Goal: Task Accomplishment & Management: Manage account settings

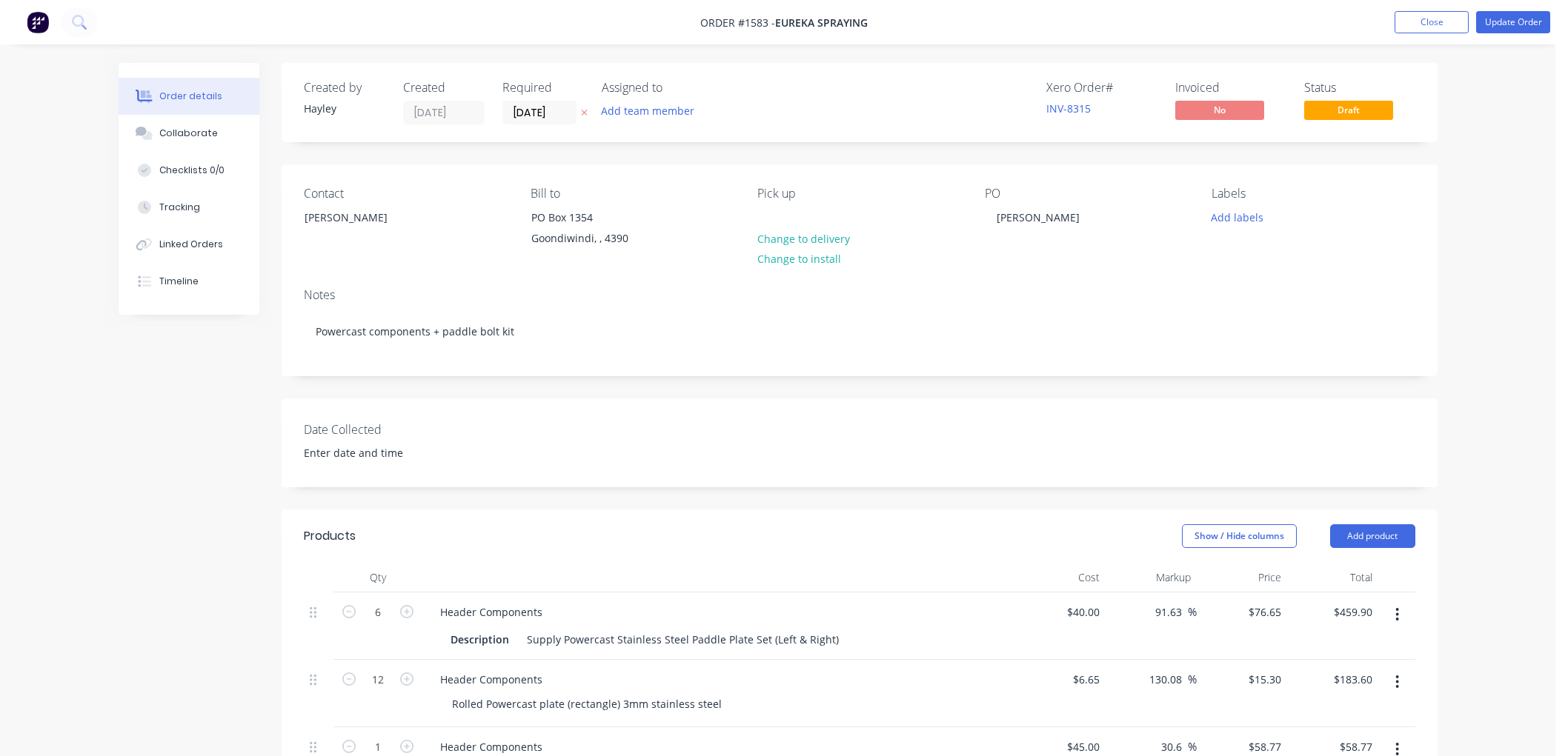
scroll to position [382, 0]
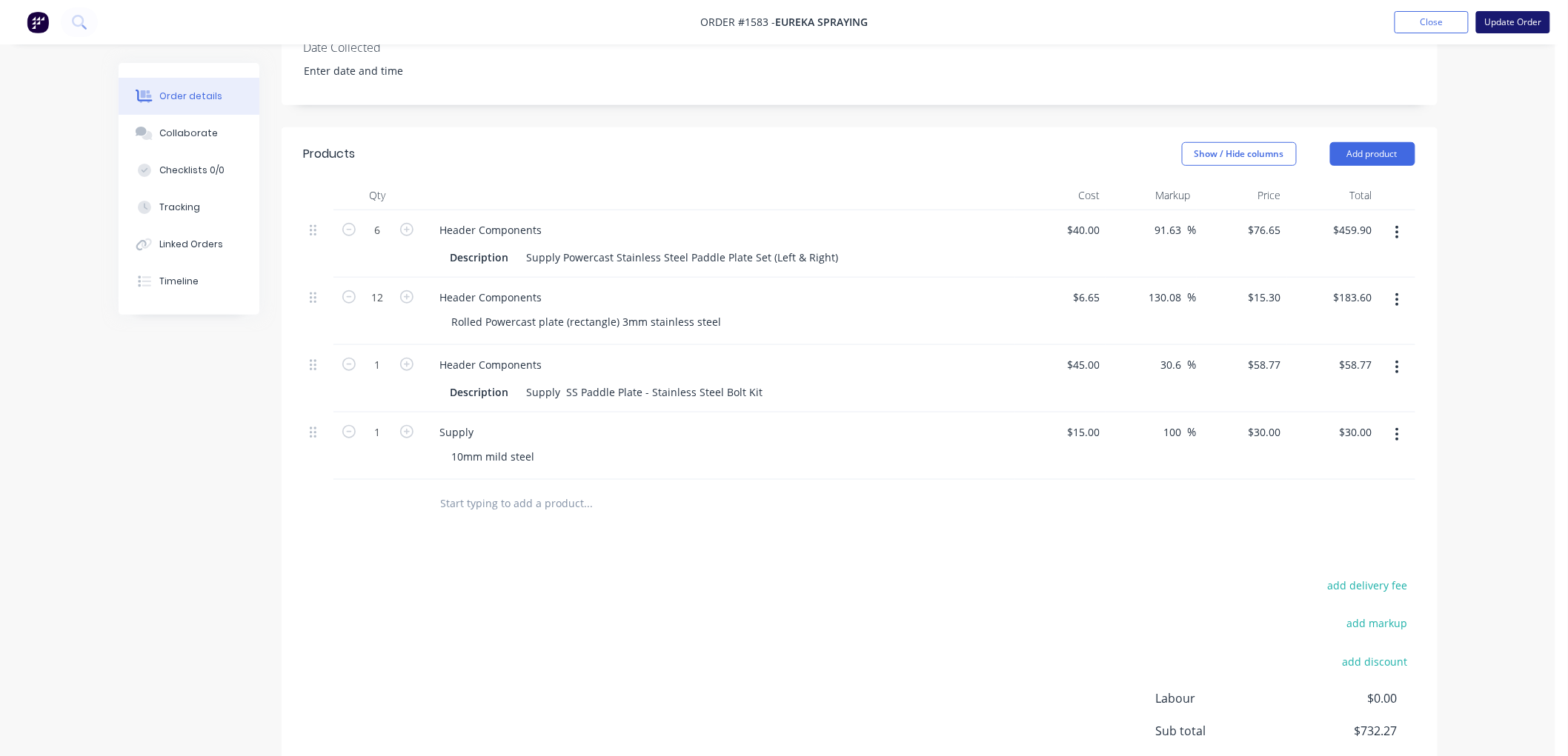
click at [1538, 20] on button "Update Order" at bounding box center [1513, 22] width 74 height 22
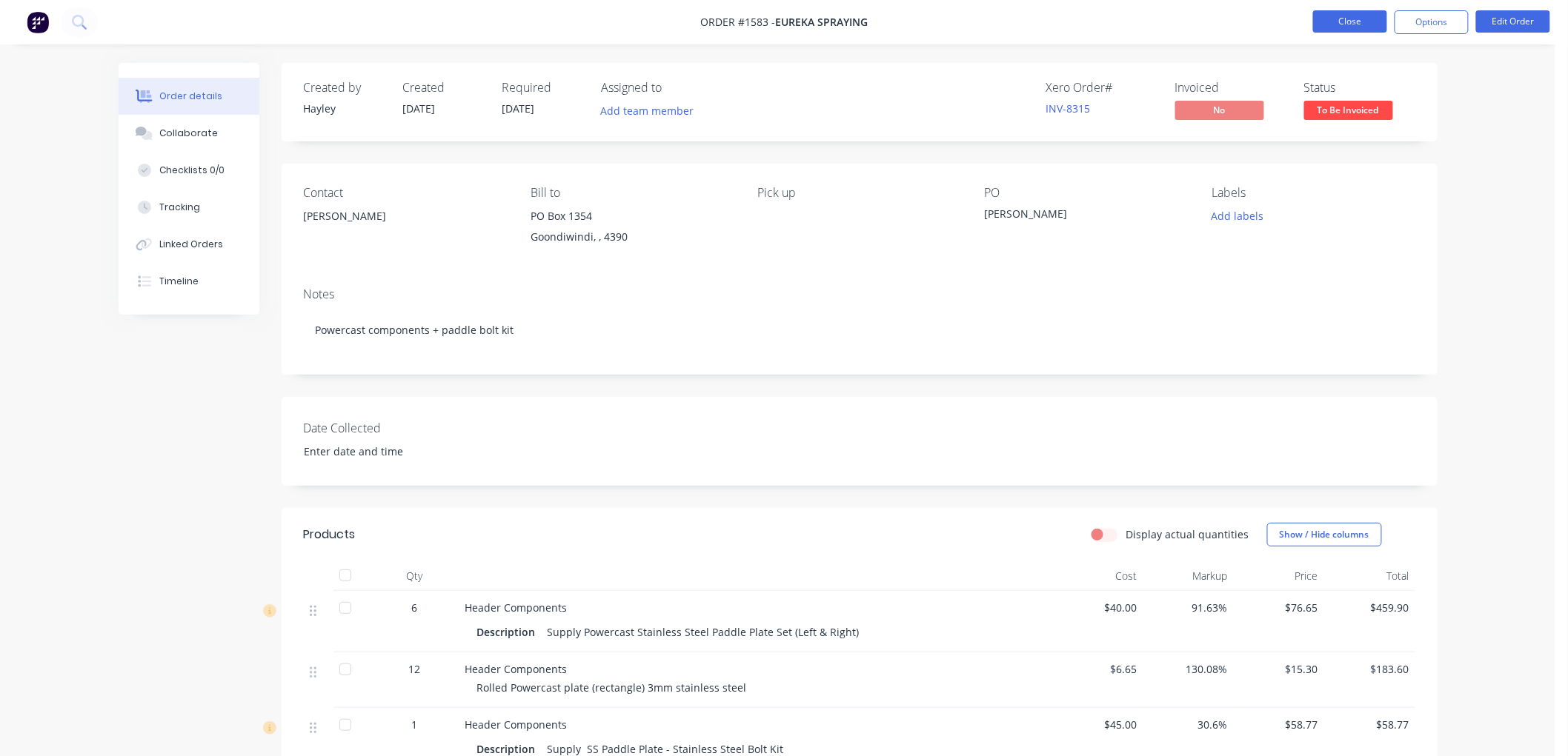
click at [1332, 25] on button "Close" at bounding box center [1350, 21] width 74 height 22
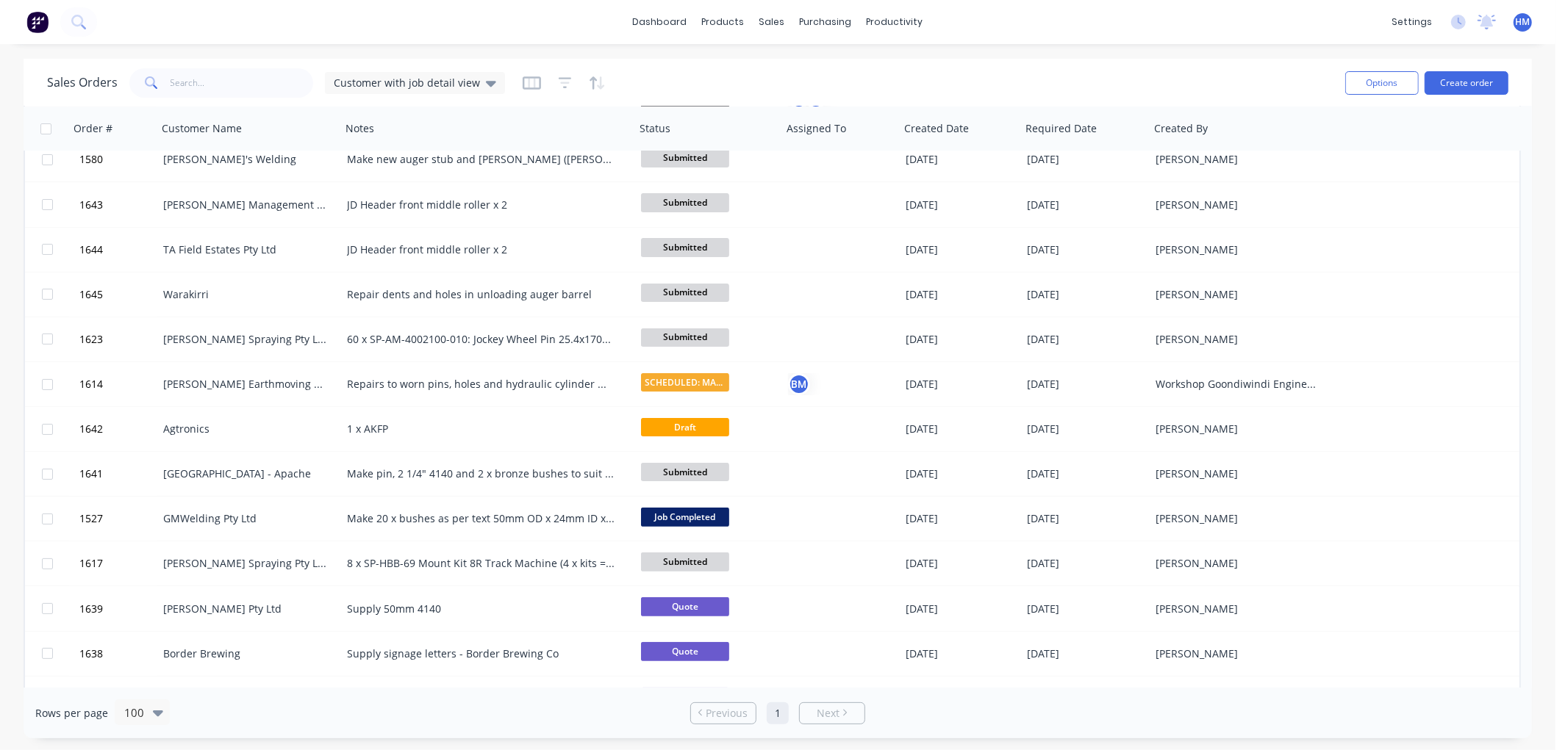
scroll to position [408, 0]
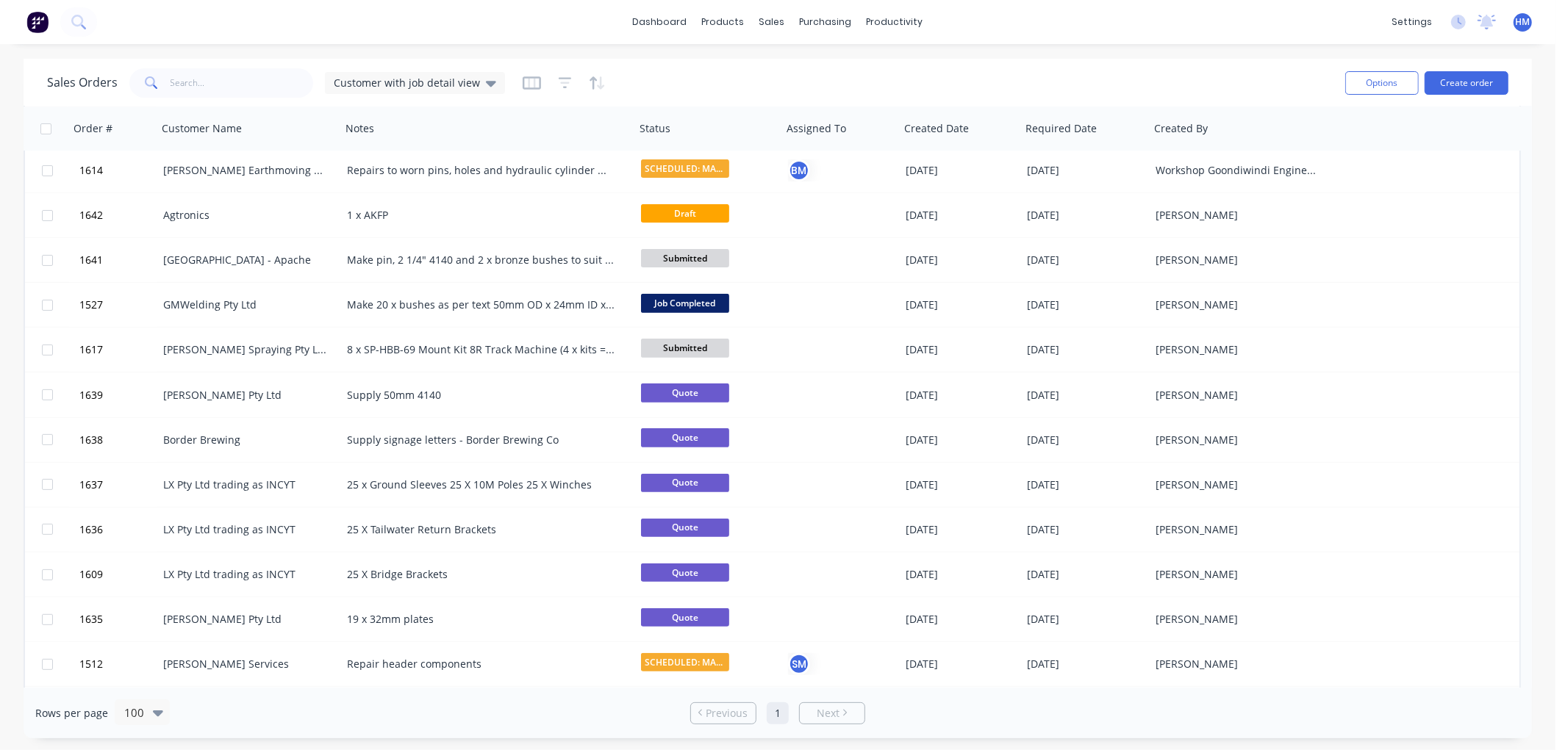
click at [1555, 696] on body "dashboard products sales purchasing productivity dashboard products Product Cat…" at bounding box center [784, 375] width 1568 height 750
click at [1552, 726] on div "Sales Orders Customer with job detail view Options Create order Order # Custome…" at bounding box center [777, 399] width 1555 height 679
click at [1549, 732] on div "Sales Orders Customer with job detail view Options Create order Order # Custome…" at bounding box center [777, 399] width 1555 height 679
click at [1544, 741] on div "dashboard products sales purchasing productivity dashboard products Product Cat…" at bounding box center [777, 375] width 1555 height 750
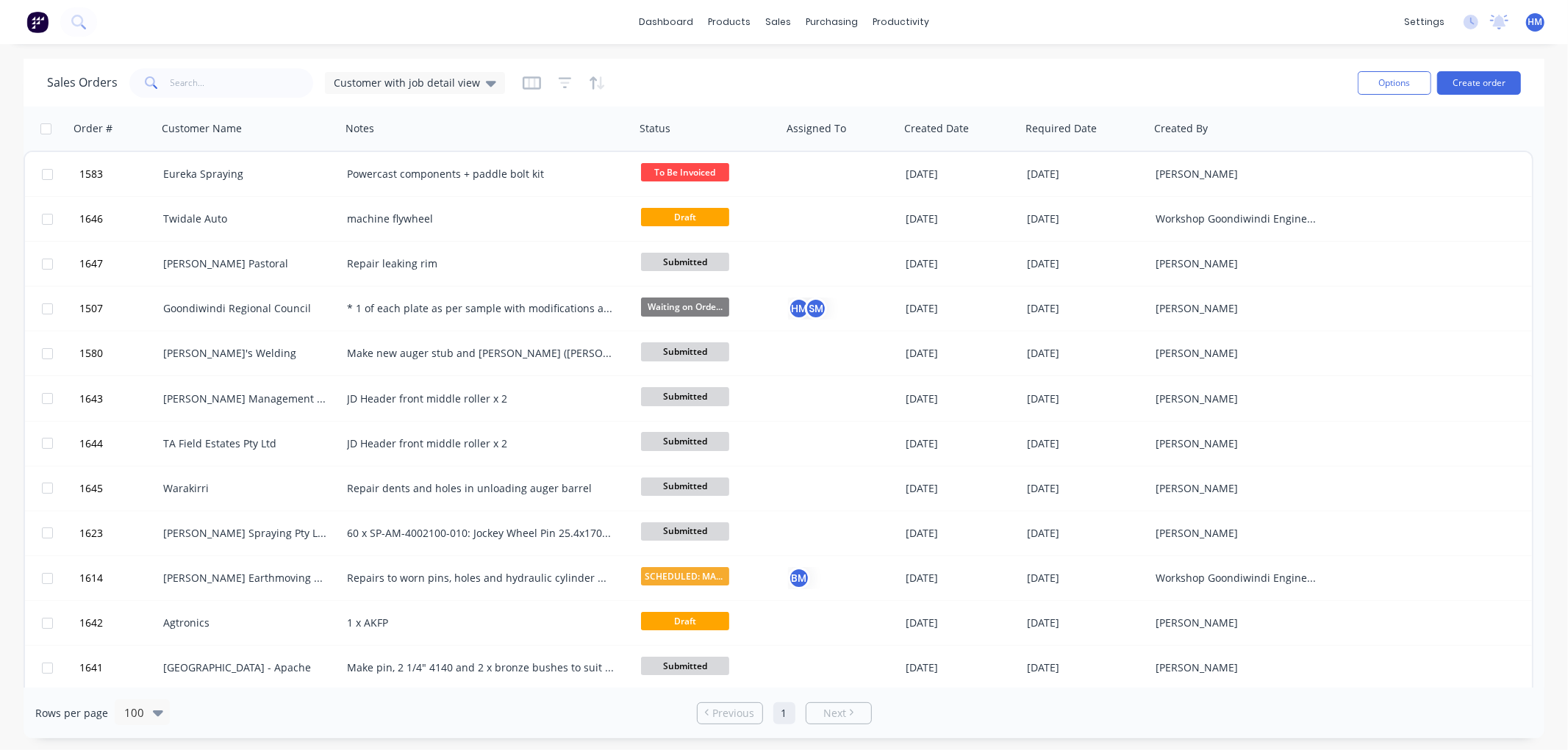
click at [1525, 710] on div "Rows per page 100 Previous 1 Next" at bounding box center [784, 713] width 1521 height 51
click at [1539, 713] on div "Rows per page 100 Previous 1 Next" at bounding box center [784, 713] width 1521 height 51
click at [1496, 19] on icon at bounding box center [1500, 20] width 13 height 12
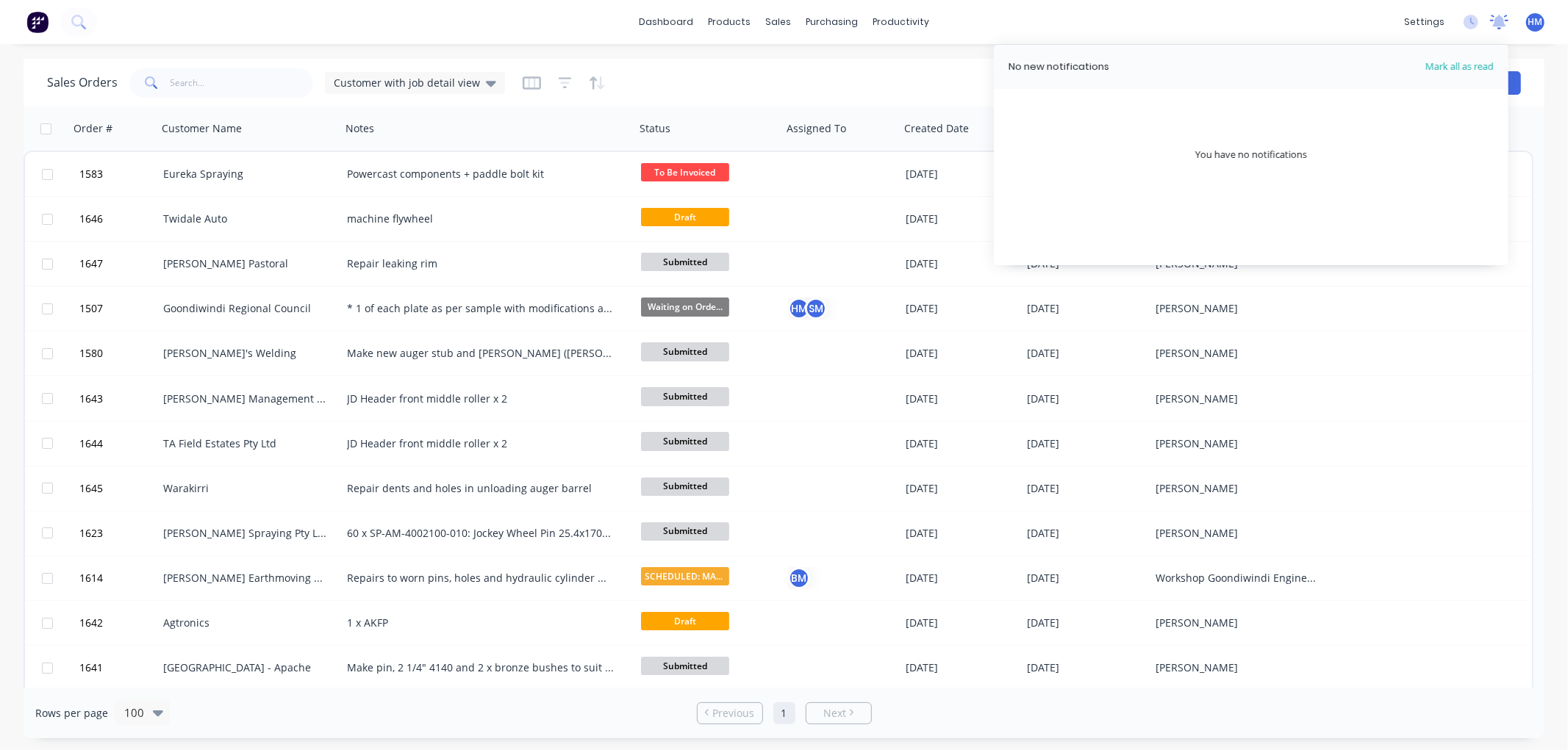
click at [1496, 19] on icon at bounding box center [1500, 20] width 13 height 12
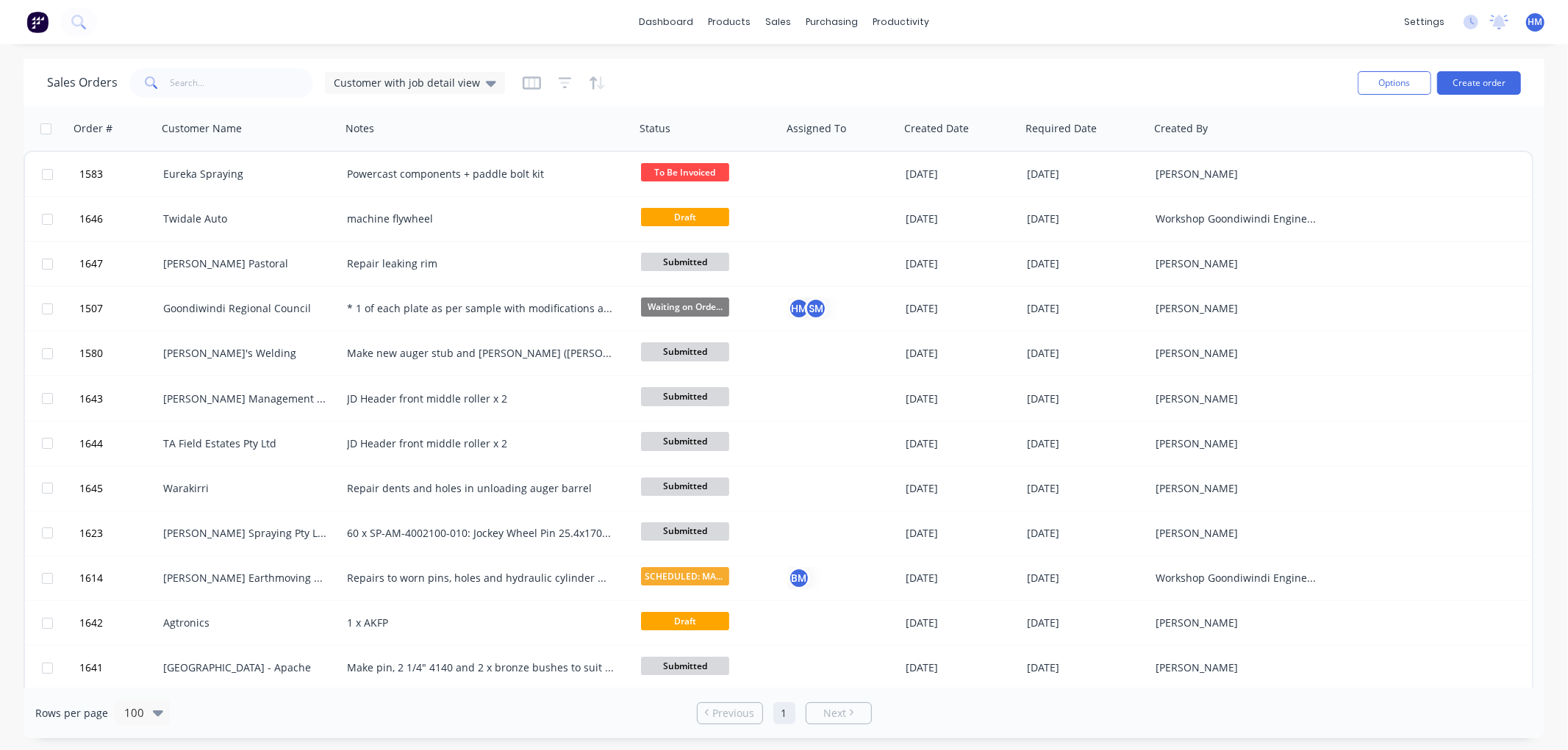
click at [1538, 19] on span "HM" at bounding box center [1534, 22] width 14 height 13
click at [1539, 714] on icon "Open Intercom Messenger" at bounding box center [1535, 717] width 17 height 19
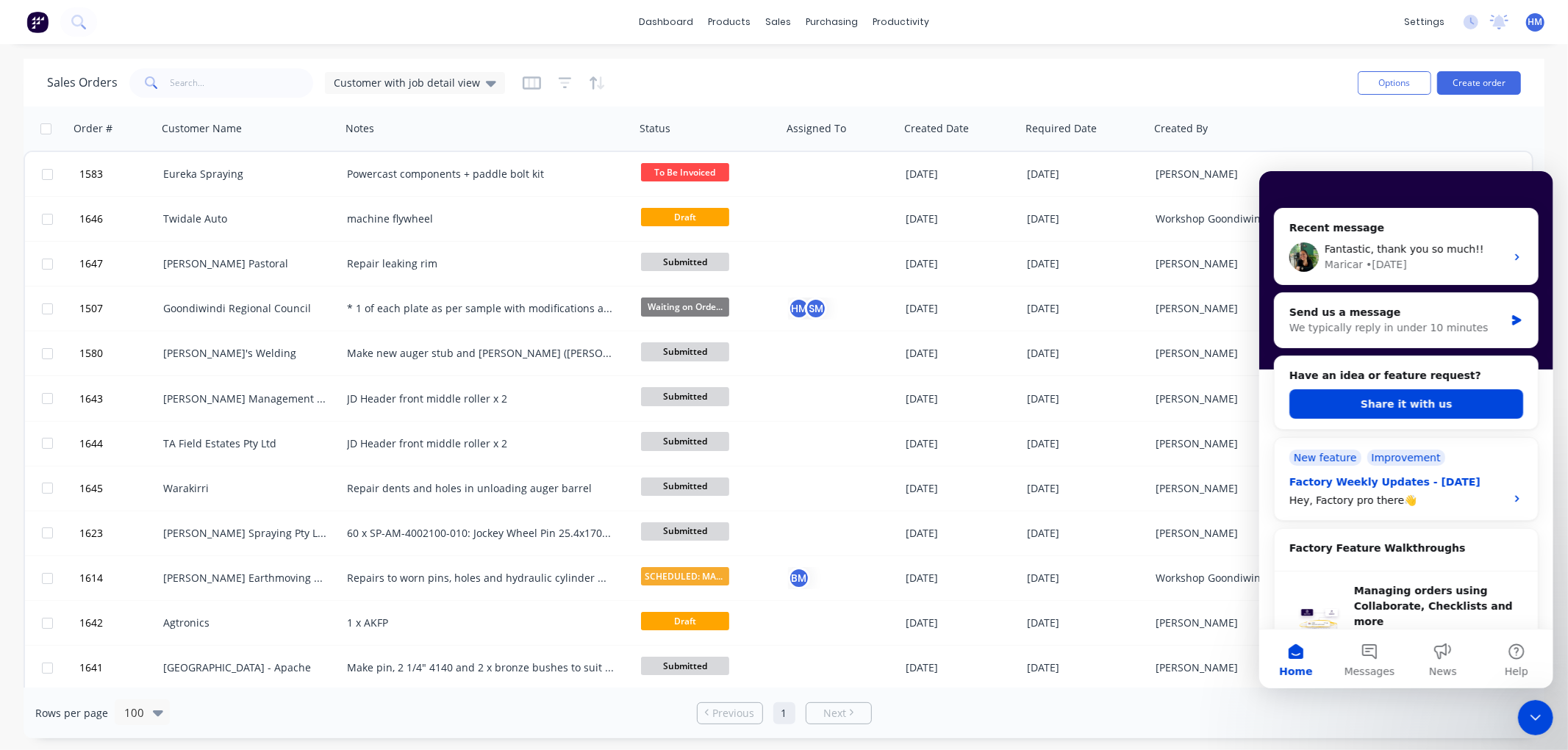
scroll to position [163, 0]
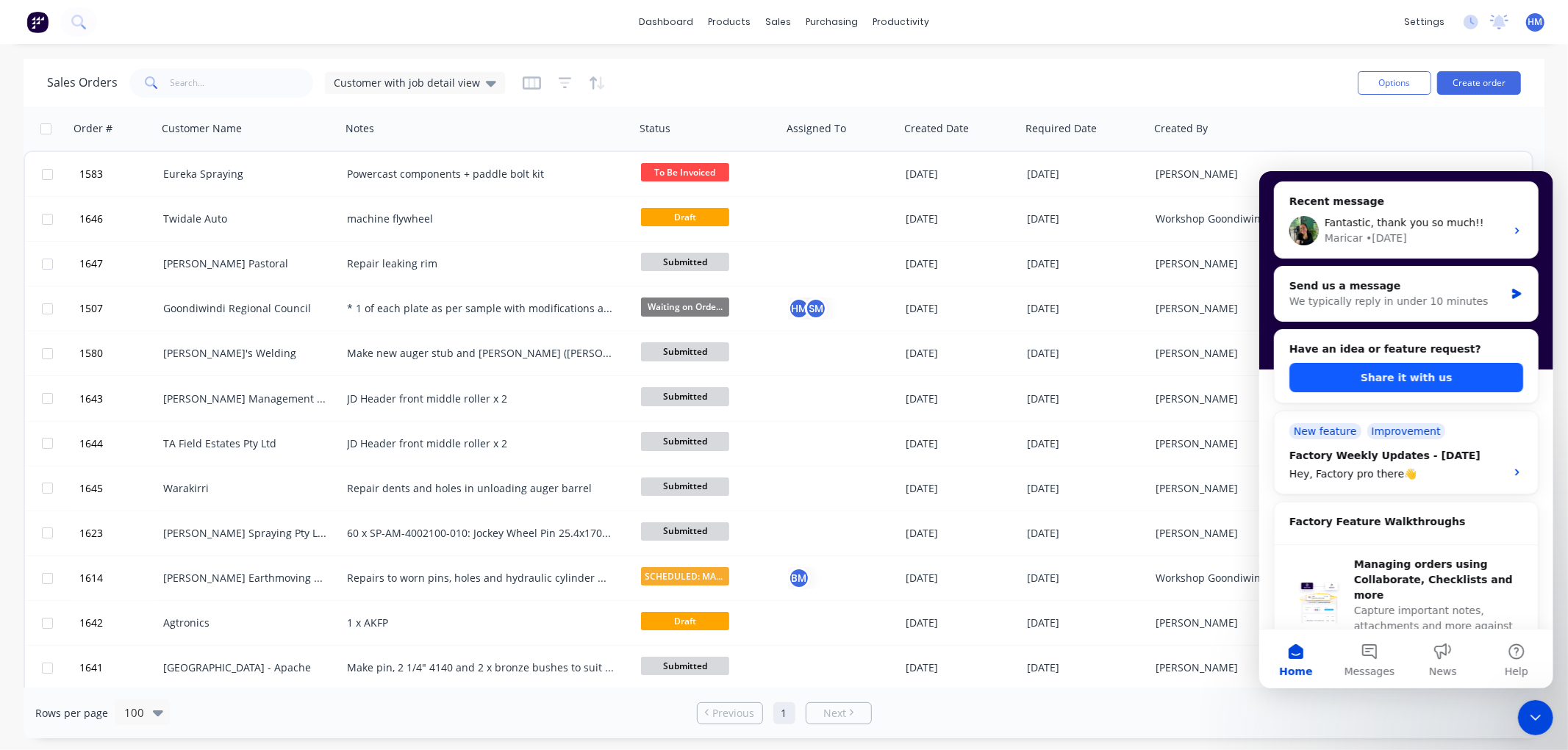
click at [1380, 379] on button "Share it with us" at bounding box center [1404, 377] width 234 height 29
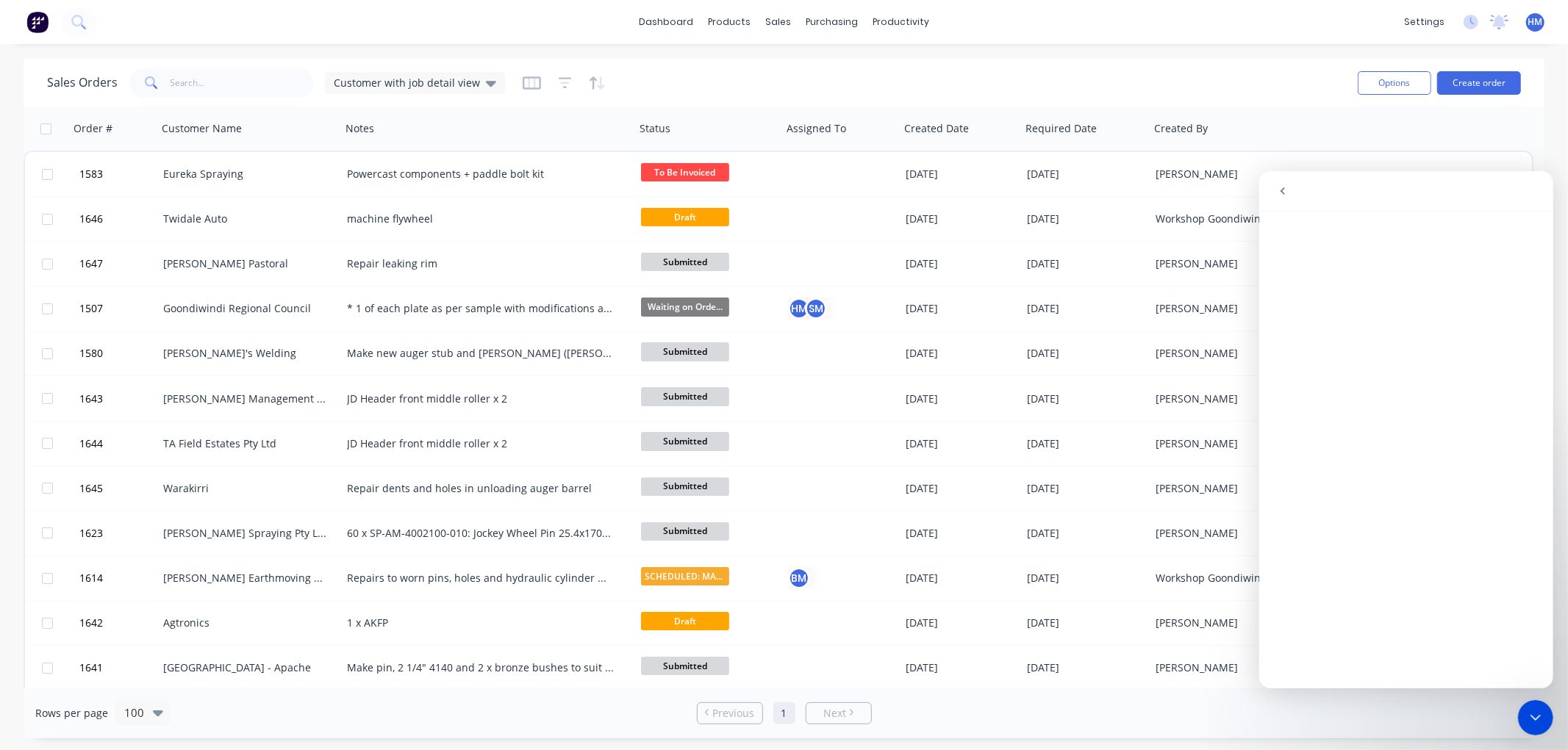
click at [1284, 187] on icon "go back" at bounding box center [1281, 190] width 12 height 12
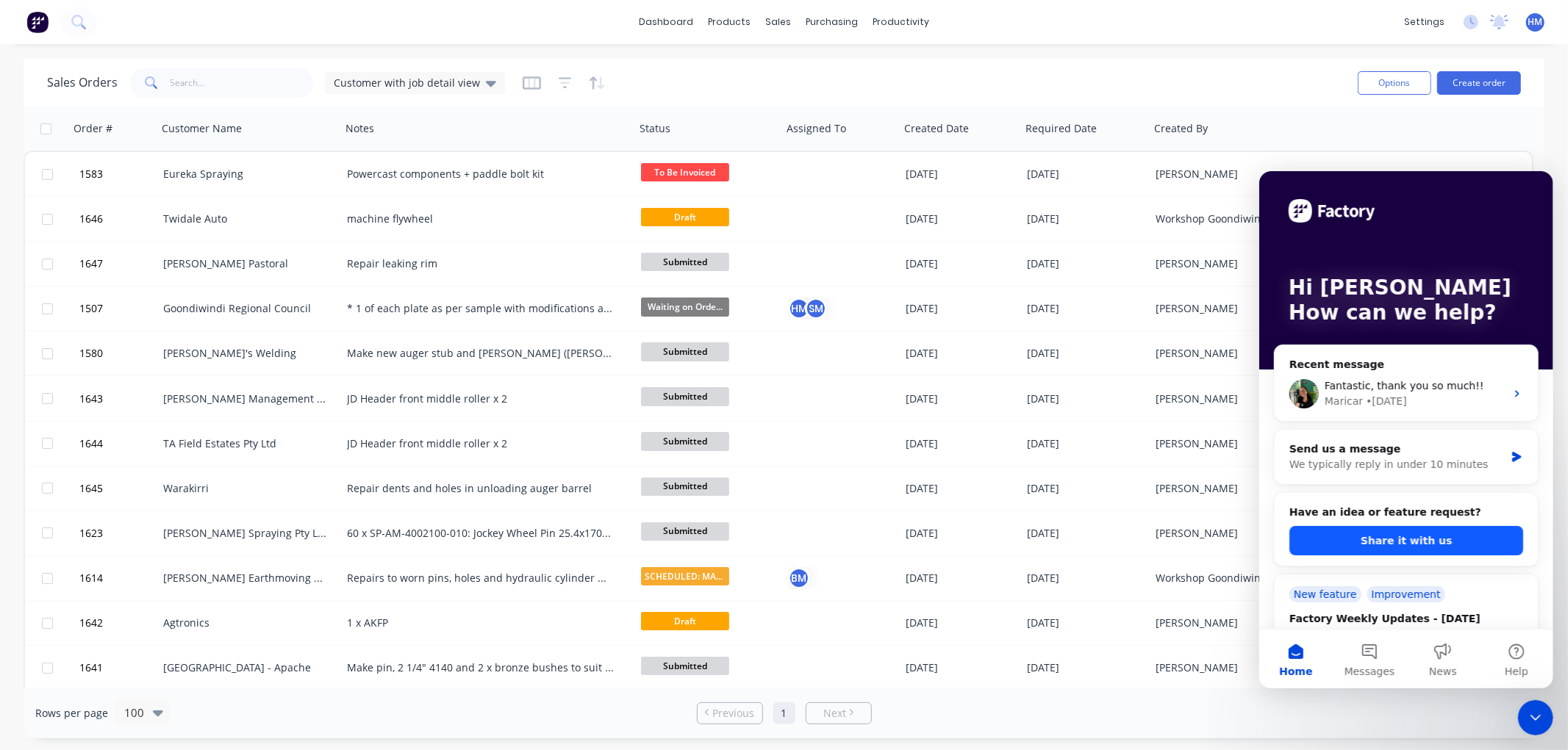
click at [1396, 541] on button "Share it with us" at bounding box center [1404, 539] width 234 height 29
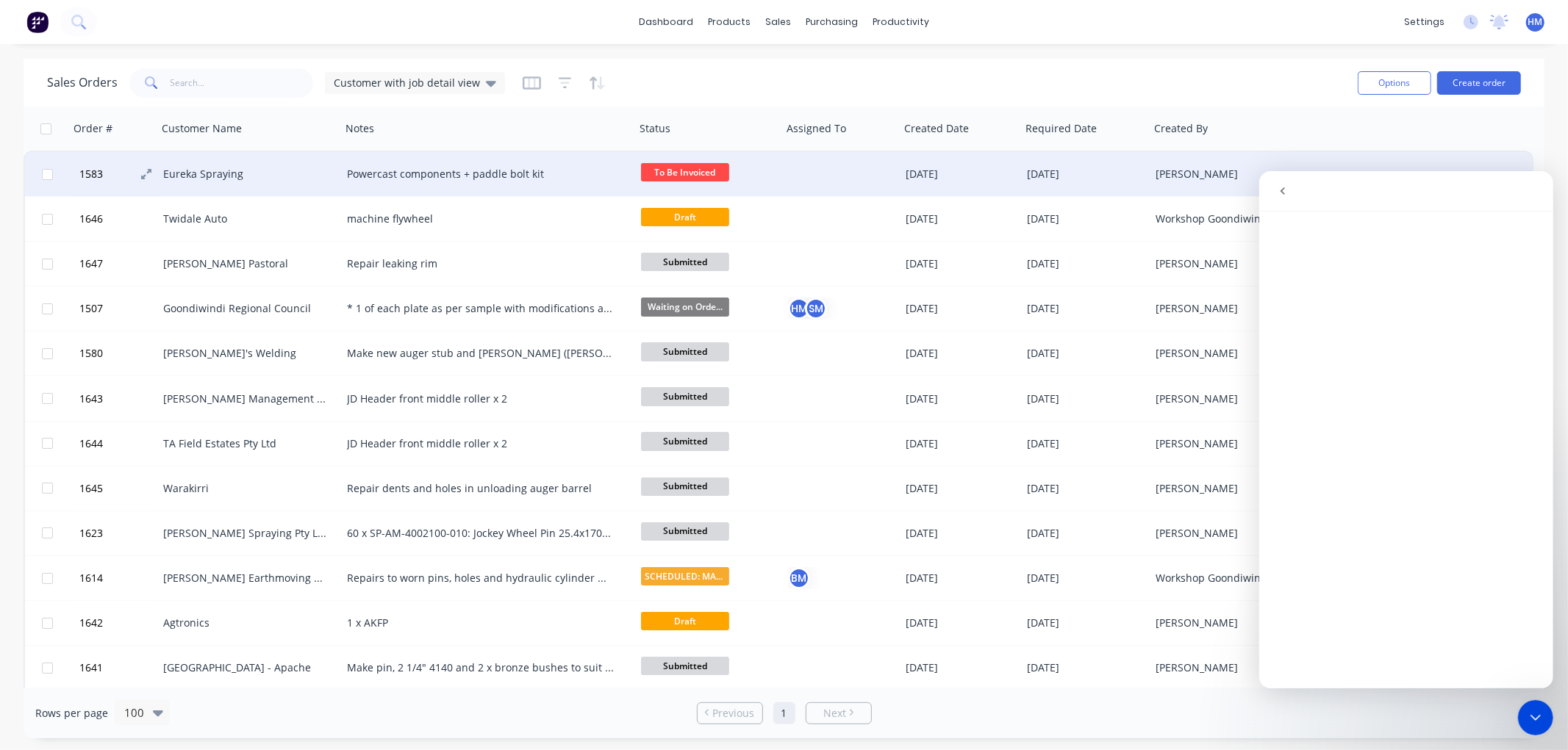
click at [160, 170] on button "1583" at bounding box center [119, 174] width 89 height 44
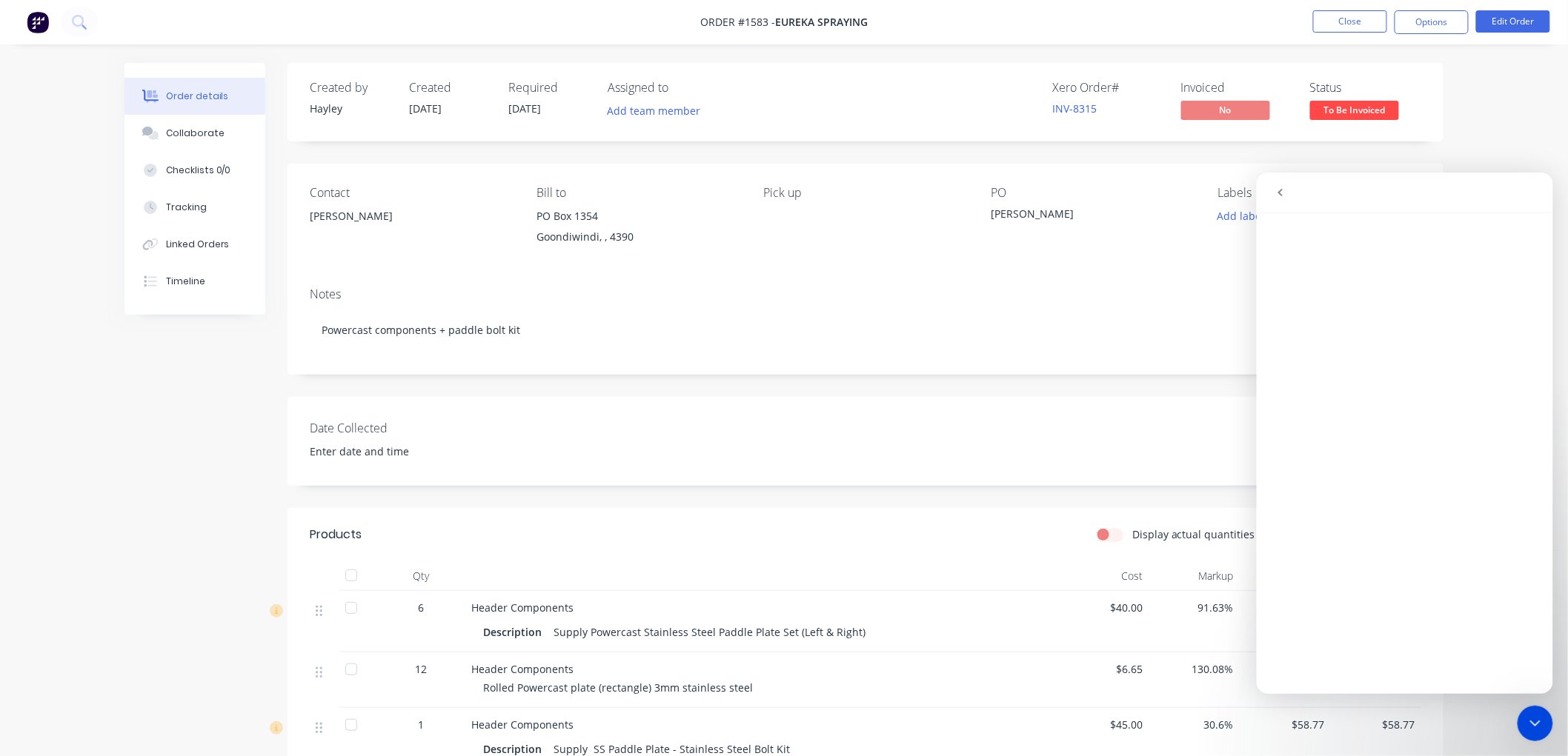
click at [1282, 189] on icon "go back" at bounding box center [1280, 192] width 12 height 12
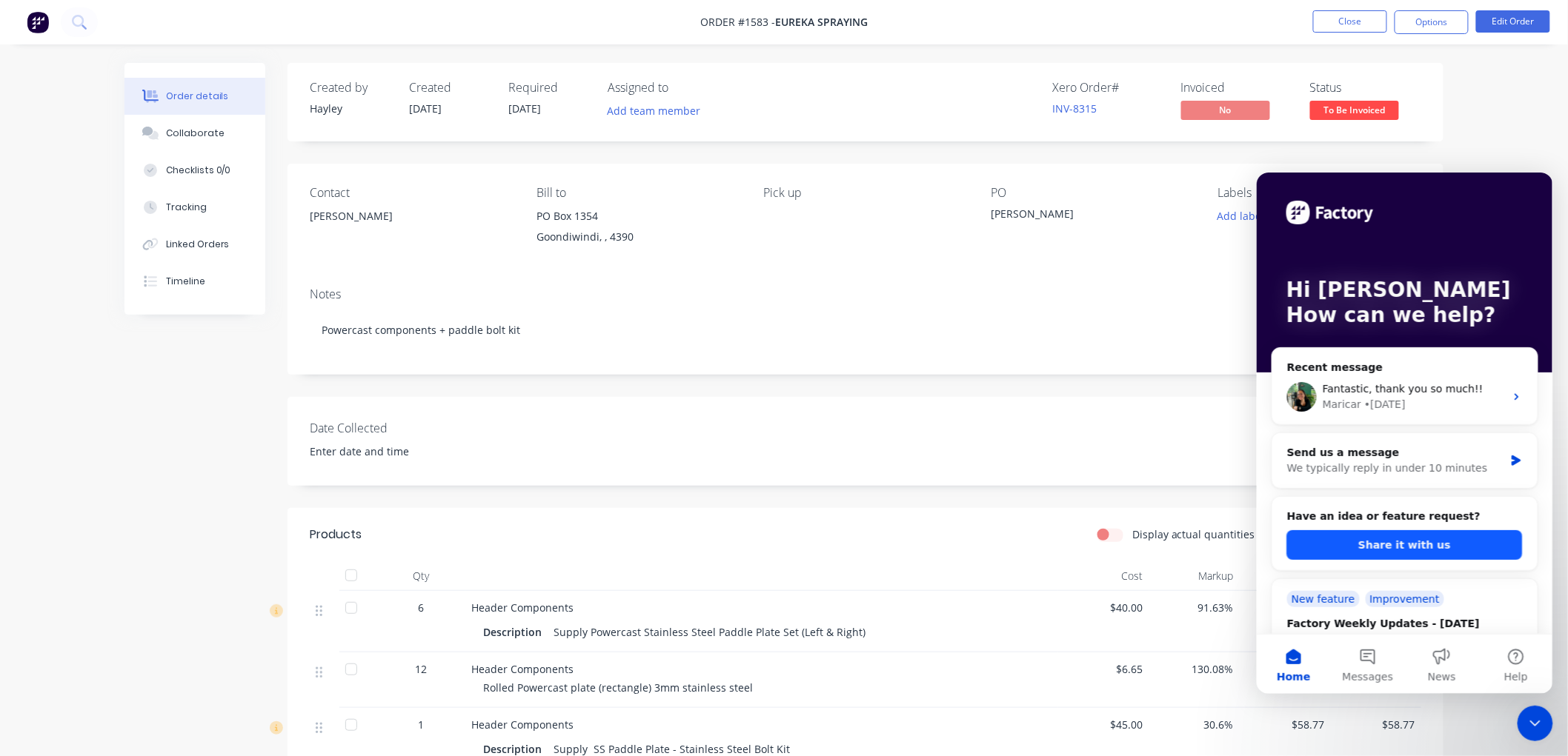
click at [1401, 544] on button "Share it with us" at bounding box center [1403, 544] width 235 height 30
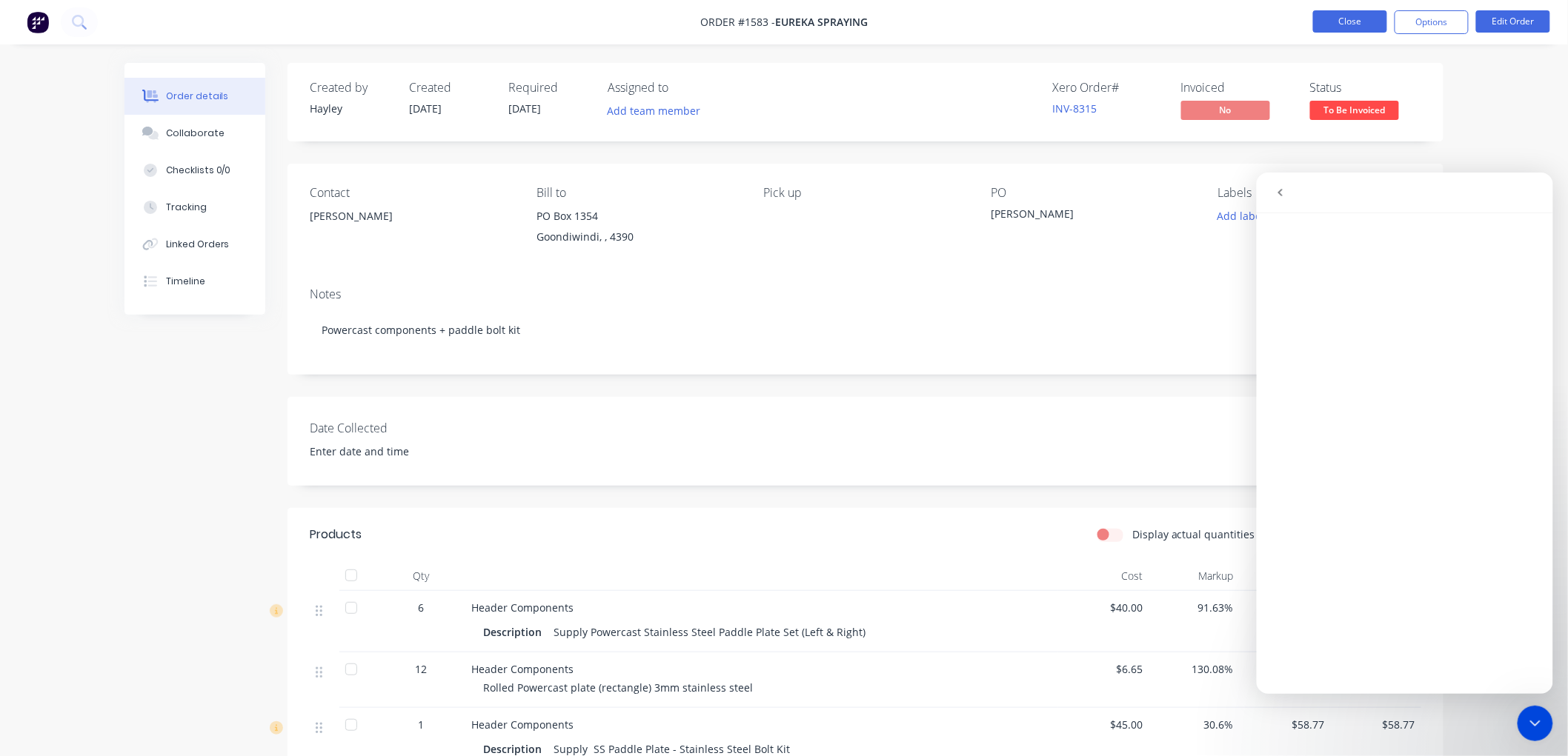
click at [1345, 20] on button "Close" at bounding box center [1350, 21] width 74 height 22
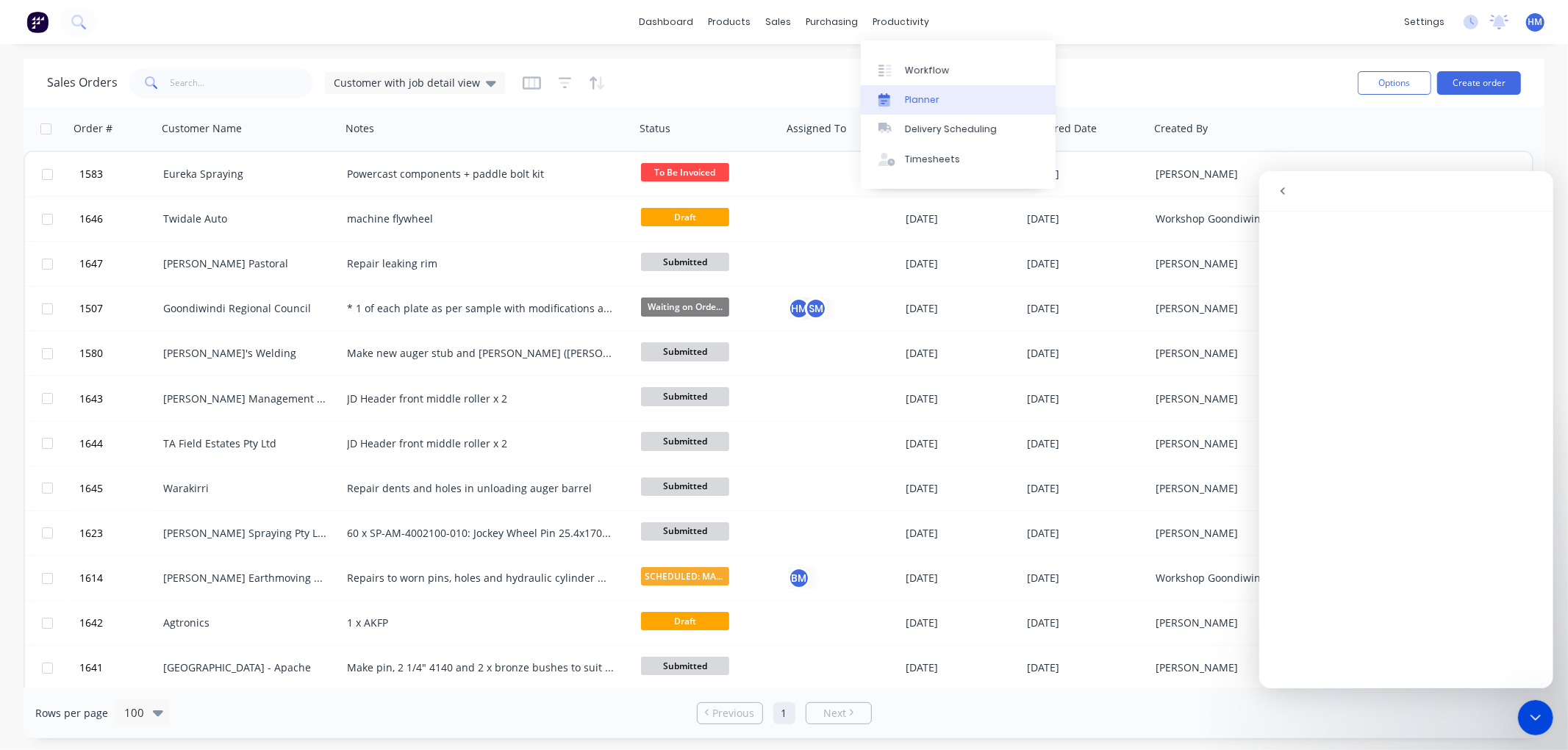
click at [916, 97] on div "Planner" at bounding box center [921, 100] width 35 height 13
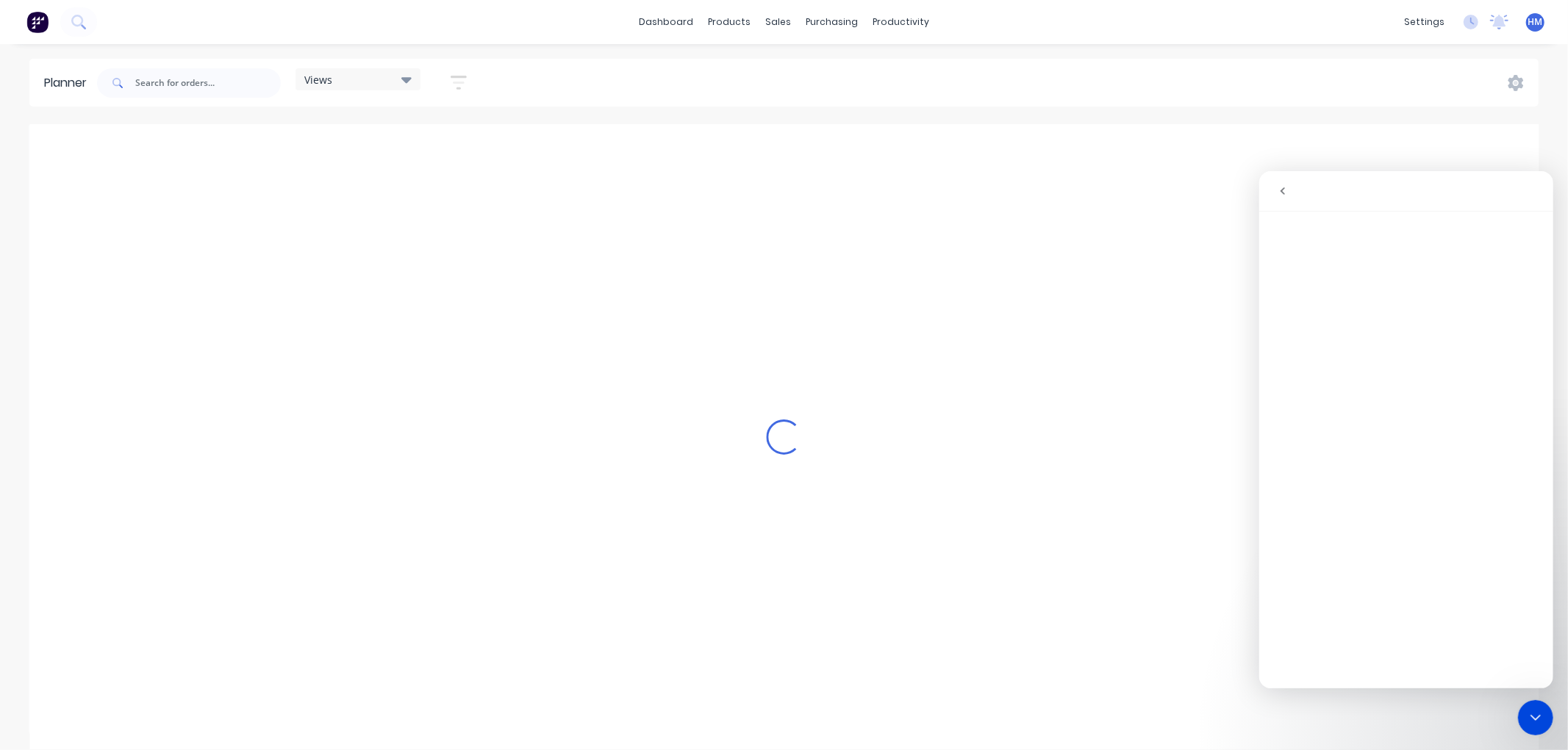
scroll to position [0, 1463]
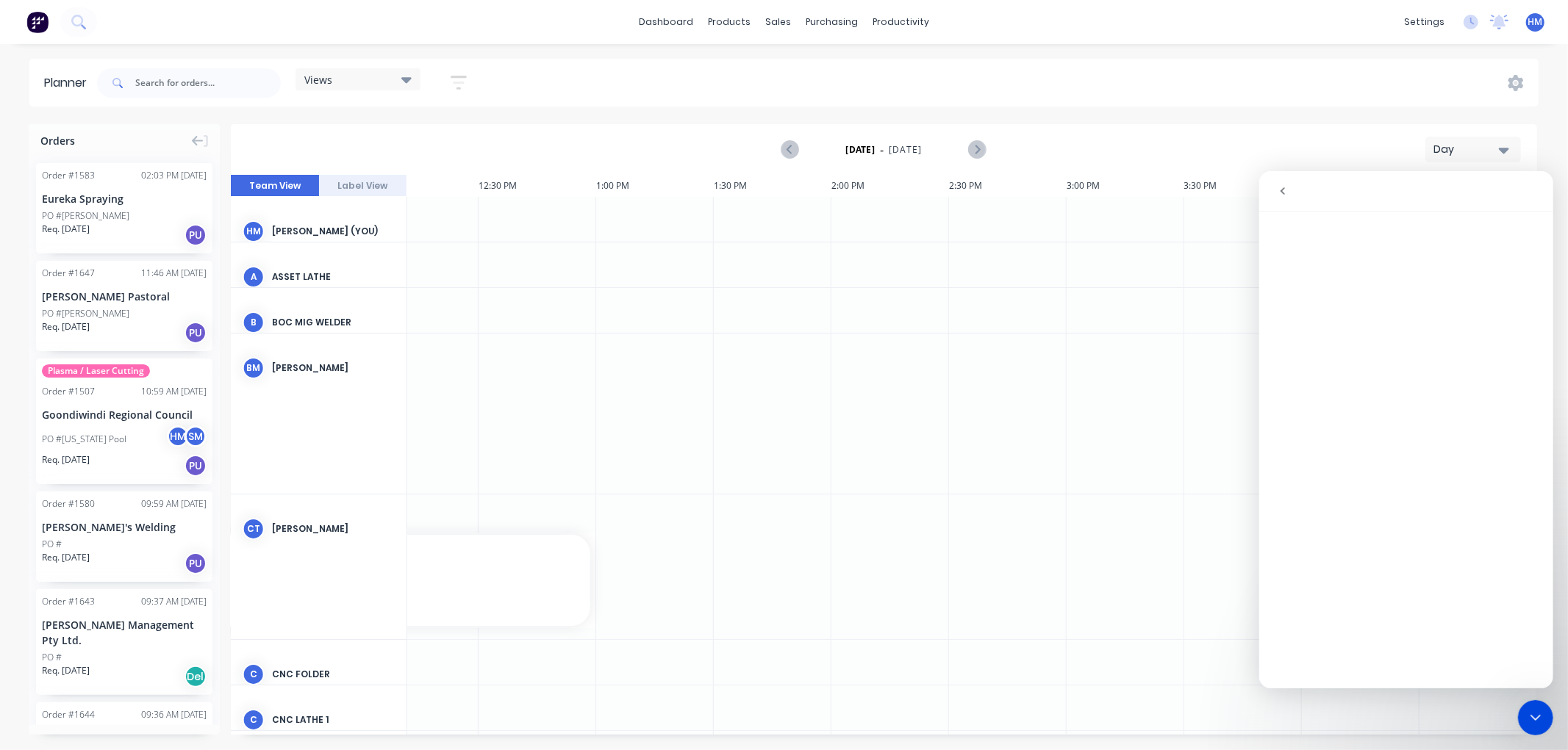
click at [1536, 708] on icon "Close Intercom Messenger" at bounding box center [1534, 716] width 18 height 18
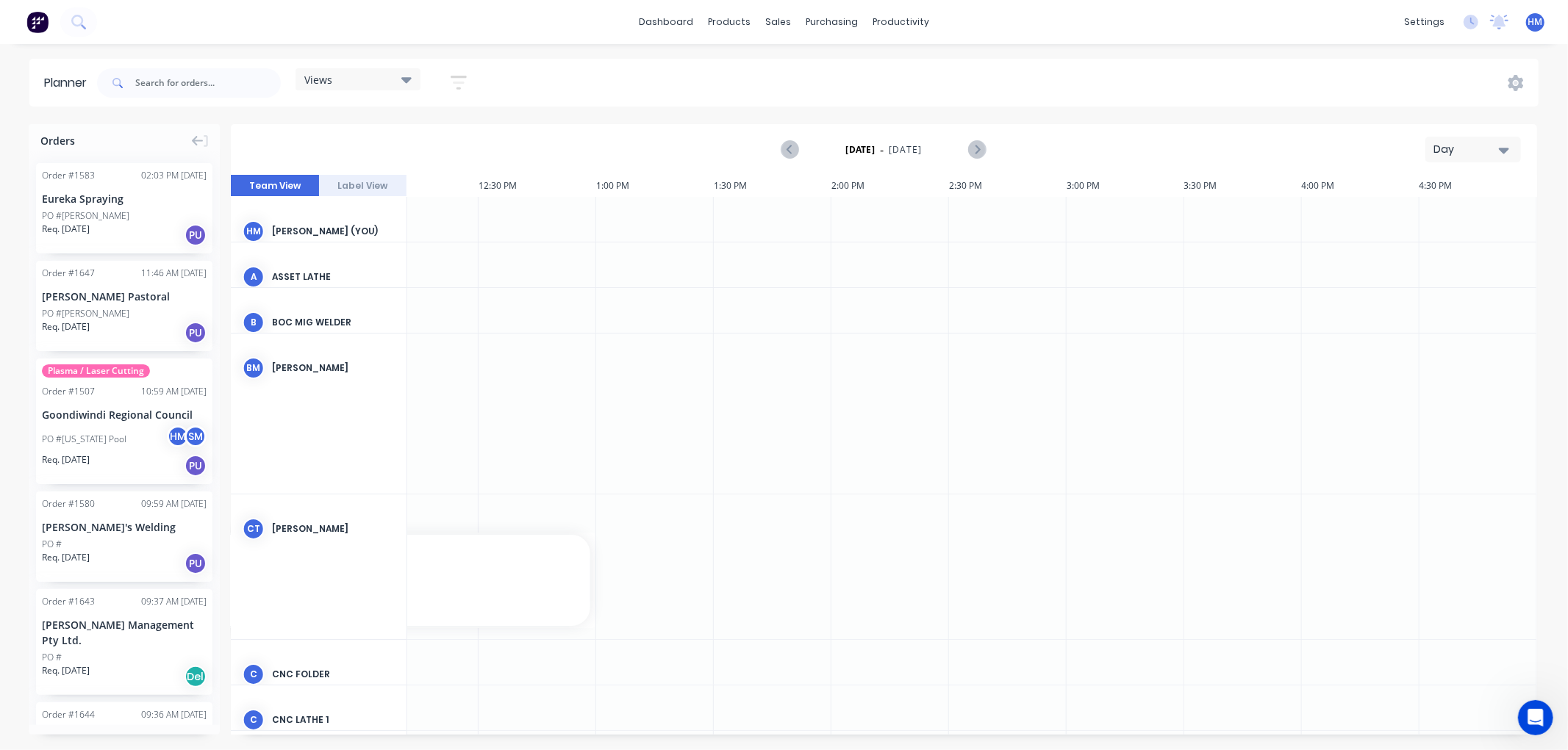
scroll to position [0, 0]
click at [1534, 710] on icon "Open Intercom Messenger" at bounding box center [1534, 717] width 24 height 24
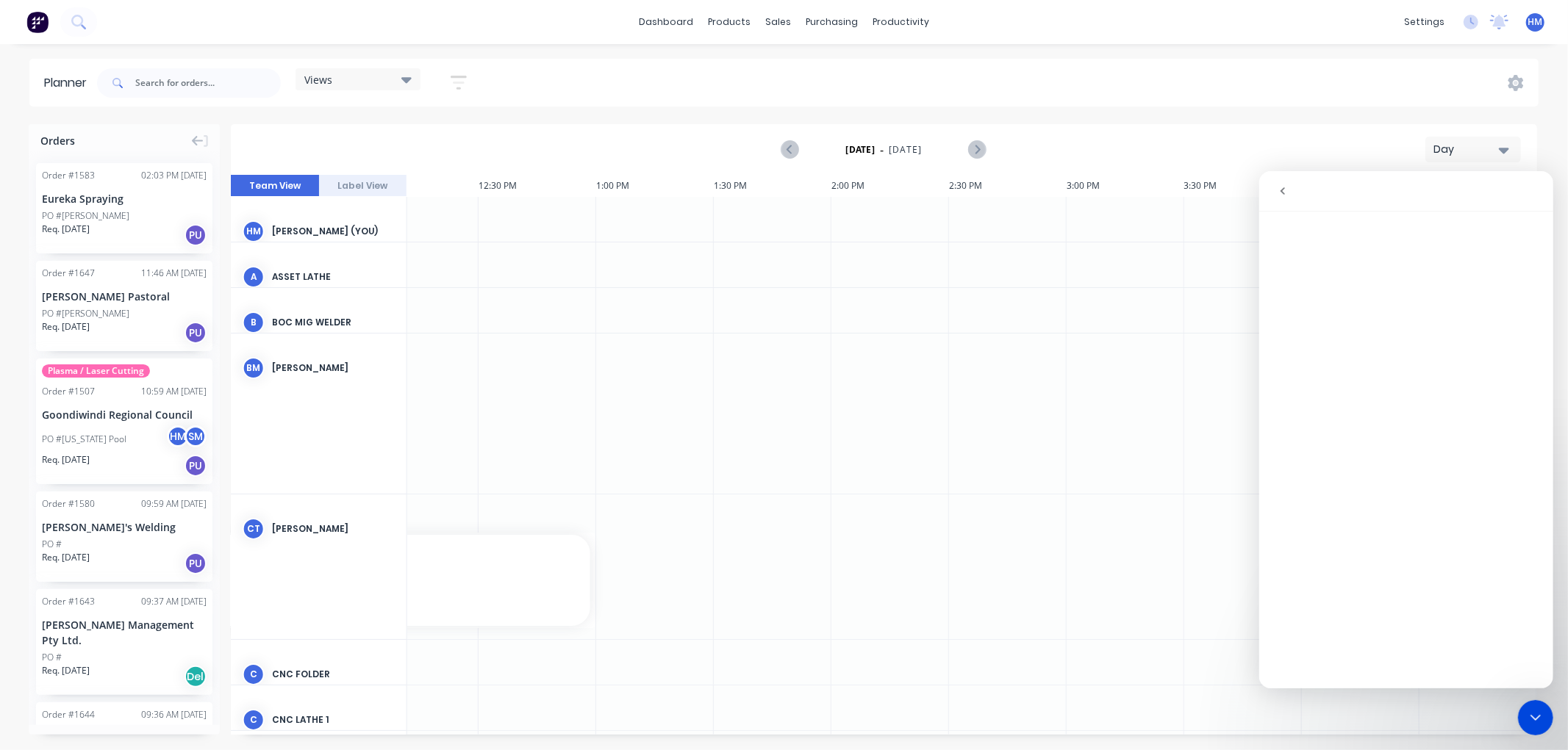
click at [1285, 193] on button "go back" at bounding box center [1281, 190] width 28 height 28
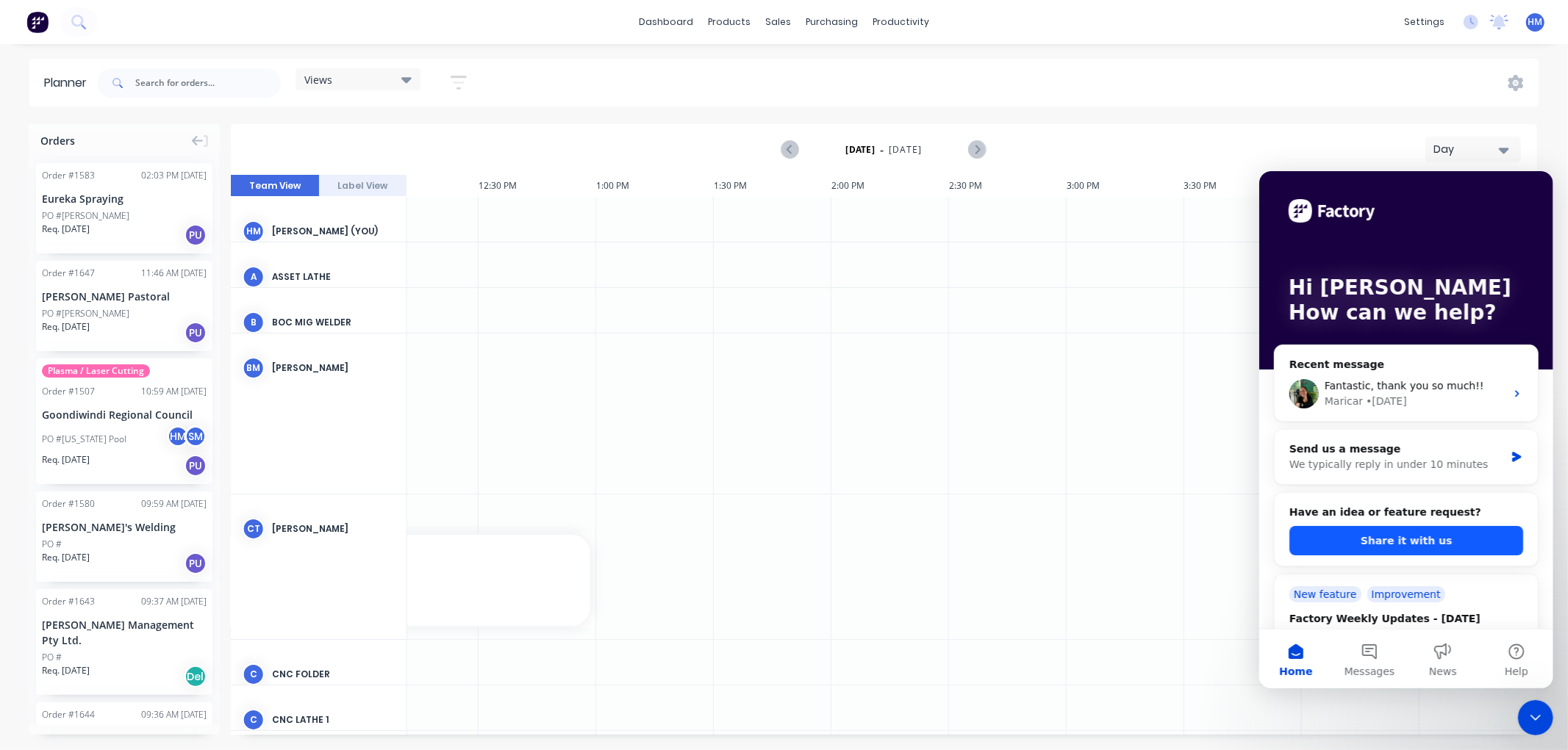
click at [1424, 540] on button "Share it with us" at bounding box center [1404, 539] width 234 height 29
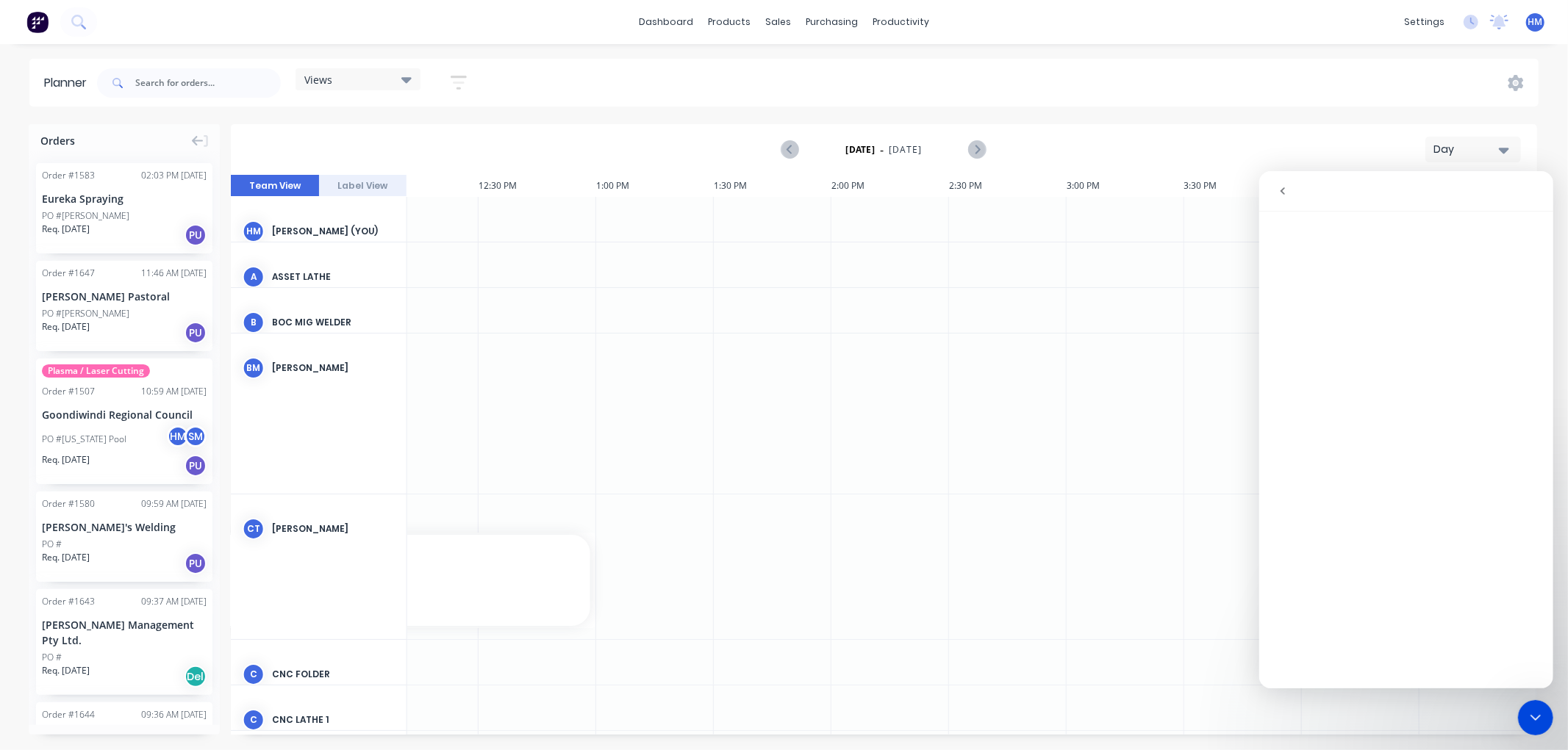
click at [1284, 194] on icon "go back" at bounding box center [1281, 190] width 12 height 12
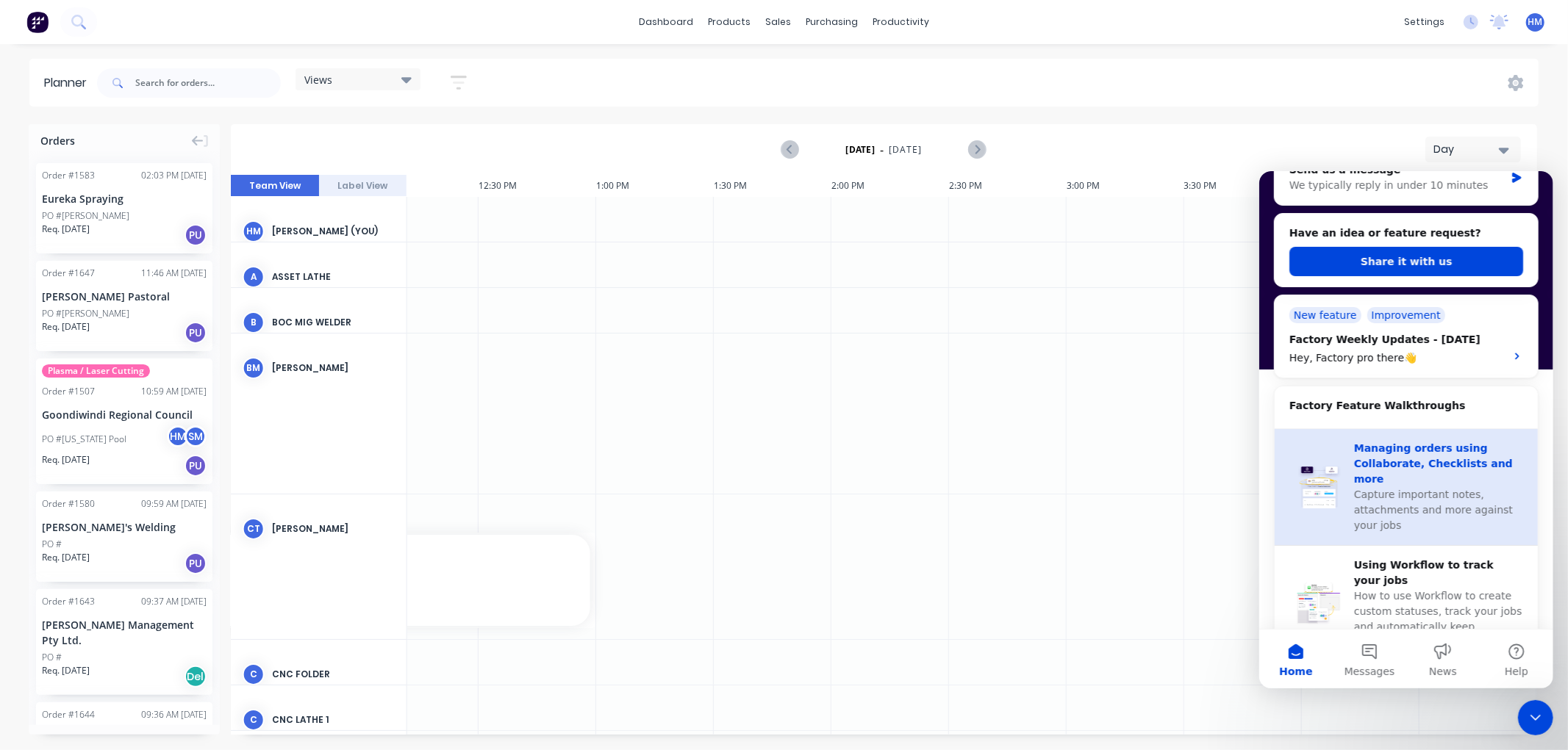
scroll to position [163, 0]
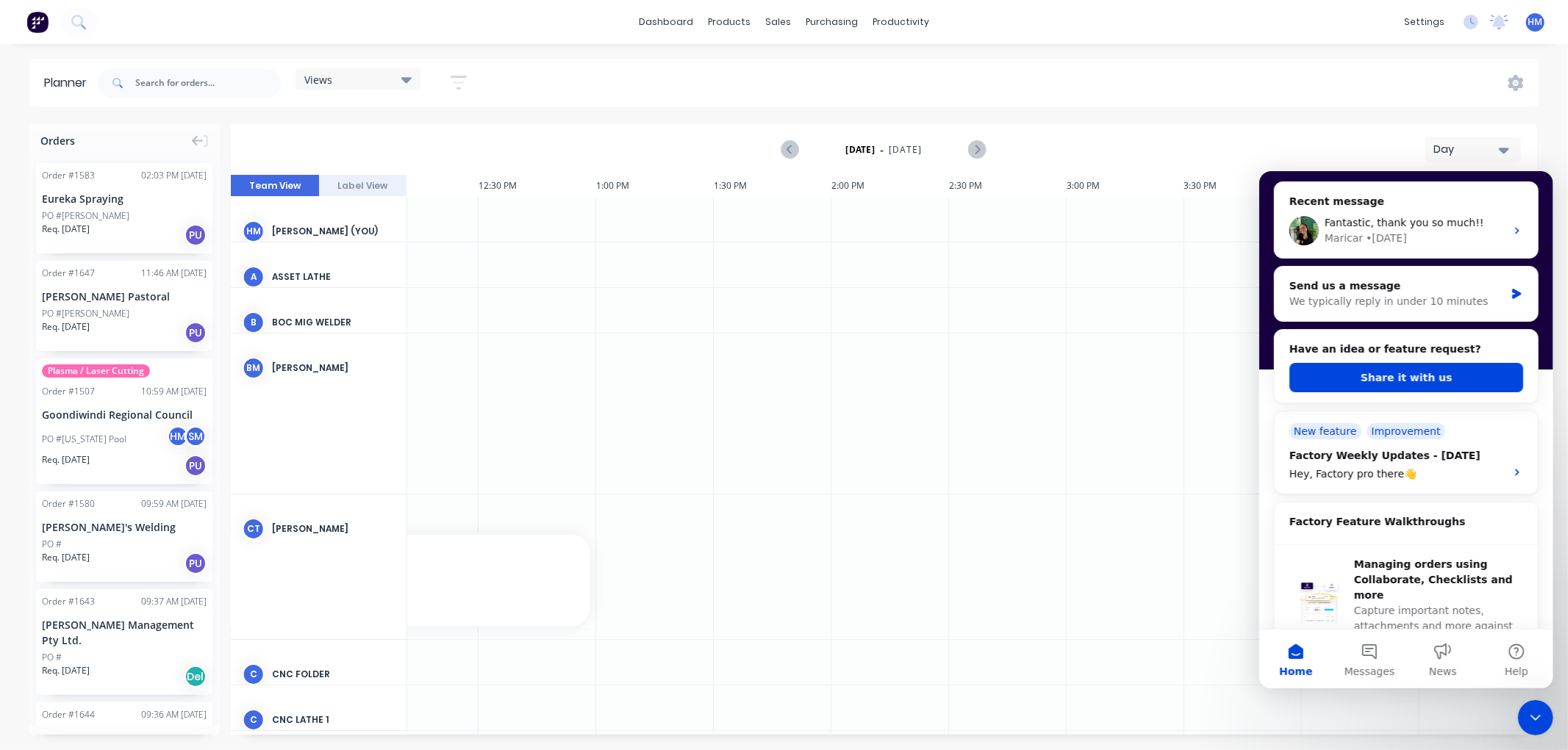
click at [1355, 351] on h2 "Have an idea or feature request?" at bounding box center [1404, 349] width 234 height 15
click at [1364, 454] on div "Factory Weekly Updates - 25/07/2025" at bounding box center [1392, 455] width 207 height 15
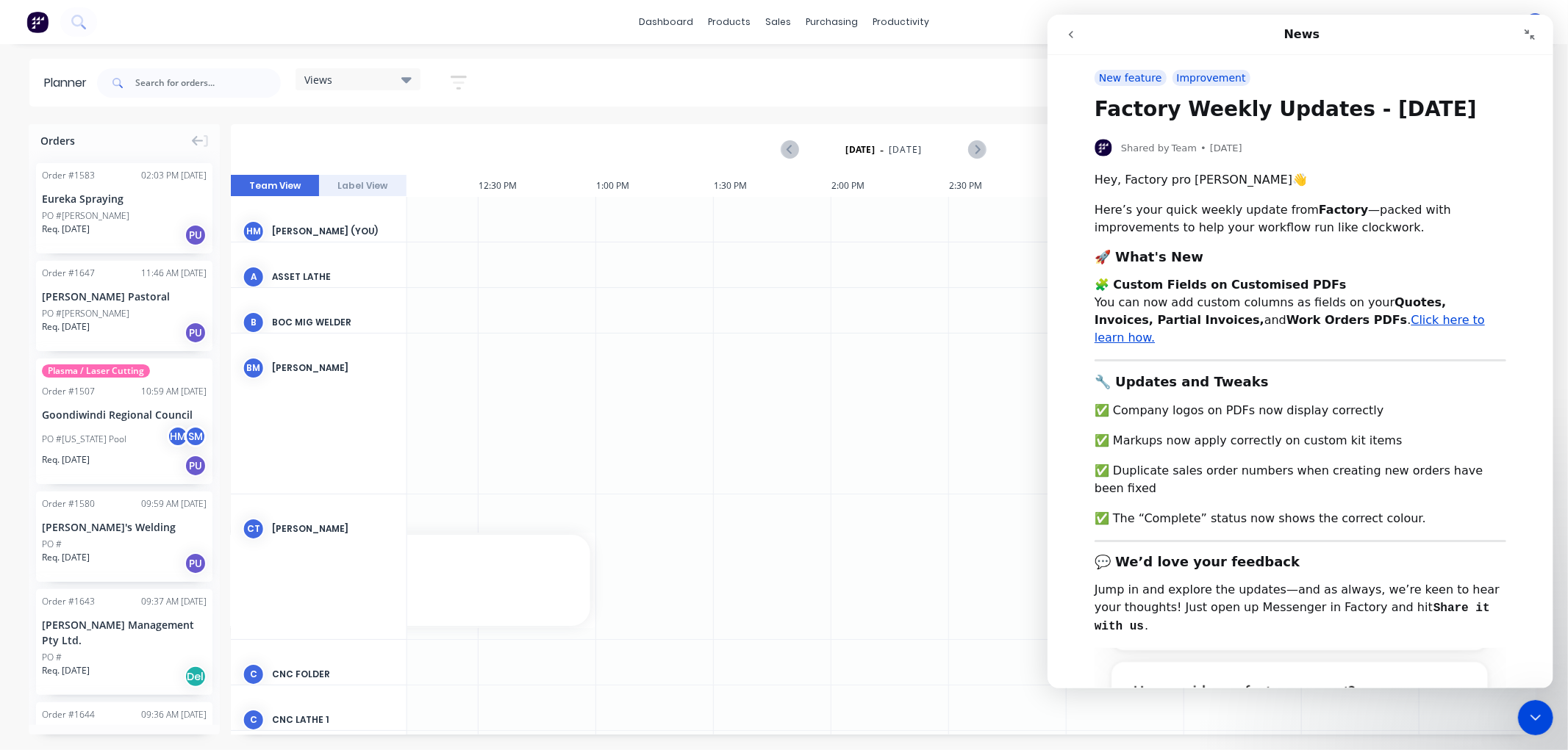
click at [1066, 30] on icon "go back" at bounding box center [1070, 35] width 12 height 12
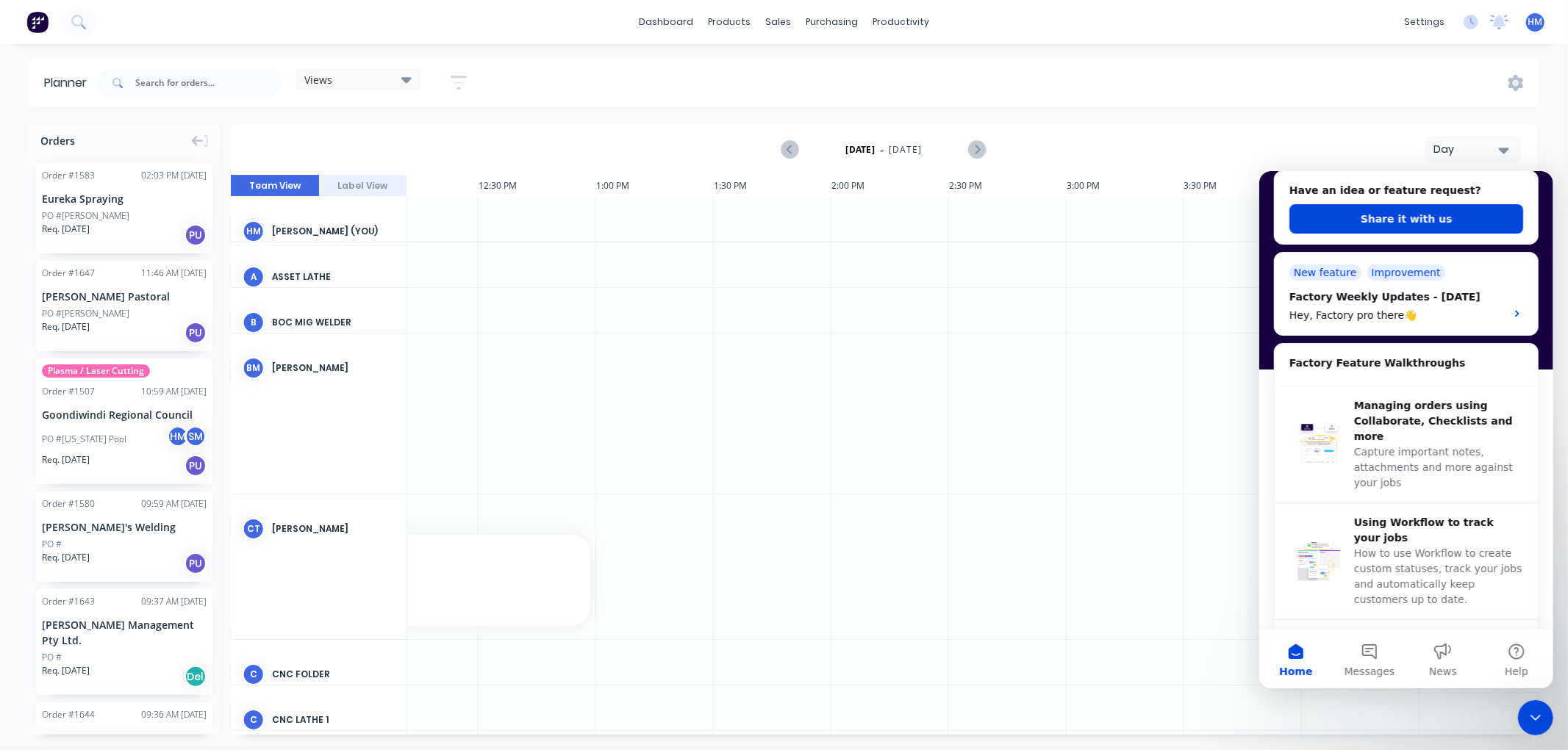
scroll to position [648, 0]
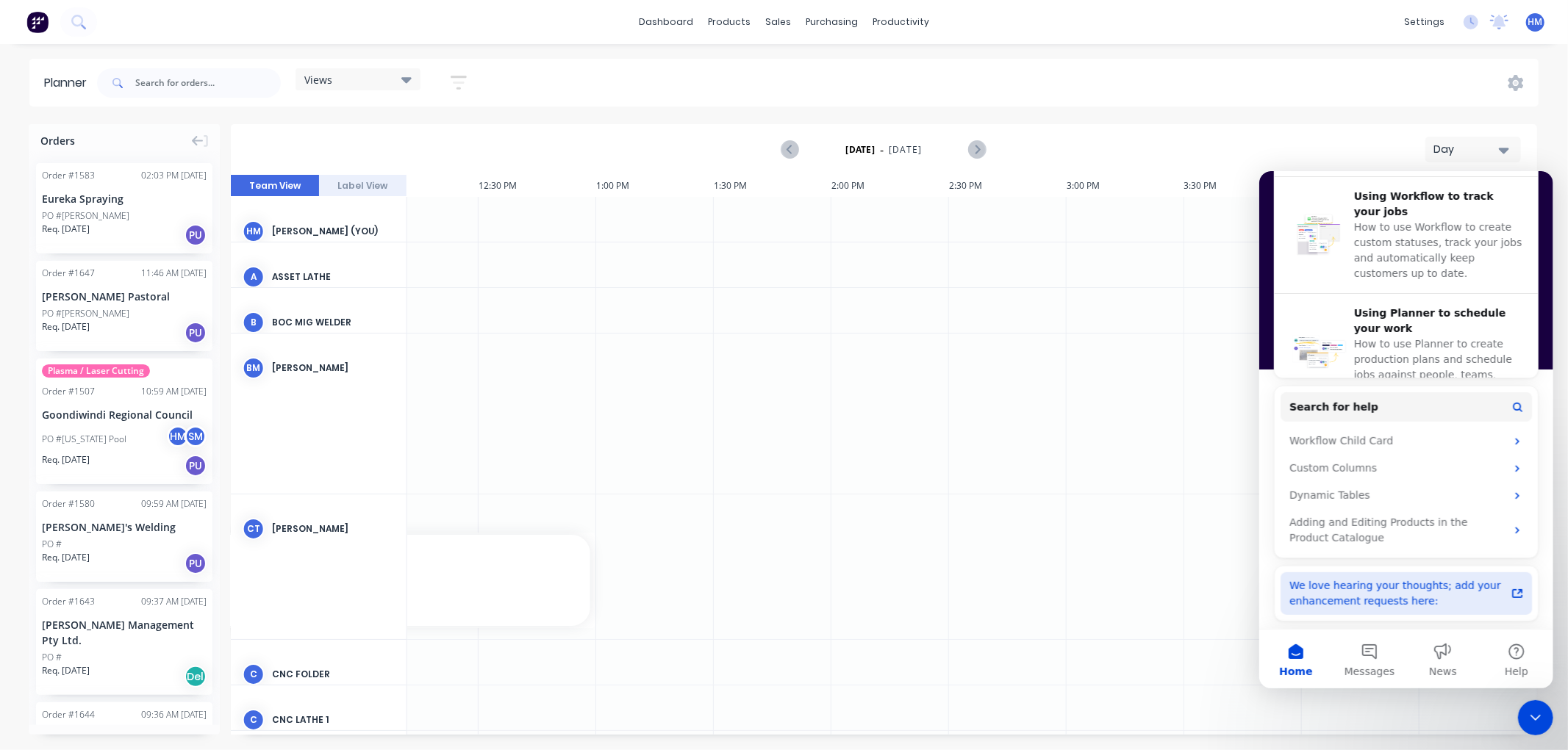
click at [1367, 581] on div "We love hearing your thoughts; add your enhancement requests here:" at bounding box center [1396, 592] width 216 height 31
click at [1361, 578] on div "We love hearing your thoughts; add your enhancement requests here:" at bounding box center [1396, 592] width 216 height 31
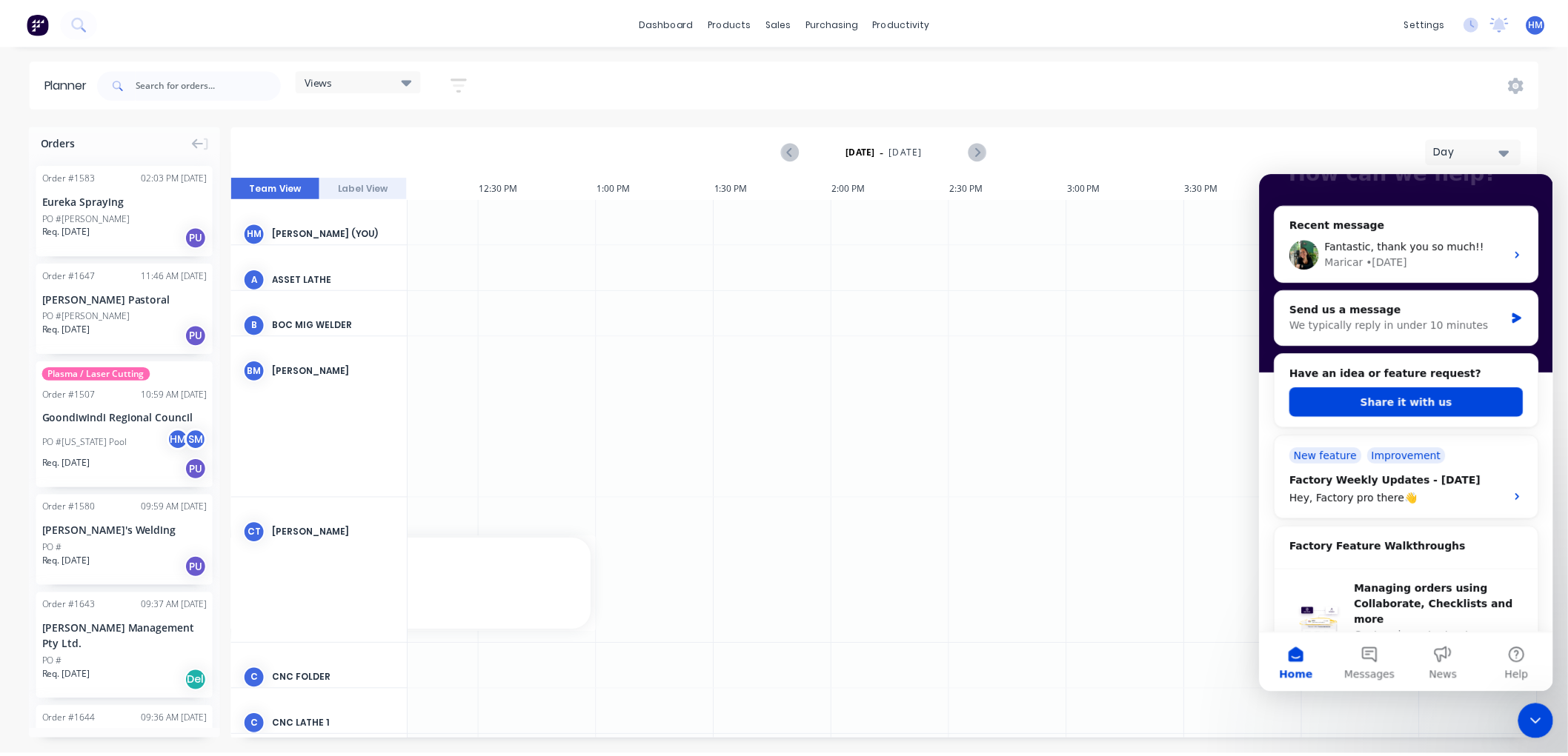
scroll to position [0, 0]
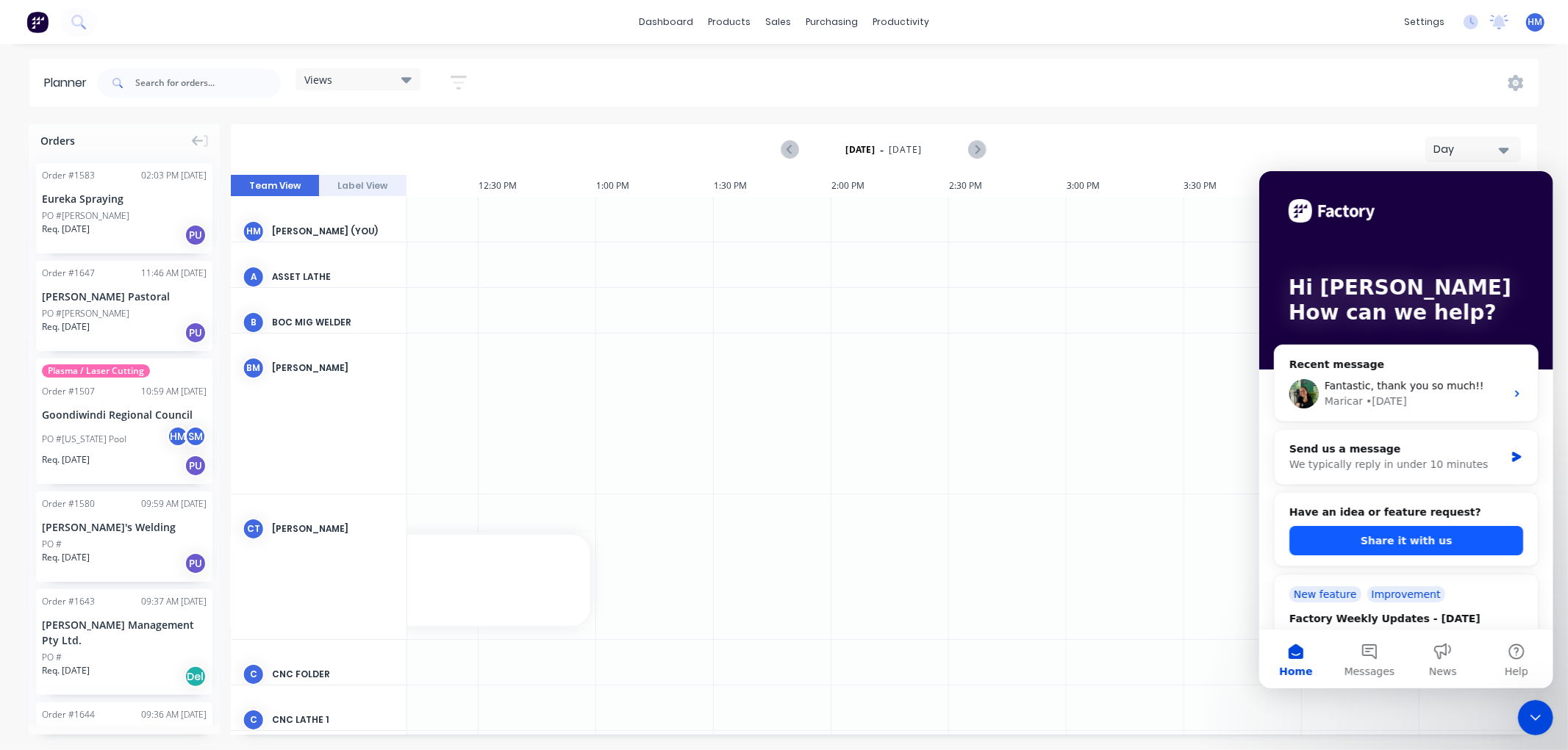
click at [1394, 545] on button "Share it with us" at bounding box center [1404, 539] width 234 height 29
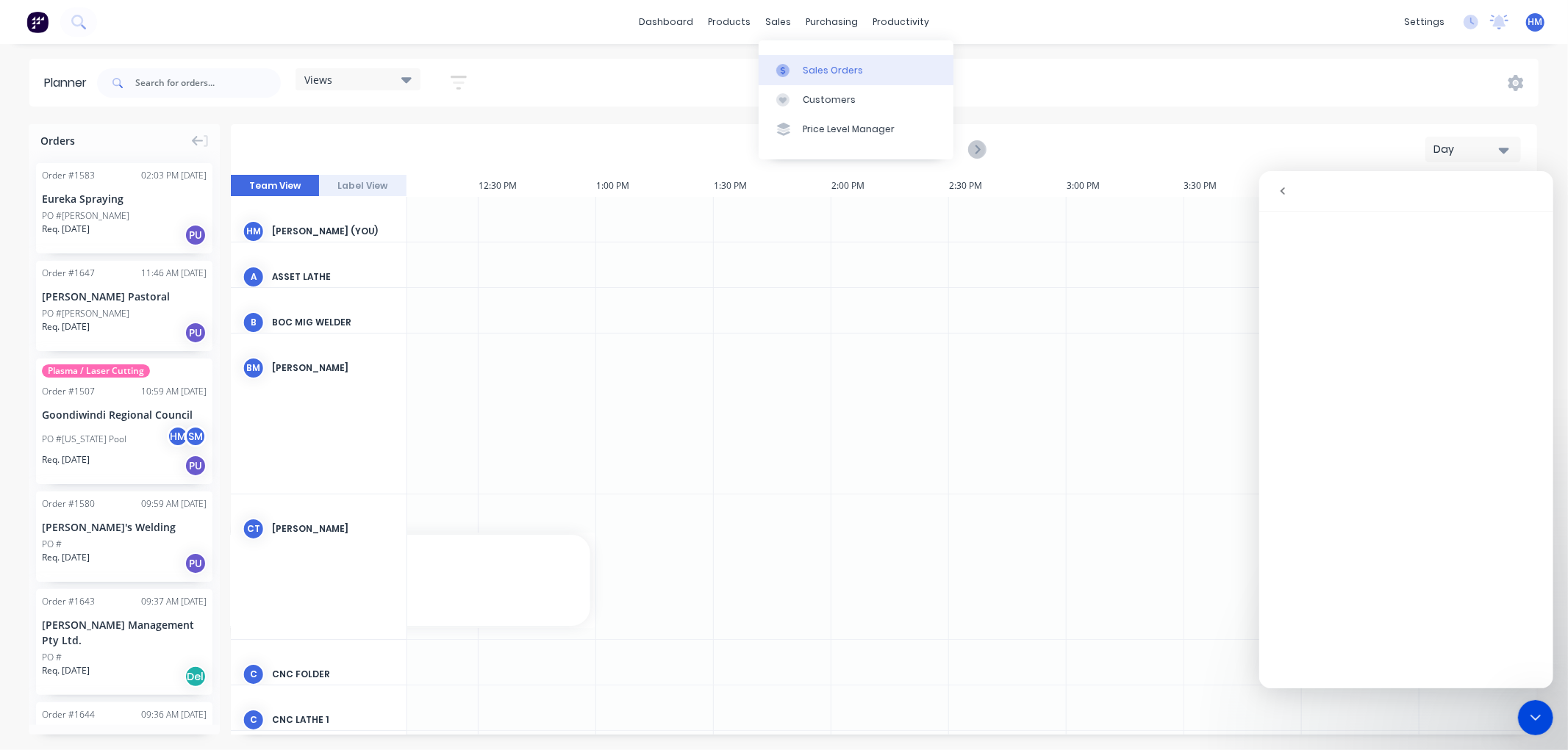
click at [824, 76] on div "Sales Orders" at bounding box center [832, 71] width 60 height 13
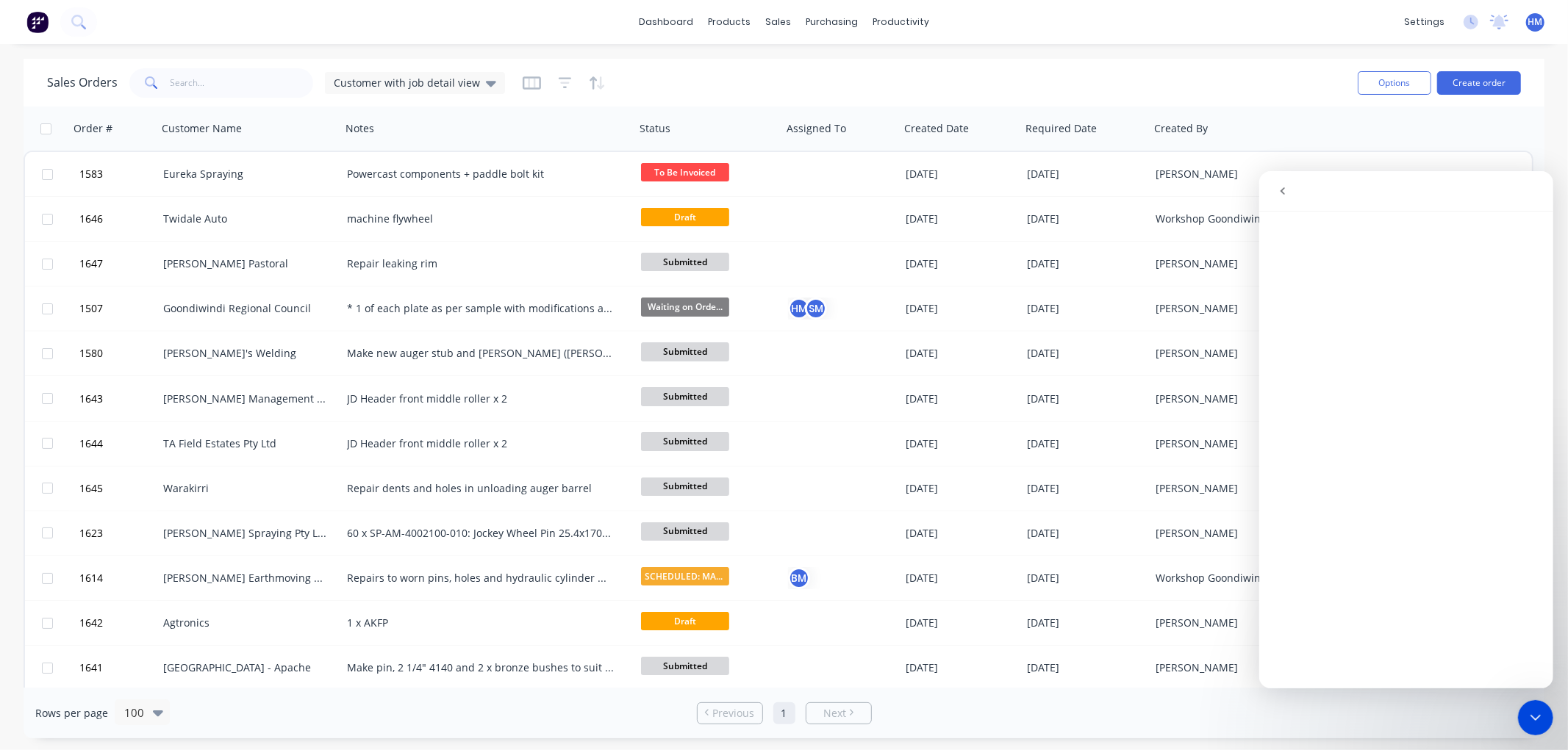
click at [1277, 190] on icon "go back" at bounding box center [1281, 190] width 12 height 12
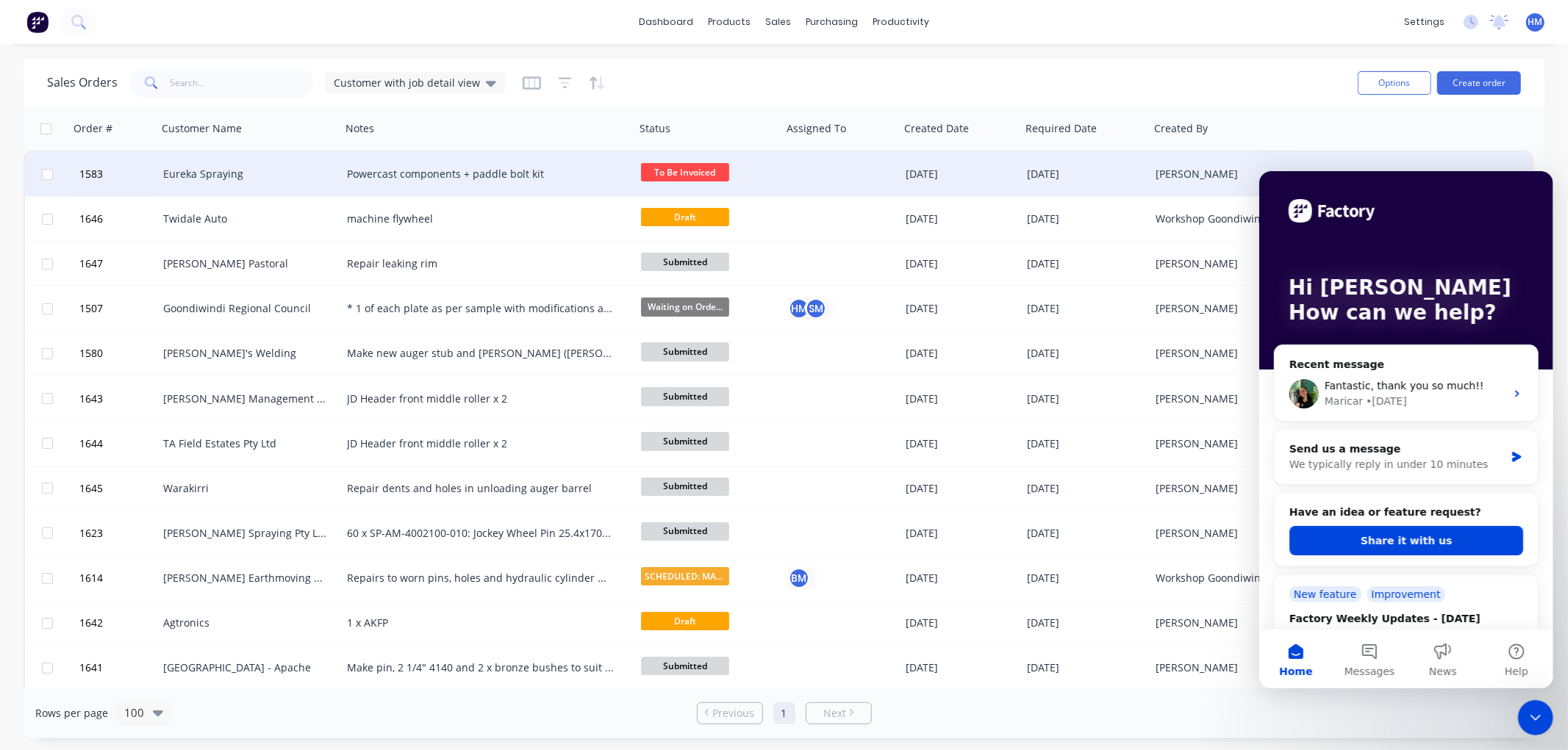
click at [279, 164] on div "Eureka Spraying" at bounding box center [250, 174] width 184 height 44
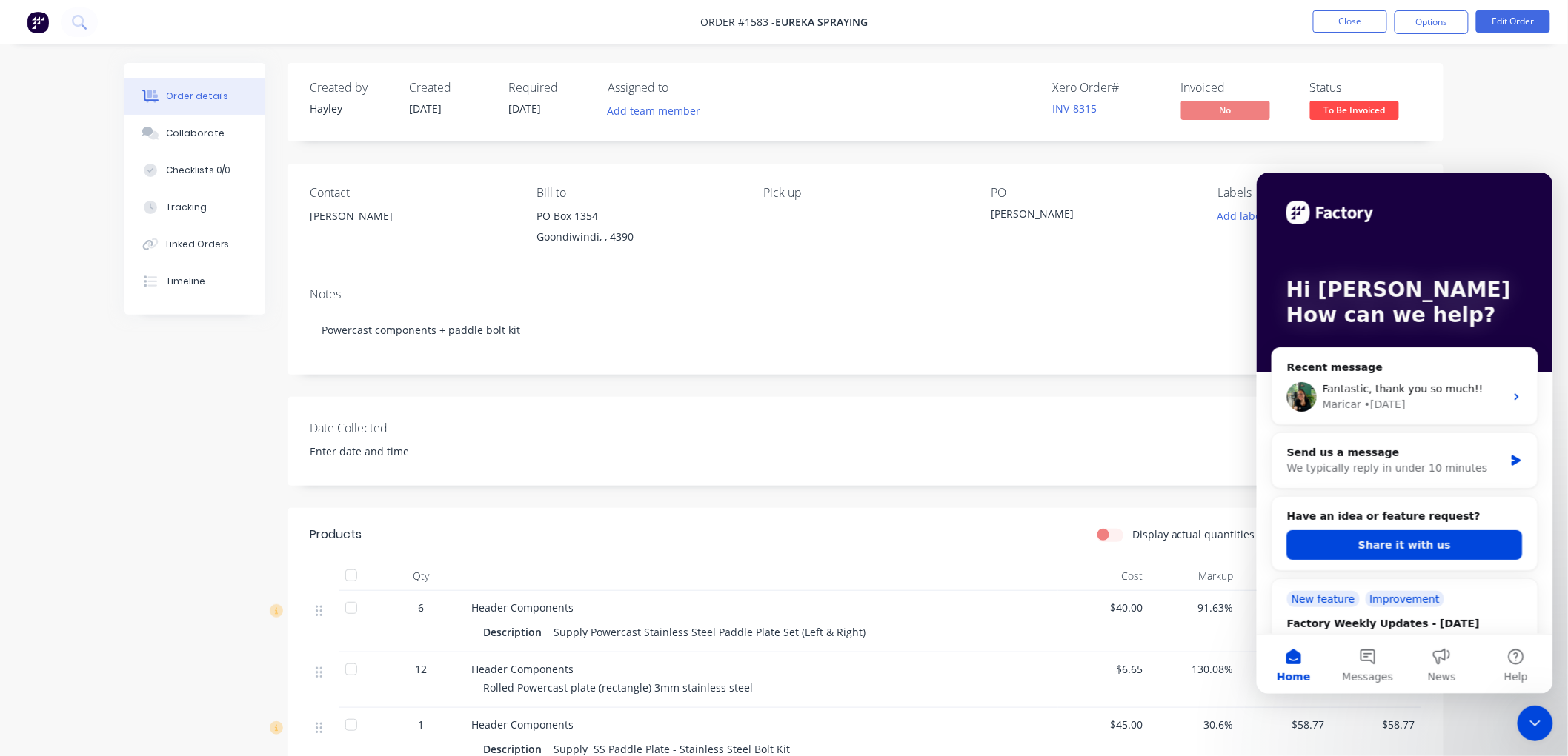
click at [1528, 722] on icon "Close Intercom Messenger" at bounding box center [1534, 722] width 18 height 18
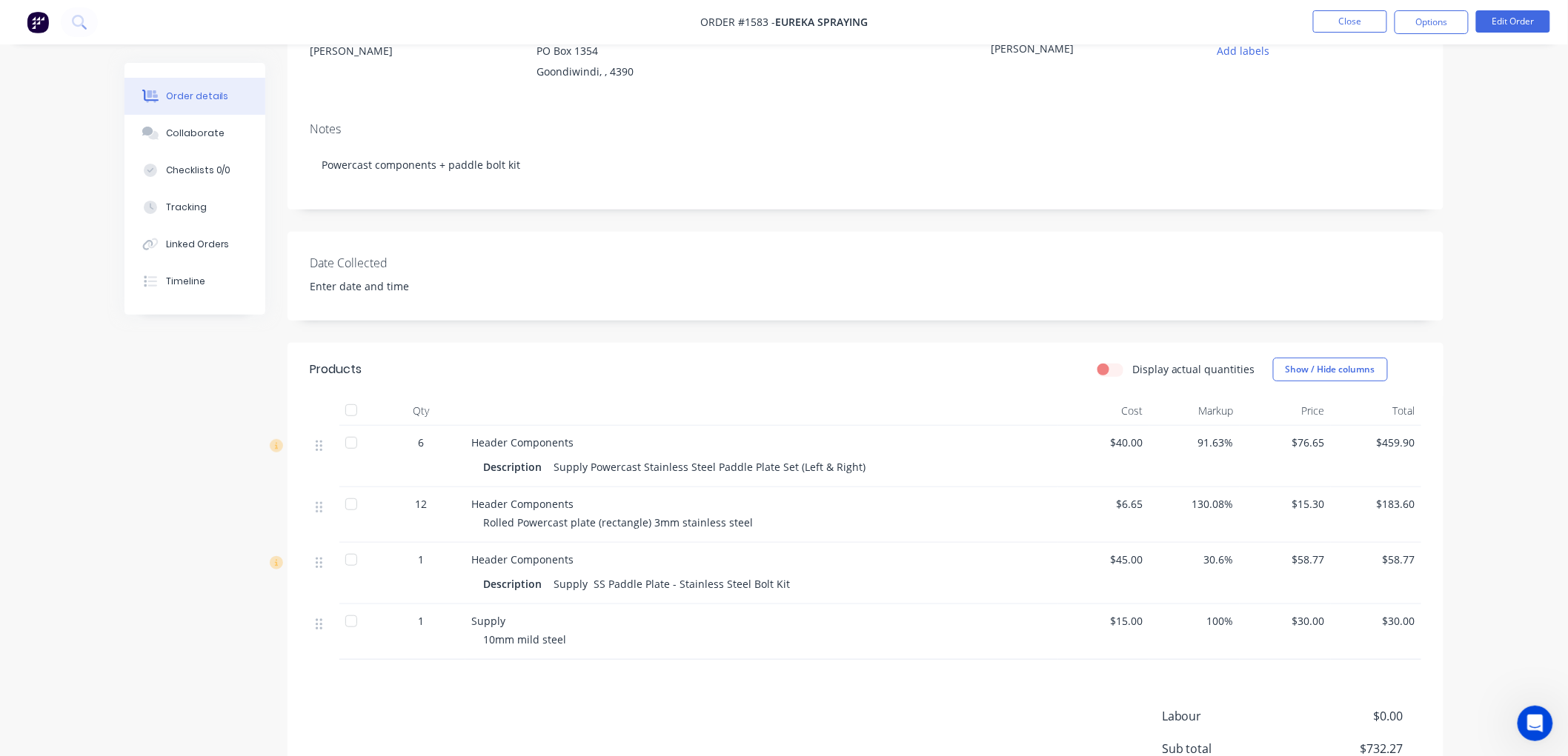
scroll to position [246, 0]
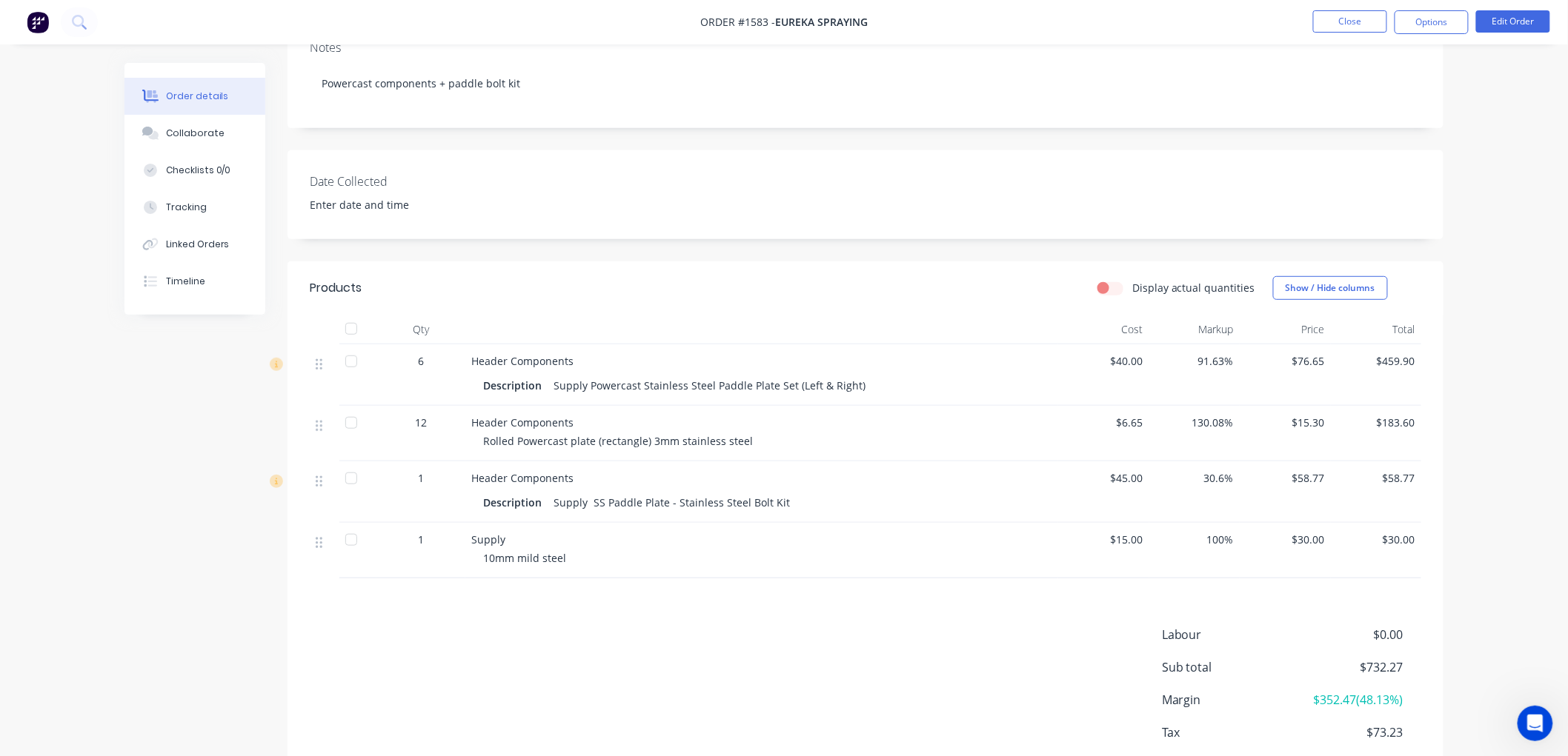
click at [549, 558] on span "10mm mild steel" at bounding box center [524, 558] width 83 height 14
click at [593, 559] on div "10mm mild steel" at bounding box center [767, 558] width 569 height 15
click at [527, 533] on div "Supply" at bounding box center [761, 539] width 580 height 15
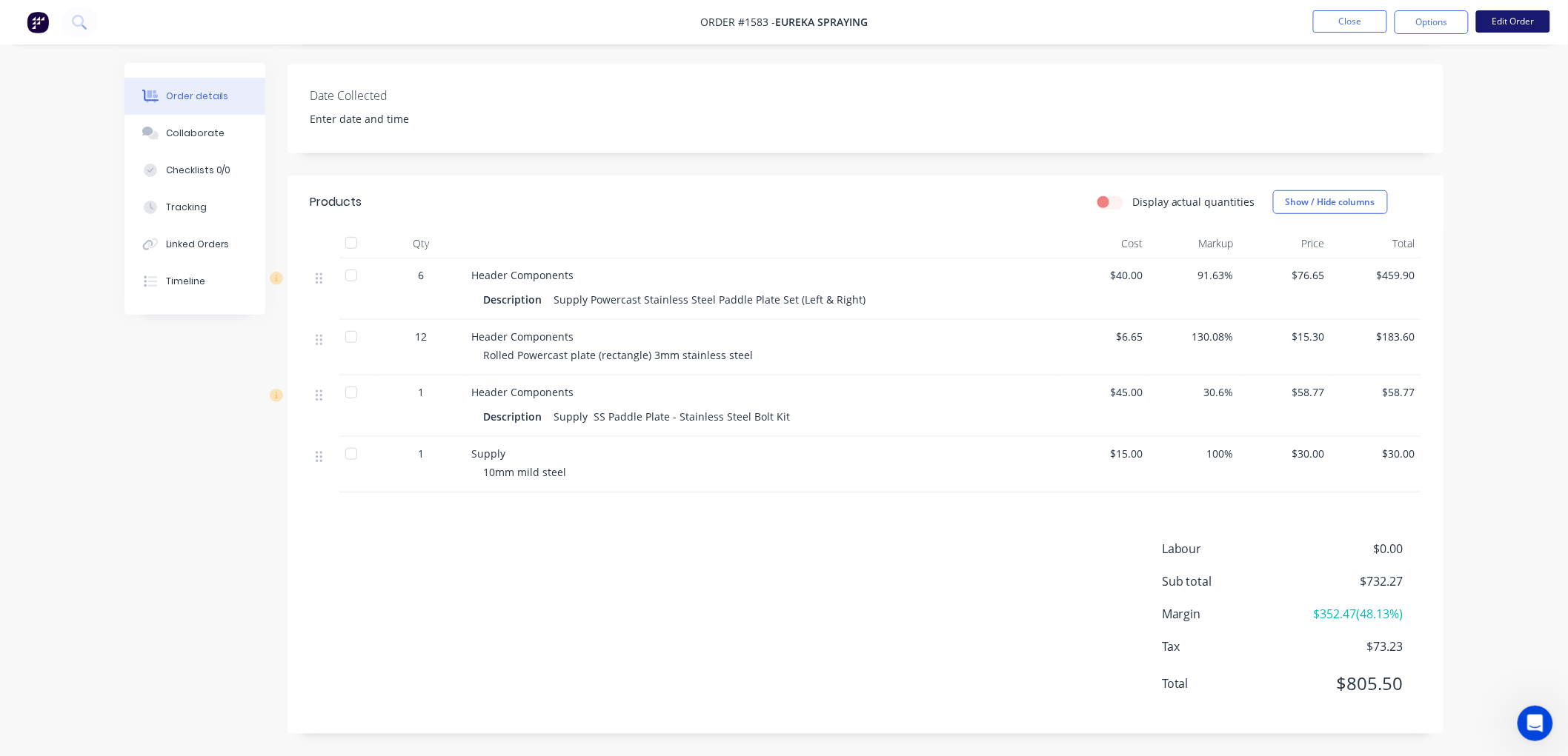
click at [1515, 19] on button "Edit Order" at bounding box center [1513, 21] width 74 height 22
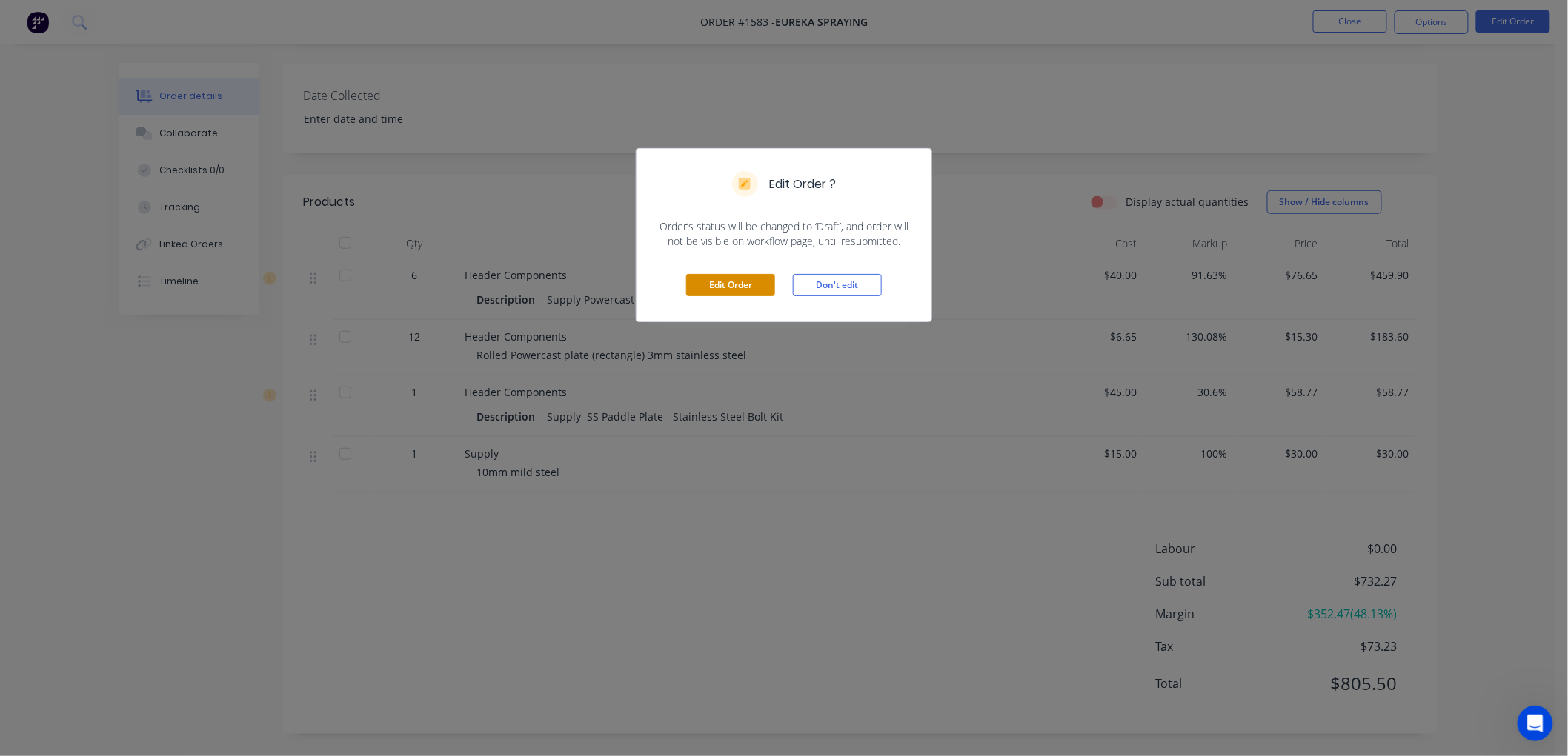
click at [737, 274] on button "Edit Order" at bounding box center [730, 285] width 89 height 22
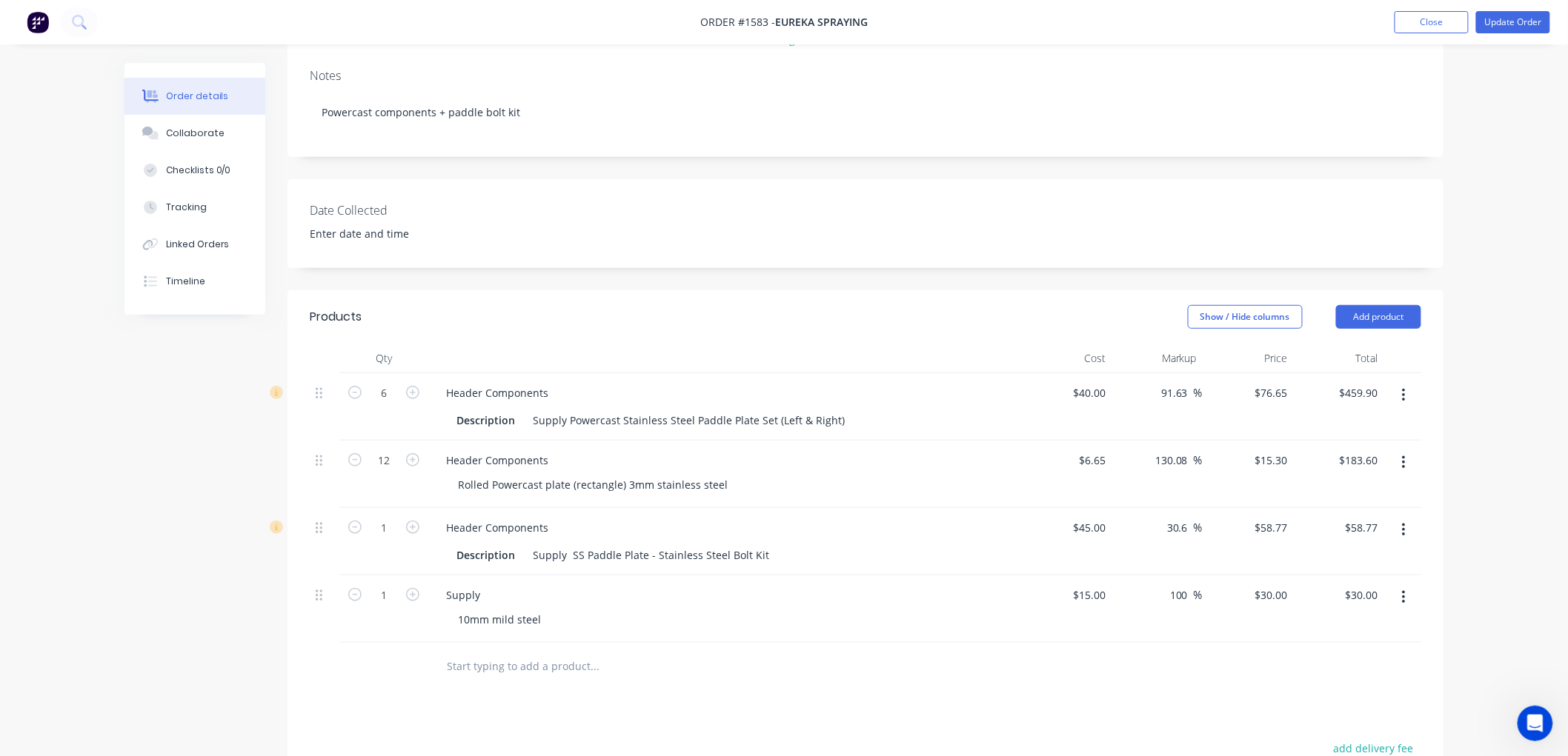
scroll to position [246, 0]
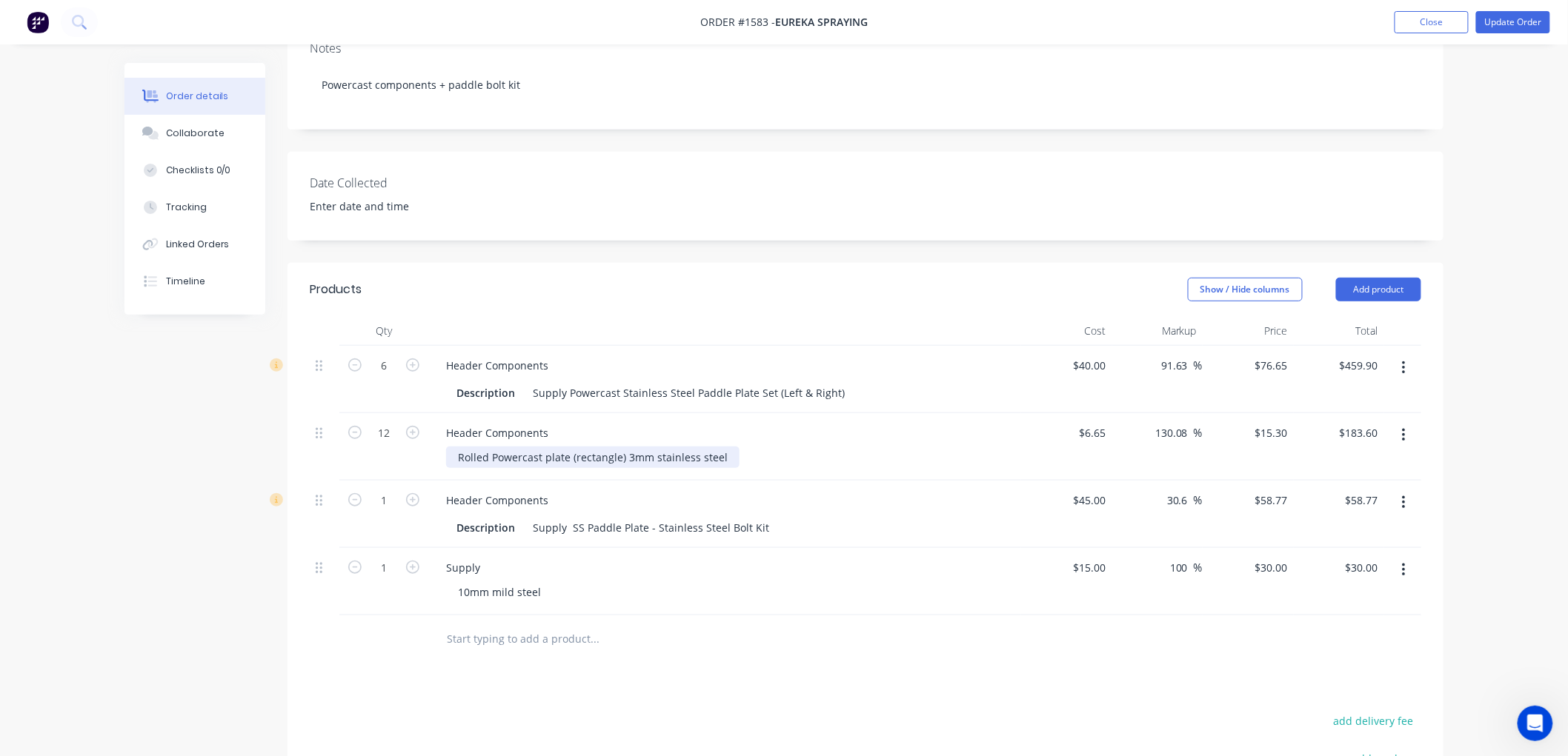
click at [458, 452] on div "Rolled Powercast plate (rectangle) 3mm stainless steel" at bounding box center [592, 457] width 293 height 21
click at [507, 567] on div "Supply" at bounding box center [724, 567] width 580 height 21
click at [483, 569] on div "Supply" at bounding box center [463, 567] width 58 height 21
click at [394, 377] on input "1" at bounding box center [383, 366] width 38 height 22
click at [1261, 563] on div "30 $30.00" at bounding box center [1248, 581] width 91 height 67
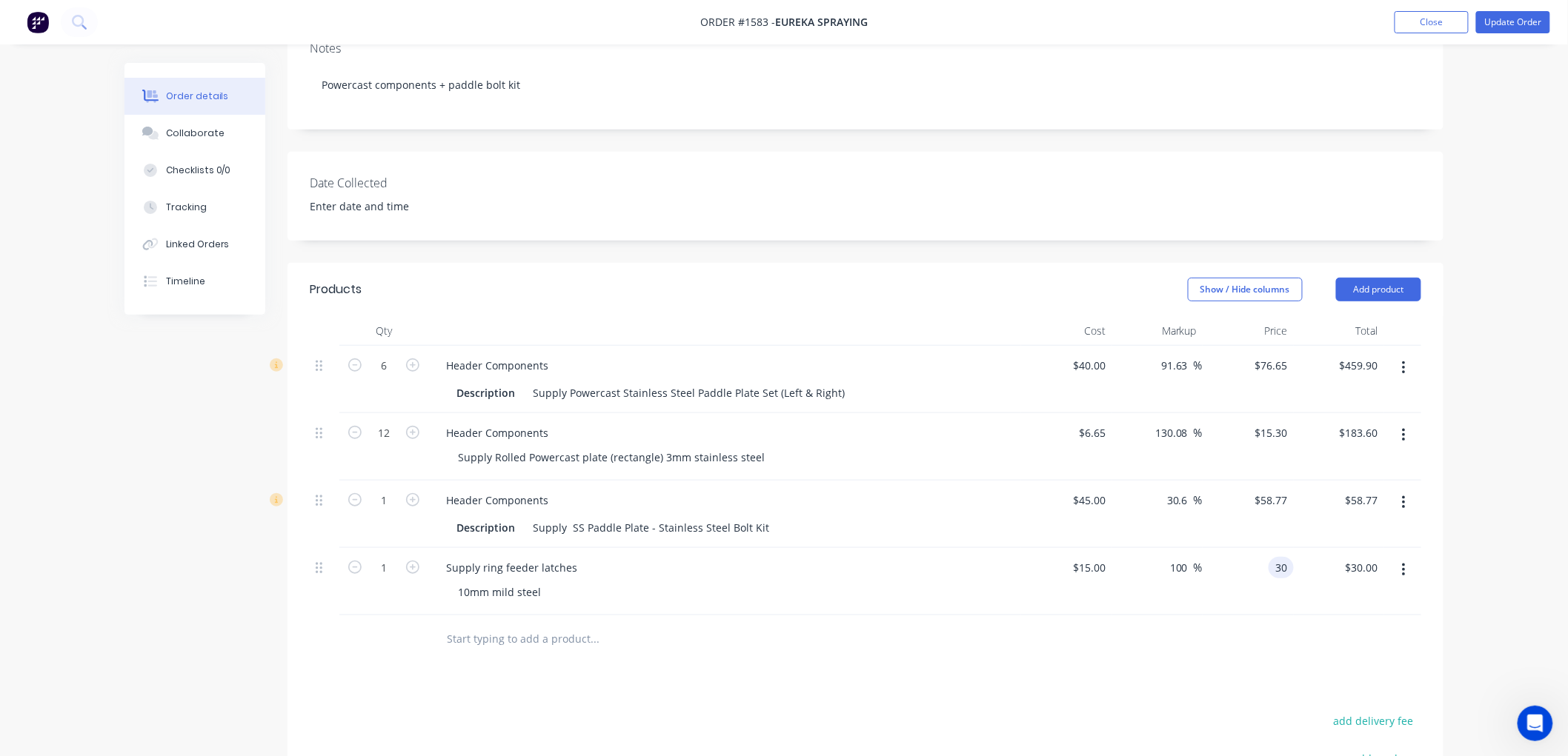
type input "0"
type input "-100"
type input "$0.00"
click at [1300, 568] on div "$0.00 $30.00" at bounding box center [1339, 581] width 91 height 67
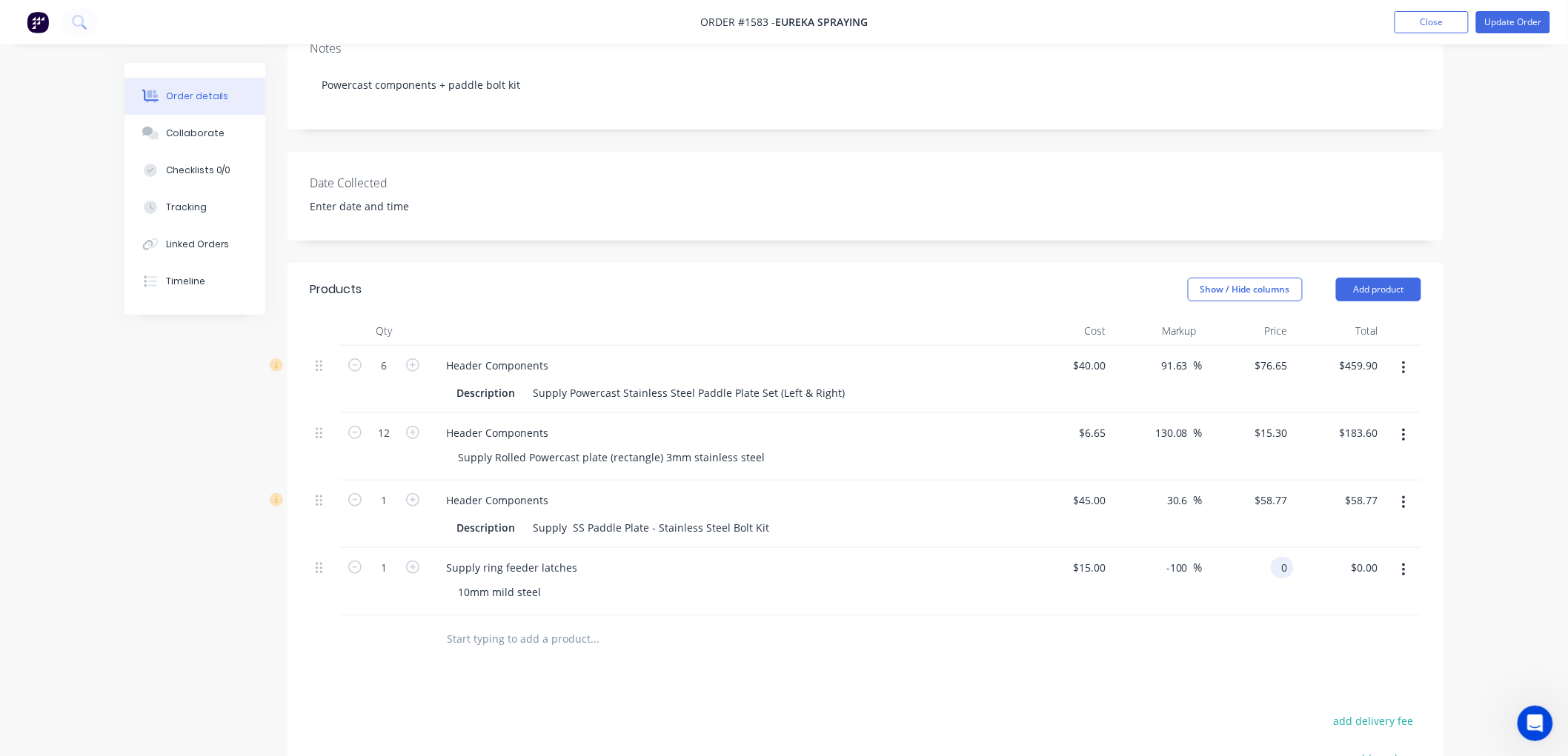
click at [1286, 564] on input "0" at bounding box center [1285, 567] width 17 height 21
type input "40.05"
type input "167"
type input "$40.05"
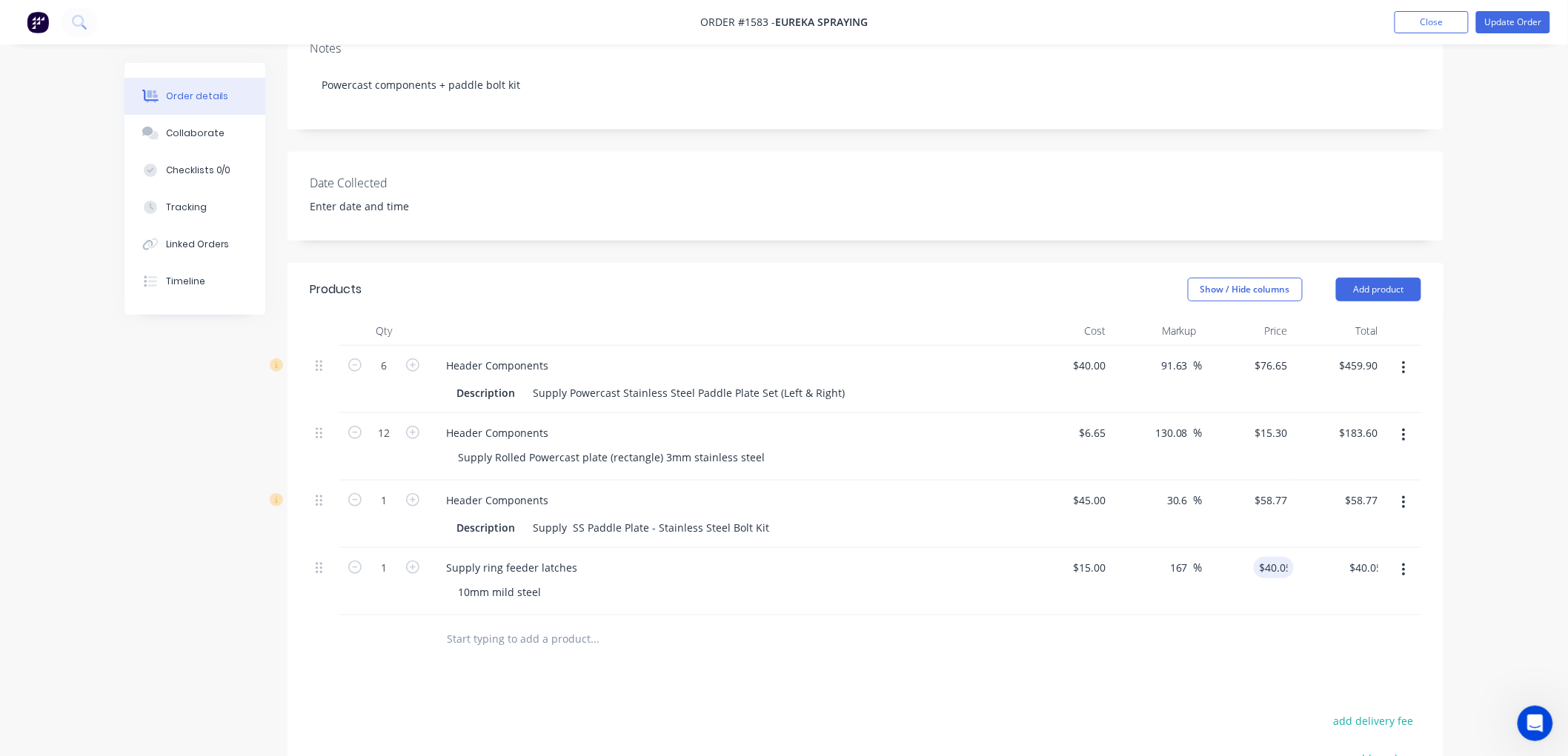
click at [1216, 656] on div at bounding box center [865, 639] width 1112 height 48
click at [580, 561] on div "Supply ring feeder latches" at bounding box center [512, 567] width 155 height 21
click at [756, 581] on div "10mm mild steel" at bounding box center [731, 591] width 569 height 21
click at [393, 377] on input "1" at bounding box center [383, 366] width 38 height 22
type input "10"
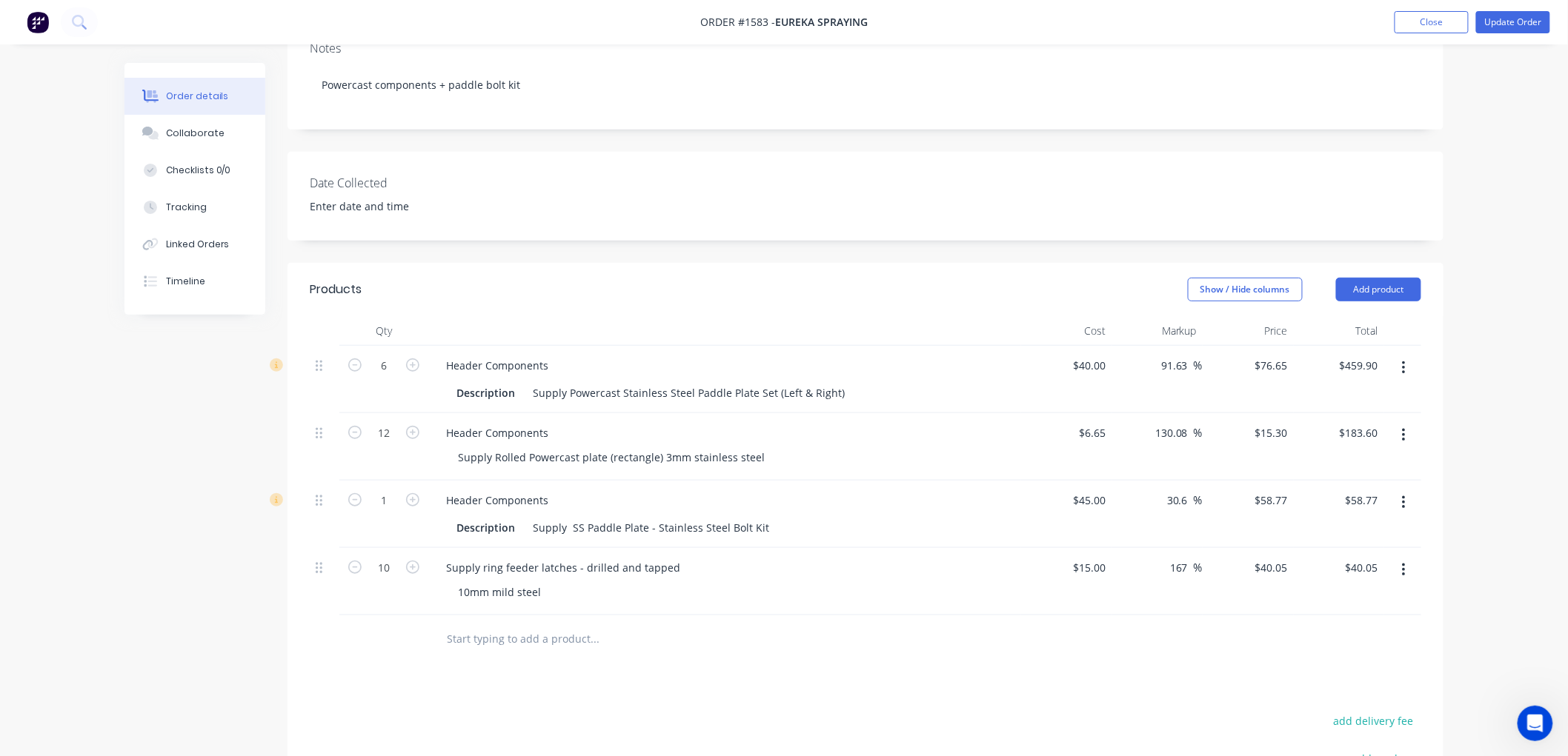
type input "$400.50"
click at [524, 648] on input "text" at bounding box center [594, 639] width 297 height 30
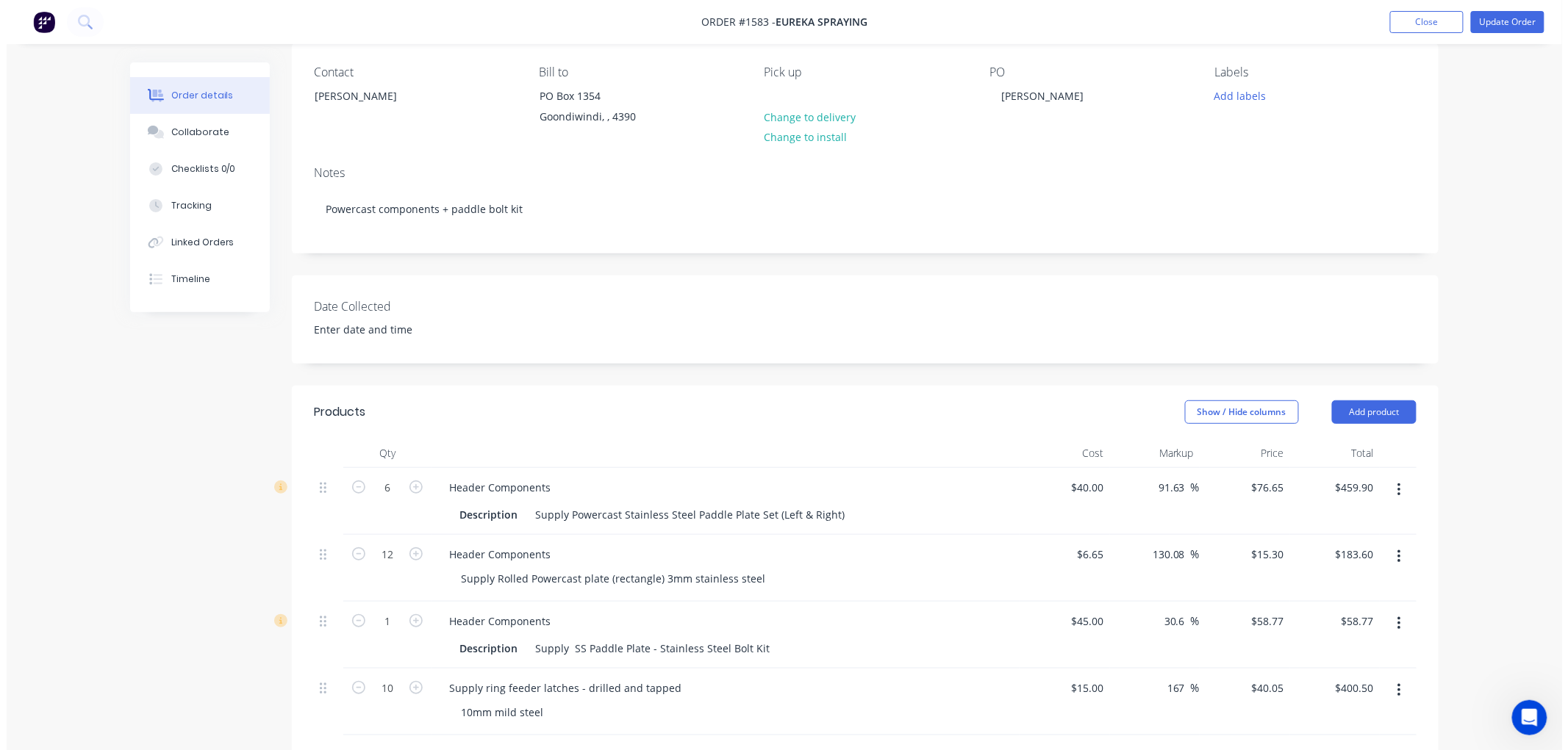
scroll to position [0, 0]
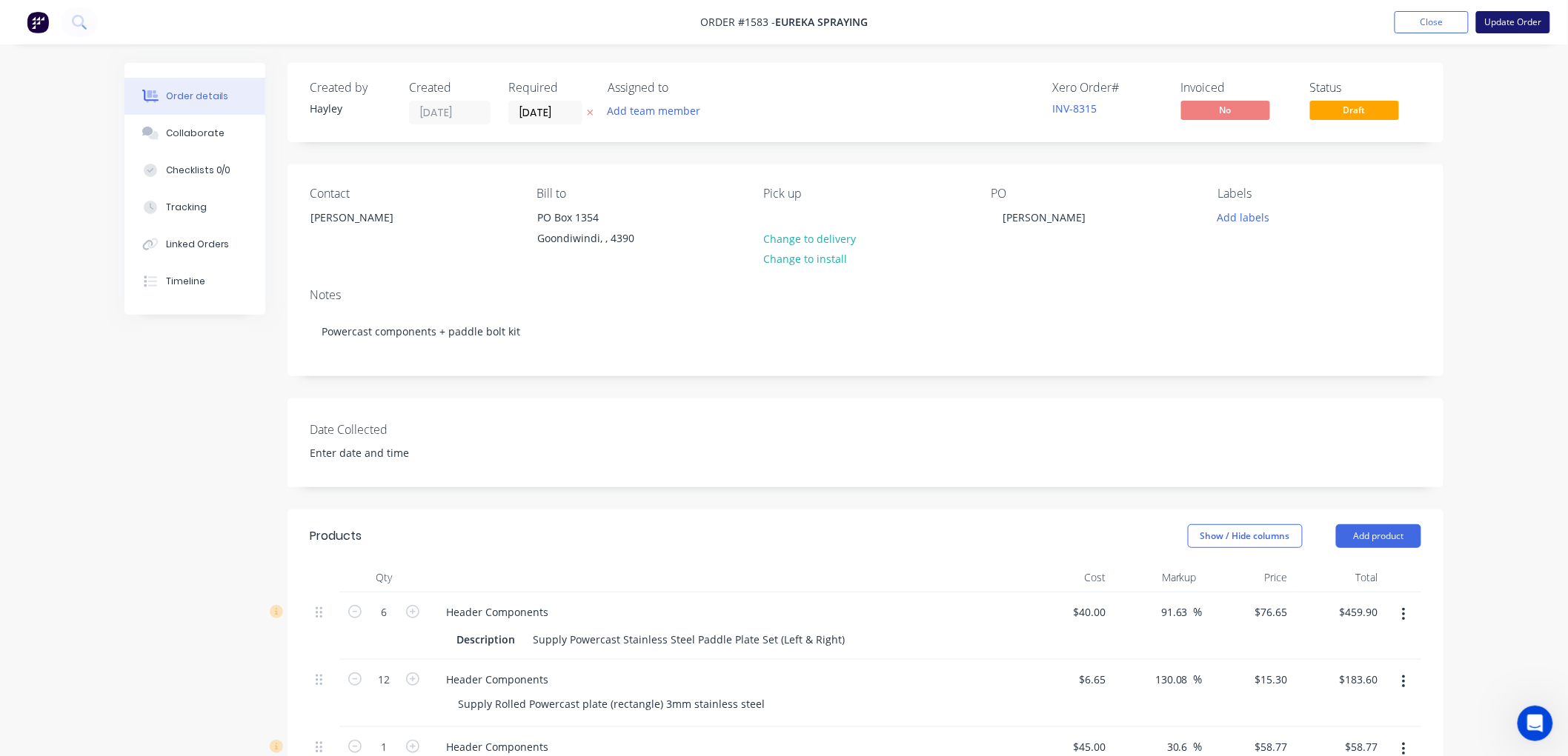
click at [1503, 24] on button "Update Order" at bounding box center [1513, 22] width 74 height 22
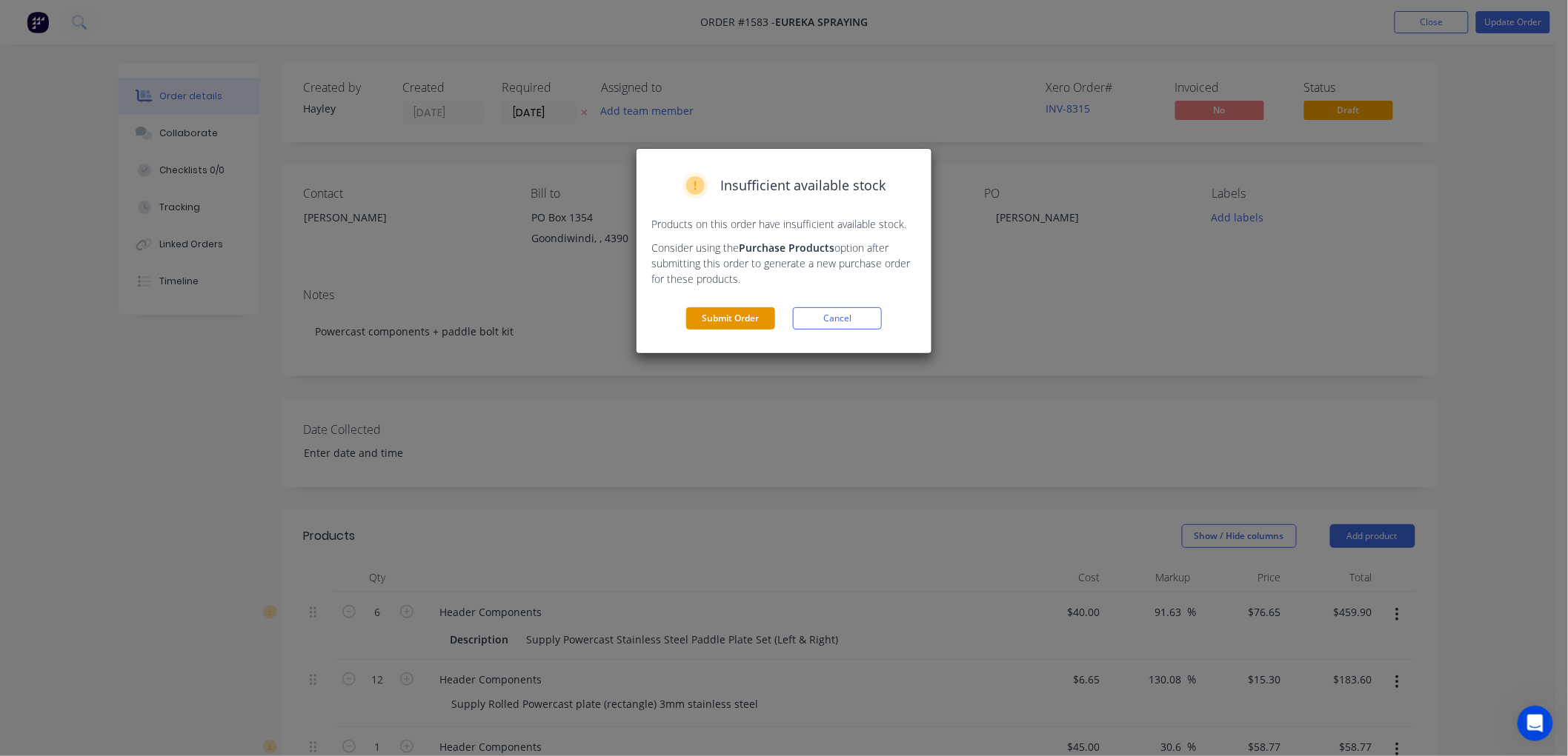
click at [726, 317] on button "Submit Order" at bounding box center [730, 319] width 89 height 22
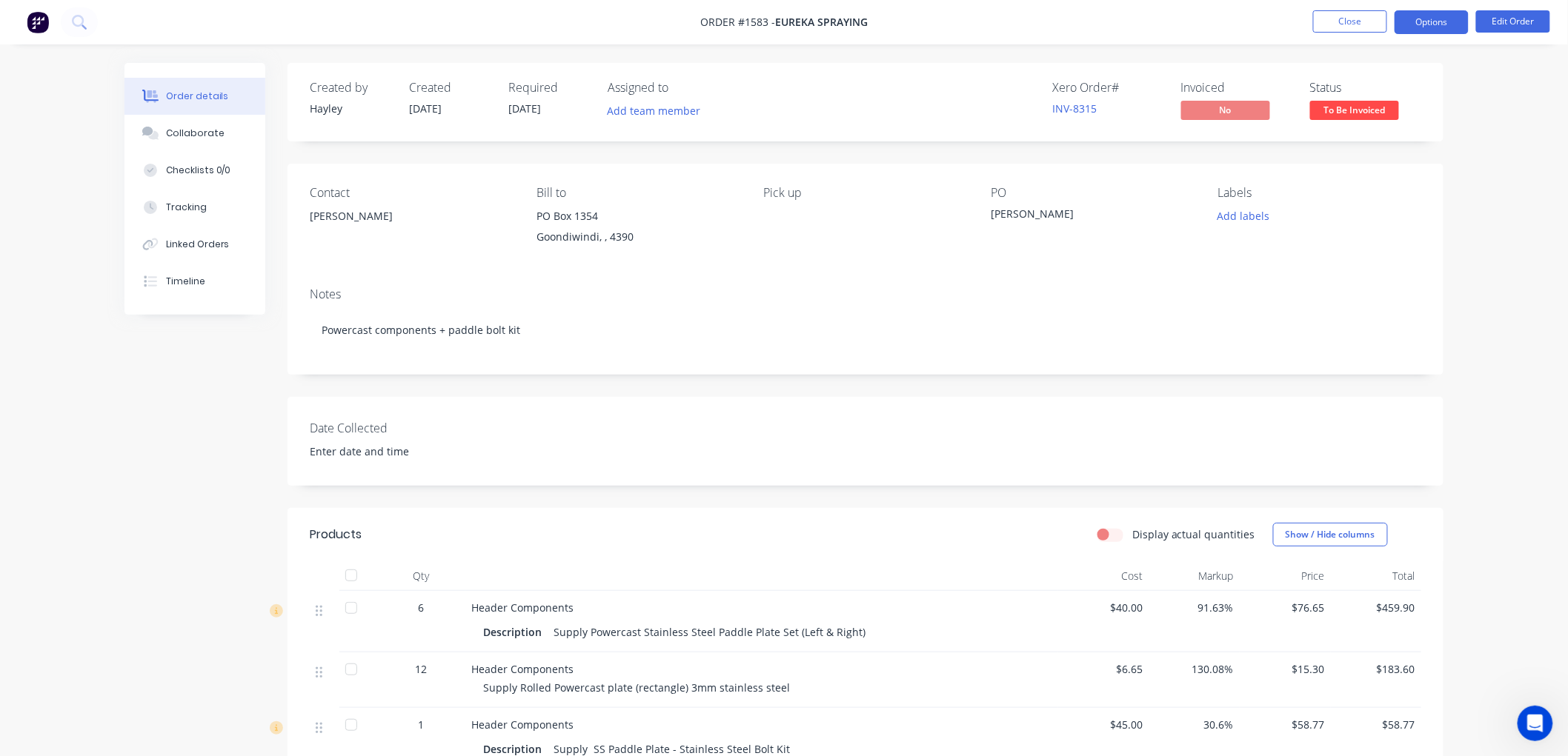
click at [1401, 22] on button "Options" at bounding box center [1431, 22] width 74 height 24
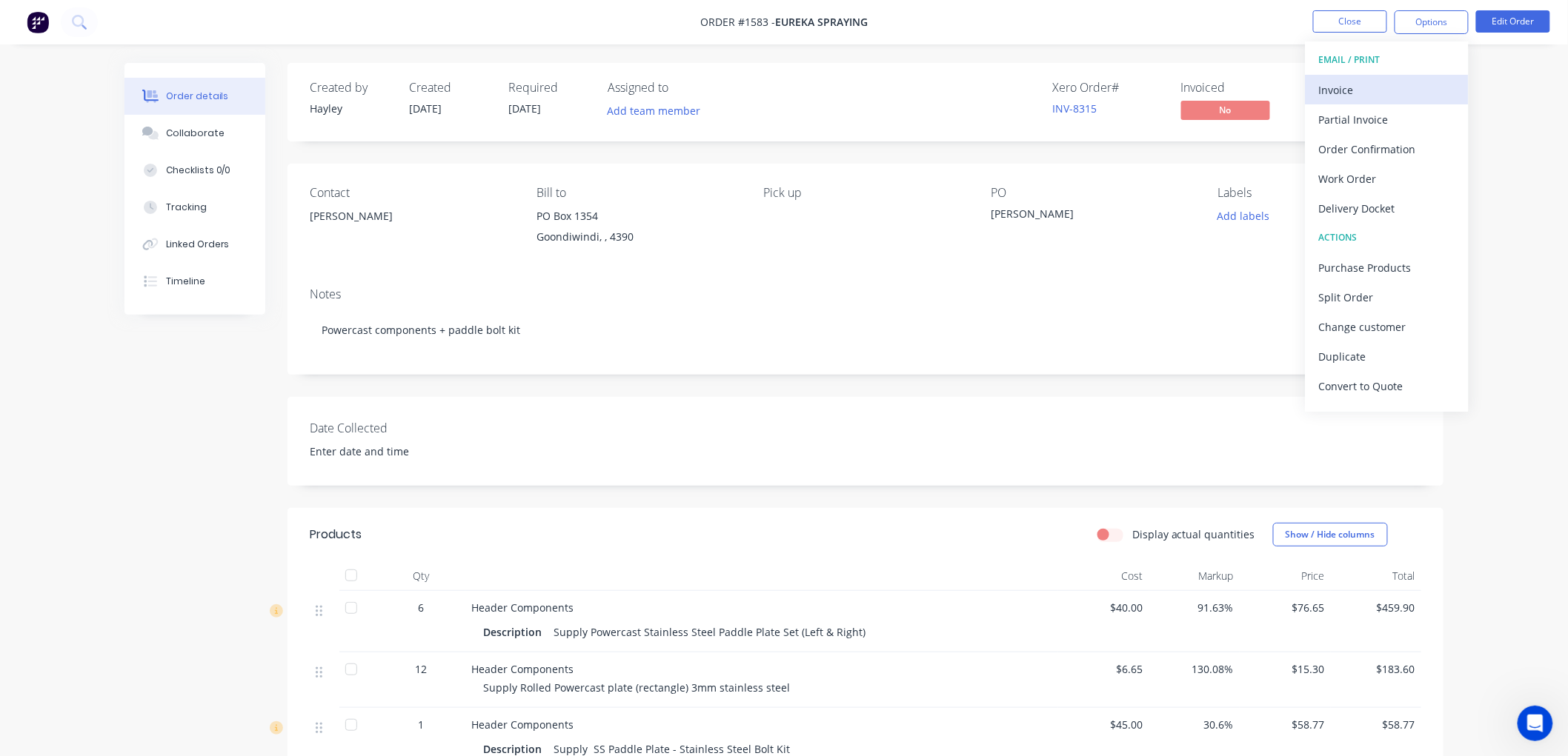
click at [1354, 94] on div "Invoice" at bounding box center [1387, 89] width 136 height 21
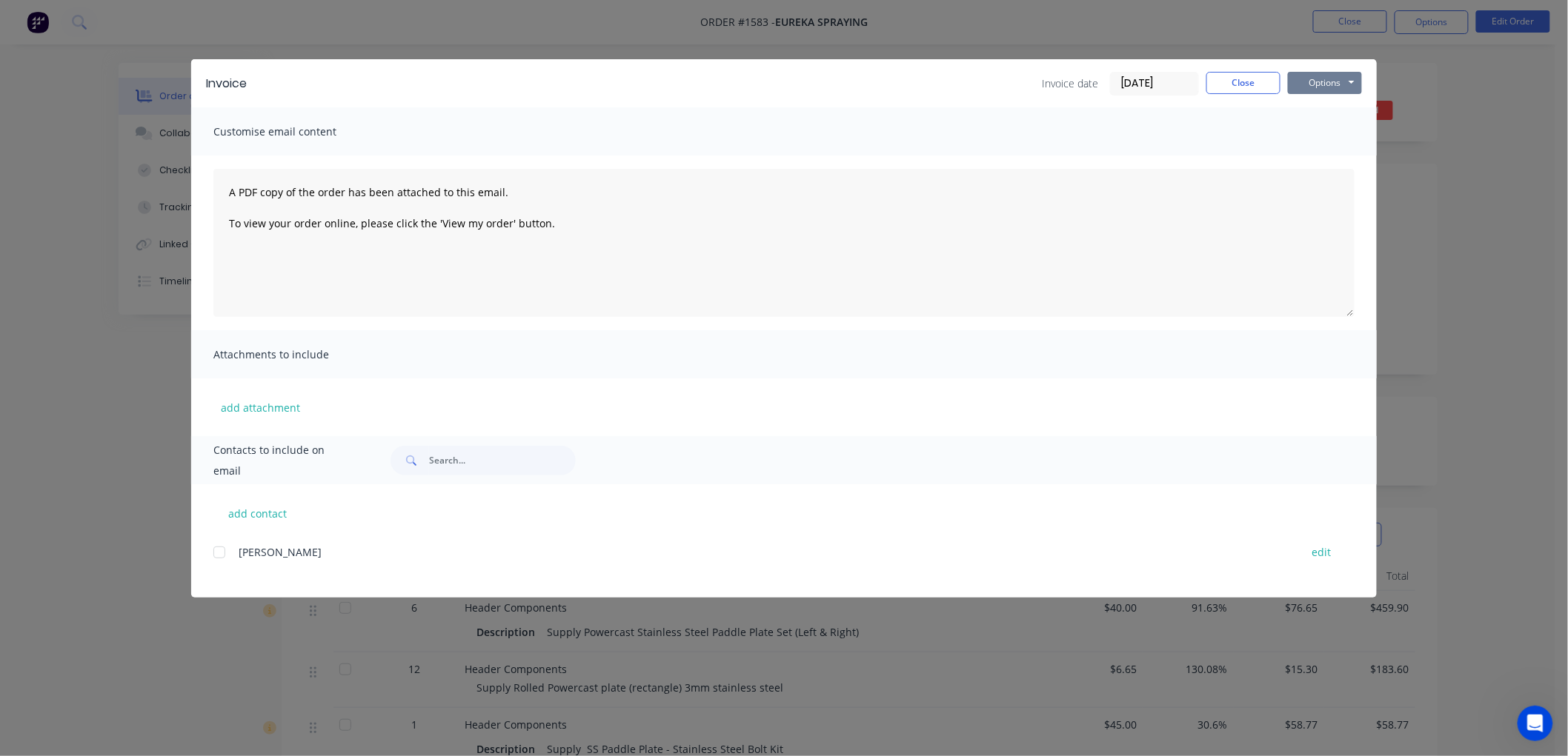
click at [1324, 89] on button "Options" at bounding box center [1324, 83] width 74 height 22
click at [1356, 113] on button "Preview" at bounding box center [1335, 109] width 95 height 25
click at [1333, 84] on button "Options" at bounding box center [1324, 83] width 74 height 22
click at [1347, 157] on button "Email" at bounding box center [1335, 158] width 95 height 25
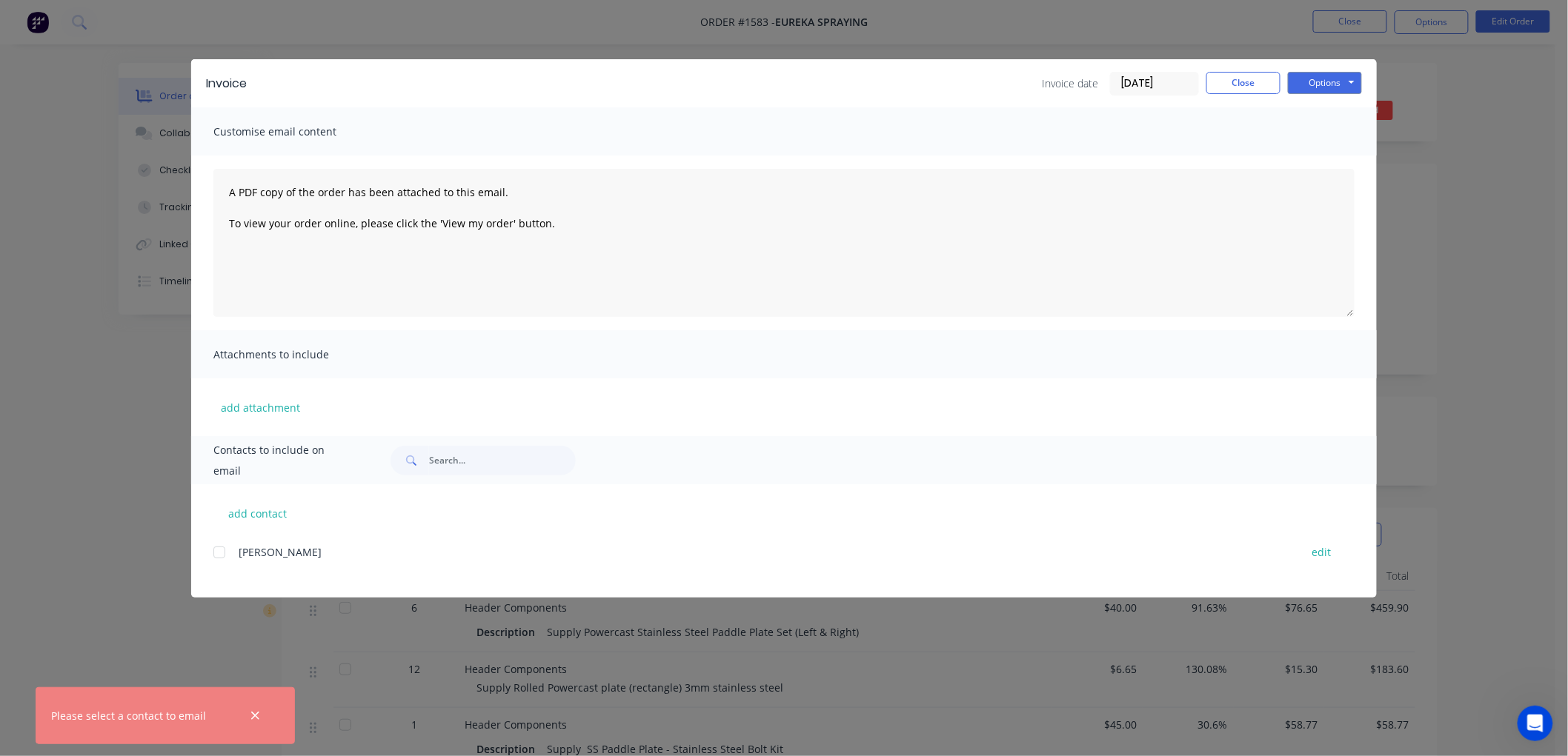
click at [950, 72] on div "Invoice date 12/08/25 Close Options Preview Print Email" at bounding box center [812, 84] width 1101 height 24
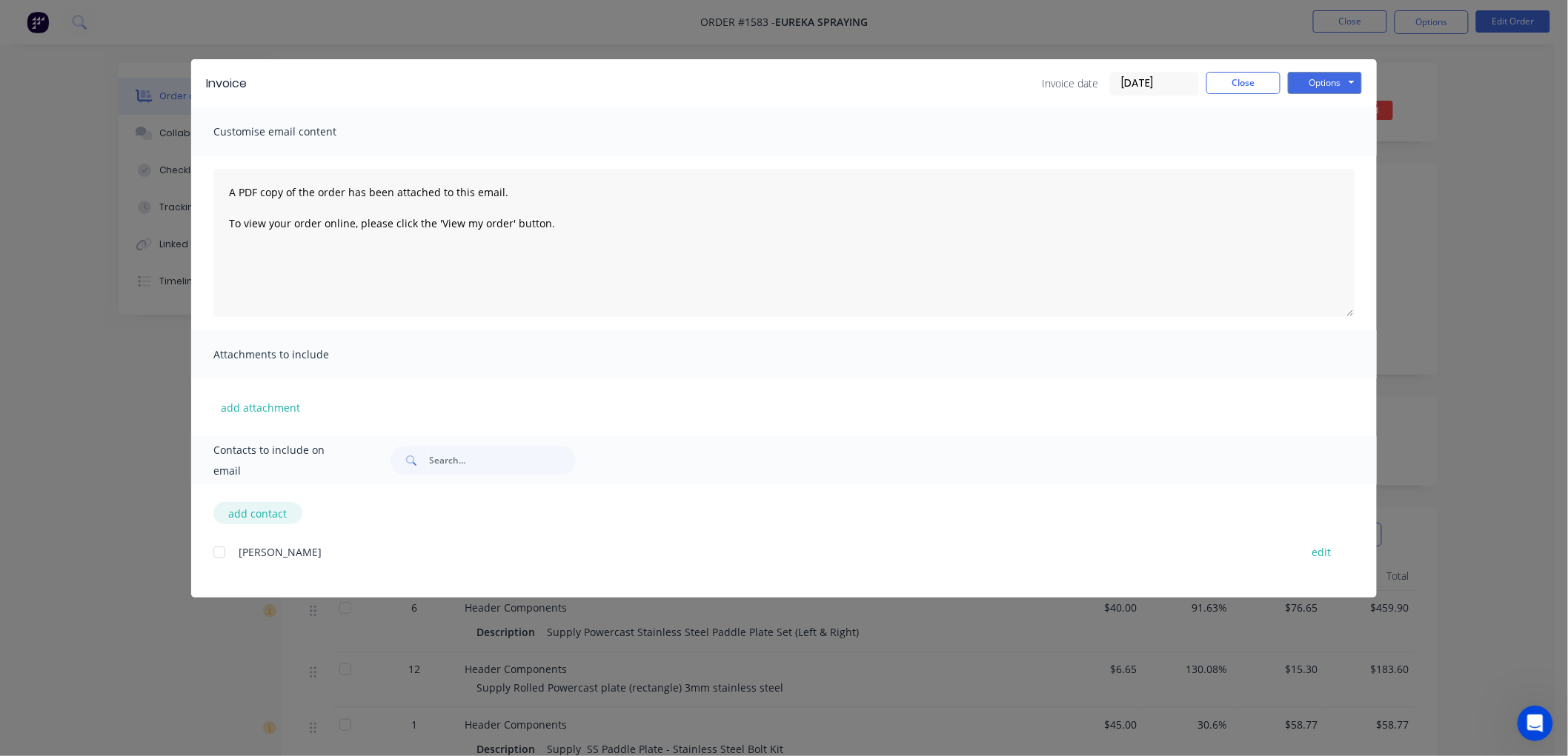
click at [257, 515] on button "add contact" at bounding box center [258, 513] width 89 height 22
select select "AU"
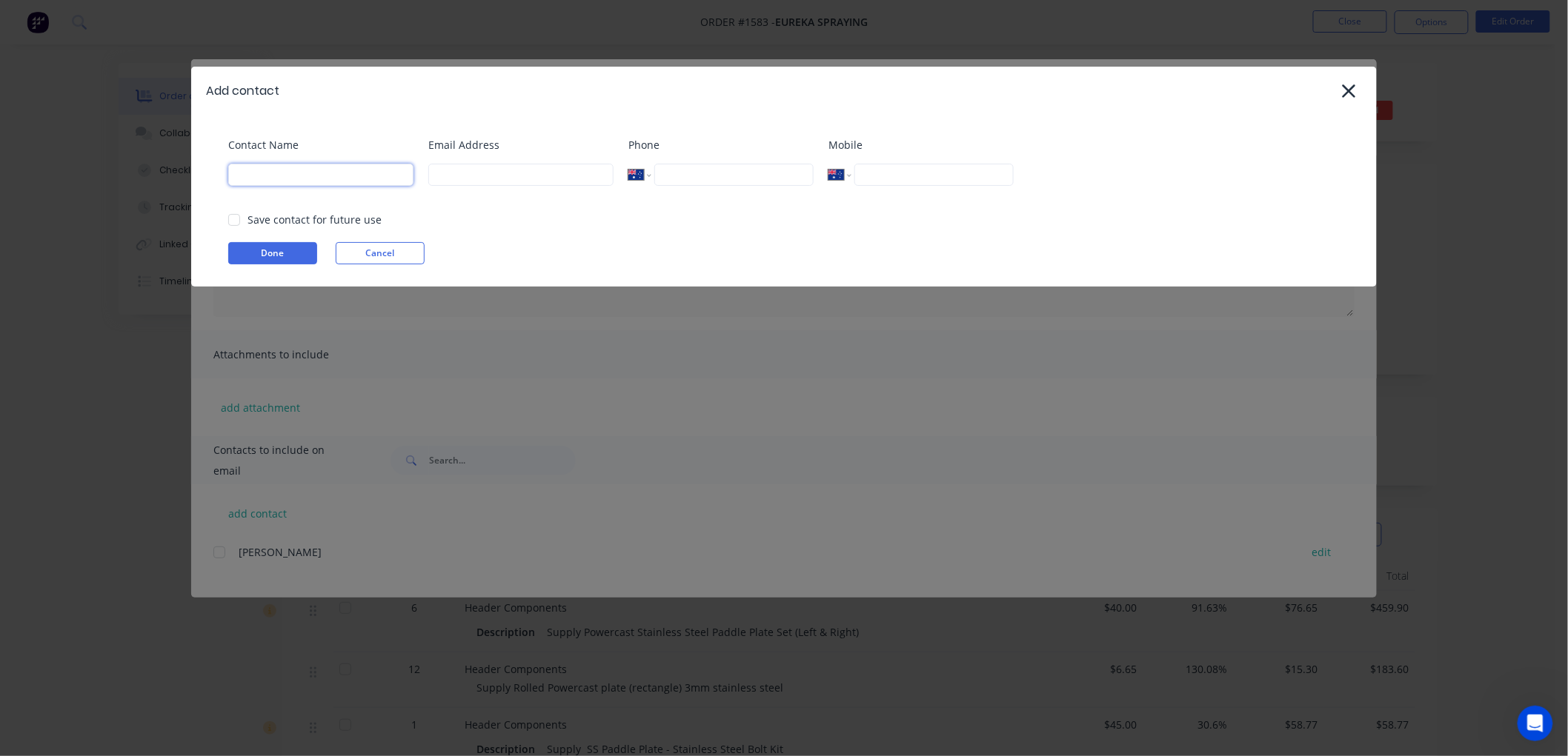
click at [301, 174] on input at bounding box center [321, 175] width 185 height 22
type input "Eureka Spraying"
click at [483, 171] on input at bounding box center [521, 175] width 185 height 22
paste input "damienwallace76@hotmail.com"
click at [232, 217] on div at bounding box center [234, 219] width 30 height 30
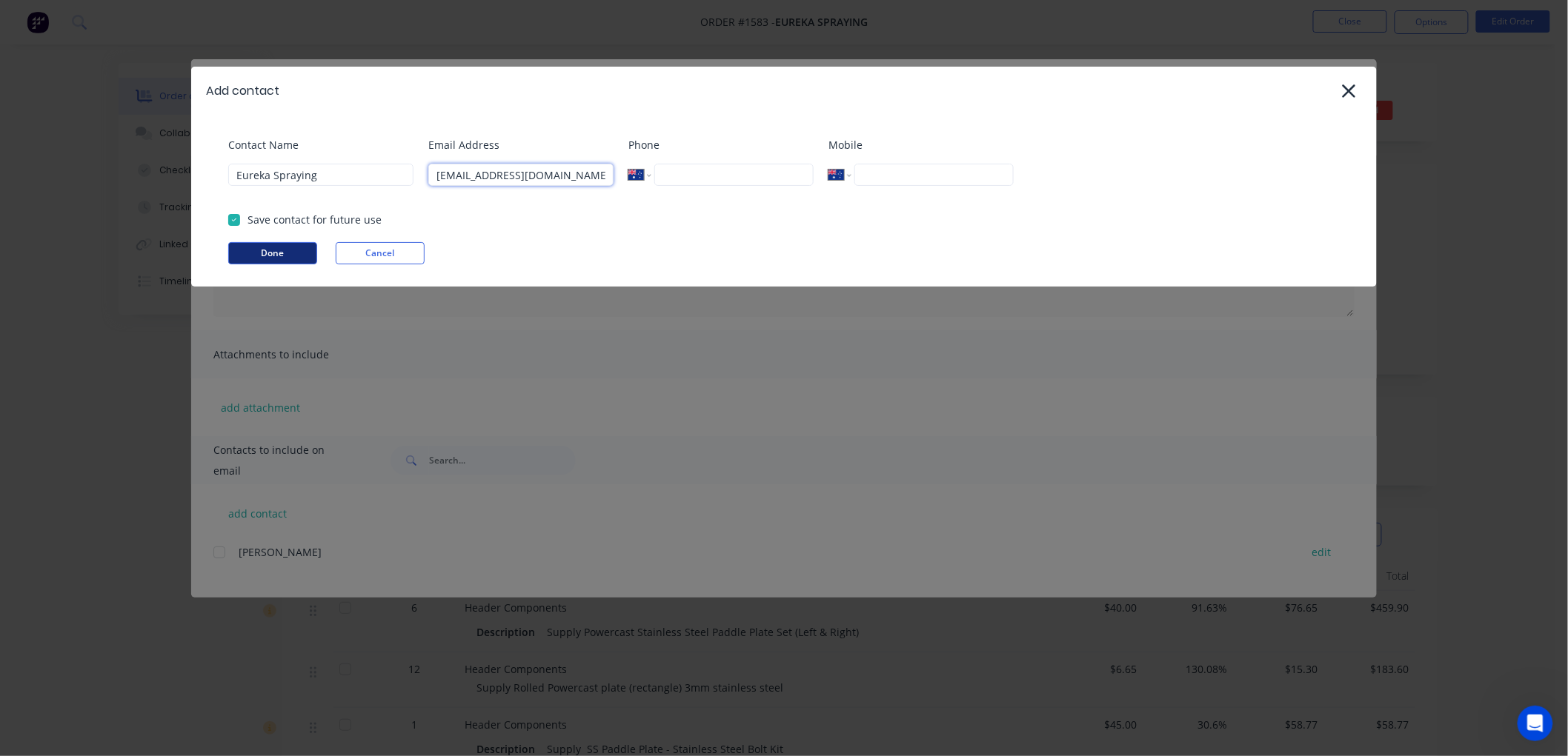
type input "damienwallace76@hotmail.com"
click at [291, 251] on button "Done" at bounding box center [273, 253] width 89 height 22
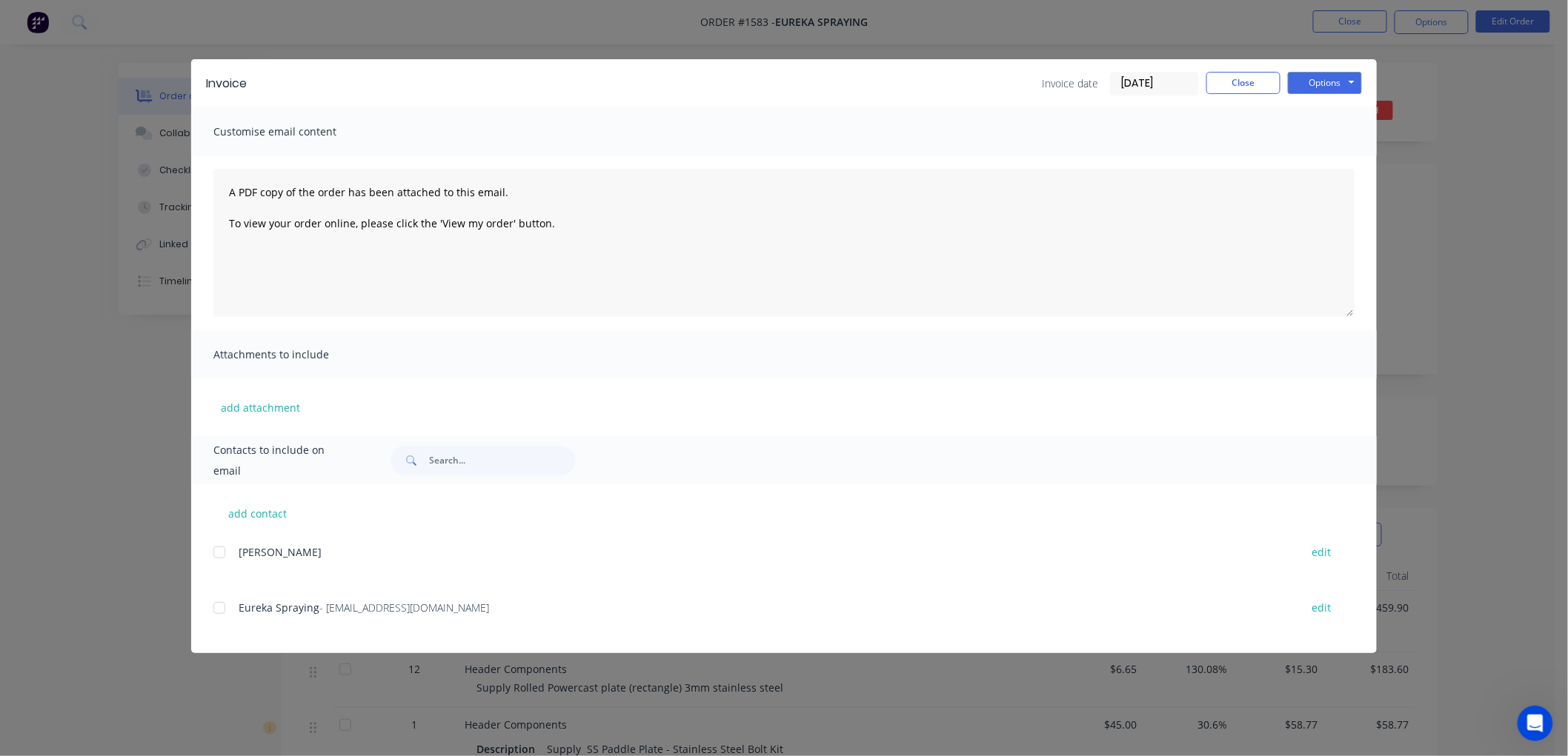
click at [217, 603] on div at bounding box center [219, 607] width 30 height 30
click at [1315, 79] on button "Options" at bounding box center [1324, 83] width 74 height 22
click at [1352, 149] on button "Email" at bounding box center [1335, 158] width 95 height 25
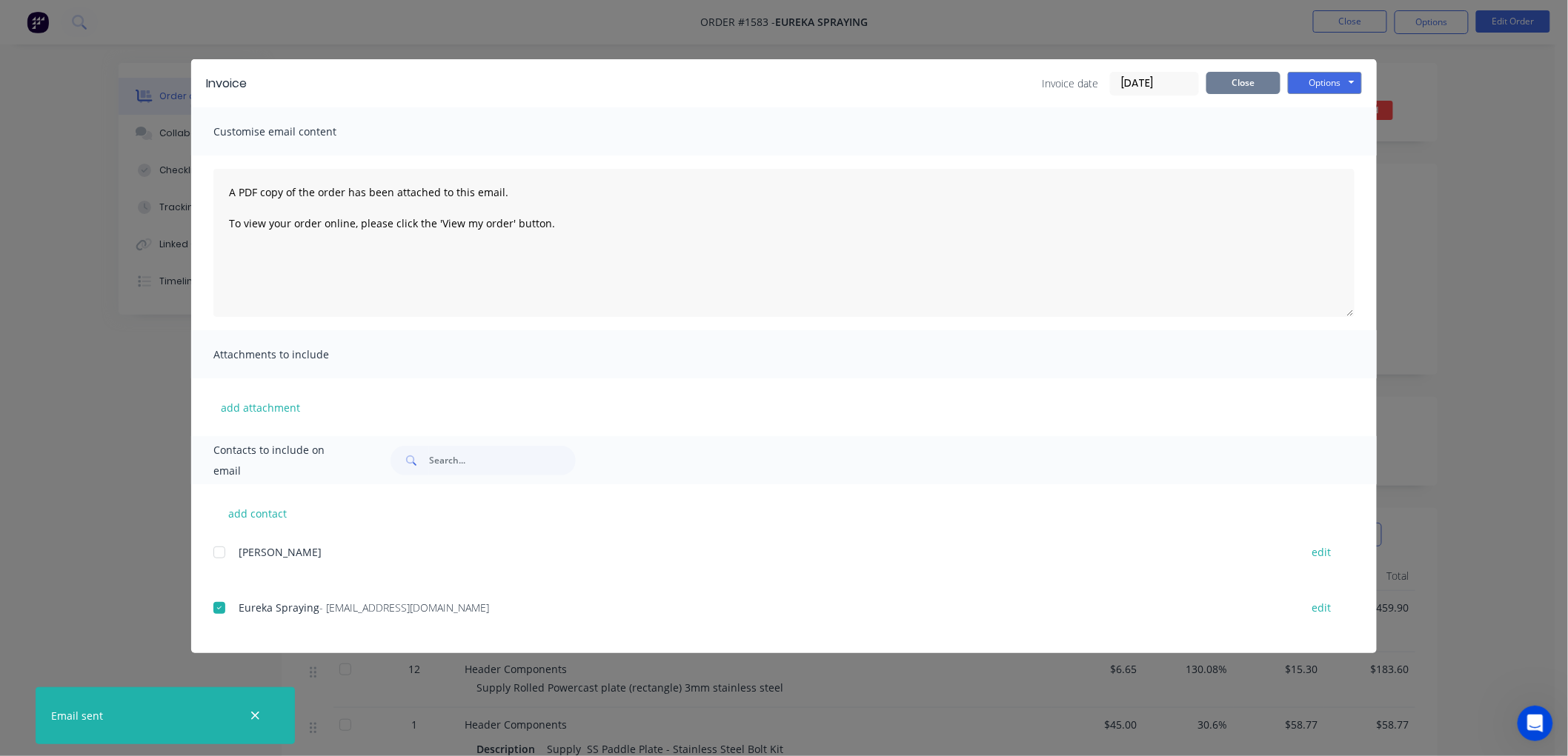
click at [1249, 82] on button "Close" at bounding box center [1243, 83] width 74 height 22
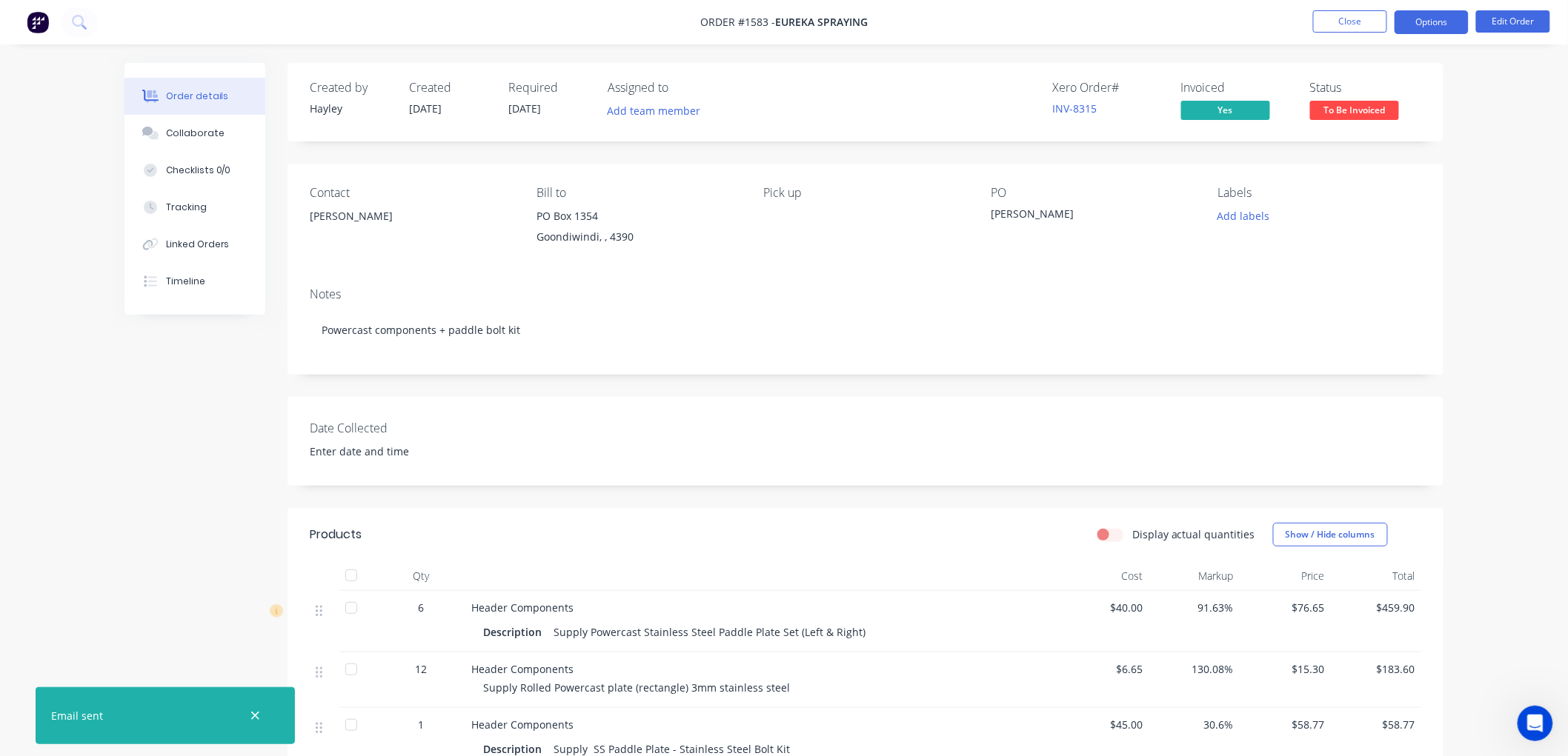
click at [1443, 25] on button "Options" at bounding box center [1431, 22] width 74 height 24
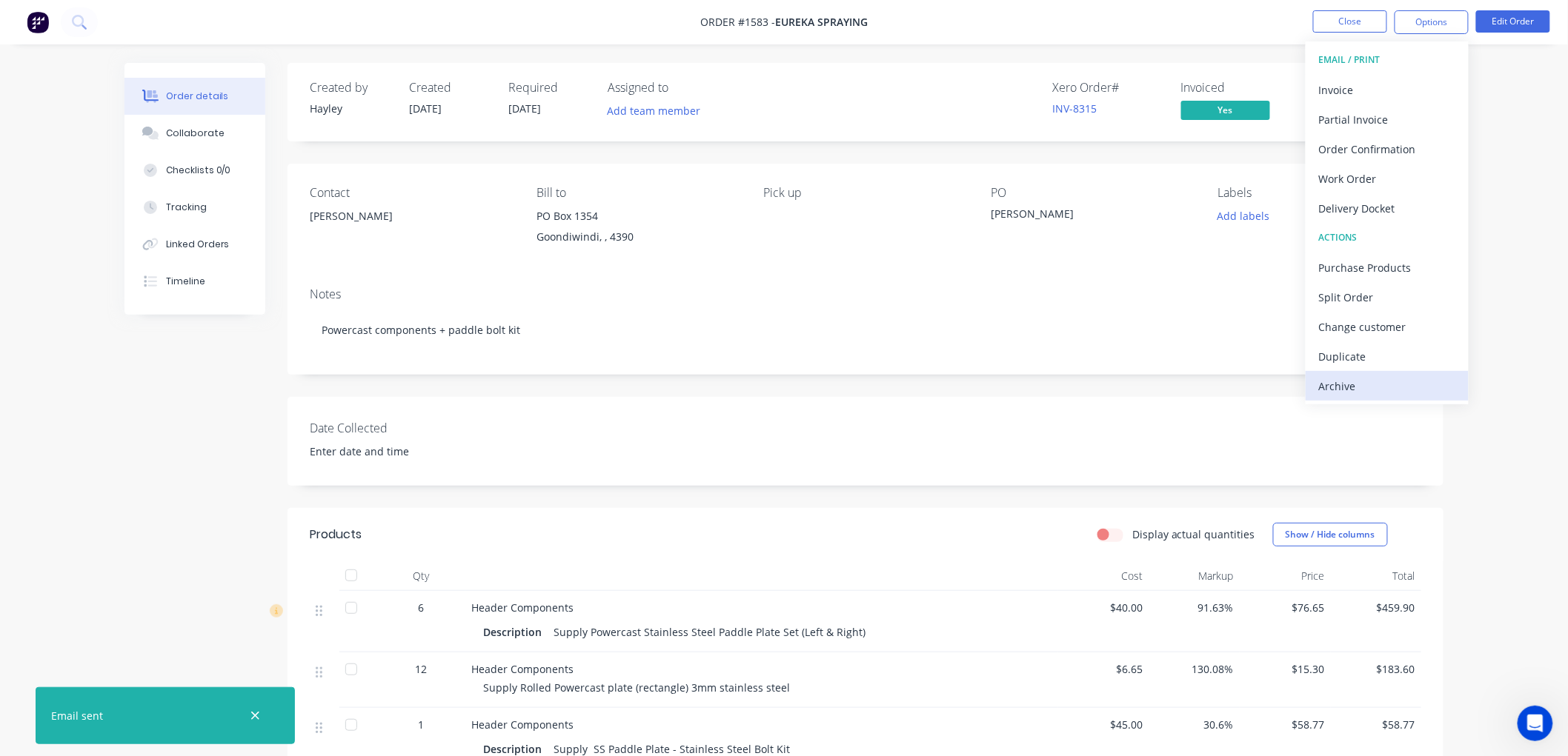
click at [1353, 373] on button "Archive" at bounding box center [1387, 386] width 163 height 30
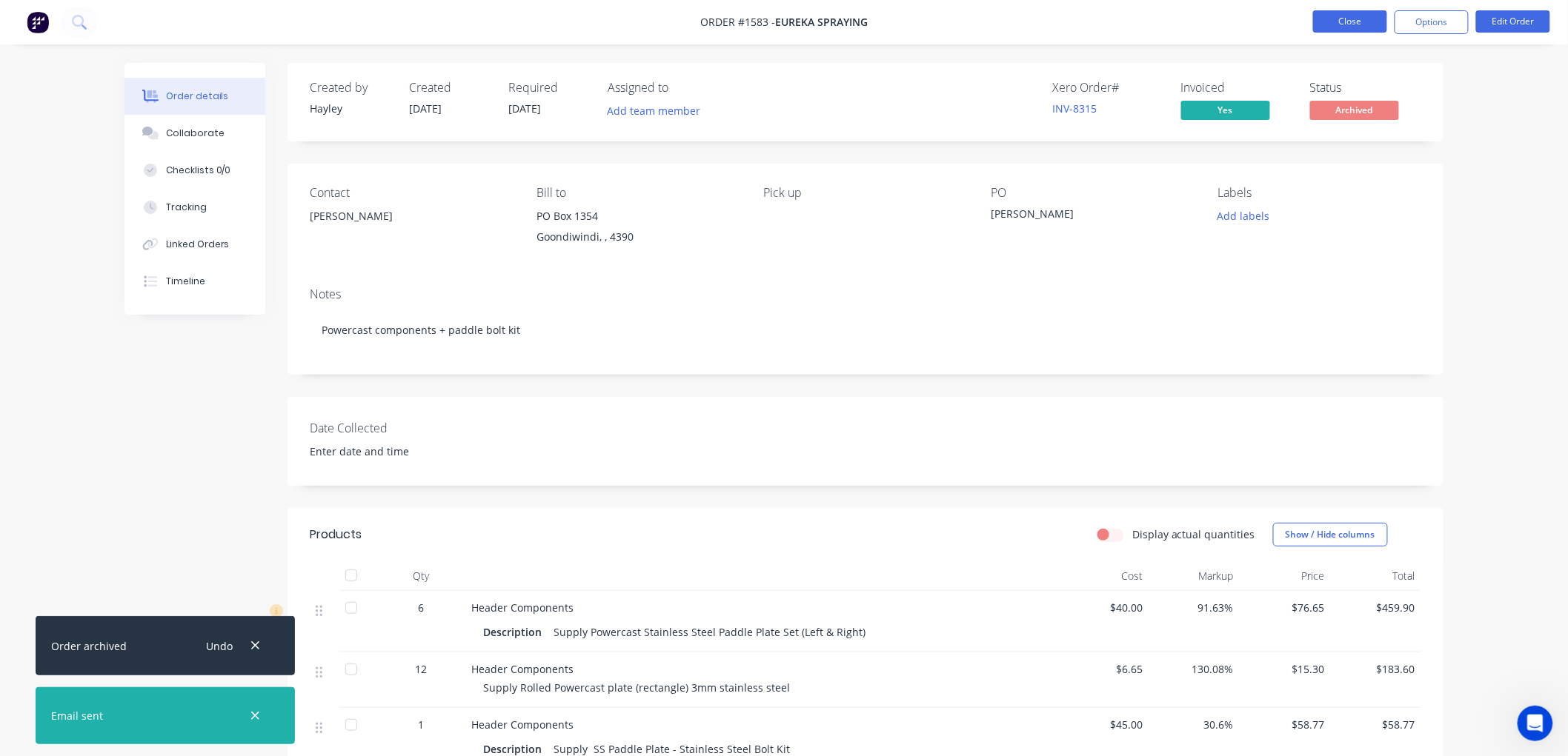
click at [1358, 26] on button "Close" at bounding box center [1350, 21] width 74 height 22
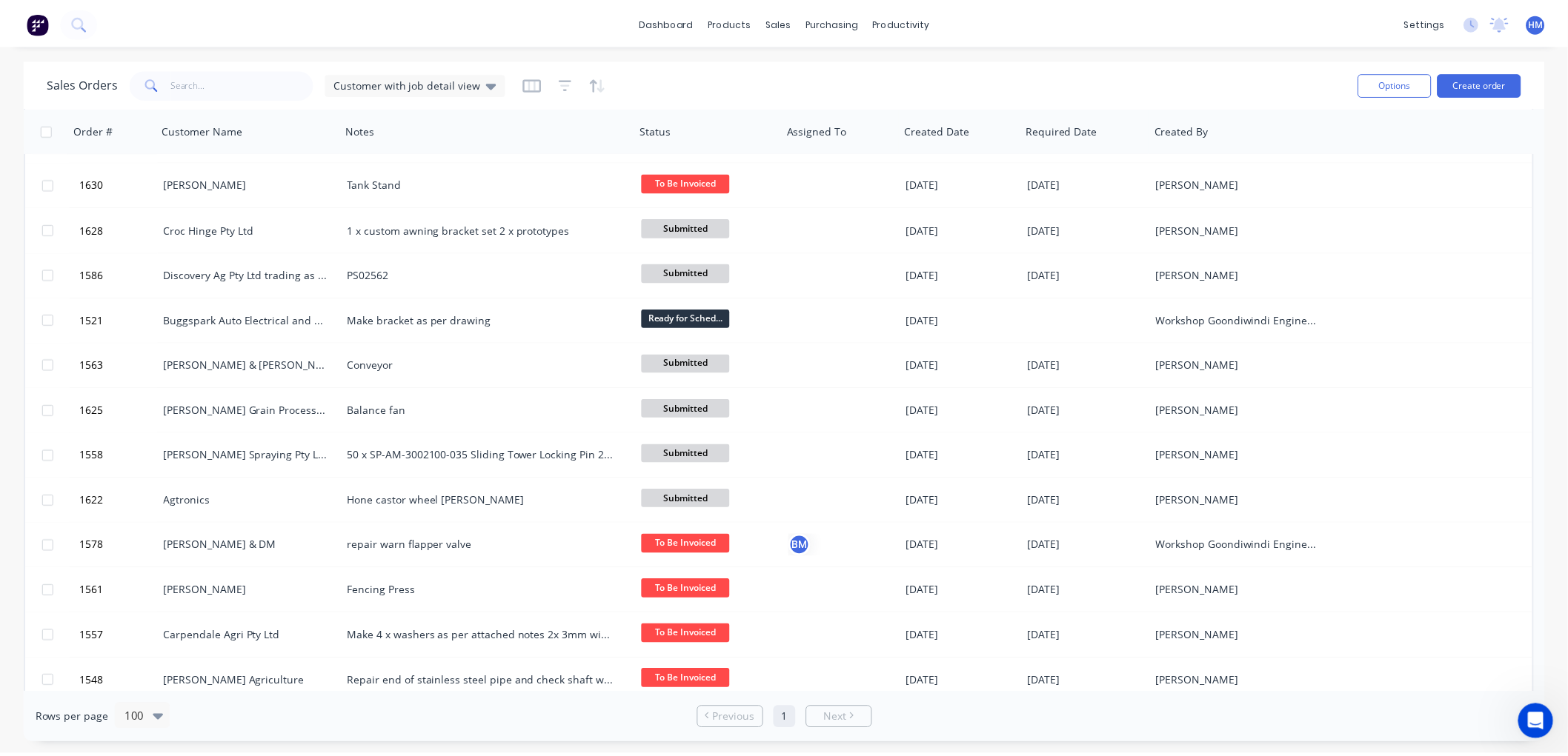
scroll to position [1069, 0]
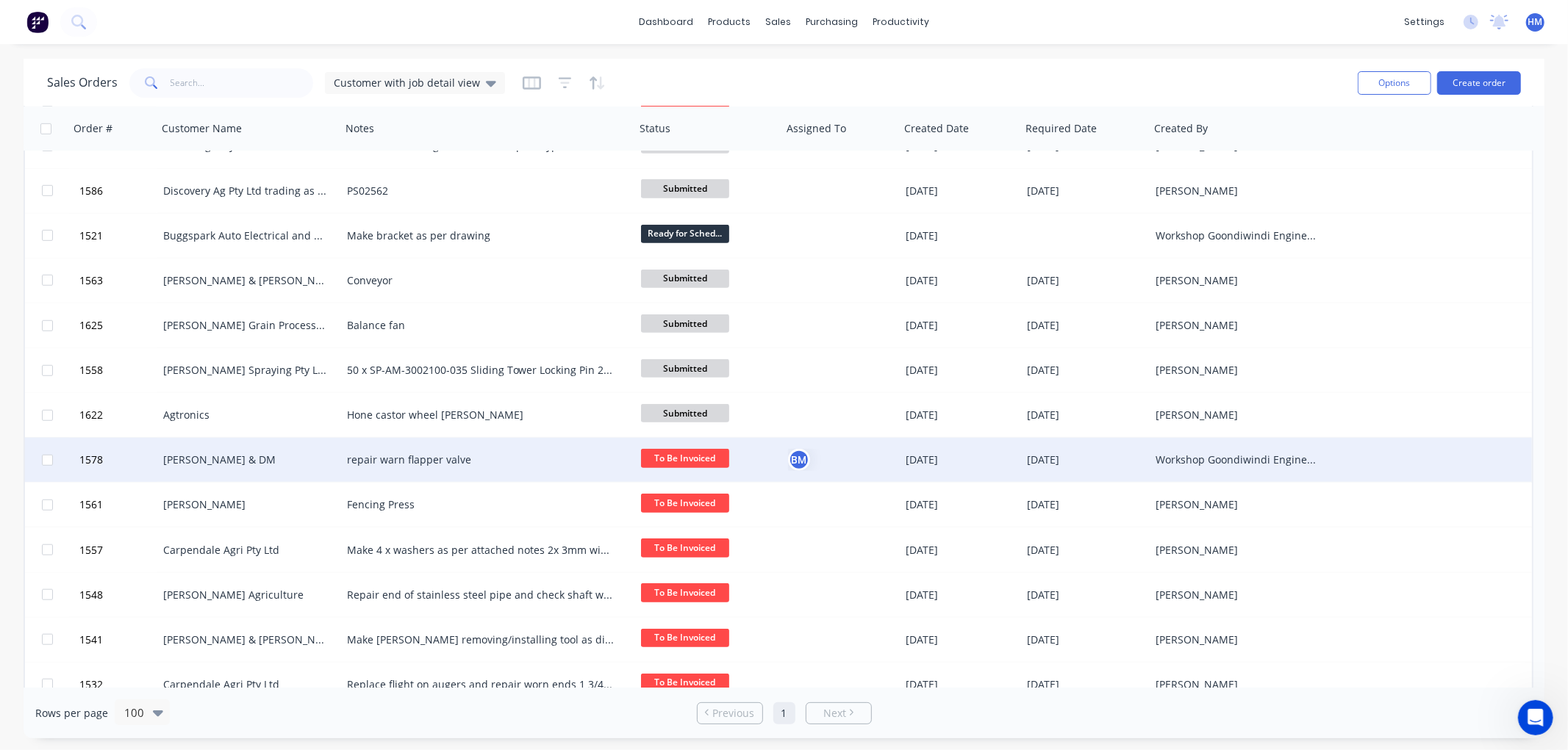
click at [185, 460] on div "Bailey, BC & DM" at bounding box center [245, 459] width 164 height 14
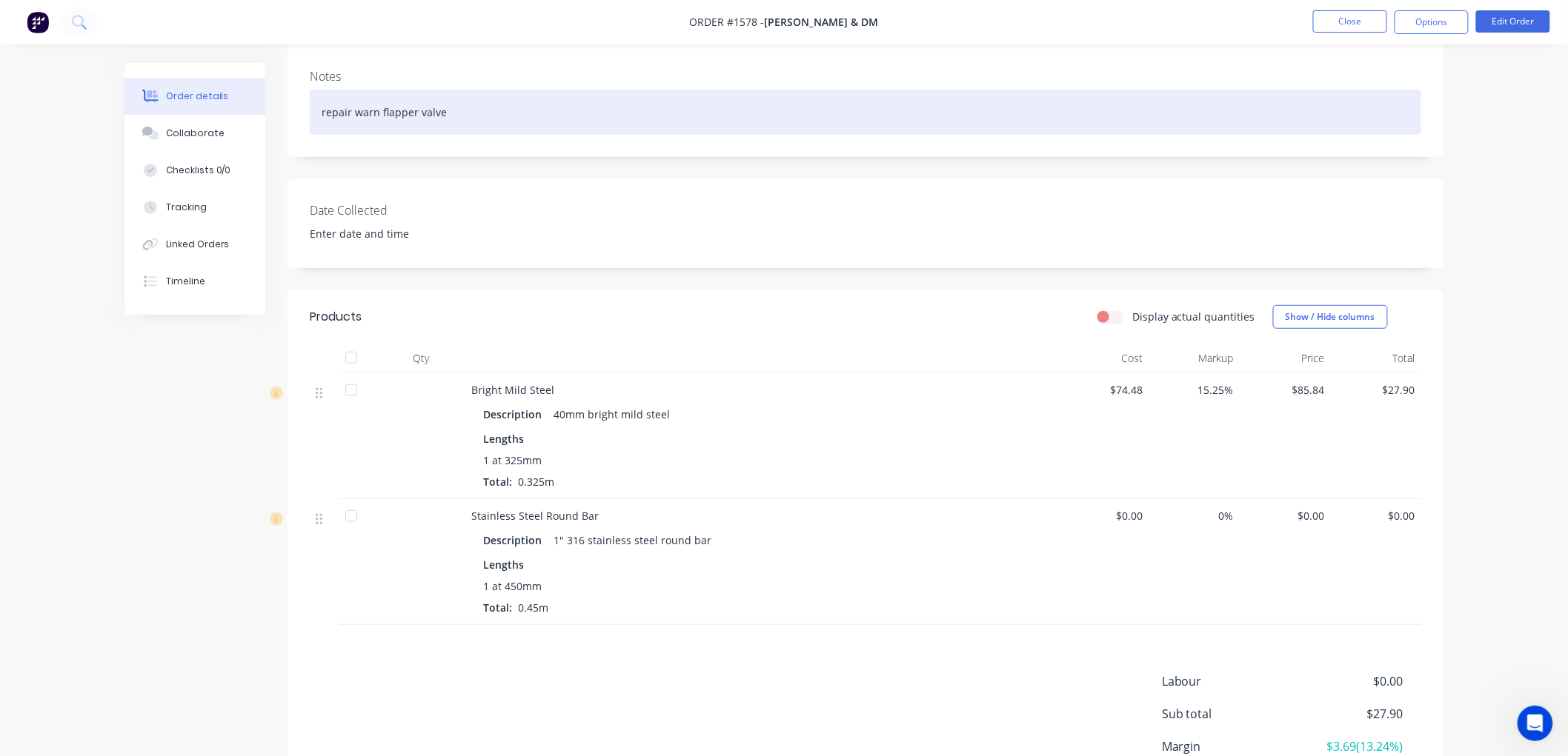
scroll to position [246, 0]
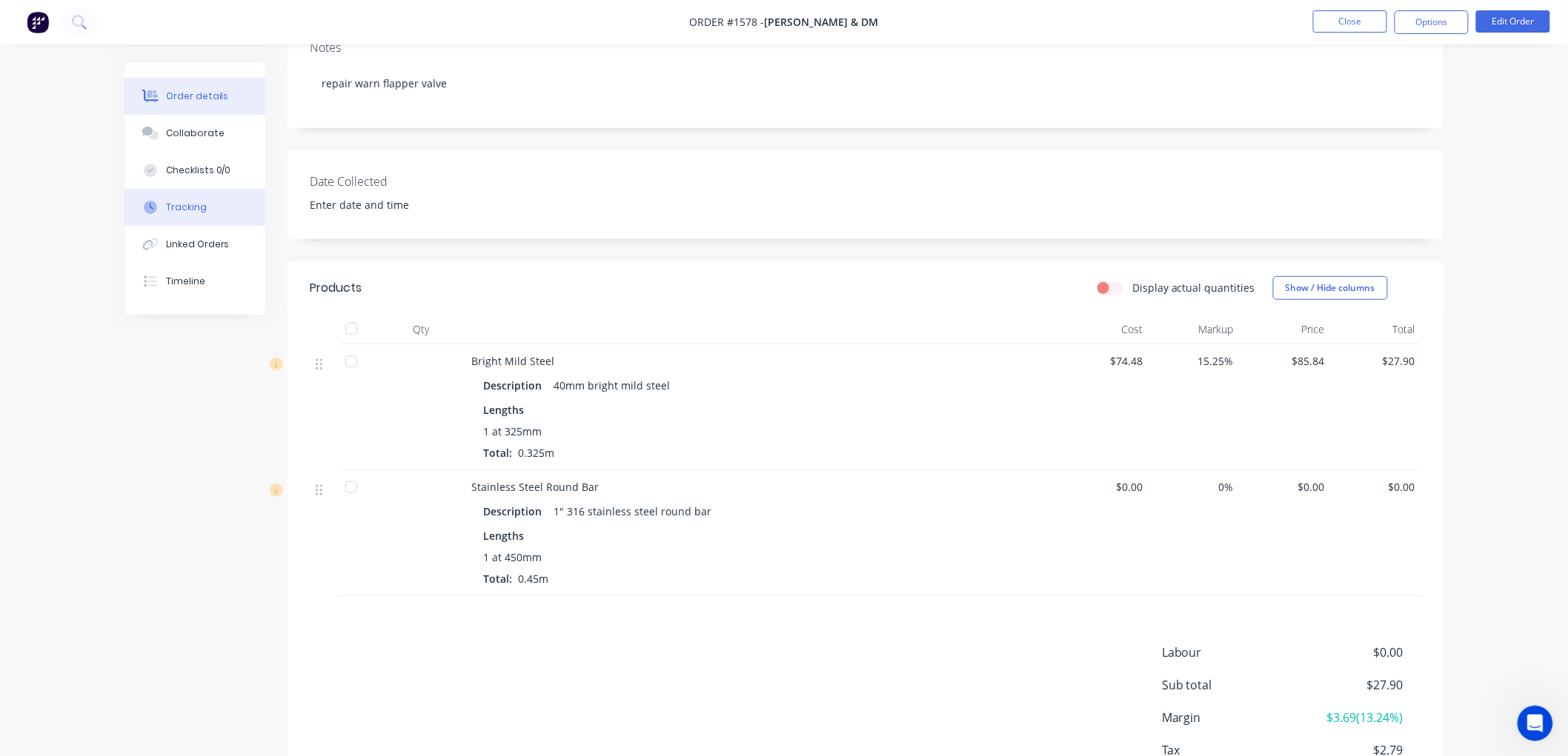
click at [176, 212] on div "Tracking" at bounding box center [186, 207] width 41 height 14
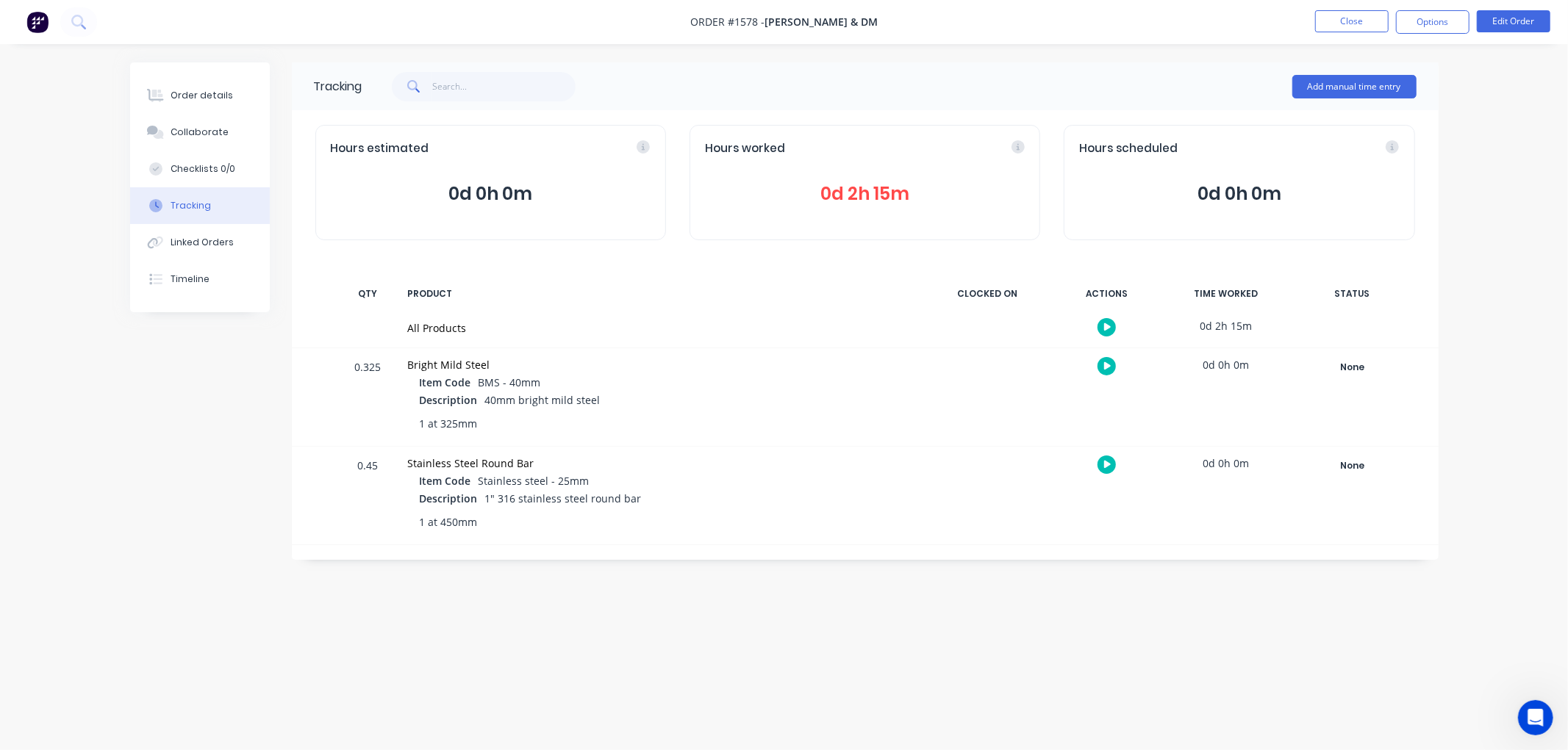
click at [863, 199] on span "0d 2h 15m" at bounding box center [864, 193] width 320 height 26
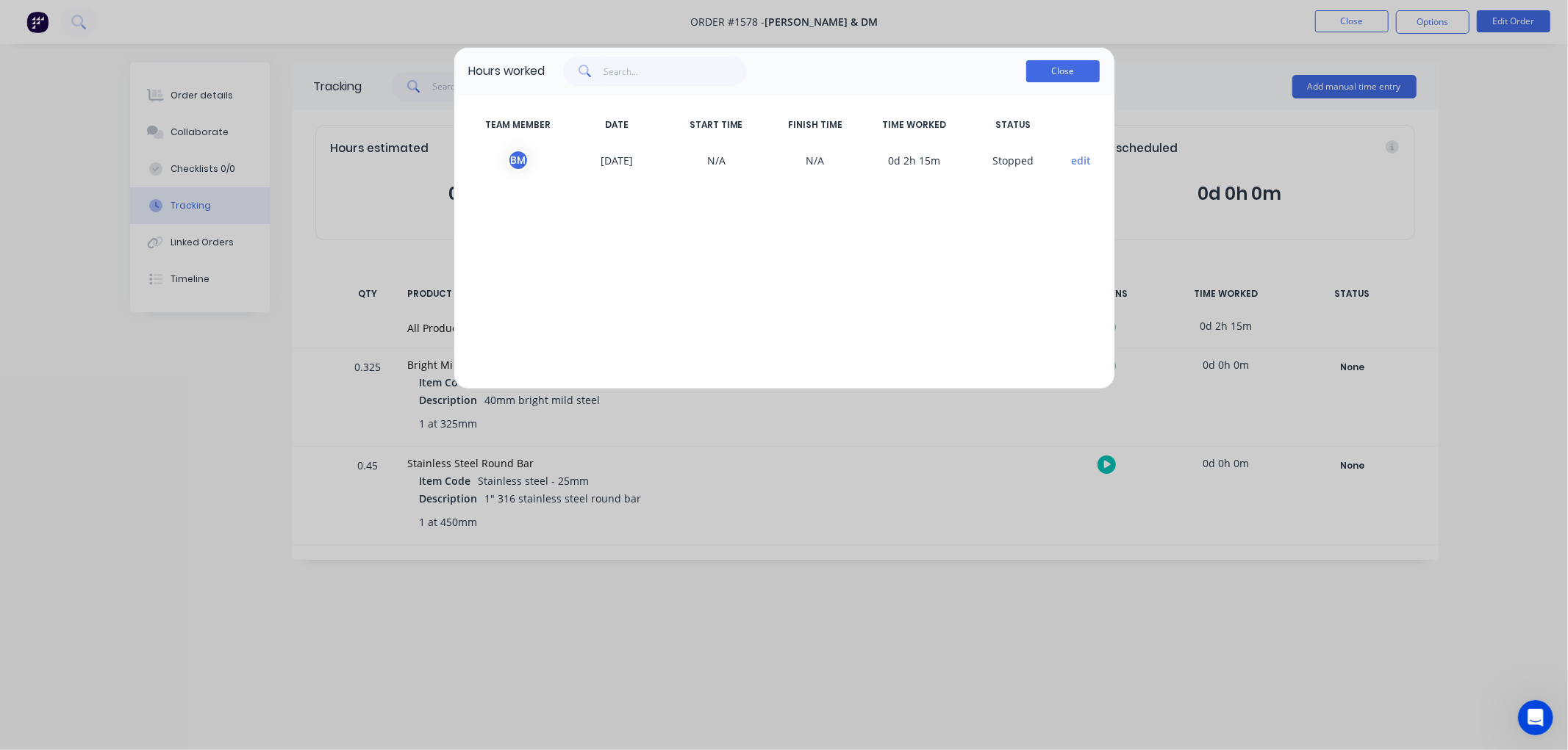
click at [1055, 67] on button "Close" at bounding box center [1062, 71] width 73 height 22
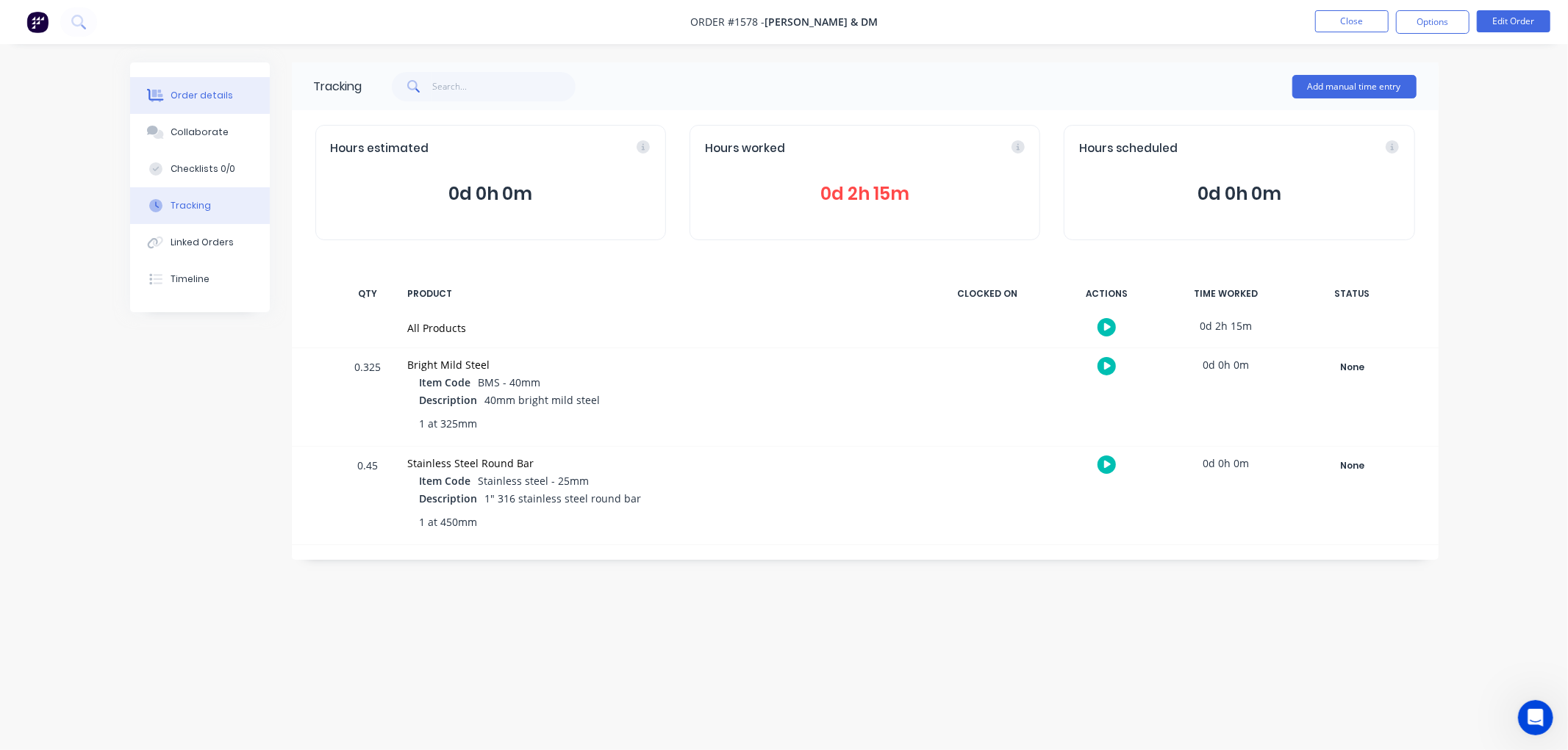
click at [217, 100] on div "Order details" at bounding box center [201, 95] width 62 height 13
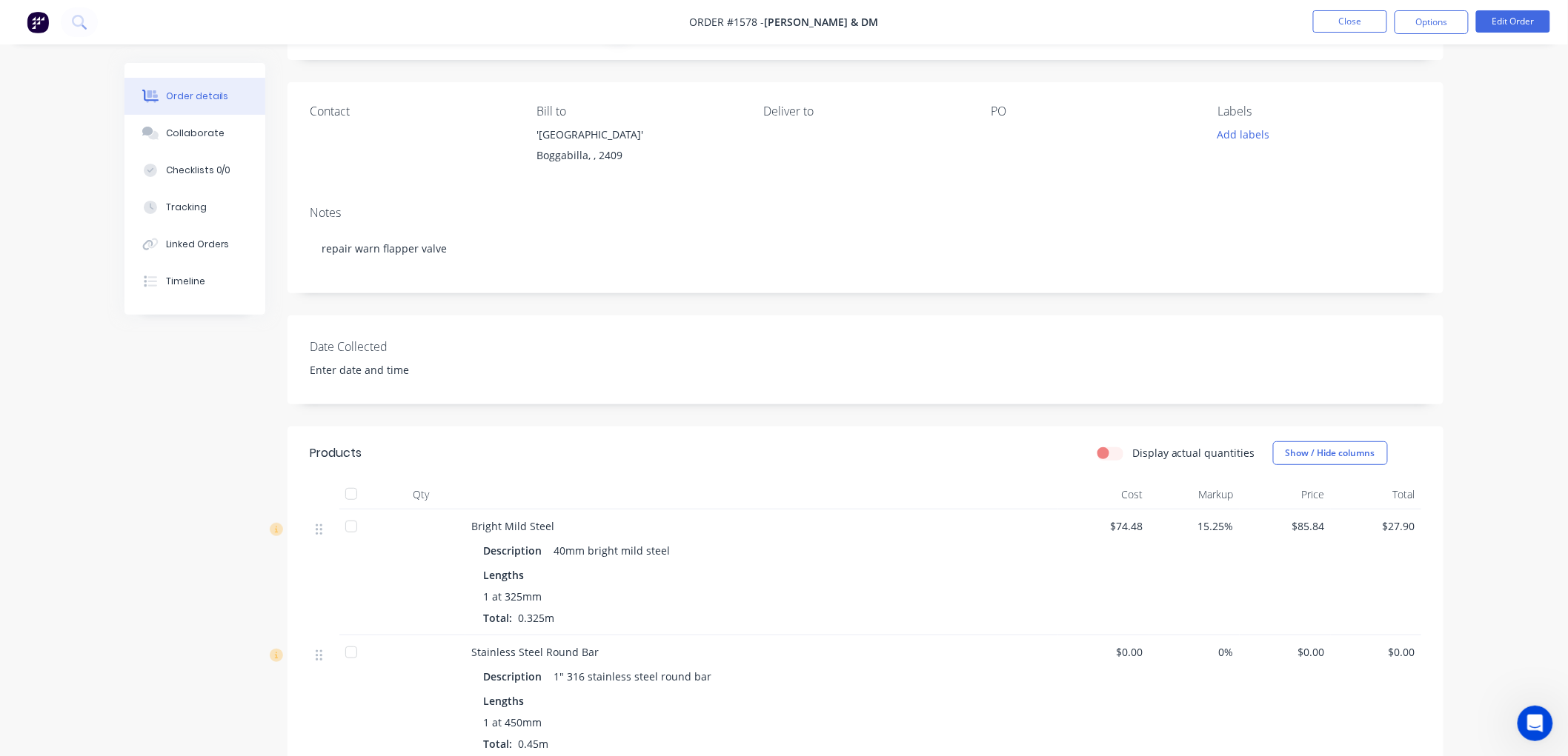
scroll to position [82, 0]
click at [1528, 19] on button "Edit Order" at bounding box center [1513, 21] width 74 height 22
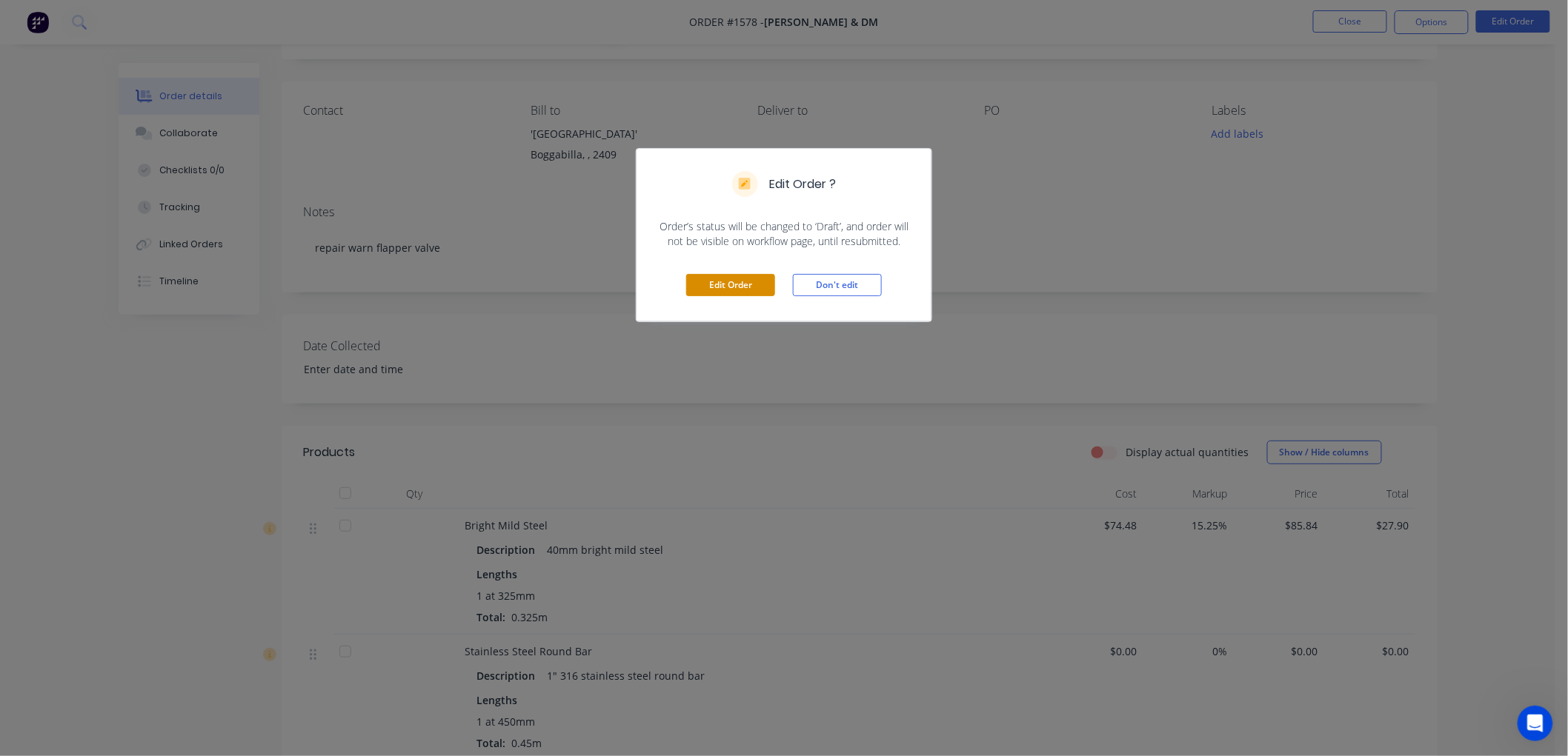
click at [731, 286] on button "Edit Order" at bounding box center [730, 285] width 89 height 22
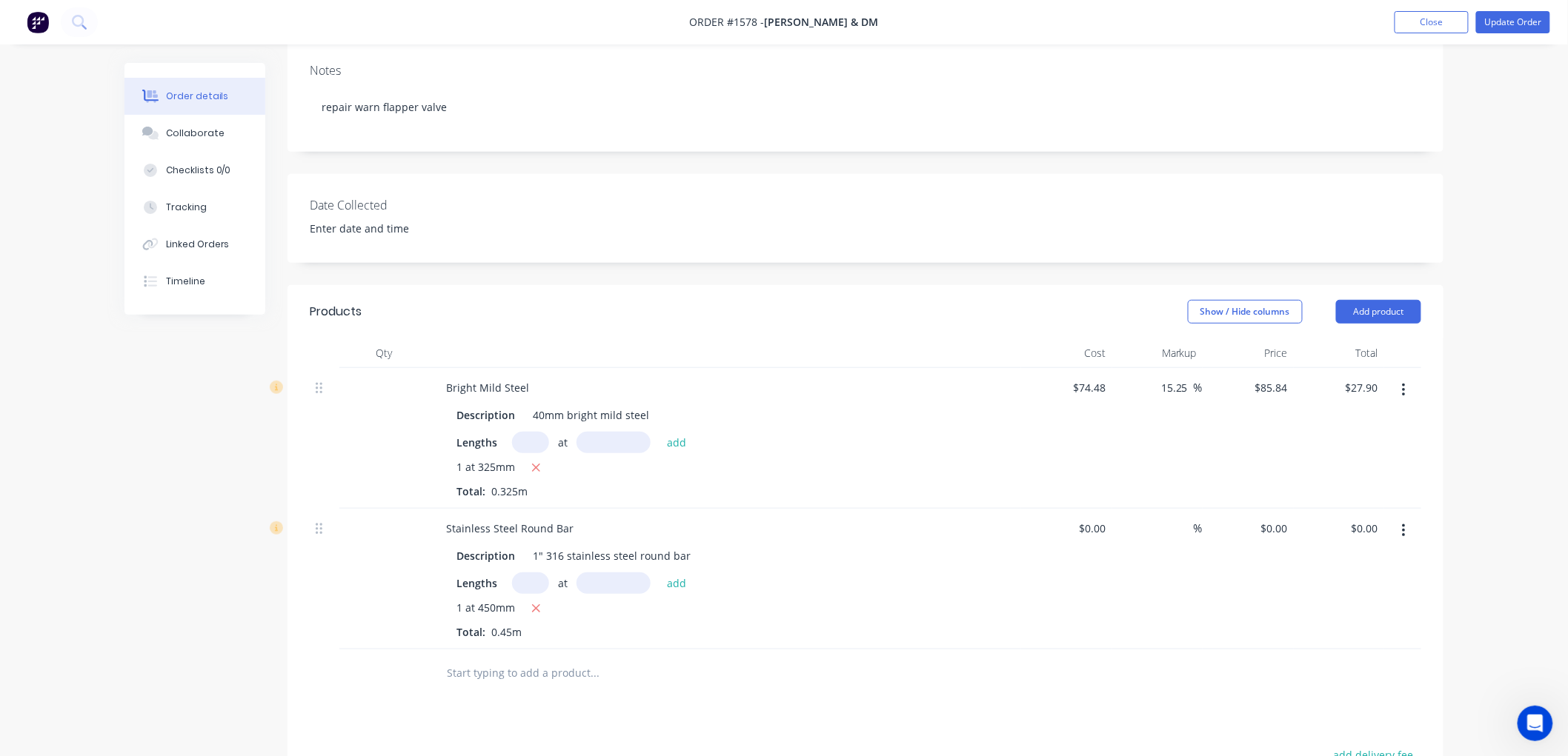
scroll to position [215, 0]
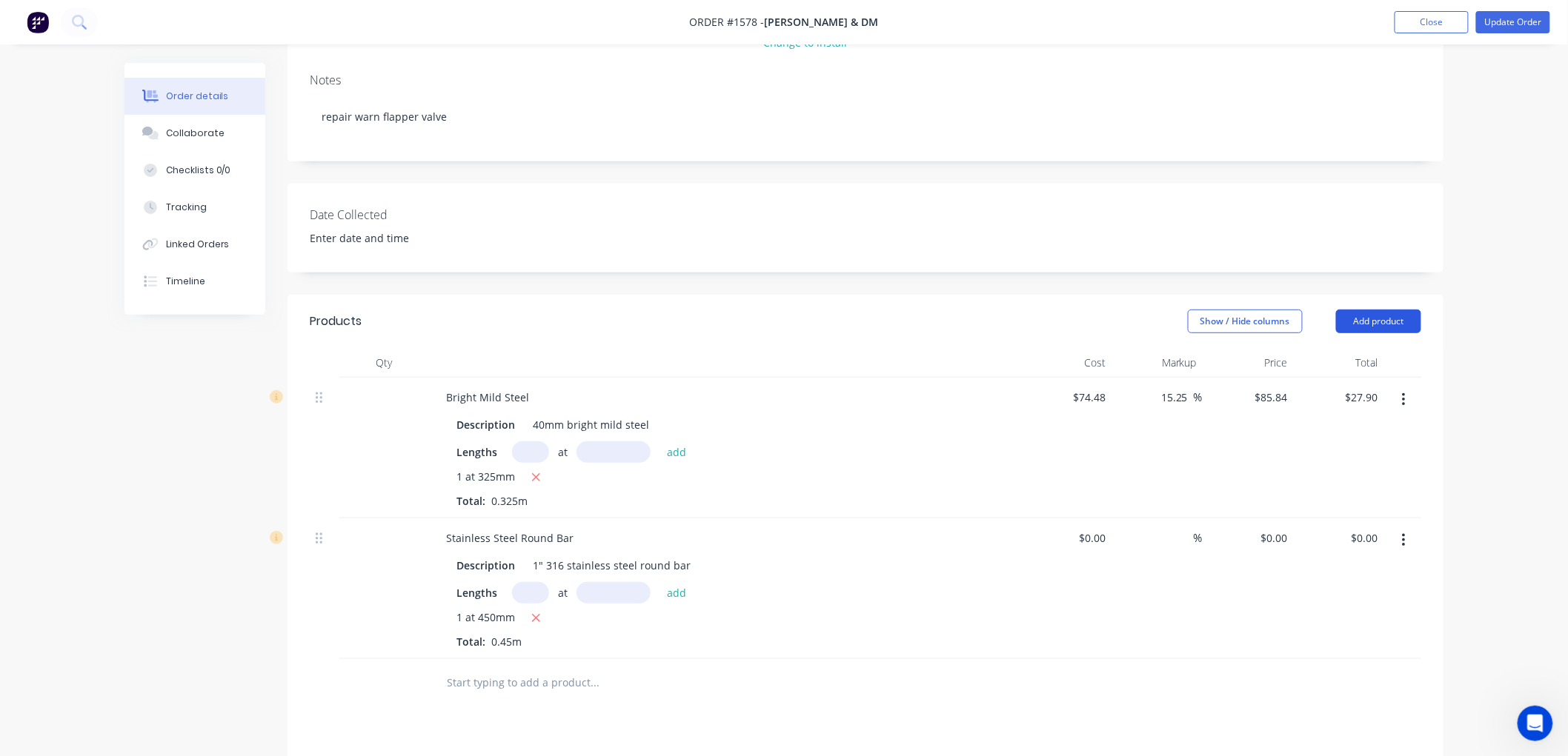
click at [1375, 319] on button "Add product" at bounding box center [1378, 321] width 85 height 24
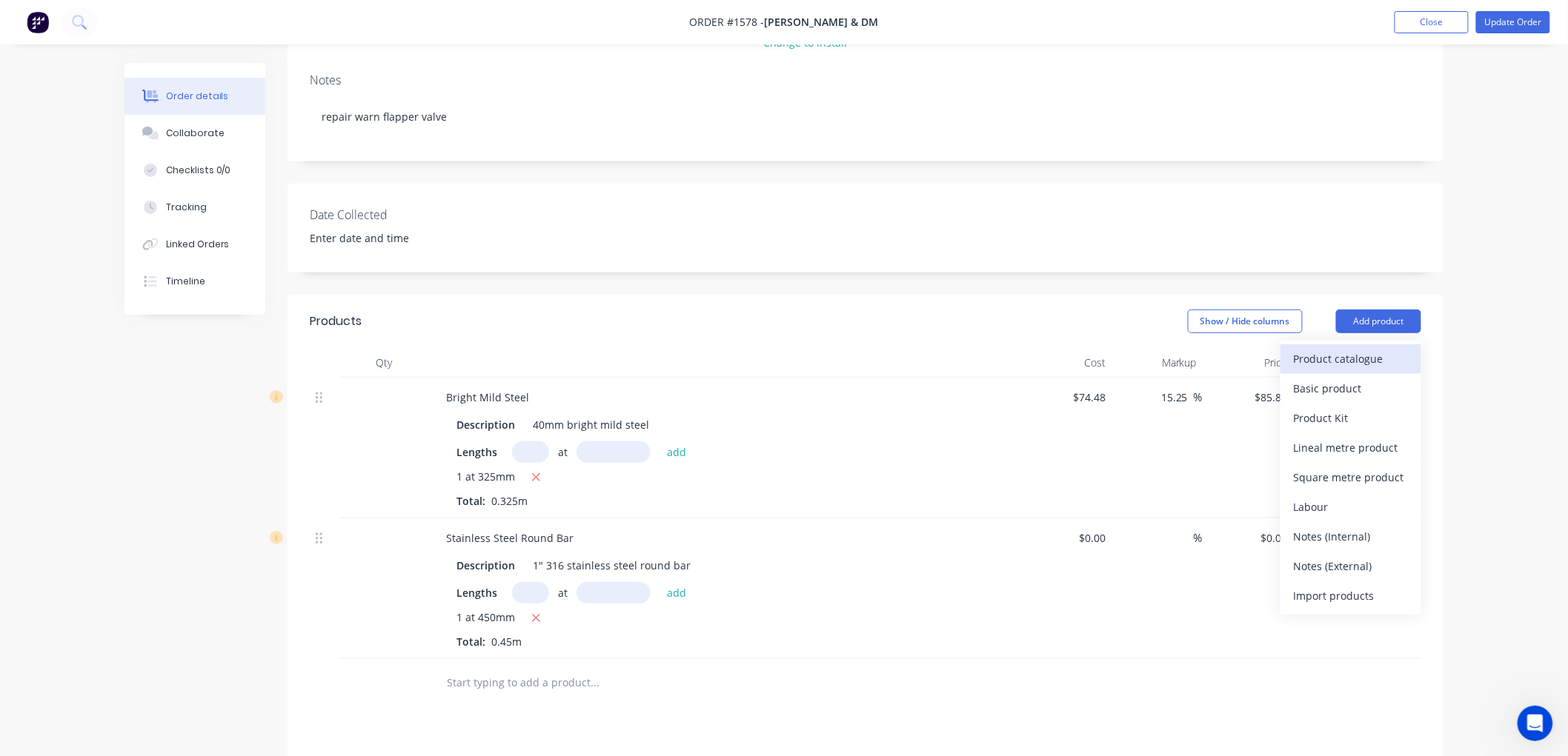
click at [1349, 355] on div "Product catalogue" at bounding box center [1350, 358] width 114 height 21
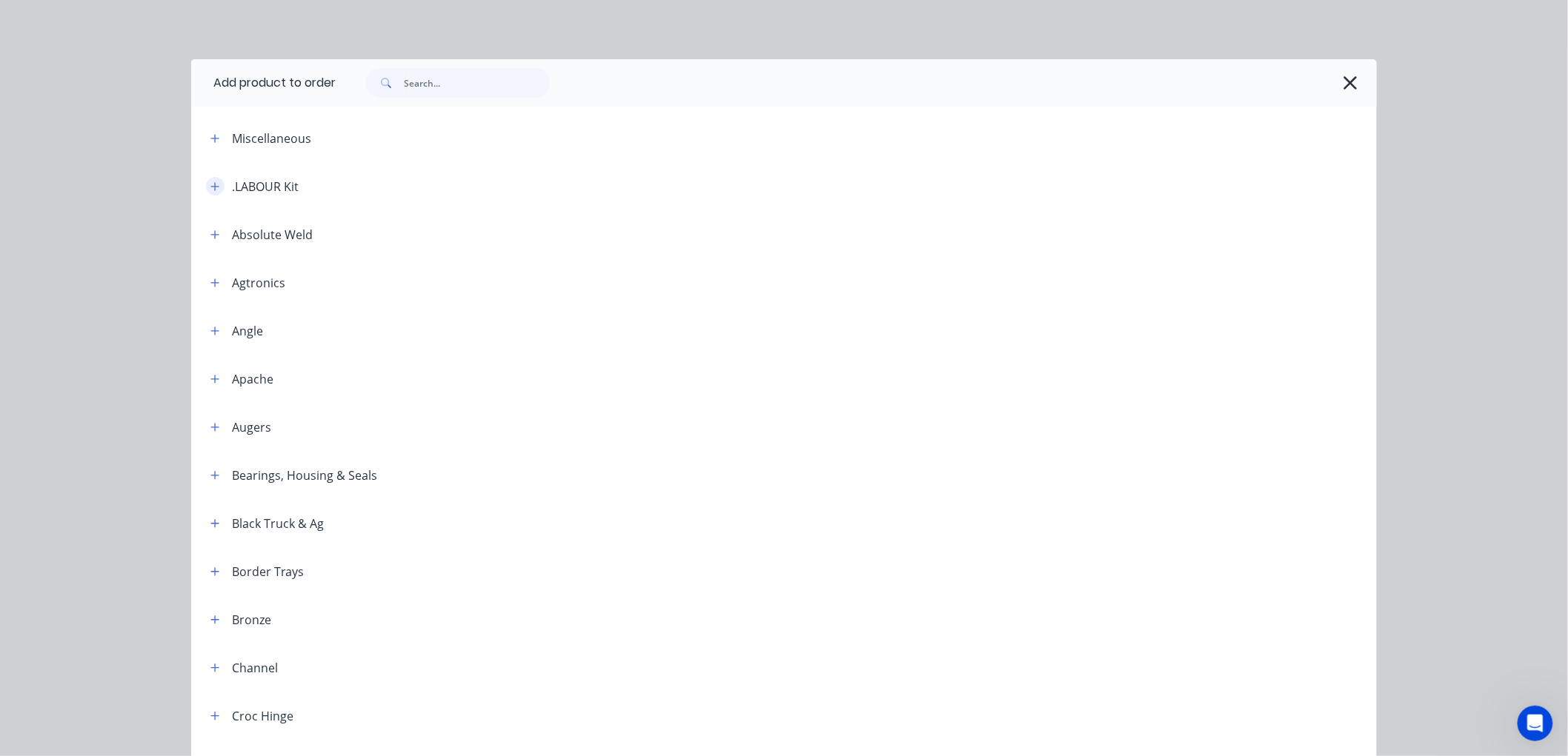
click at [217, 189] on button "button" at bounding box center [215, 186] width 19 height 19
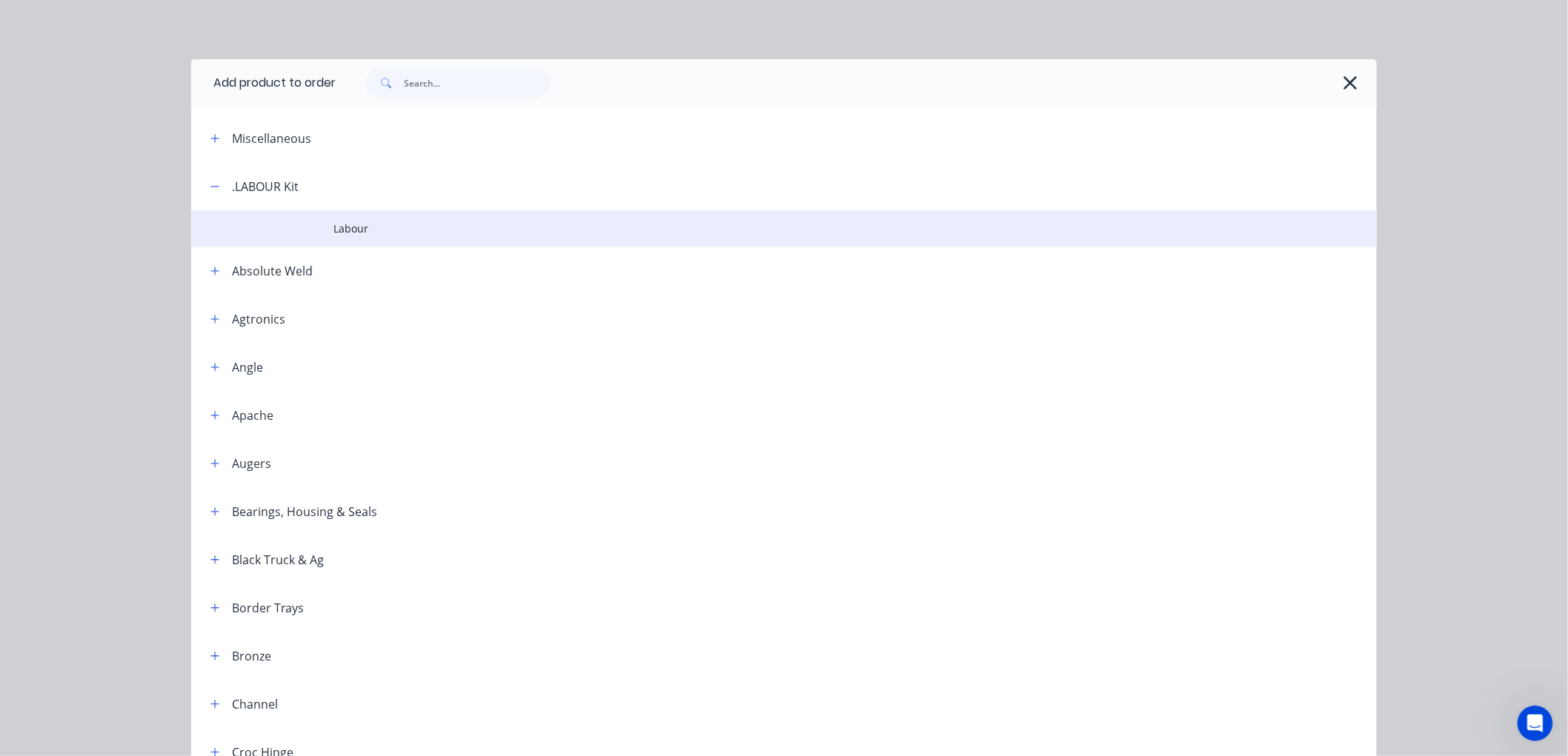
click at [314, 234] on td at bounding box center [262, 229] width 142 height 37
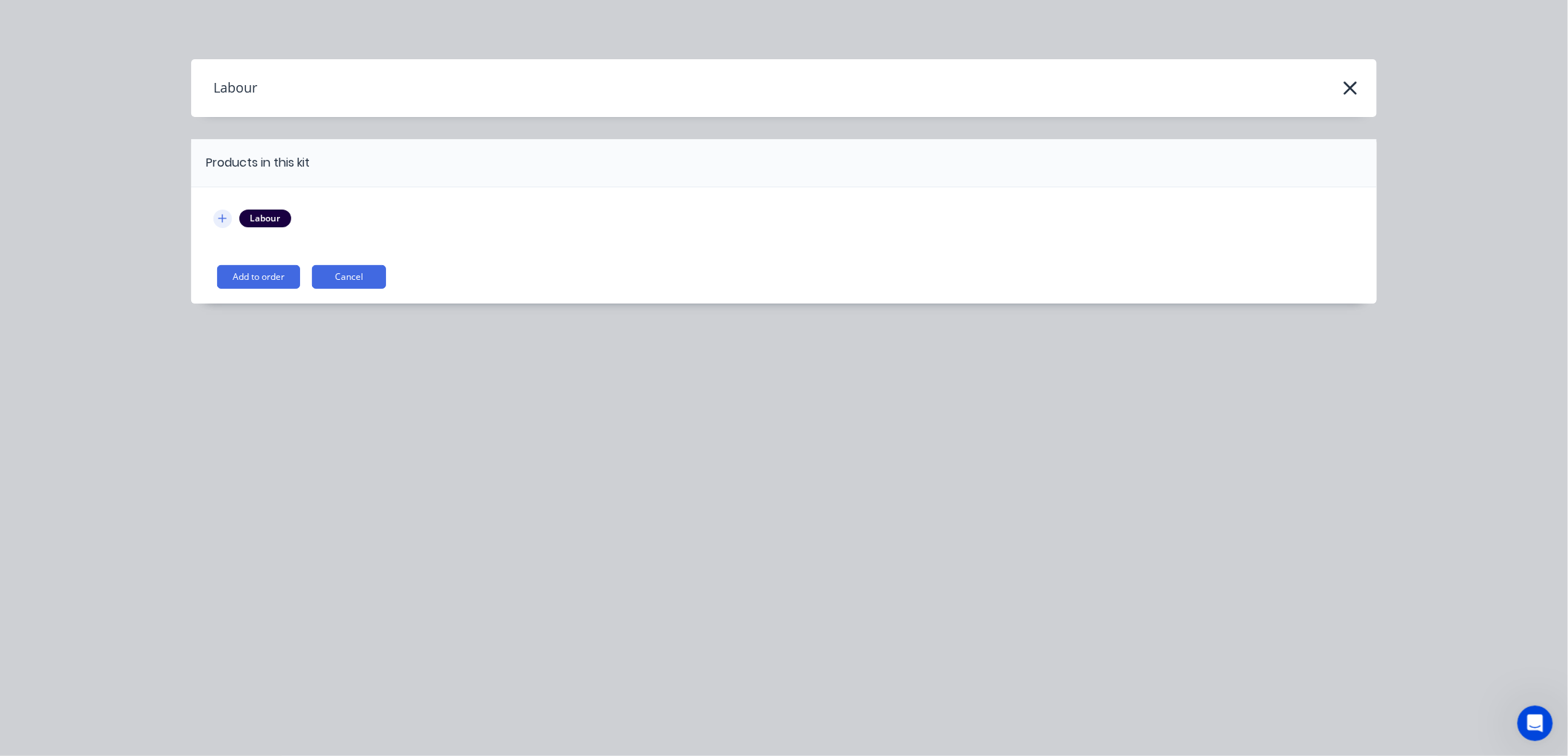
click at [219, 213] on icon "button" at bounding box center [222, 218] width 8 height 10
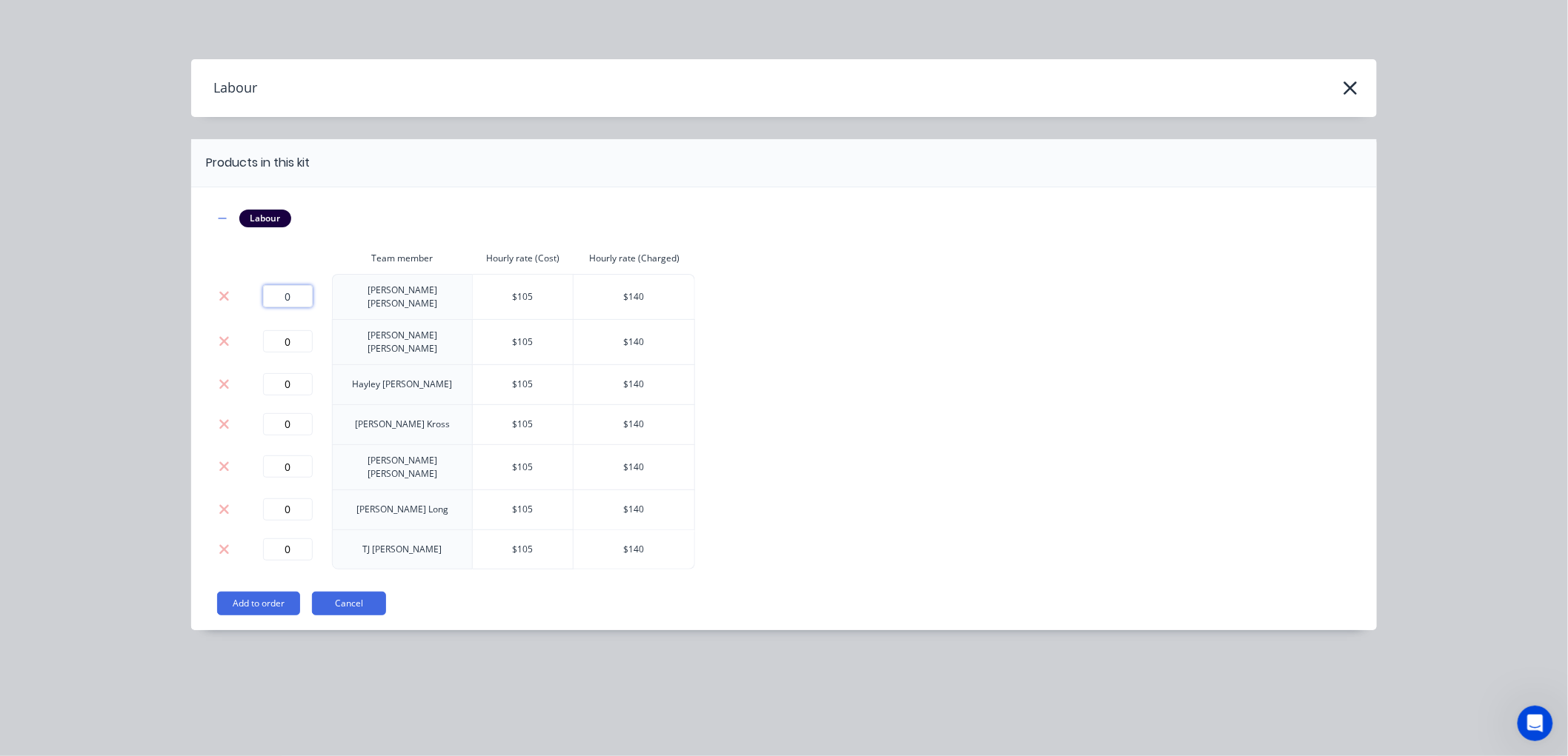
drag, startPoint x: 287, startPoint y: 297, endPoint x: 269, endPoint y: 299, distance: 18.1
click at [269, 299] on input "0" at bounding box center [287, 296] width 49 height 22
type input "2.25"
click at [261, 592] on button "Add to order" at bounding box center [258, 604] width 83 height 24
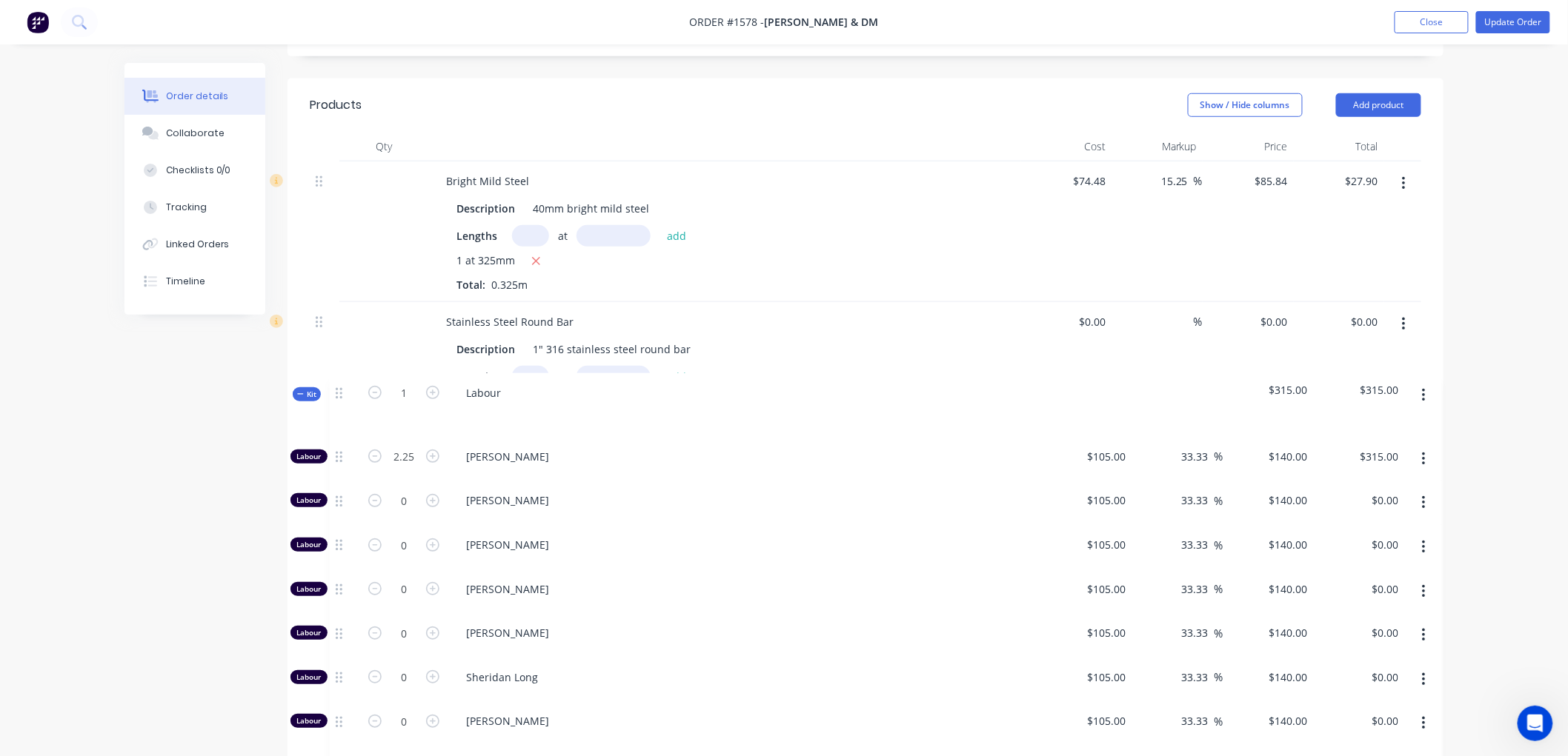
scroll to position [433, 0]
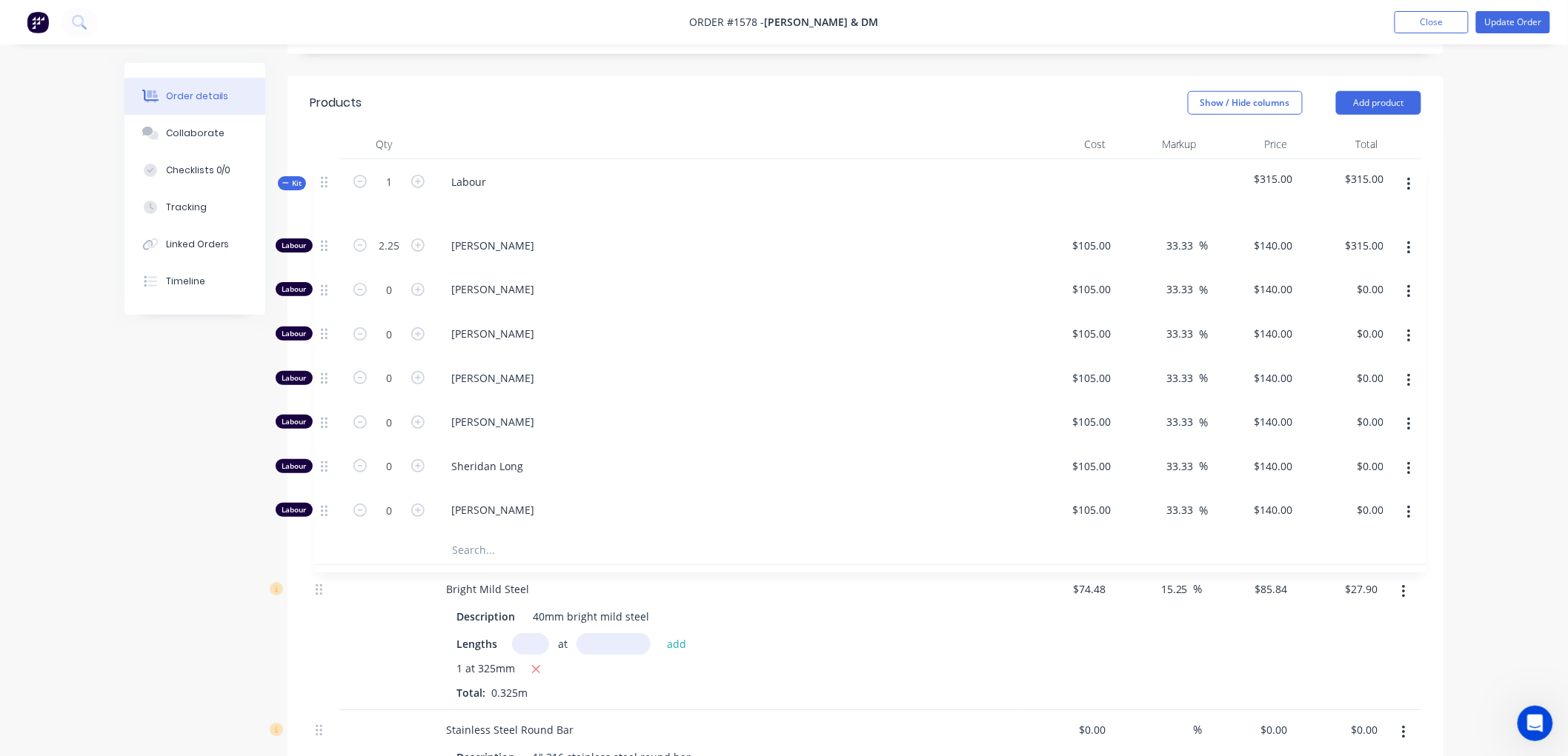
drag, startPoint x: 315, startPoint y: 511, endPoint x: 321, endPoint y: 172, distance: 339.1
click at [321, 172] on div "Bright Mild Steel Description 40mm bright mild steel Lengths at add 1 at 325mm …" at bounding box center [865, 505] width 1112 height 691
click at [275, 176] on div "Kit" at bounding box center [286, 180] width 28 height 14
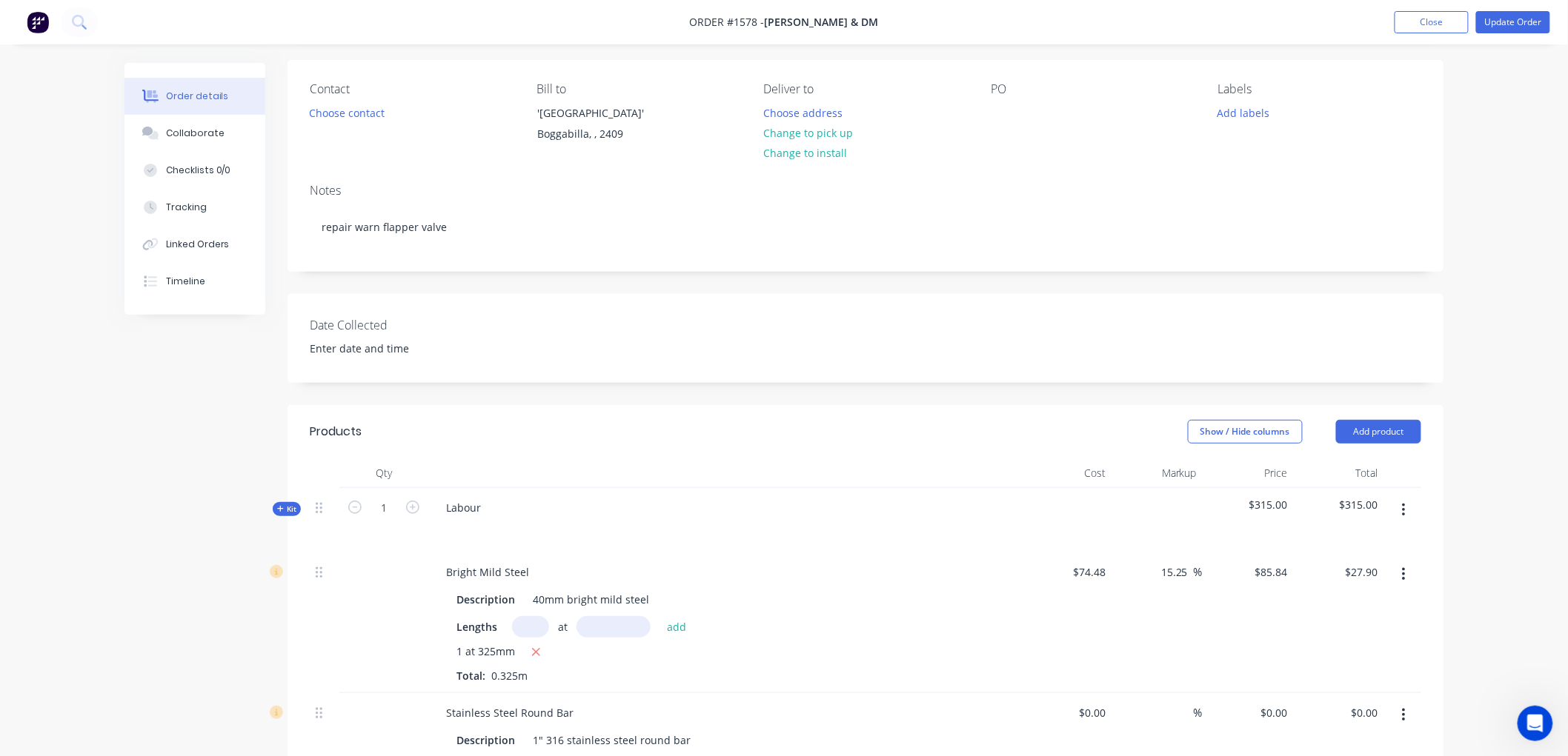
scroll to position [187, 0]
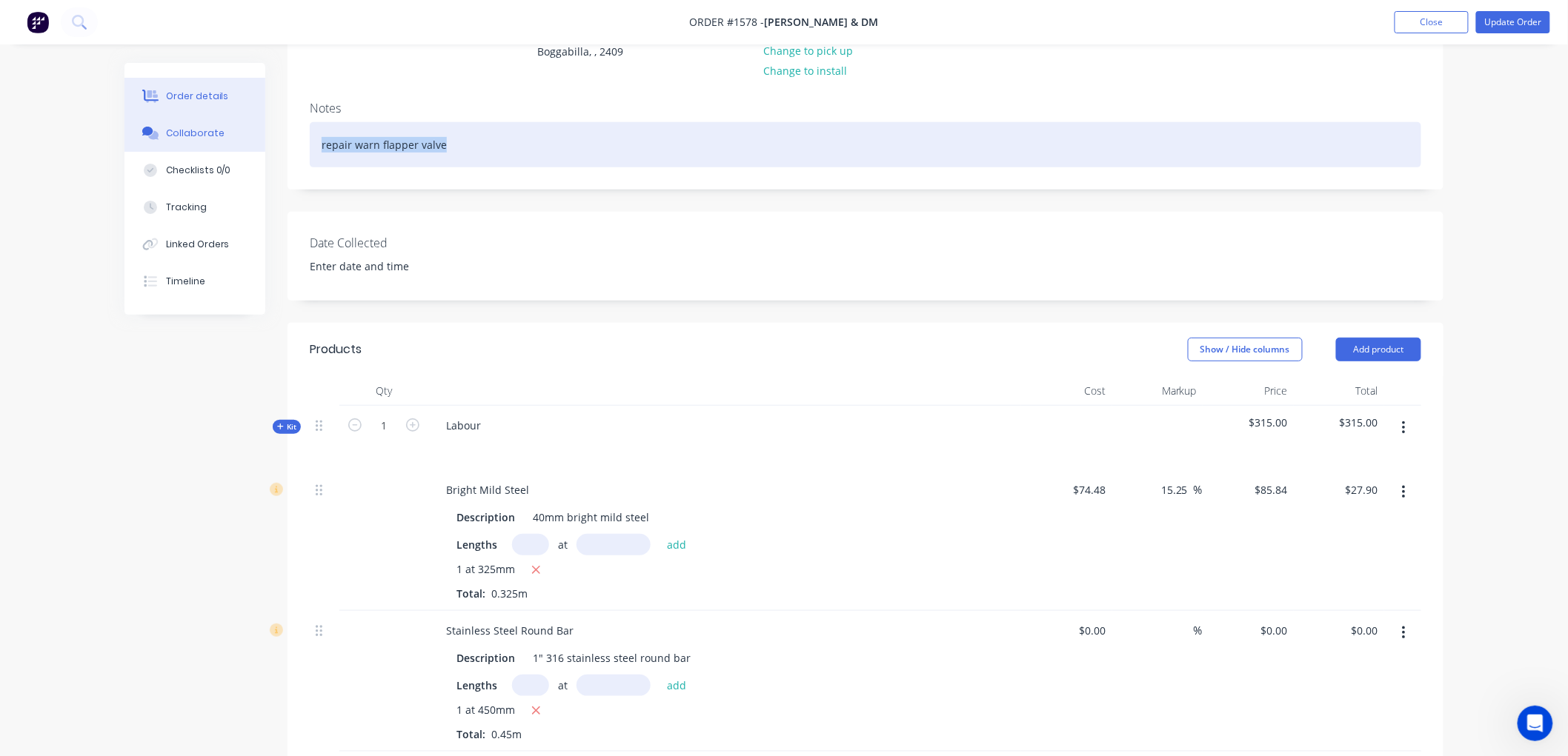
drag, startPoint x: 454, startPoint y: 144, endPoint x: 193, endPoint y: 141, distance: 261.0
click at [193, 141] on div "Order details Collaborate Checklists 0/0 Tracking Linked Orders Timeline Order …" at bounding box center [784, 527] width 1349 height 1301
copy div "repair warn flapper valve"
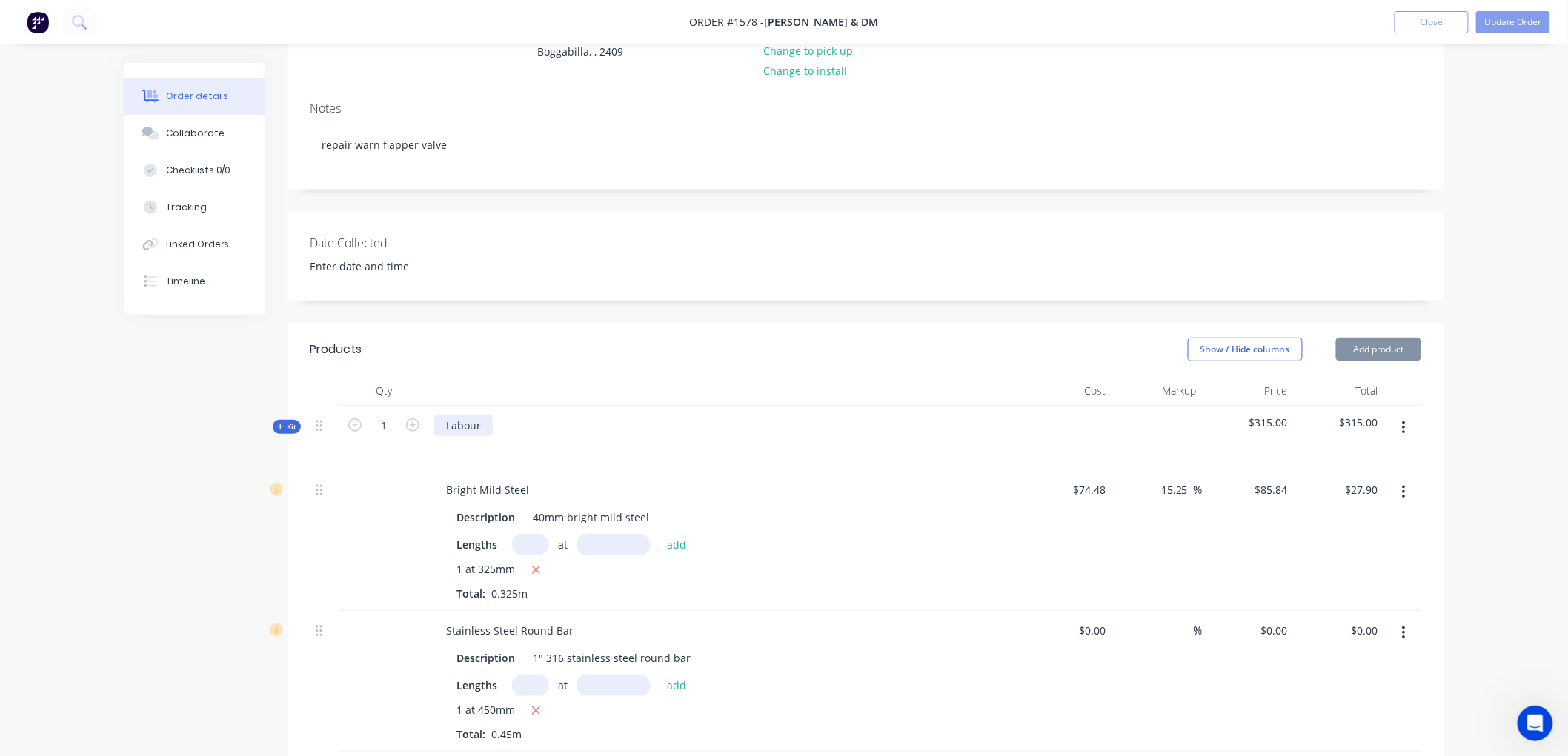
drag, startPoint x: 496, startPoint y: 425, endPoint x: 485, endPoint y: 425, distance: 11.0
click at [494, 425] on div "Labour" at bounding box center [724, 438] width 592 height 65
click at [484, 425] on div "Labour" at bounding box center [463, 425] width 59 height 21
click at [528, 423] on div "Labour: repair warn flapper valve" at bounding box center [529, 425] width 190 height 21
click at [606, 426] on div "Labour: repair worn flapper valve" at bounding box center [529, 425] width 190 height 21
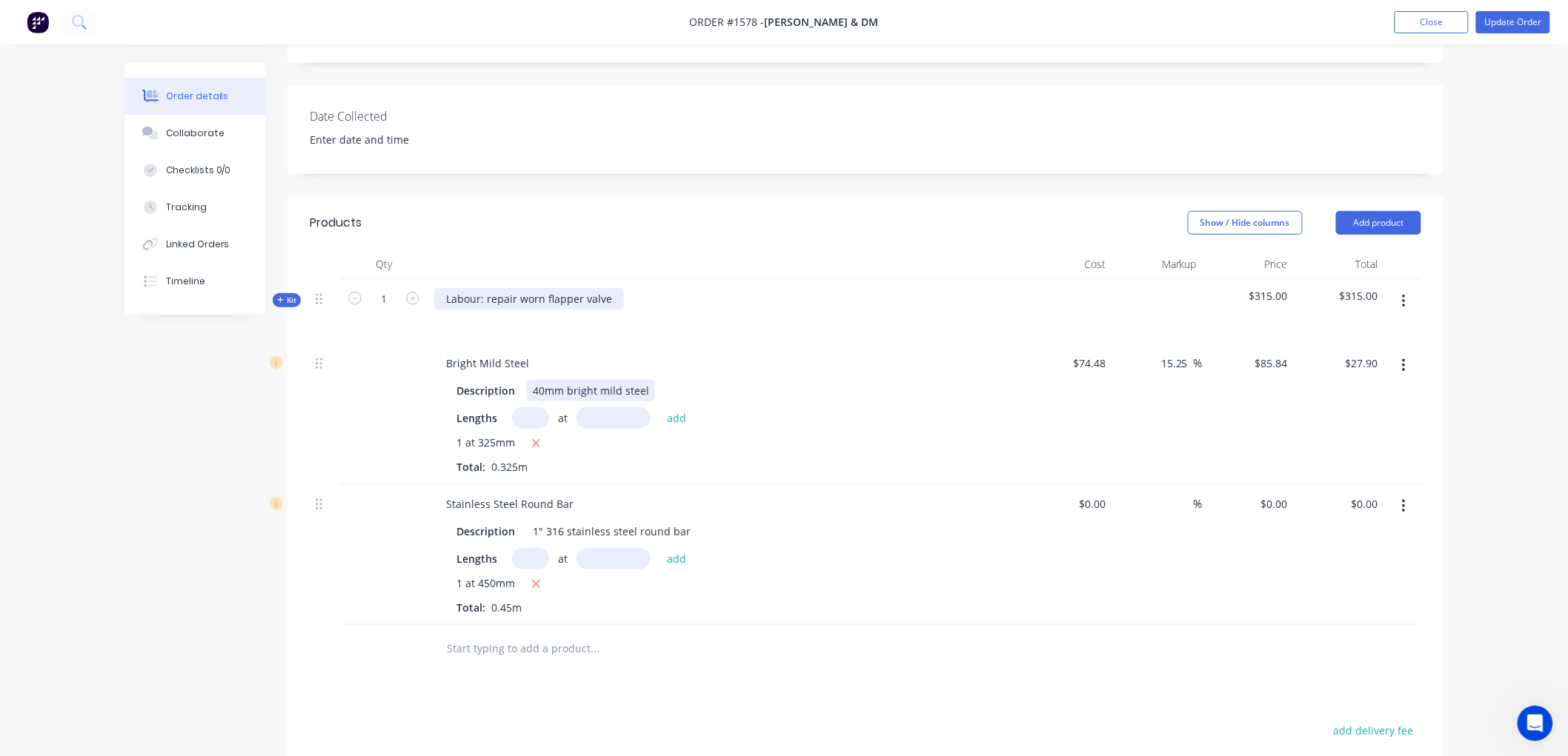
scroll to position [351, 0]
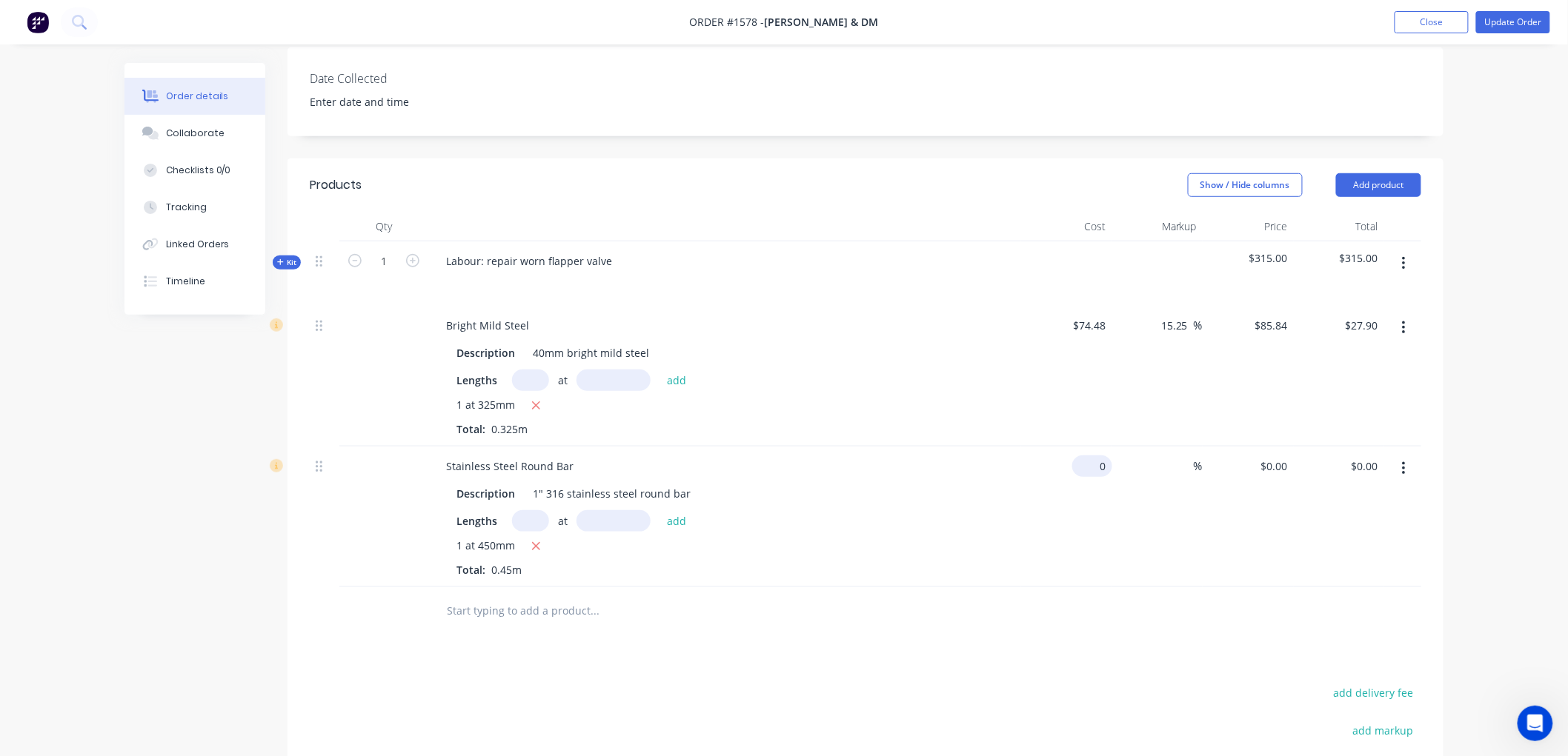
click at [1104, 466] on input "0" at bounding box center [1095, 465] width 34 height 21
type input "$48.00"
type input "$21.60"
type input "135"
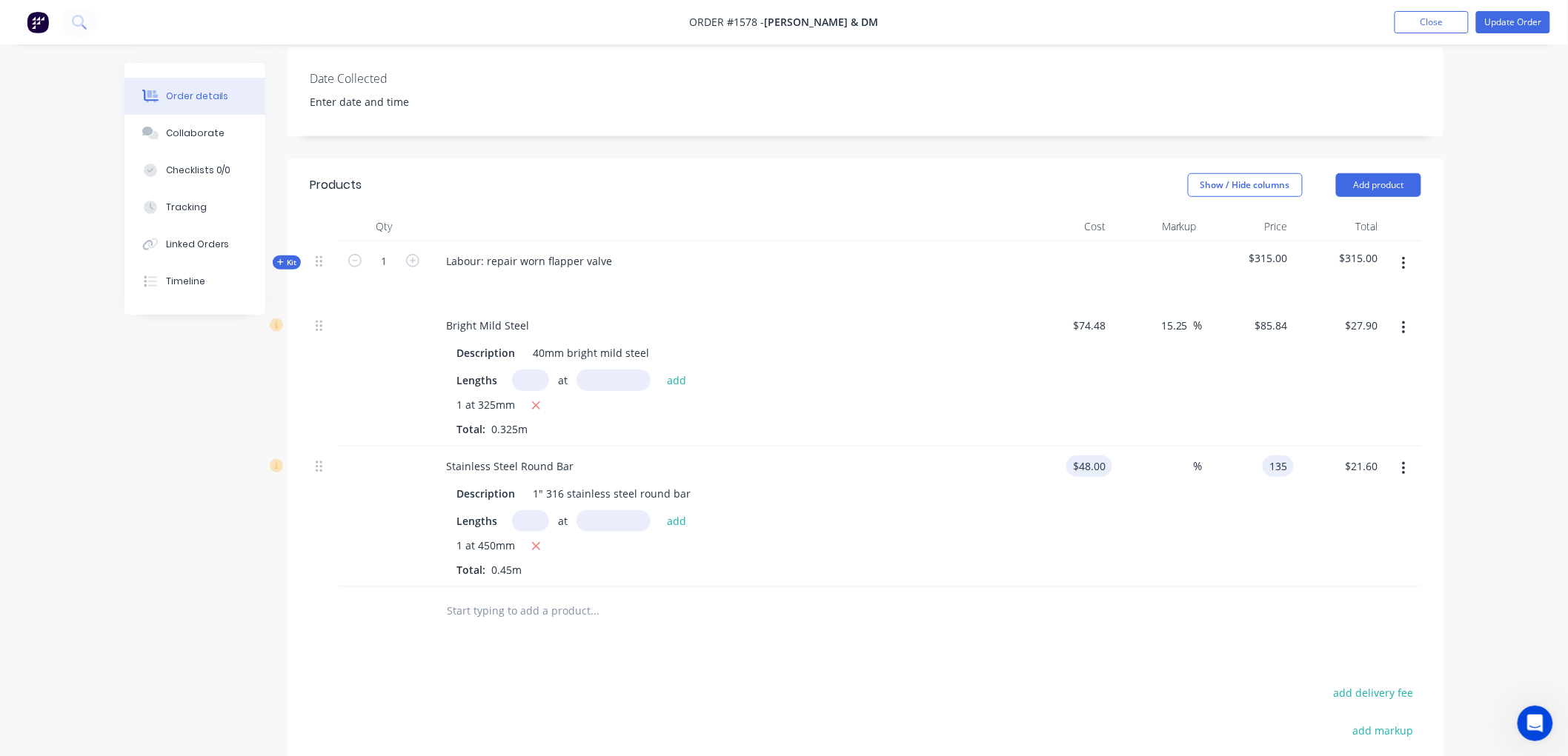
type input "181.25"
type input "$135.00"
type input "$60.75"
click at [1084, 529] on div "$48.00 $48.00" at bounding box center [1066, 517] width 91 height 141
click at [1260, 322] on input "85.84" at bounding box center [1273, 325] width 40 height 21
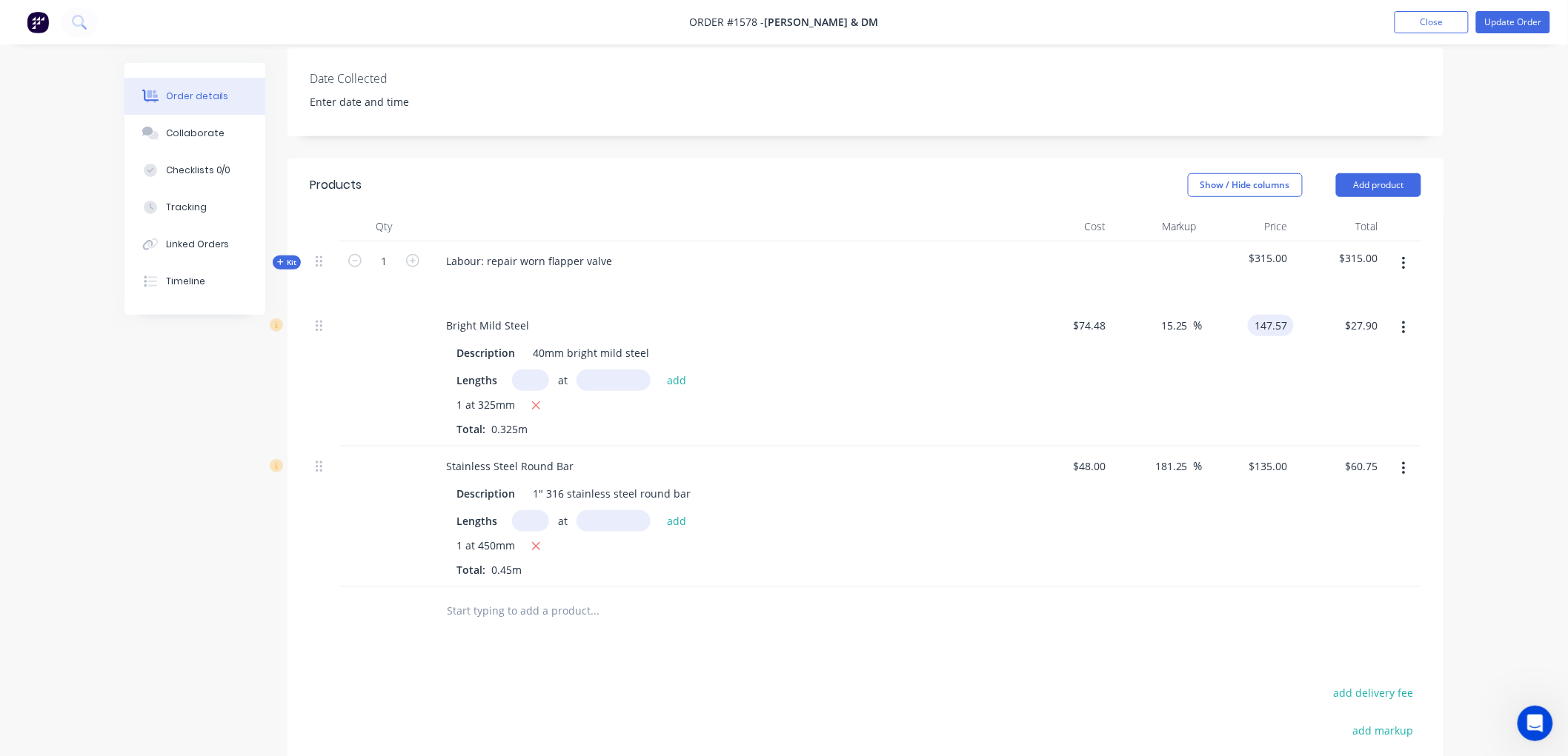
type input "147.57"
type input "98.13"
type input "$147.57"
type input "$47.96"
click at [1107, 368] on div "$74.48 $74.48" at bounding box center [1066, 376] width 91 height 141
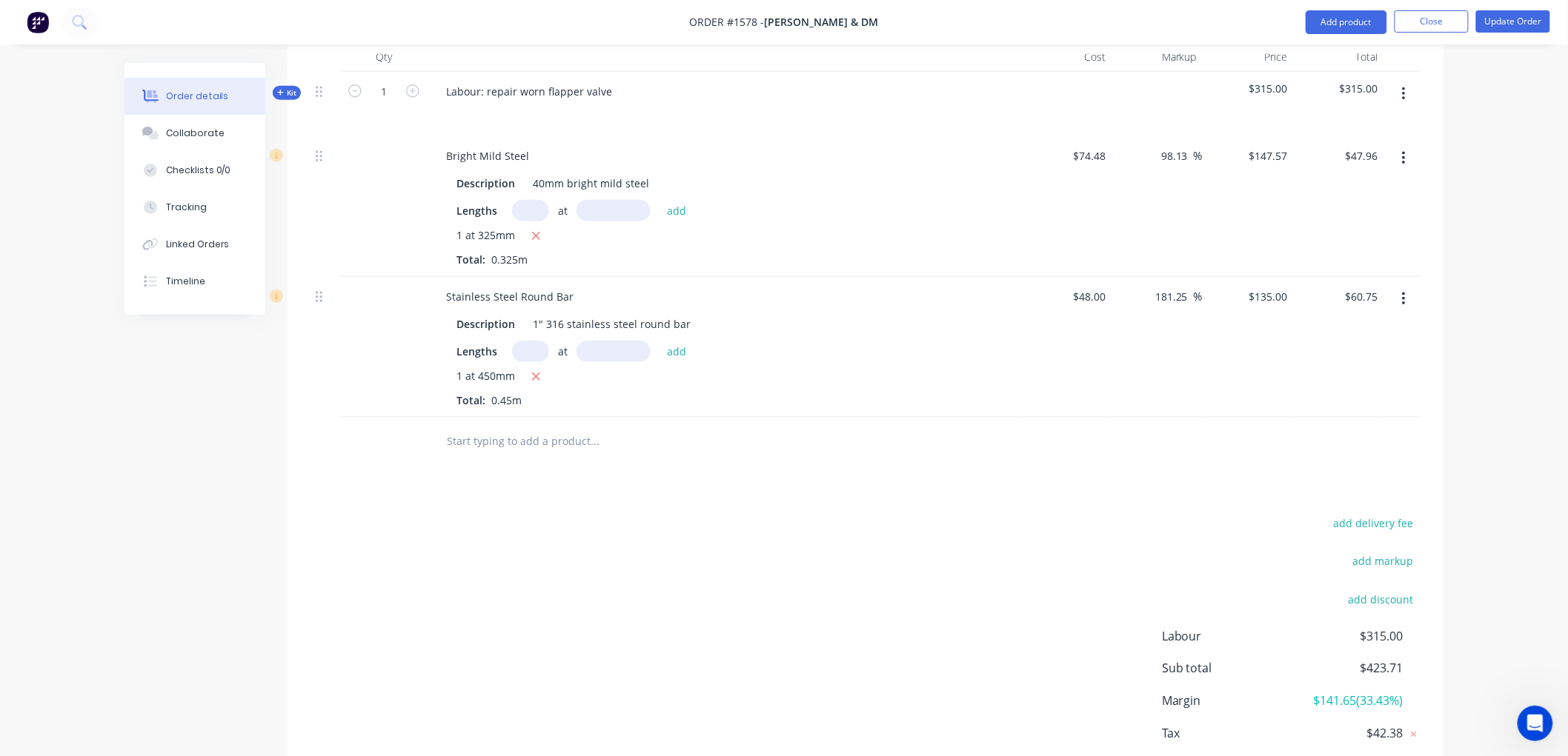
scroll to position [443, 0]
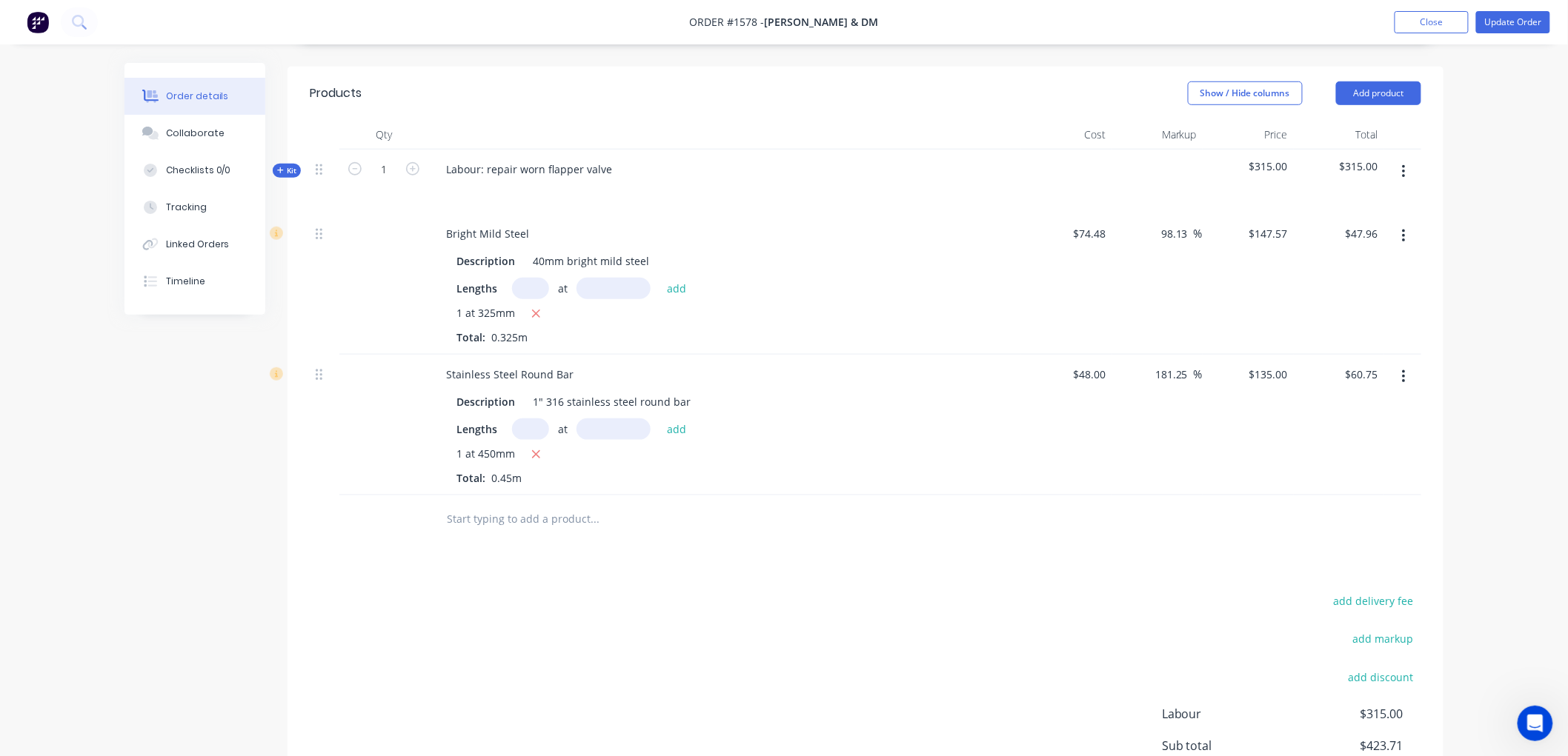
click at [286, 169] on span "Kit" at bounding box center [286, 170] width 20 height 11
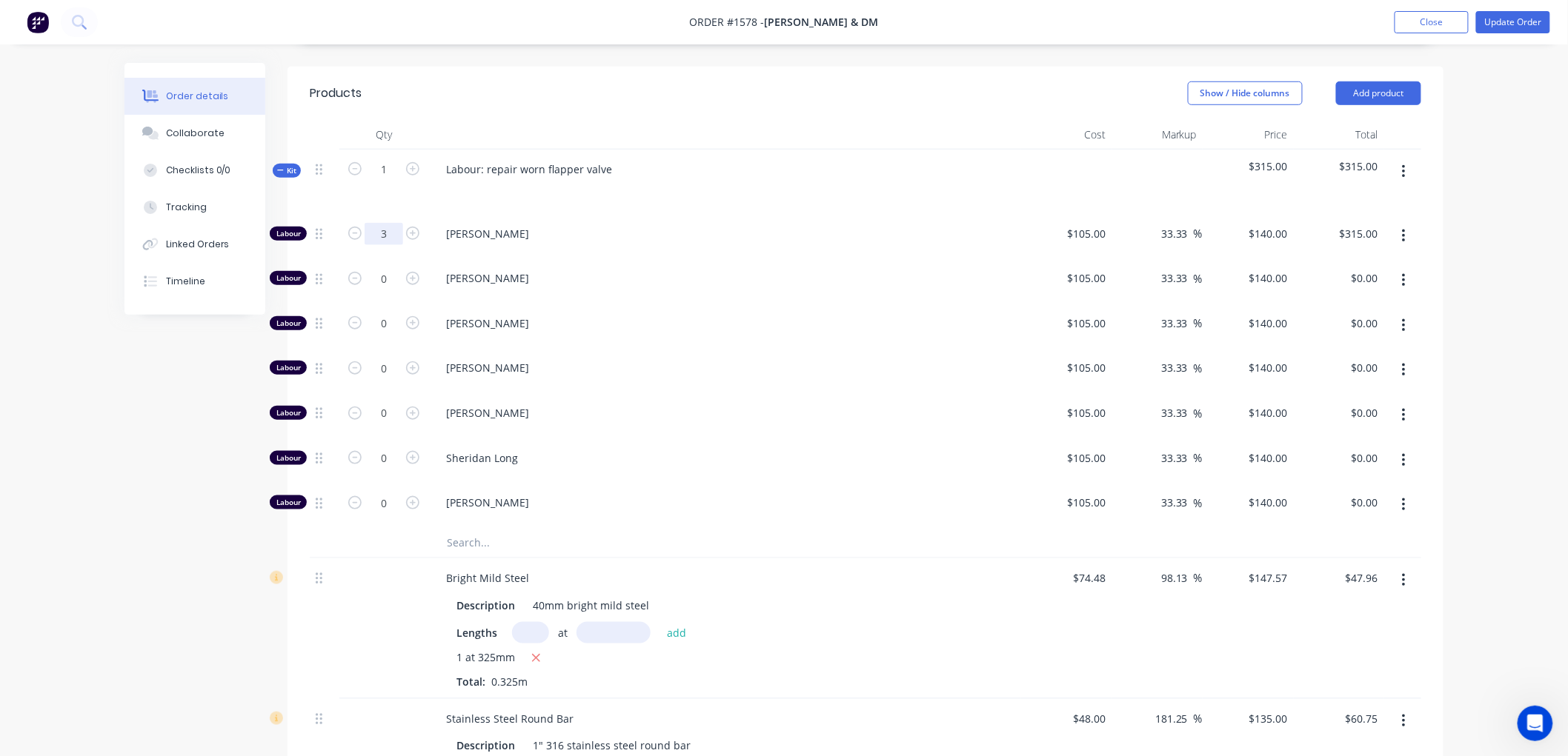
type input "3"
type input "$420.00"
click at [397, 197] on div "1" at bounding box center [383, 182] width 89 height 65
click at [275, 166] on div "Kit" at bounding box center [286, 171] width 28 height 14
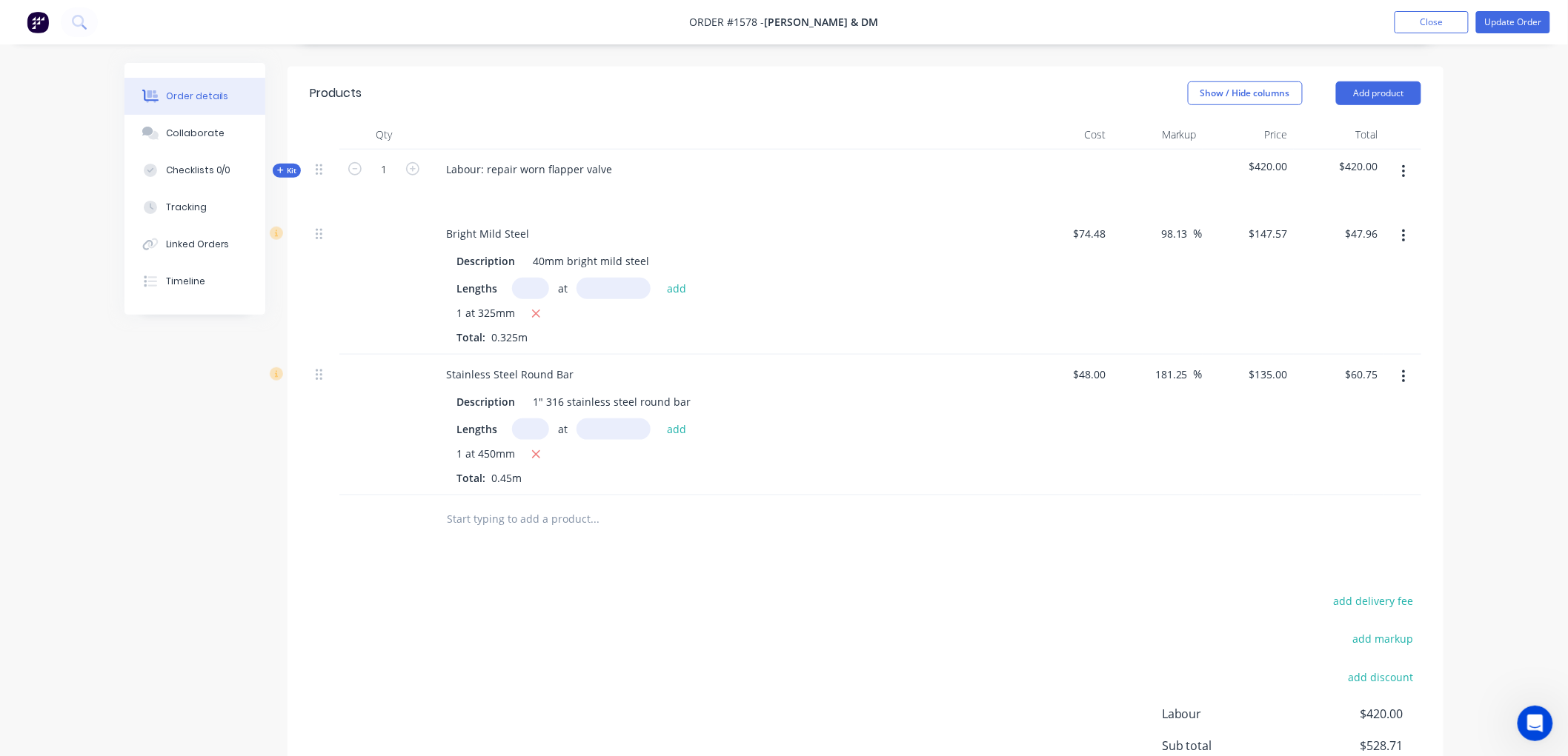
click at [280, 169] on icon at bounding box center [280, 170] width 6 height 6
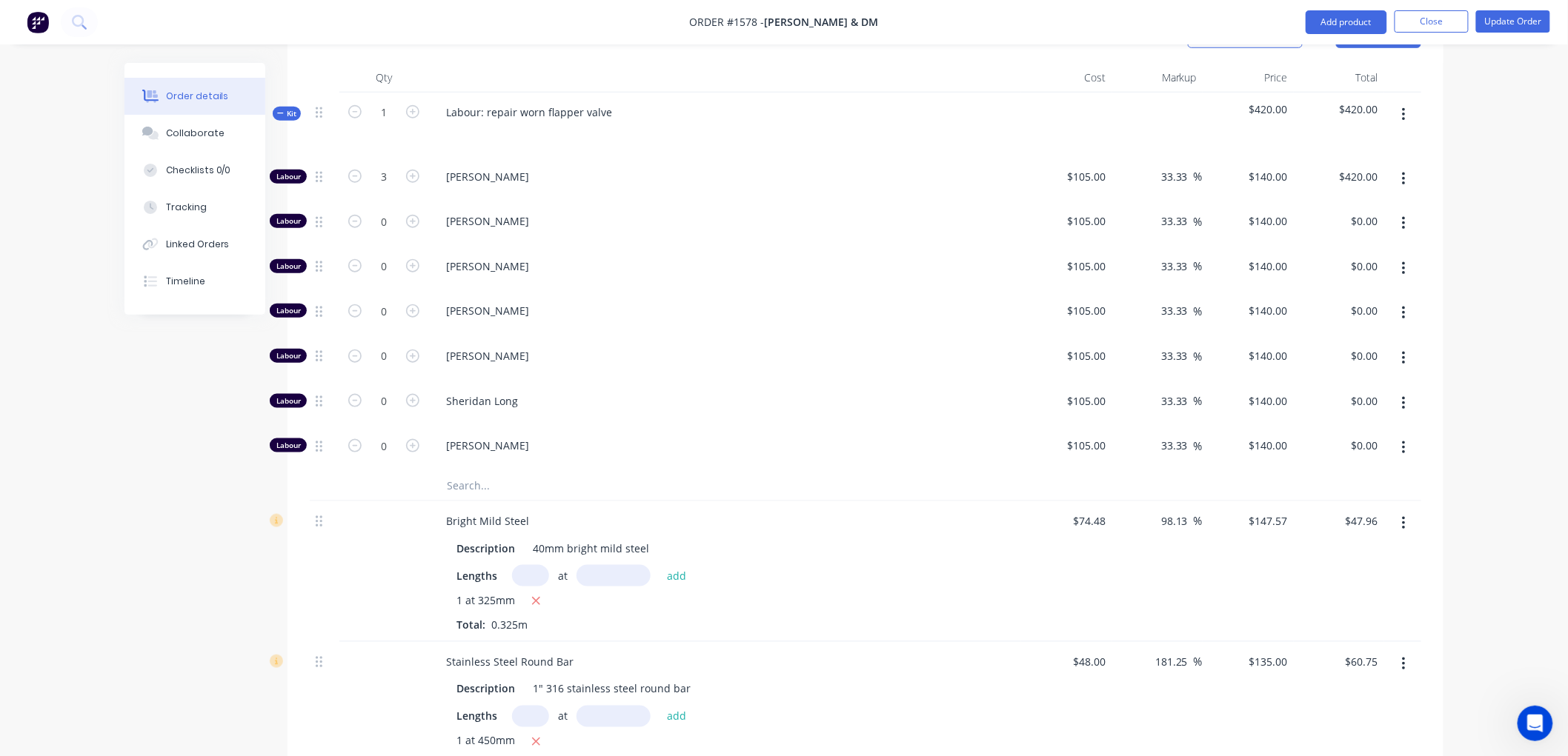
scroll to position [526, 0]
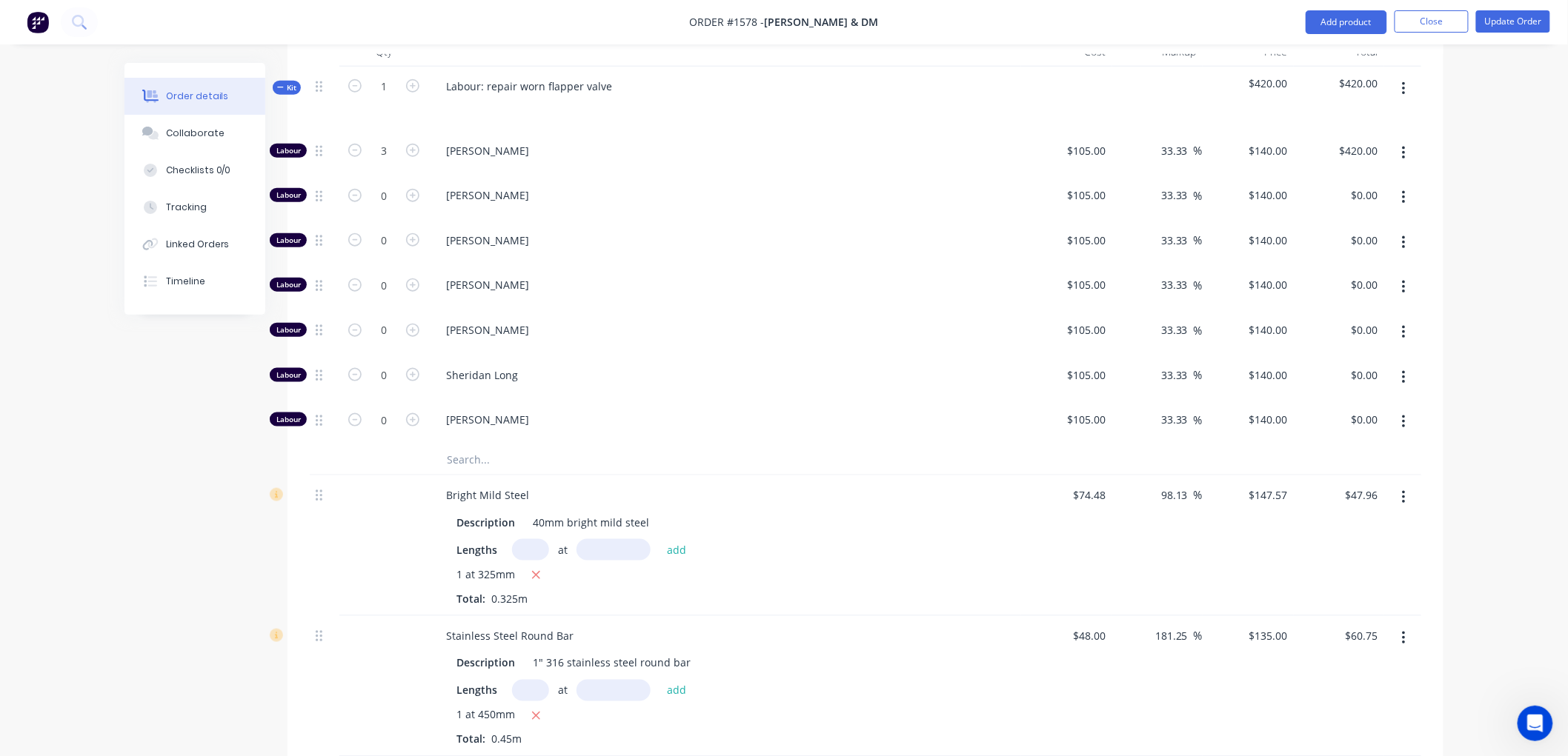
click at [465, 460] on input "text" at bounding box center [594, 460] width 297 height 30
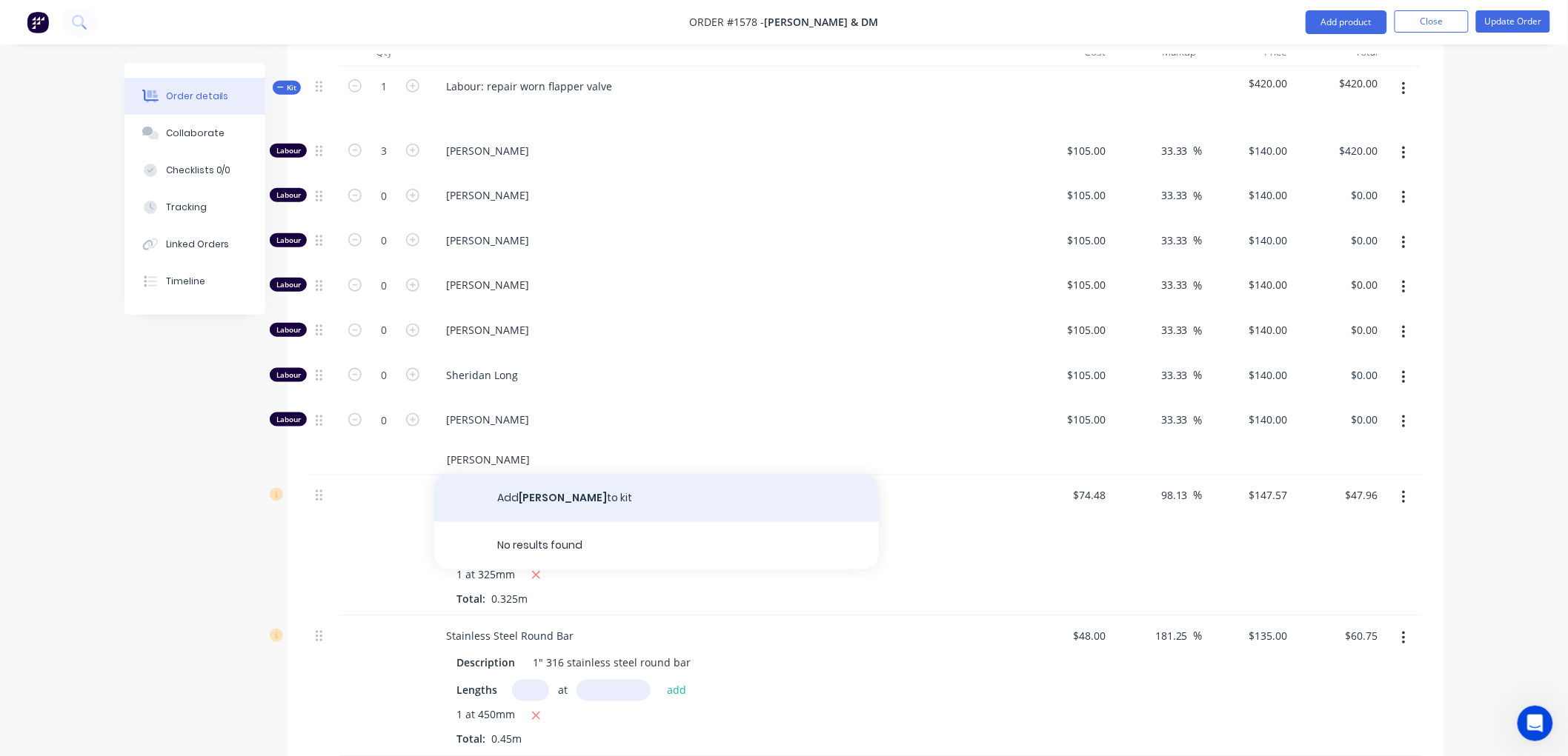
type input "Brendan McCormick"
click at [520, 492] on button "Add Brendan McCormick to kit" at bounding box center [656, 499] width 444 height 48
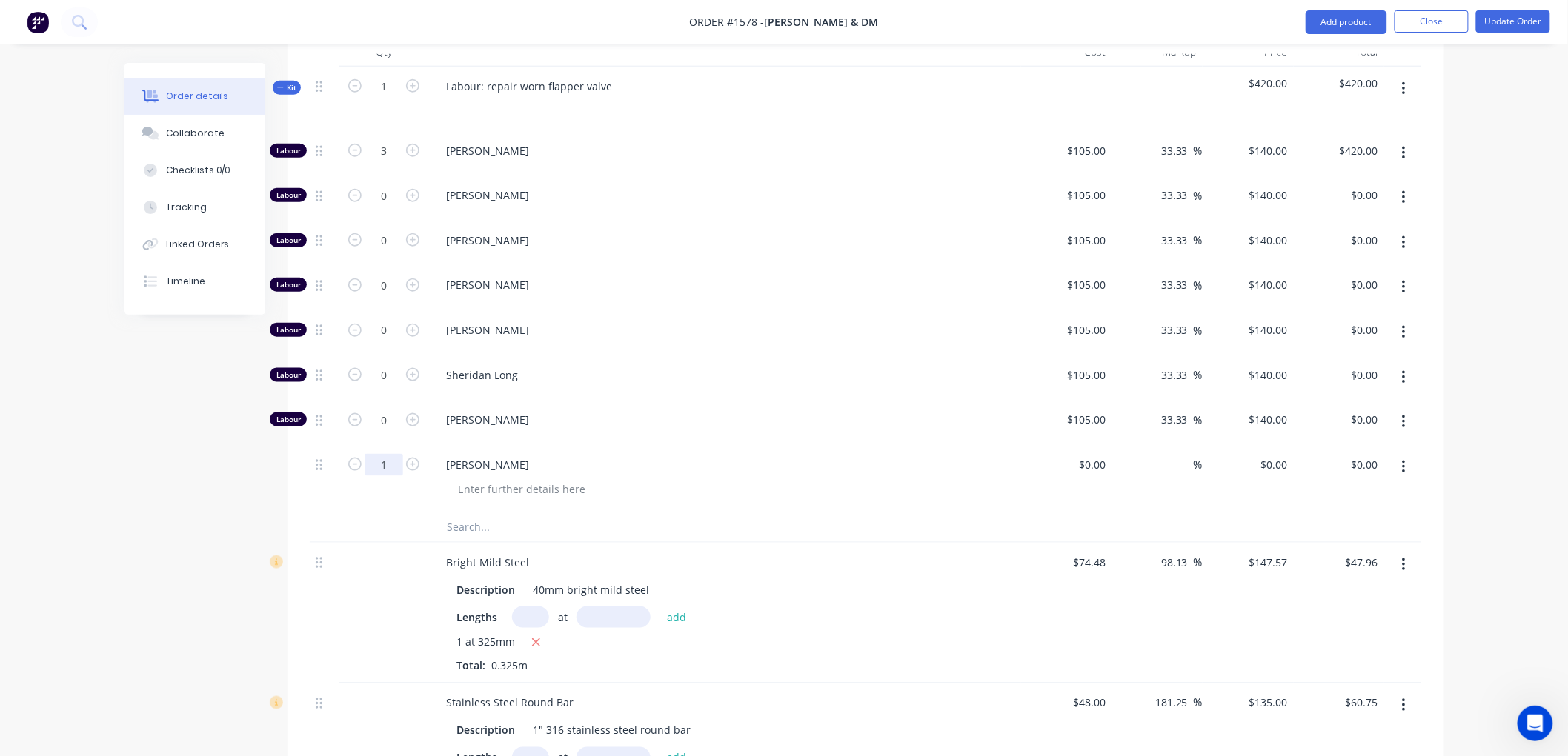
click at [388, 162] on input "1" at bounding box center [383, 151] width 38 height 22
type input "0.75"
click at [391, 153] on input "3" at bounding box center [383, 151] width 38 height 22
type input "2.25"
type input "$315.00"
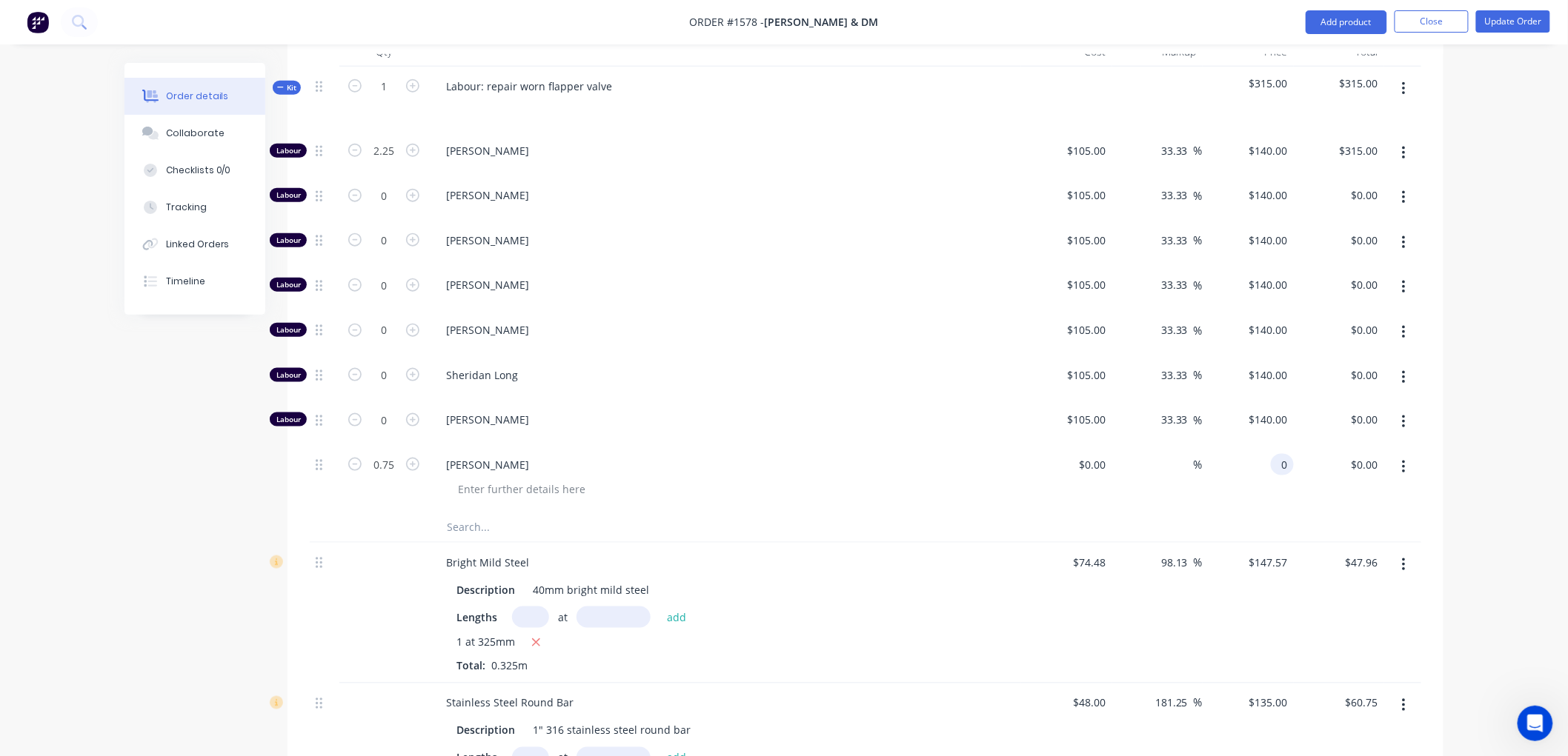
click at [1273, 464] on div "0 0" at bounding box center [1282, 464] width 23 height 21
type input "$140.00"
type input "$105.00"
click at [1282, 514] on div at bounding box center [865, 528] width 1112 height 31
click at [1309, 504] on div "$105.00 $105.00" at bounding box center [1339, 478] width 91 height 67
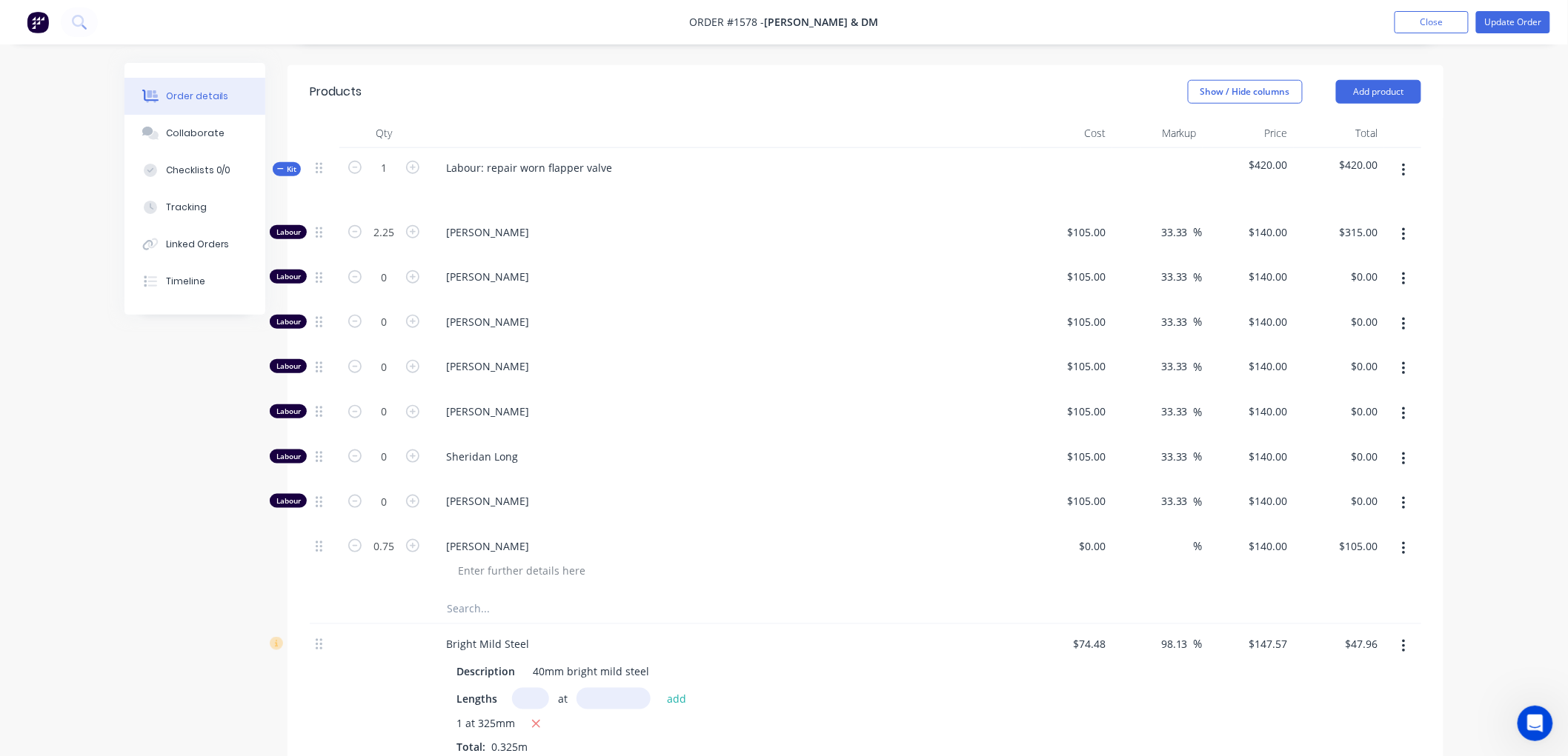
scroll to position [443, 0]
click at [1523, 18] on button "Update Order" at bounding box center [1513, 22] width 74 height 22
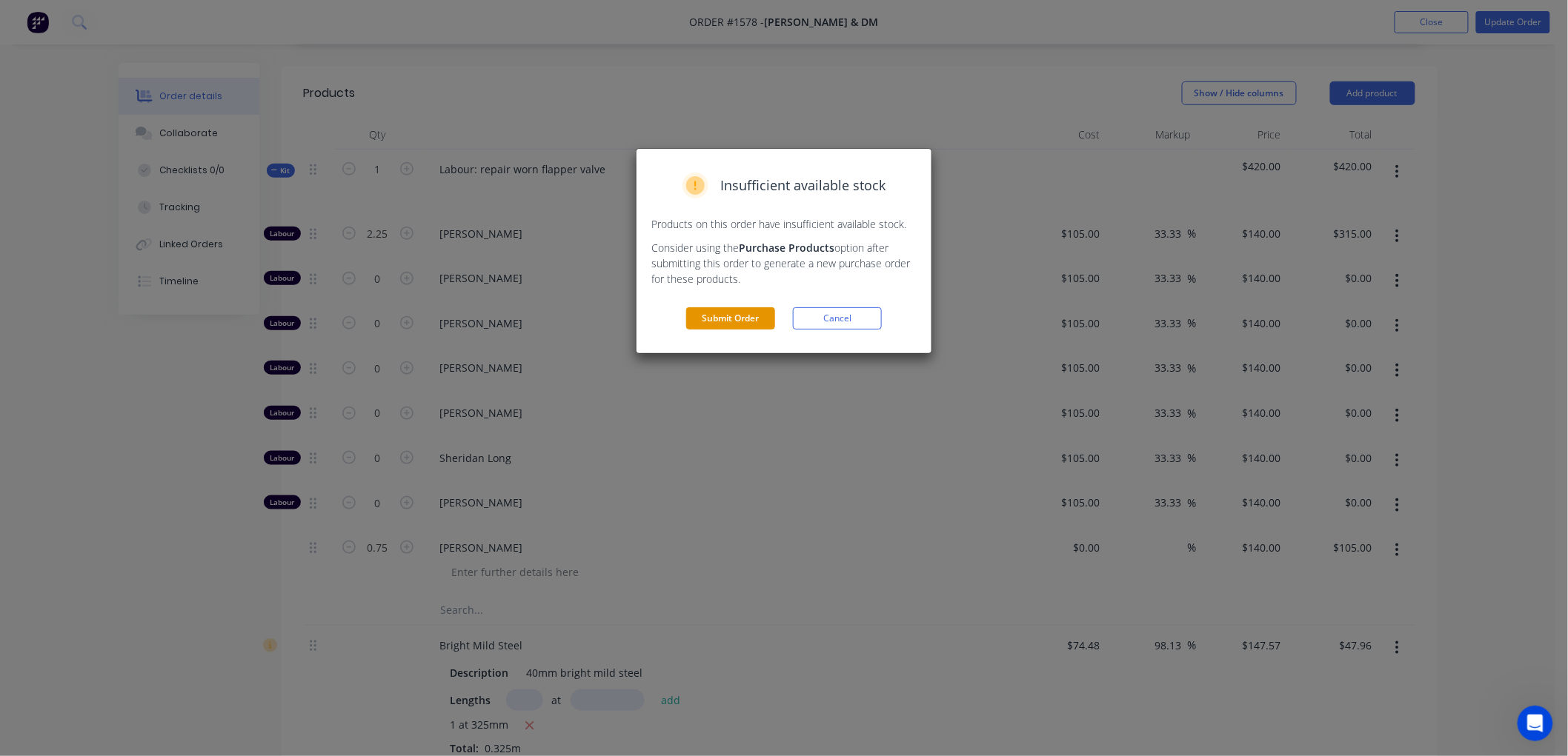
click at [722, 316] on button "Submit Order" at bounding box center [730, 319] width 89 height 22
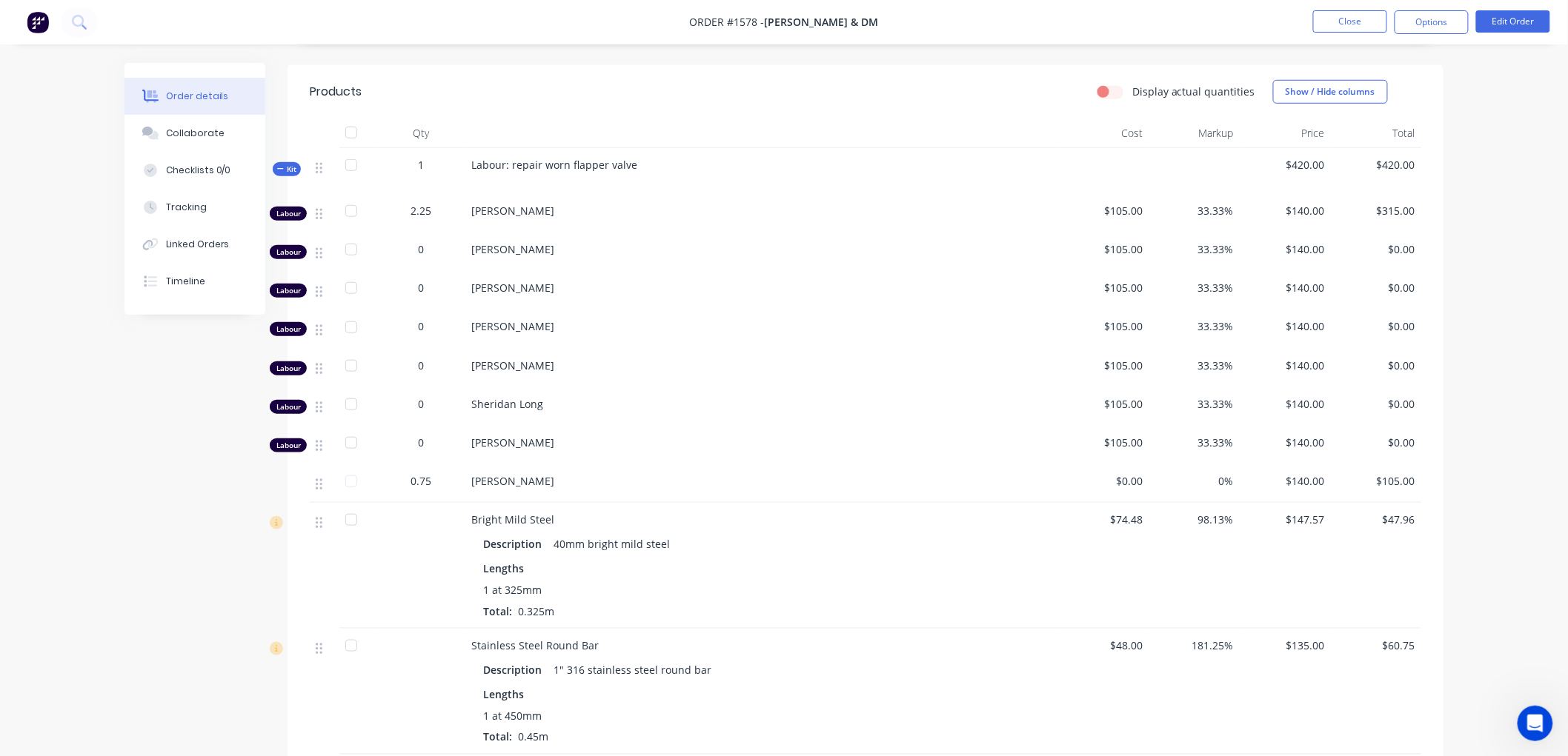
click at [277, 171] on icon at bounding box center [280, 168] width 7 height 8
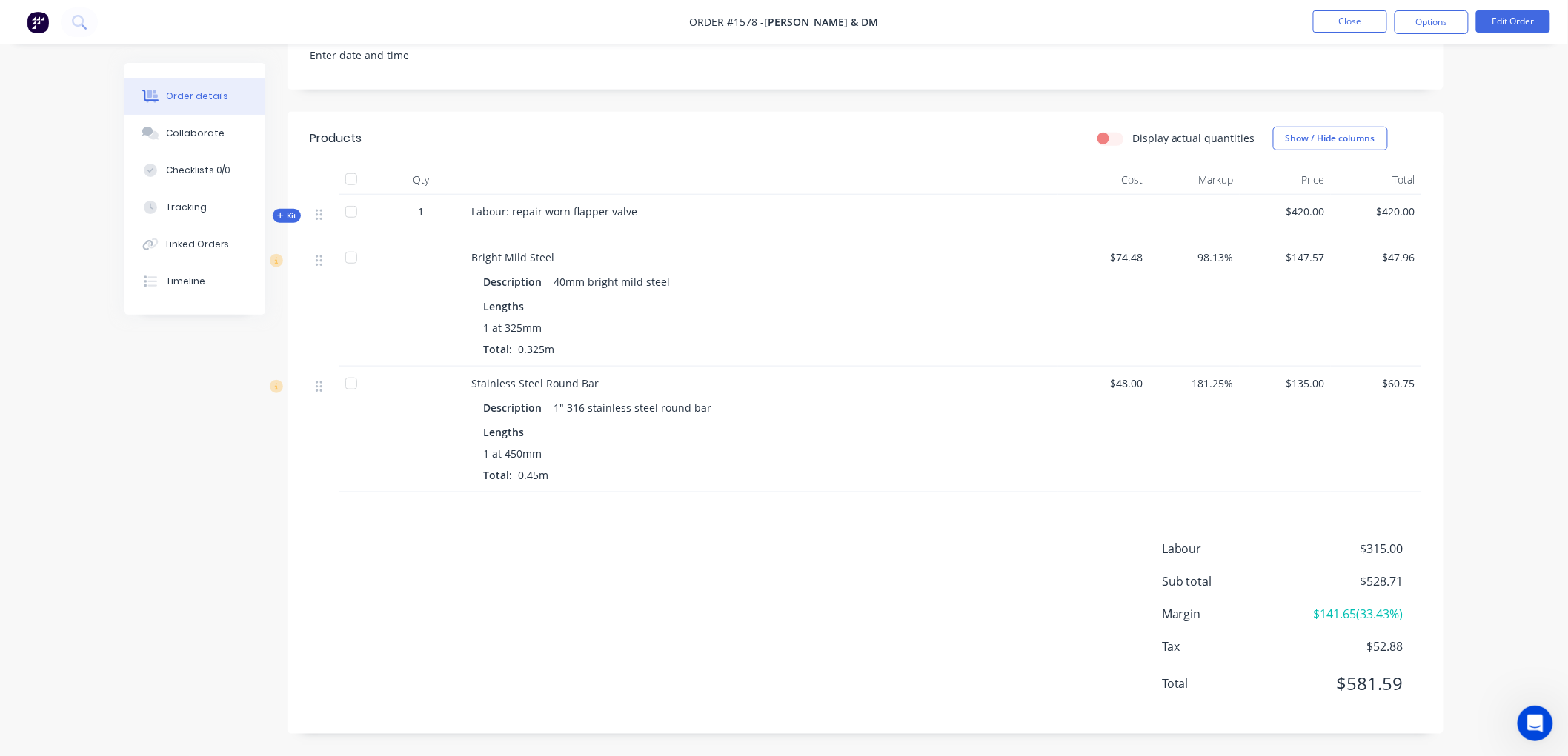
scroll to position [397, 0]
click at [1528, 19] on button "Edit Order" at bounding box center [1513, 21] width 74 height 22
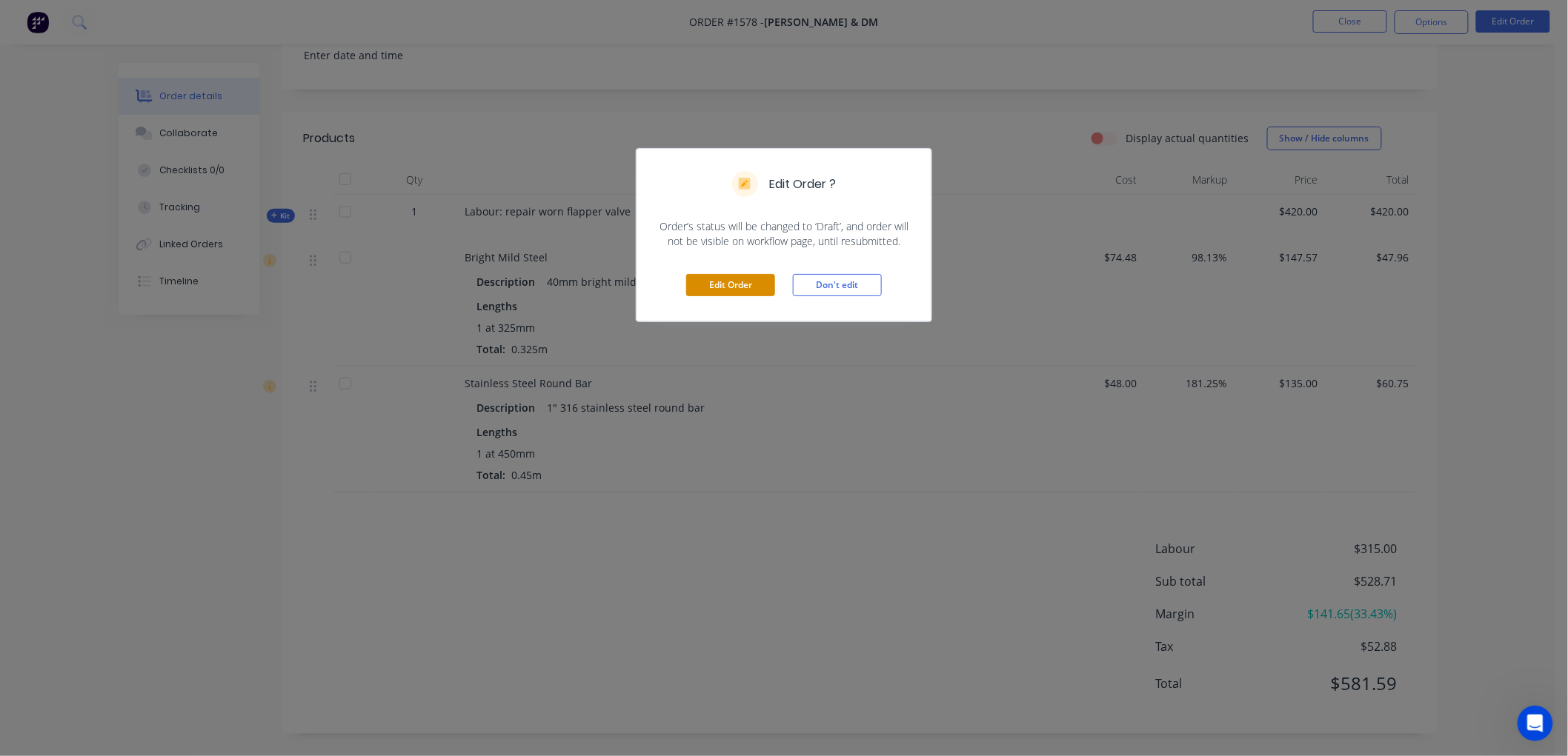
click at [733, 285] on button "Edit Order" at bounding box center [730, 285] width 89 height 22
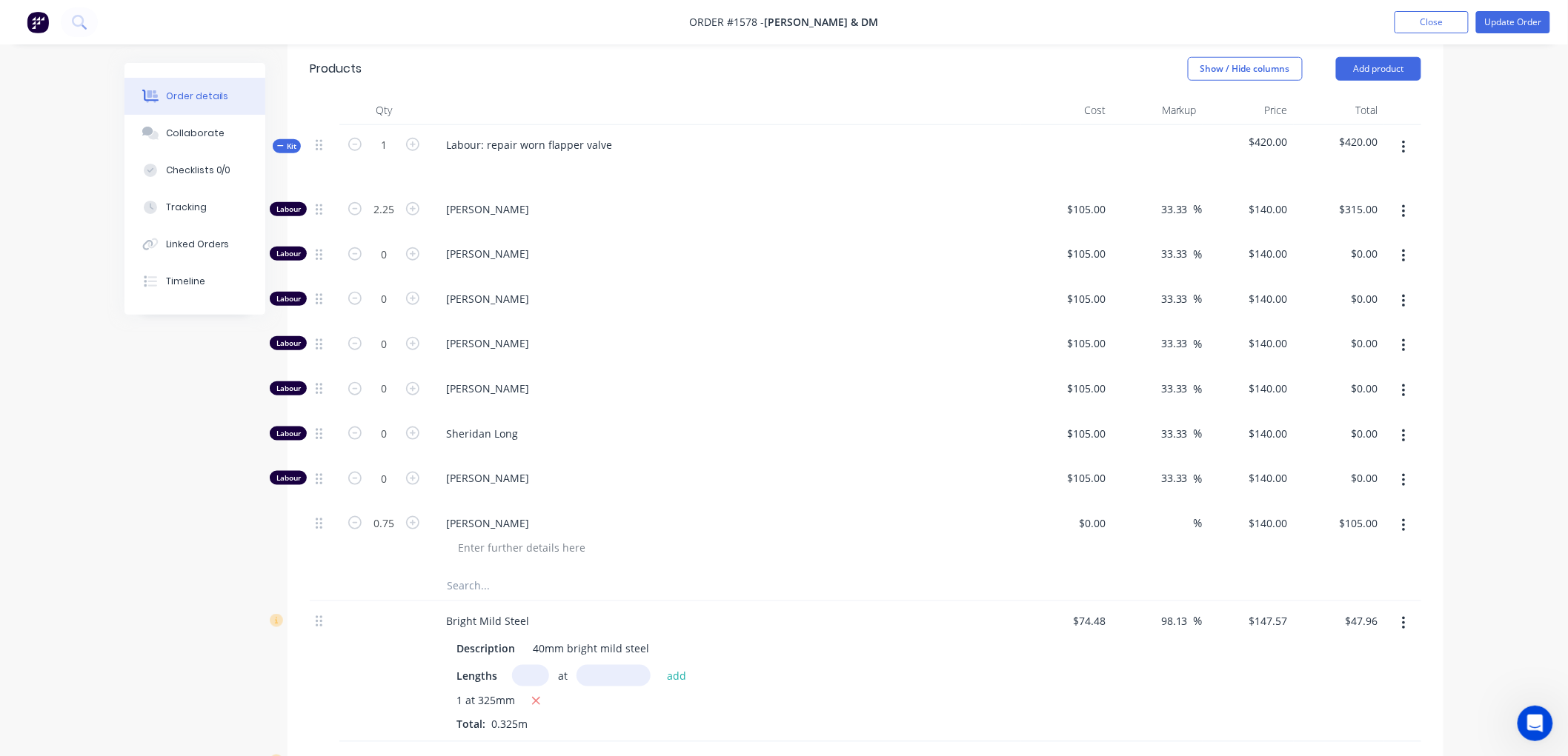
scroll to position [494, 0]
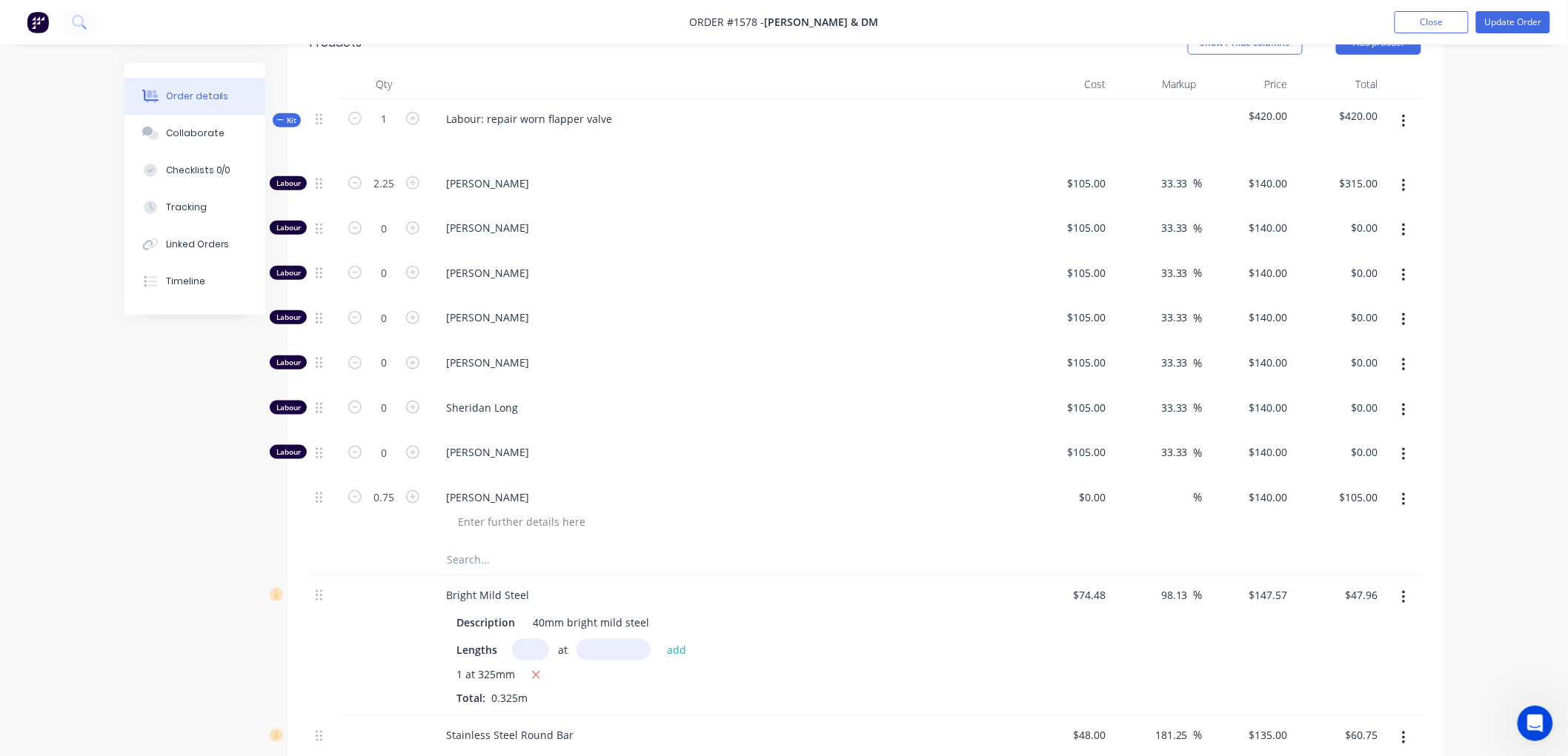
click at [1397, 500] on button "button" at bounding box center [1403, 499] width 35 height 26
click at [1343, 627] on div "Delete" at bounding box center [1350, 627] width 114 height 21
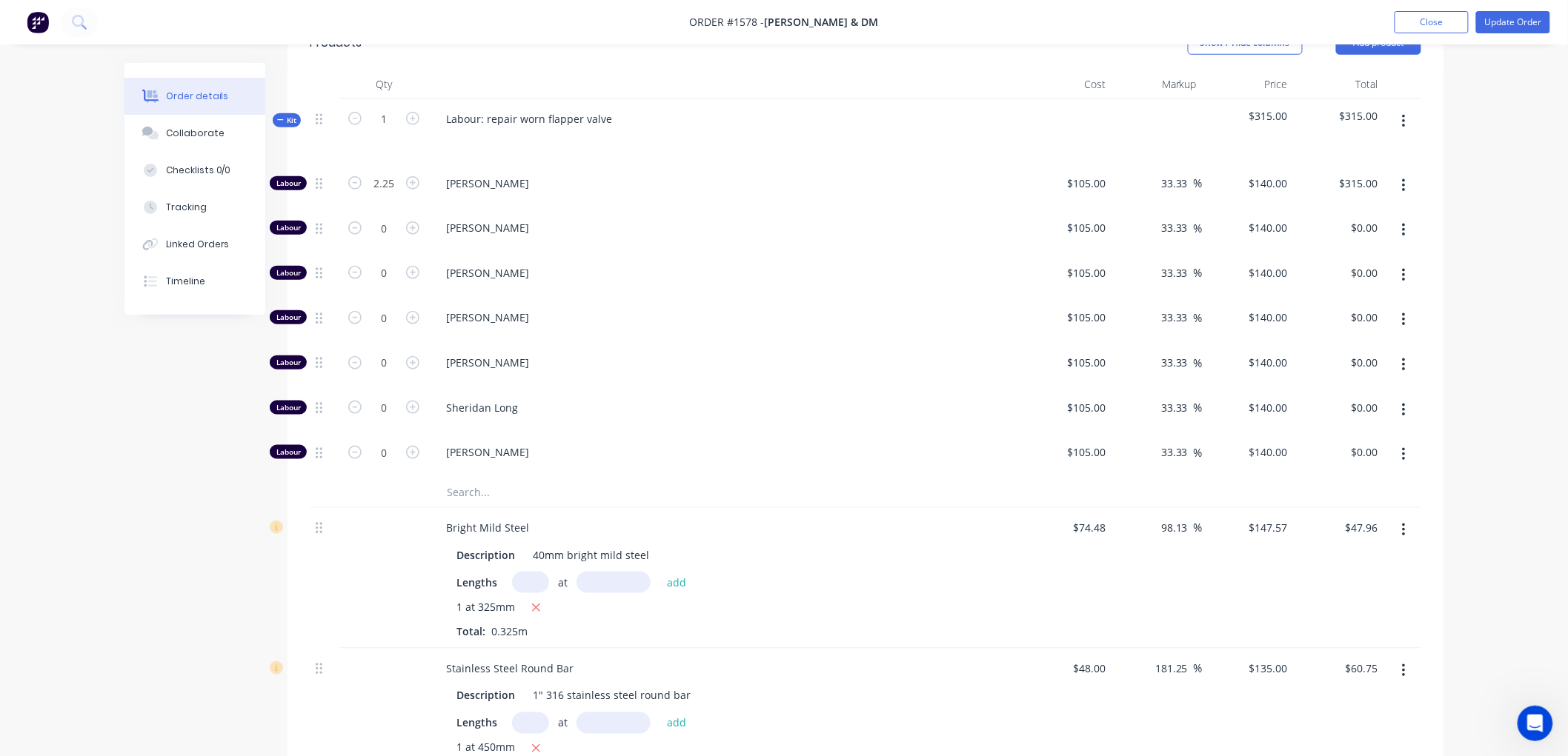
click at [1401, 188] on button "button" at bounding box center [1403, 185] width 35 height 26
click at [1350, 219] on div "Duplicate" at bounding box center [1350, 224] width 114 height 21
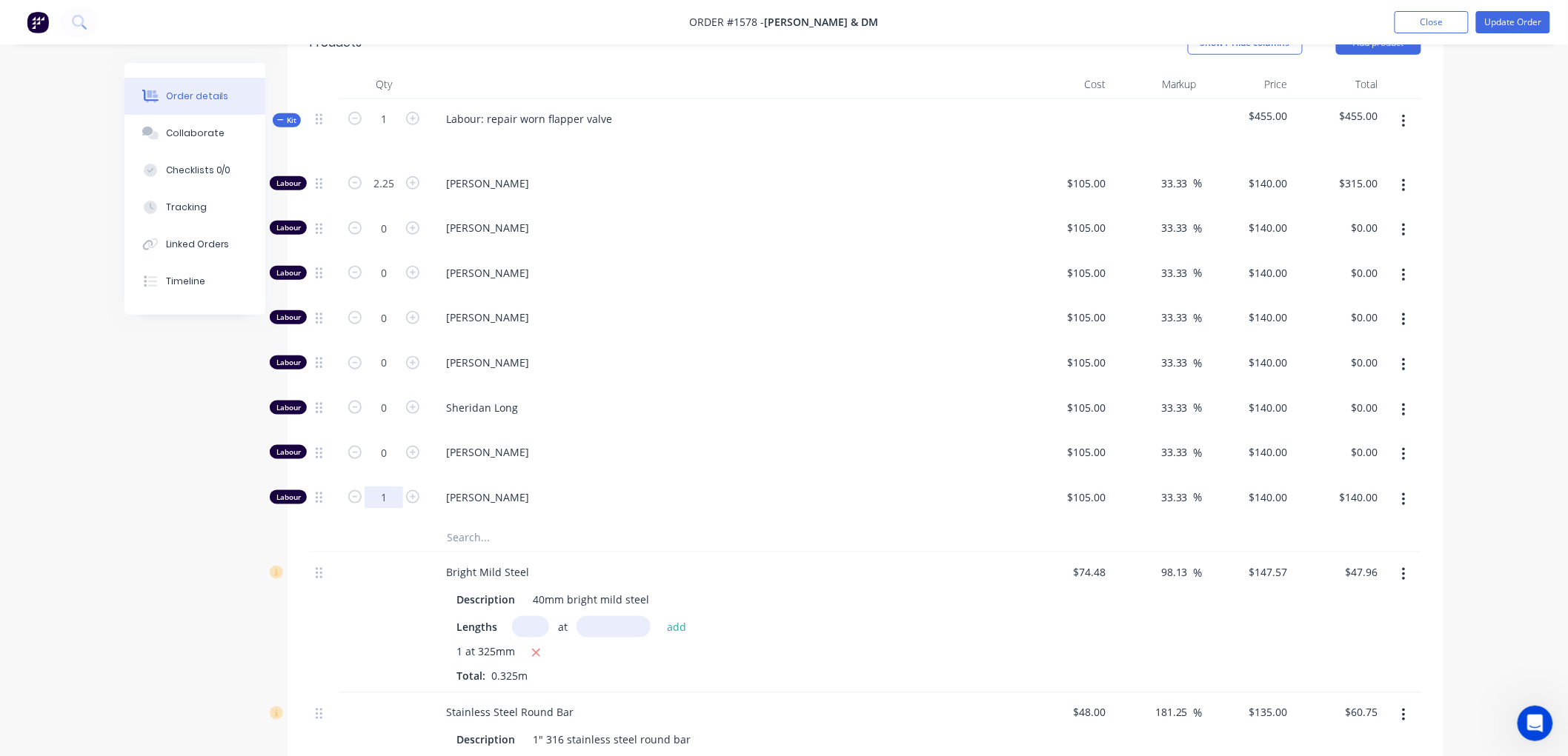
click at [390, 195] on input "1" at bounding box center [383, 183] width 38 height 22
type input "0.75"
type input "105"
type input "$105.00"
click at [1092, 493] on input "105" at bounding box center [1089, 497] width 46 height 21
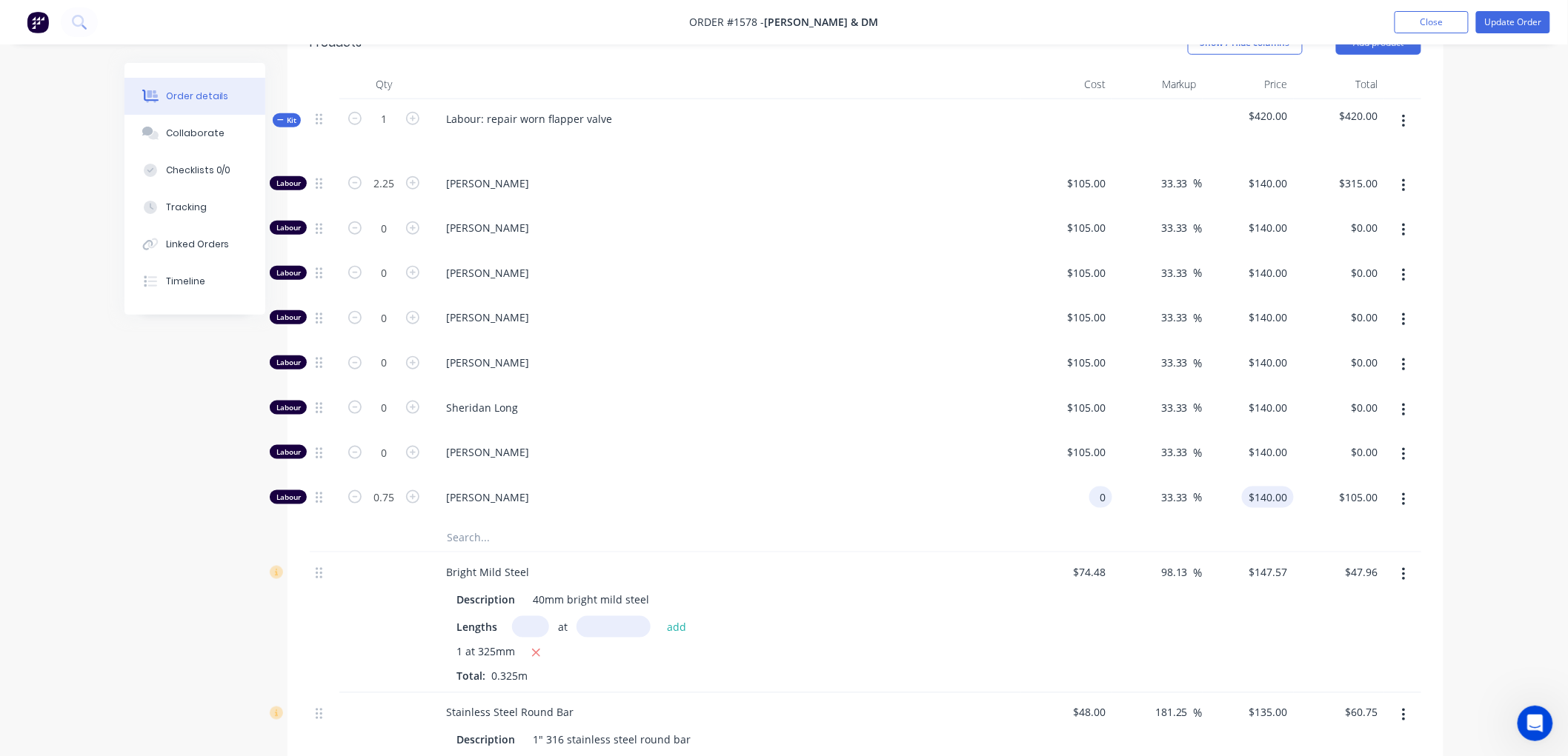
type input "$0.00"
type input "0"
type input "$0.00"
click at [1265, 494] on div "0 0" at bounding box center [1248, 499] width 91 height 45
type input "$140.00"
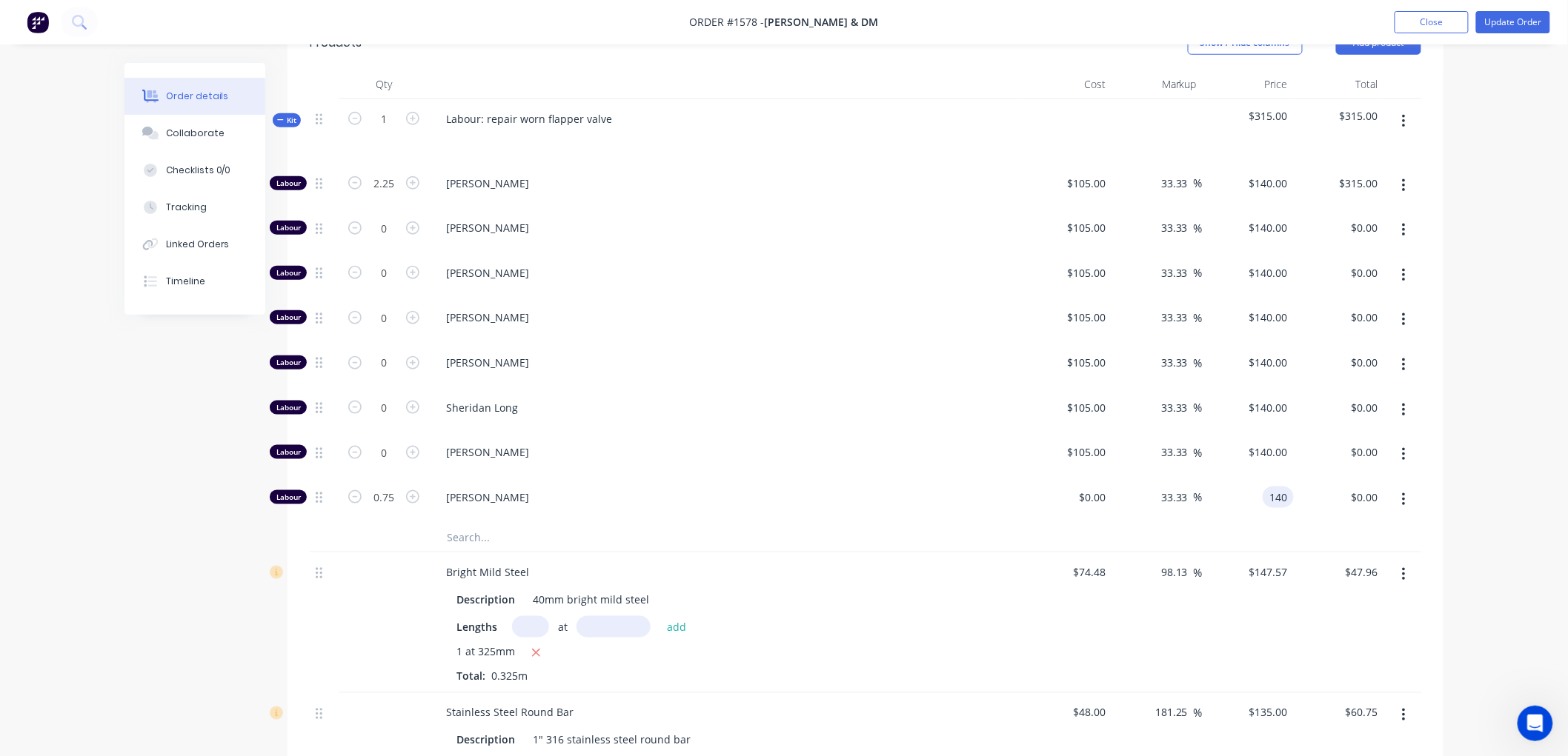
type input "$105.00"
click at [1248, 537] on div at bounding box center [865, 538] width 1112 height 31
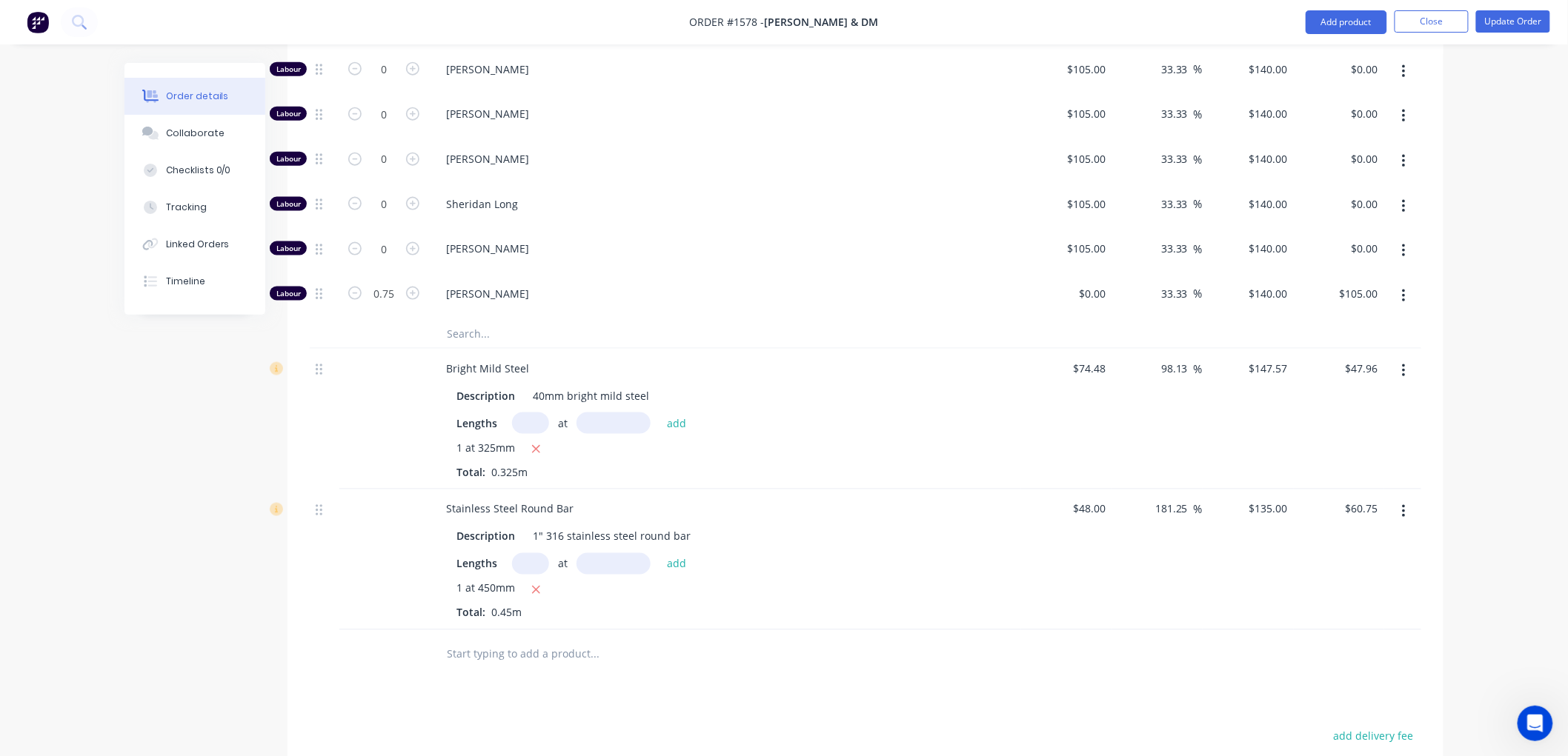
scroll to position [670, 0]
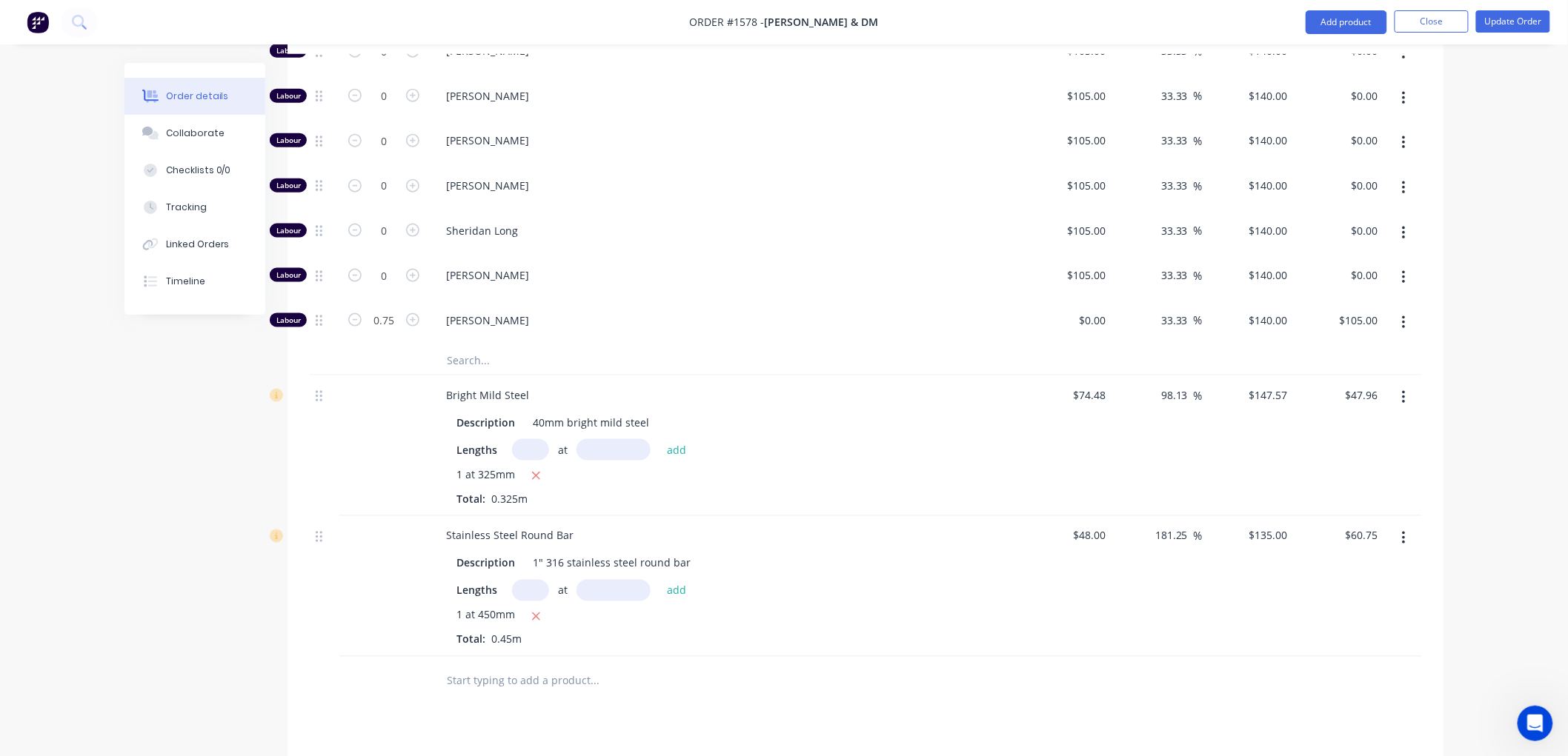
click at [1401, 315] on icon "button" at bounding box center [1403, 323] width 3 height 16
click at [1355, 416] on div "Delete" at bounding box center [1350, 420] width 114 height 21
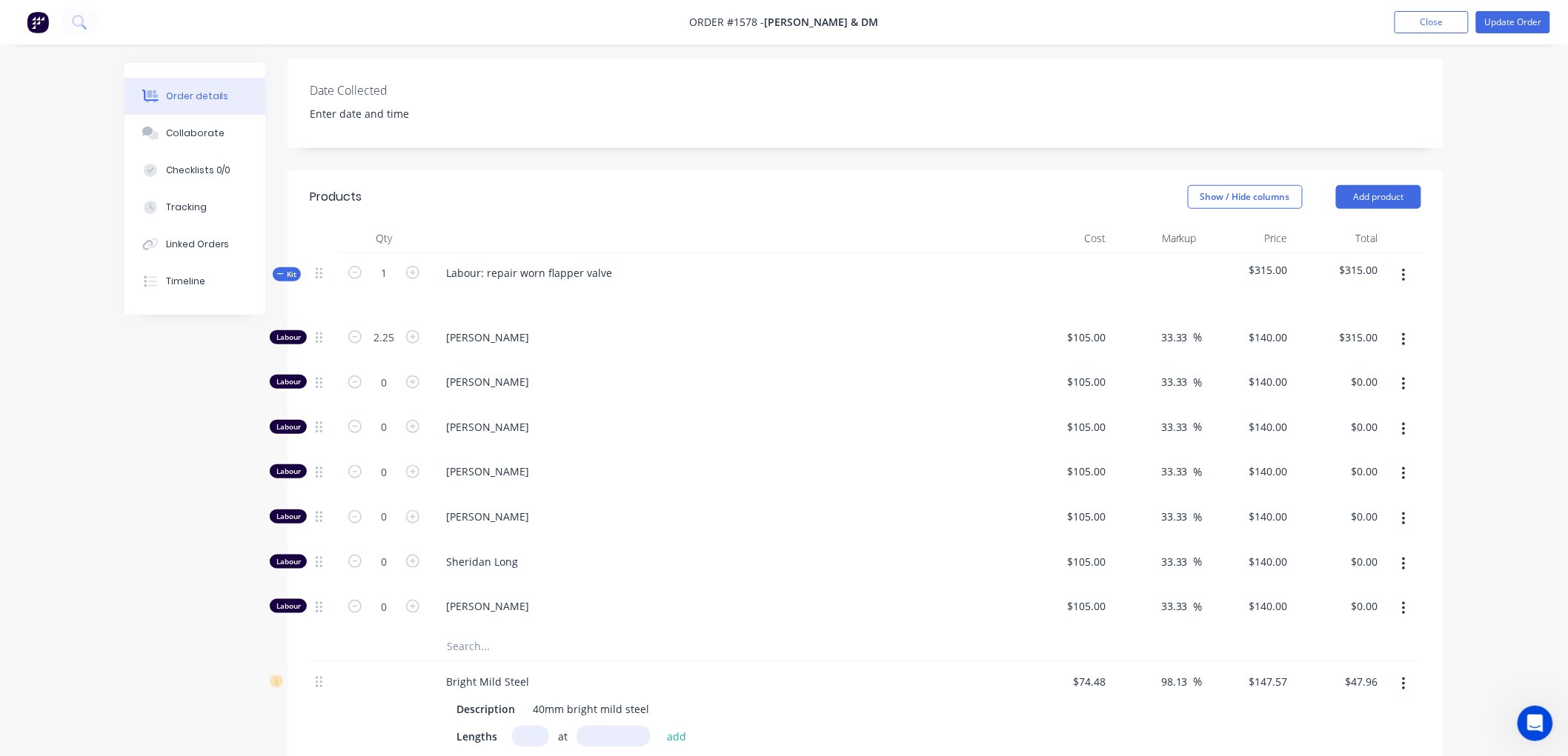
scroll to position [378, 0]
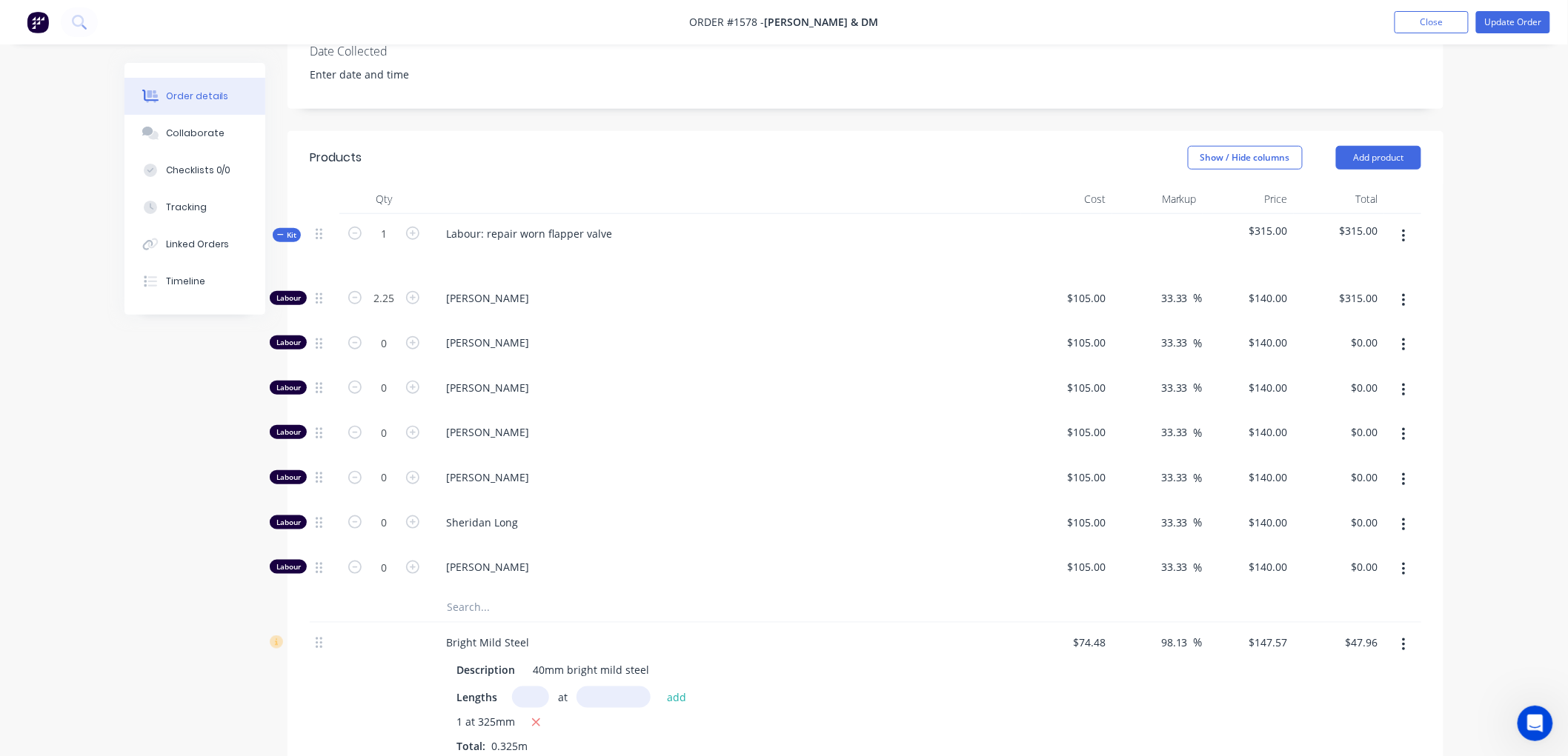
click at [1391, 298] on button "button" at bounding box center [1403, 300] width 35 height 26
click at [1382, 338] on div "Duplicate" at bounding box center [1350, 339] width 114 height 21
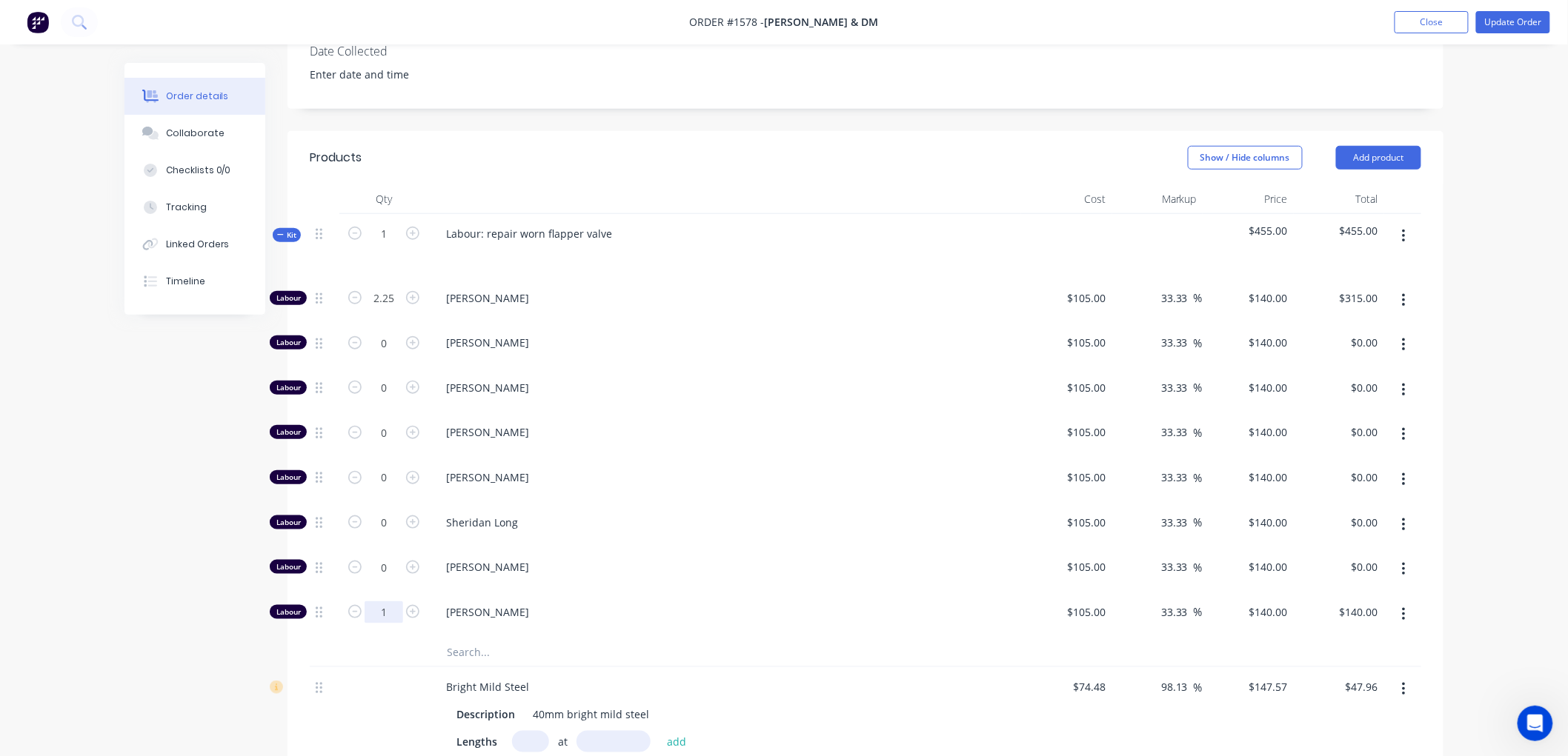
click at [379, 309] on input "1" at bounding box center [383, 298] width 38 height 22
type input "0.75"
type input "$105.00"
drag, startPoint x: 1139, startPoint y: 609, endPoint x: 1110, endPoint y: 616, distance: 29.8
click at [1115, 613] on div "33.33 33.33 %" at bounding box center [1158, 614] width 91 height 45
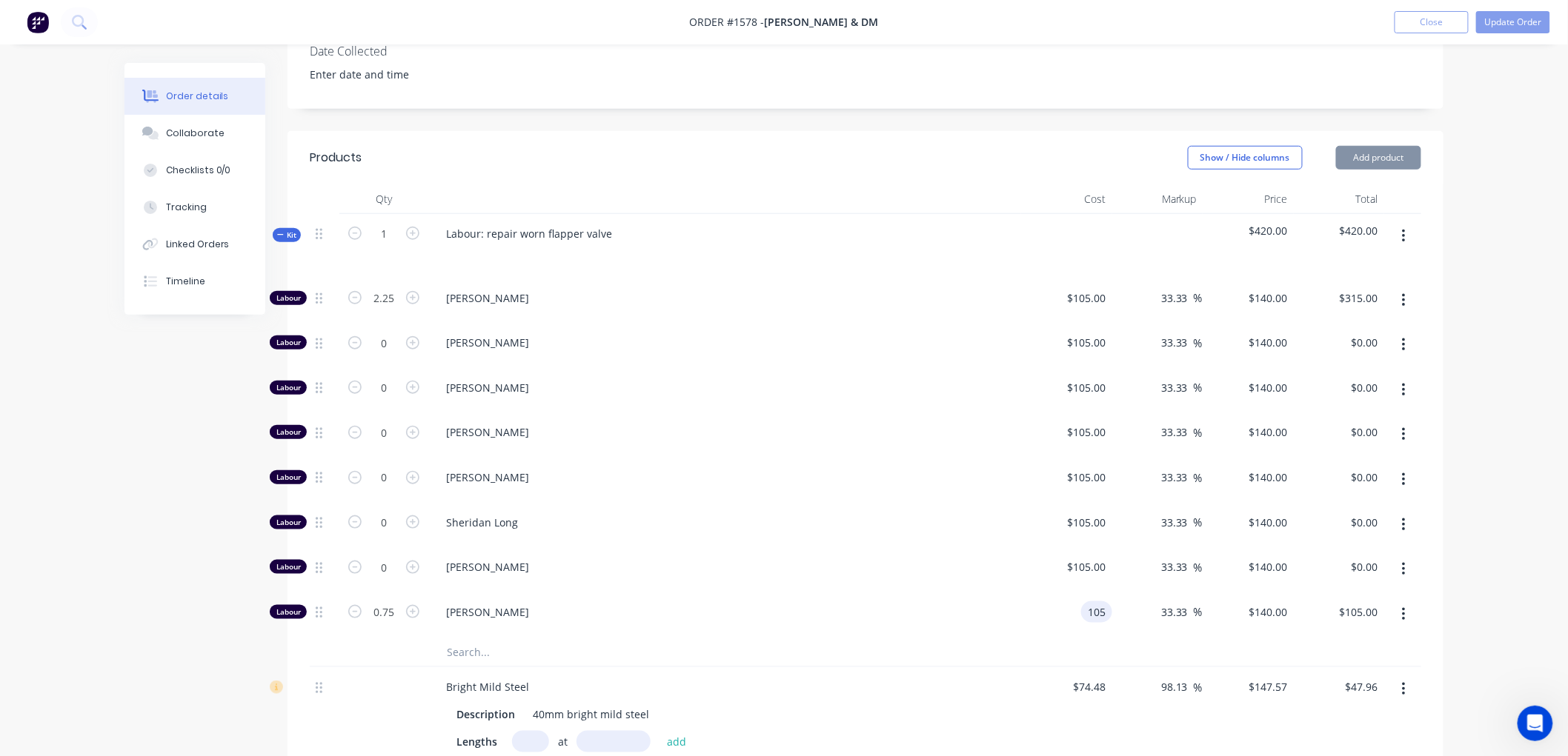
click at [1093, 616] on input "105" at bounding box center [1100, 612] width 25 height 21
type input "$0.00"
type input "0"
type input "$0.00"
click at [1264, 616] on div "0 $140.00" at bounding box center [1248, 614] width 91 height 45
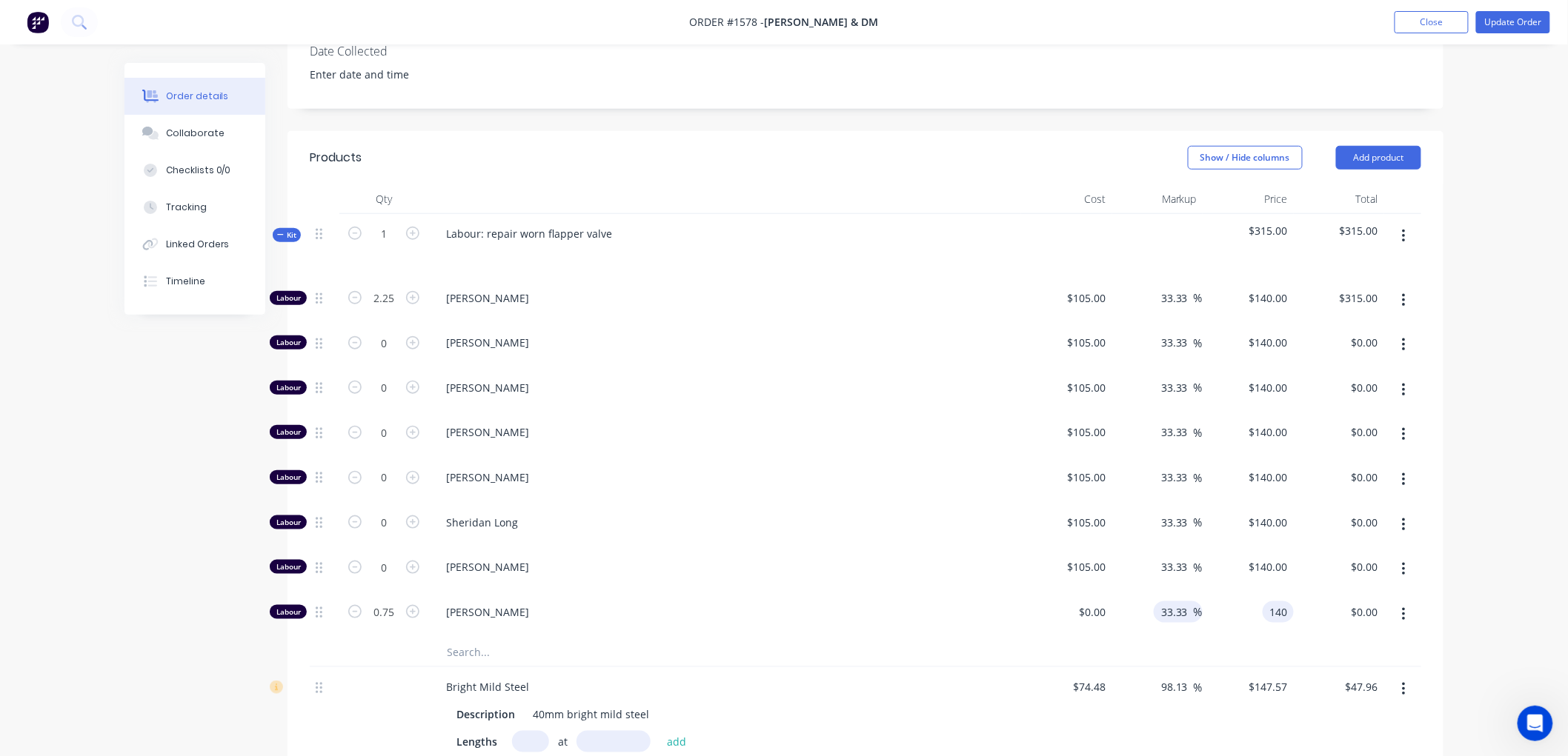
type input "$140.00"
type input "$105.00"
click at [1187, 615] on input "33.33" at bounding box center [1176, 612] width 34 height 21
type input "0"
type input "$0.00"
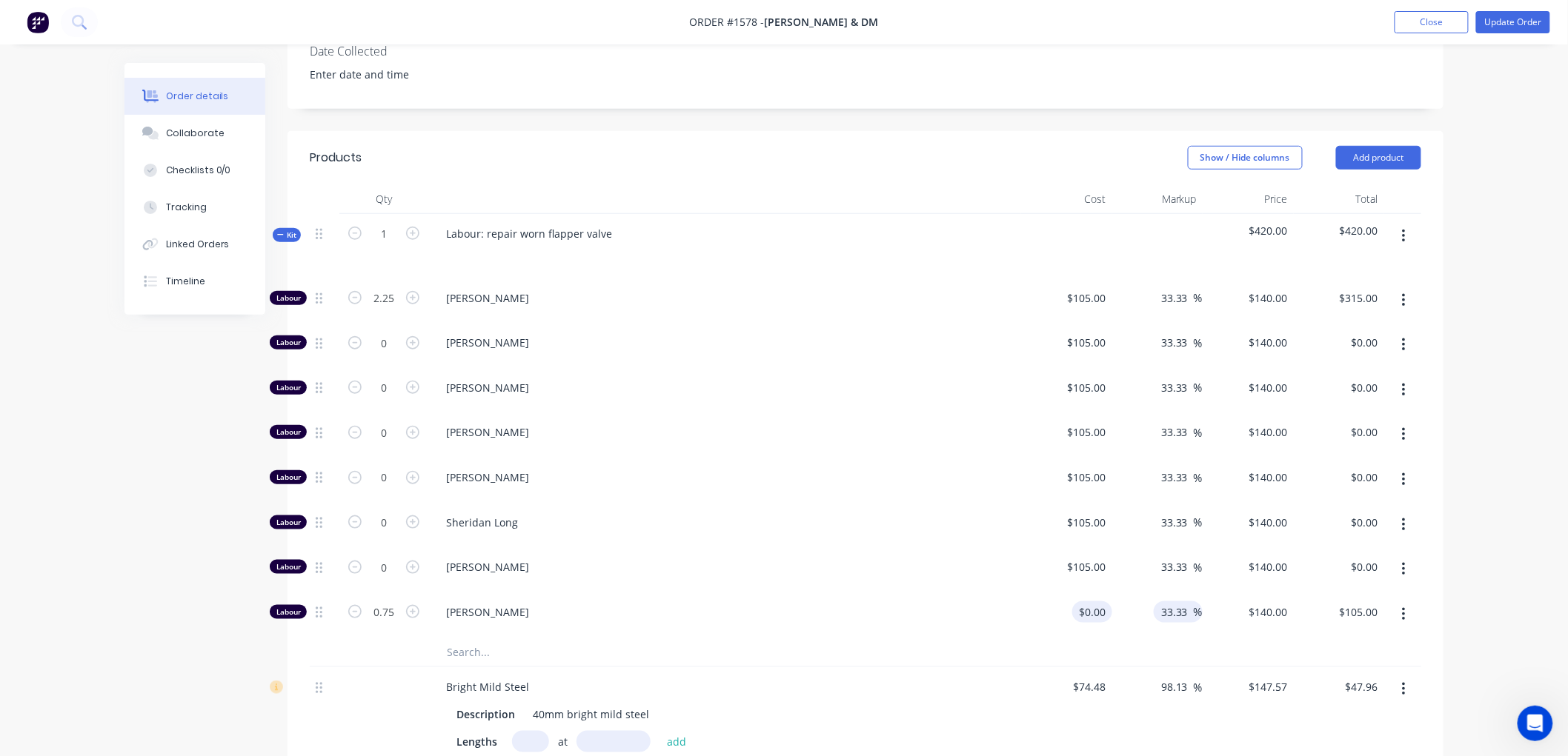
type input "$0.00"
click at [1094, 612] on div "0 0" at bounding box center [1101, 612] width 23 height 21
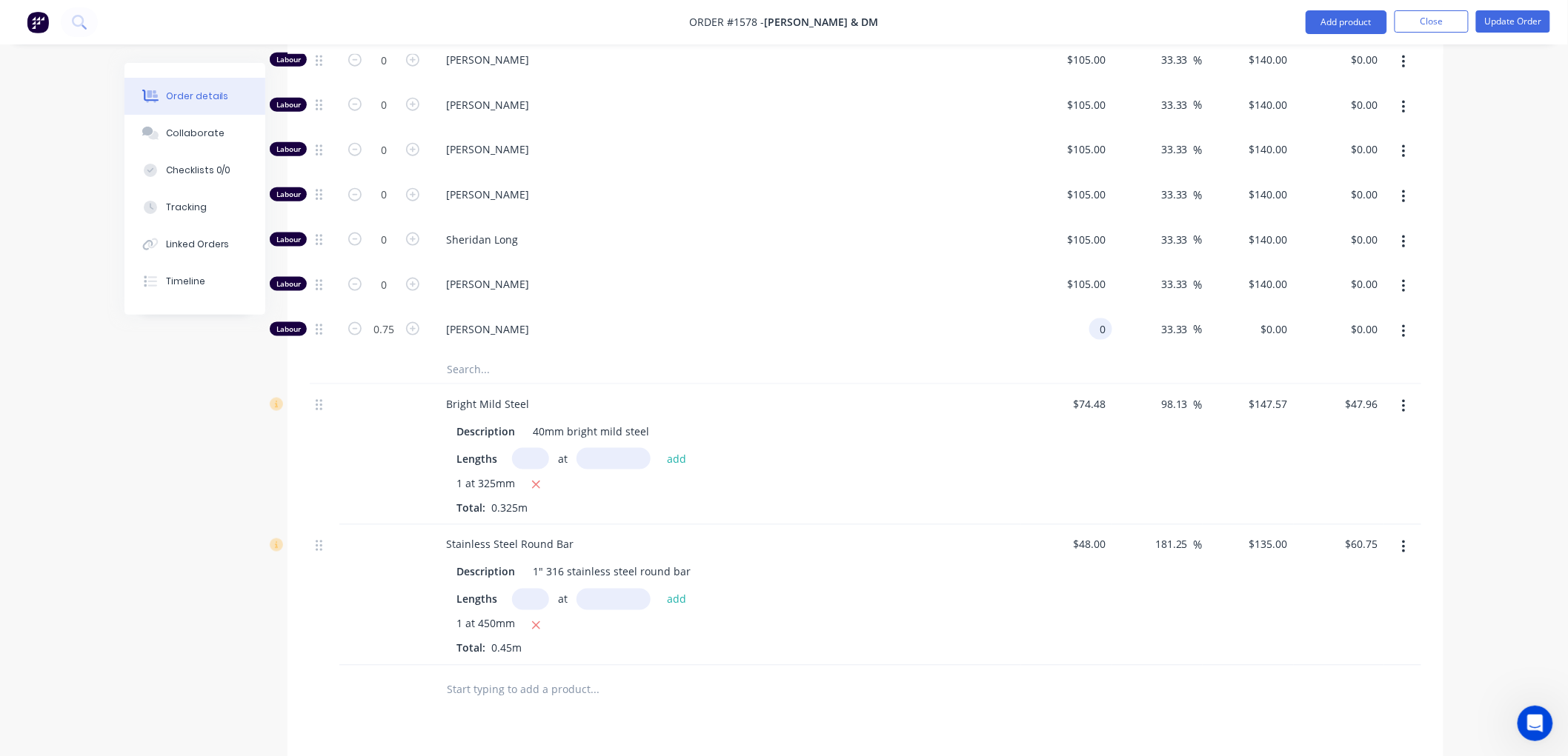
scroll to position [625, 0]
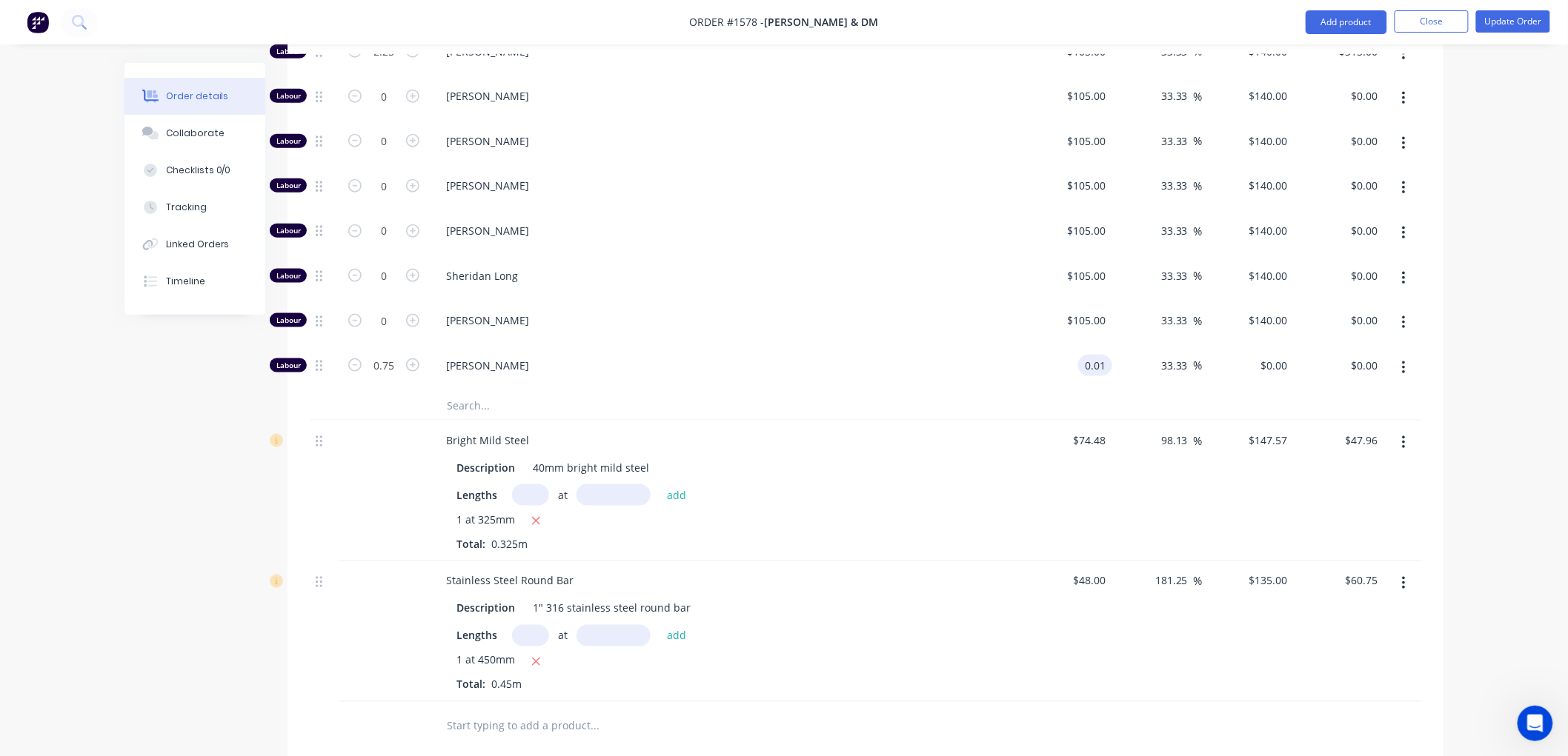
type input "$0.01"
type input "$0.0133"
type input "$0.01"
click at [1128, 388] on div "33.33 33.33 %" at bounding box center [1158, 368] width 91 height 45
drag, startPoint x: 1240, startPoint y: 372, endPoint x: 1257, endPoint y: 364, distance: 18.8
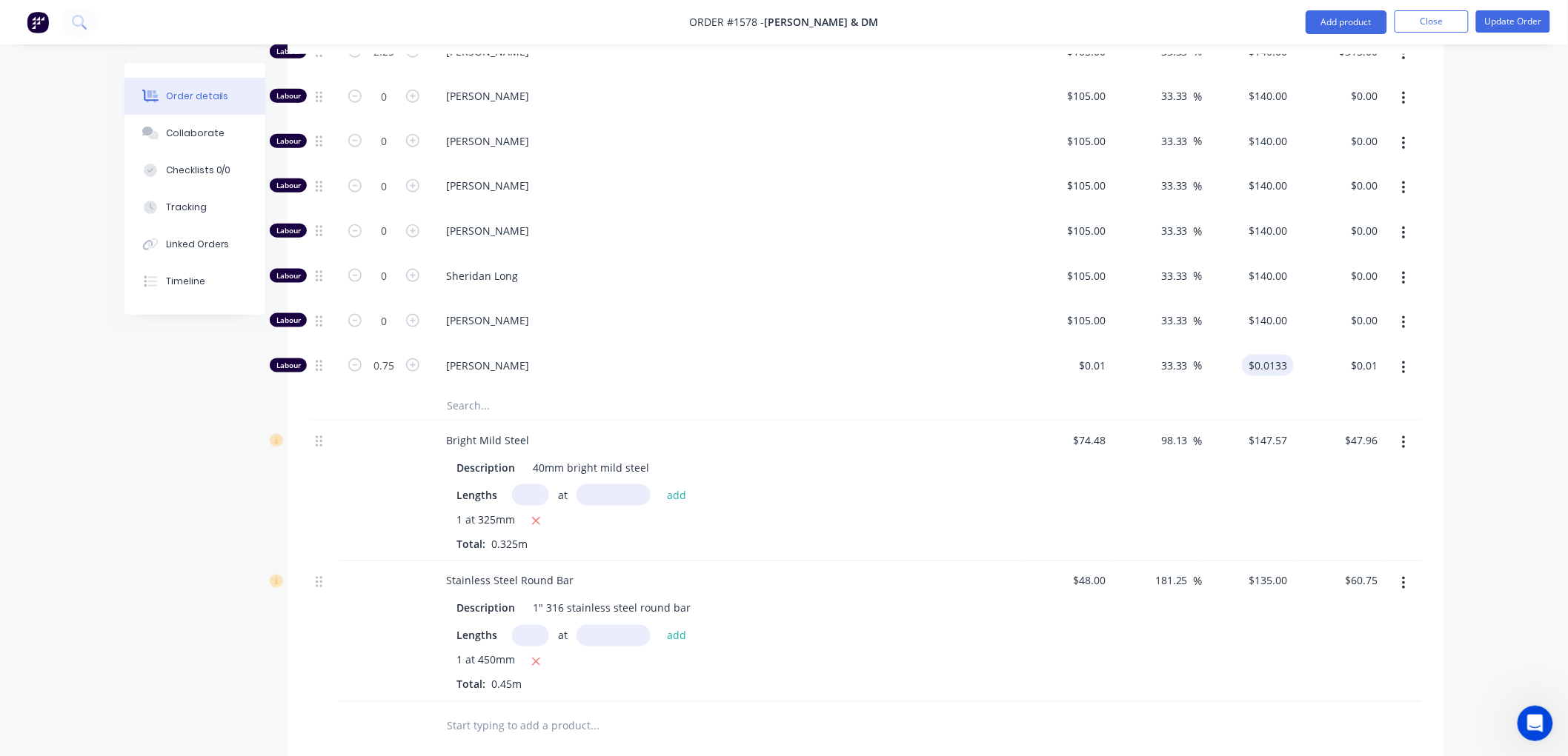
click at [1253, 367] on div "$0.0133 $0.0133" at bounding box center [1248, 368] width 91 height 45
click at [1257, 364] on input "0.0133" at bounding box center [1271, 365] width 46 height 21
type input "140"
type input "1399900"
type input "$140.00"
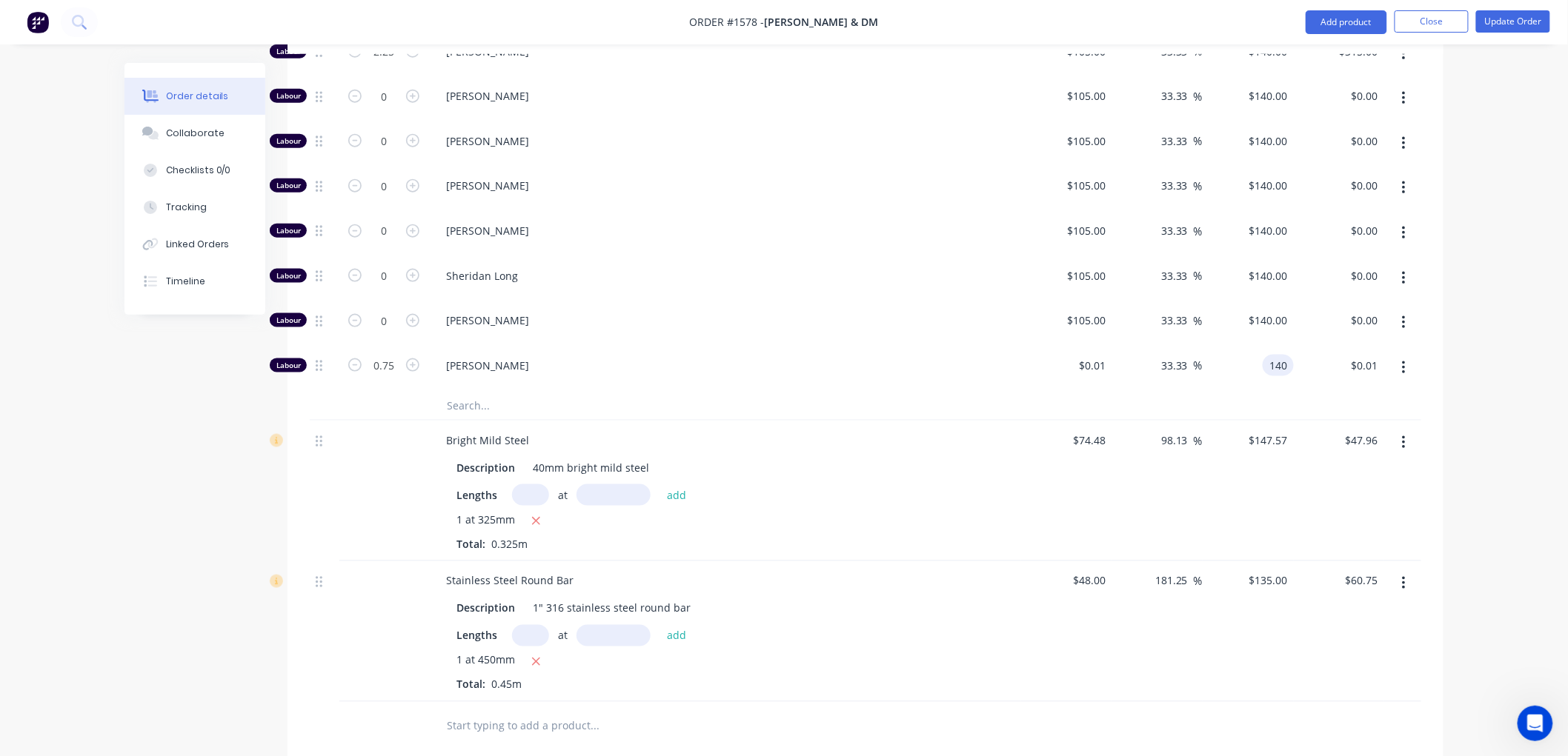
type input "$105.00"
click at [1243, 403] on div at bounding box center [865, 405] width 1112 height 31
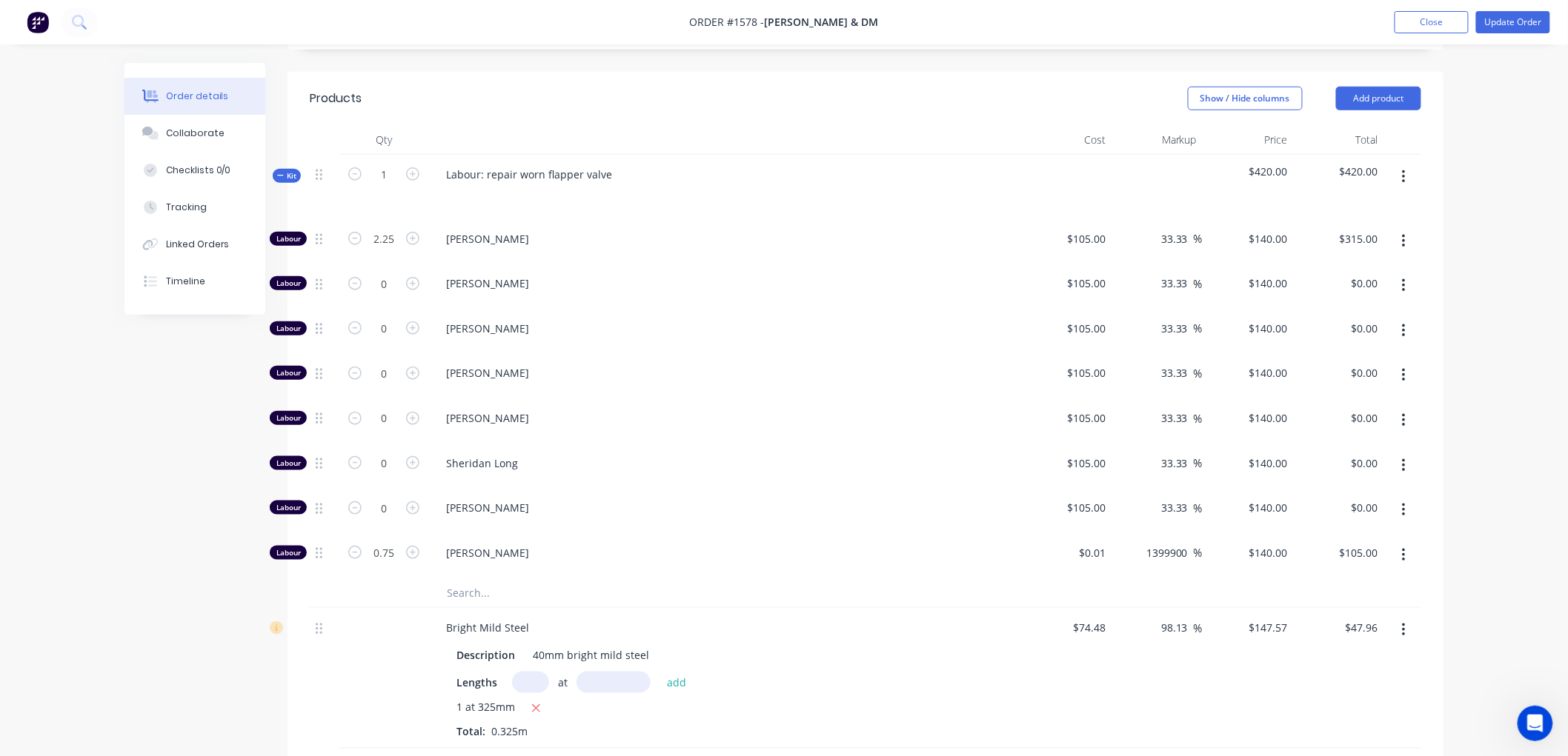
scroll to position [424, 0]
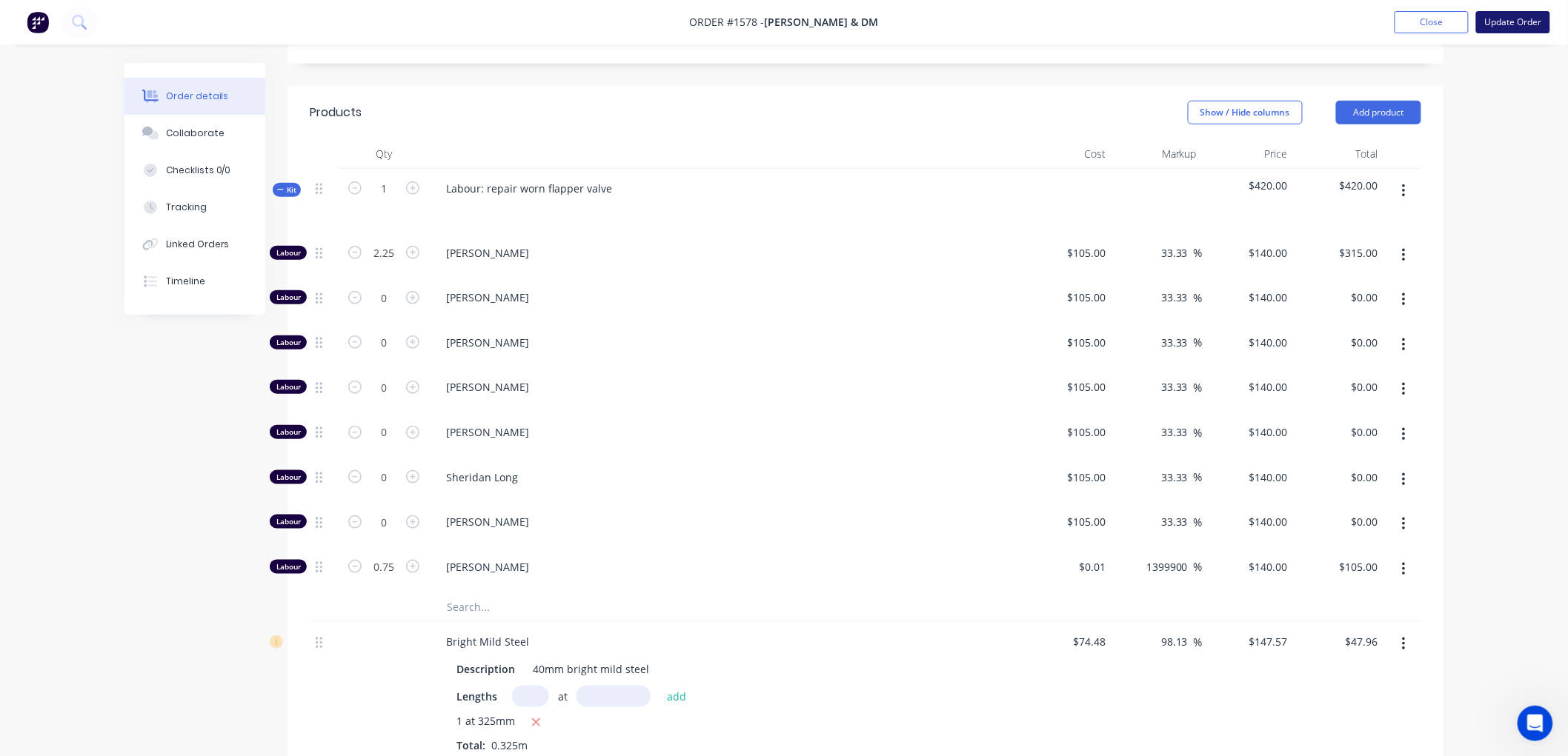
click at [1516, 18] on button "Update Order" at bounding box center [1513, 22] width 74 height 22
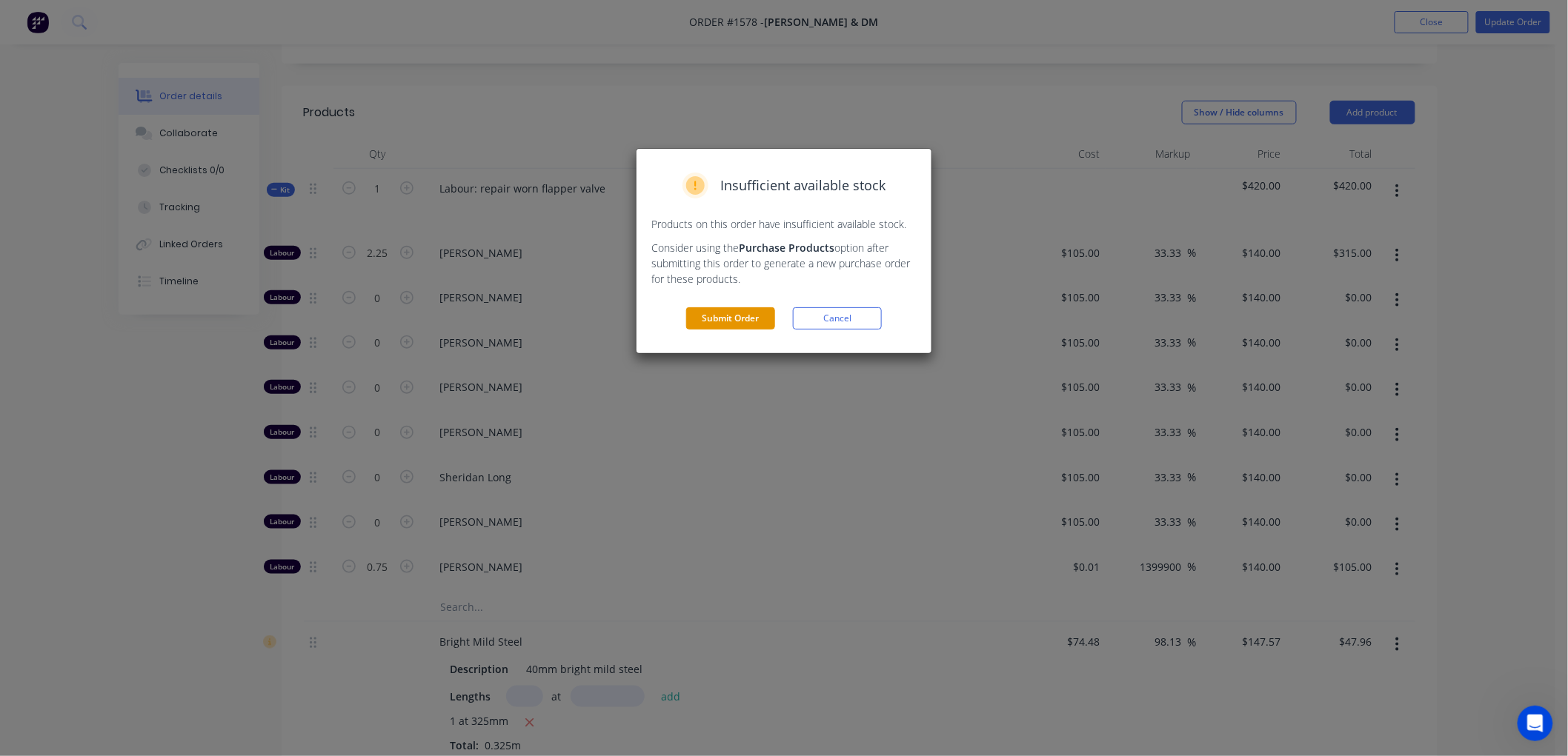
click at [717, 314] on button "Submit Order" at bounding box center [730, 319] width 89 height 22
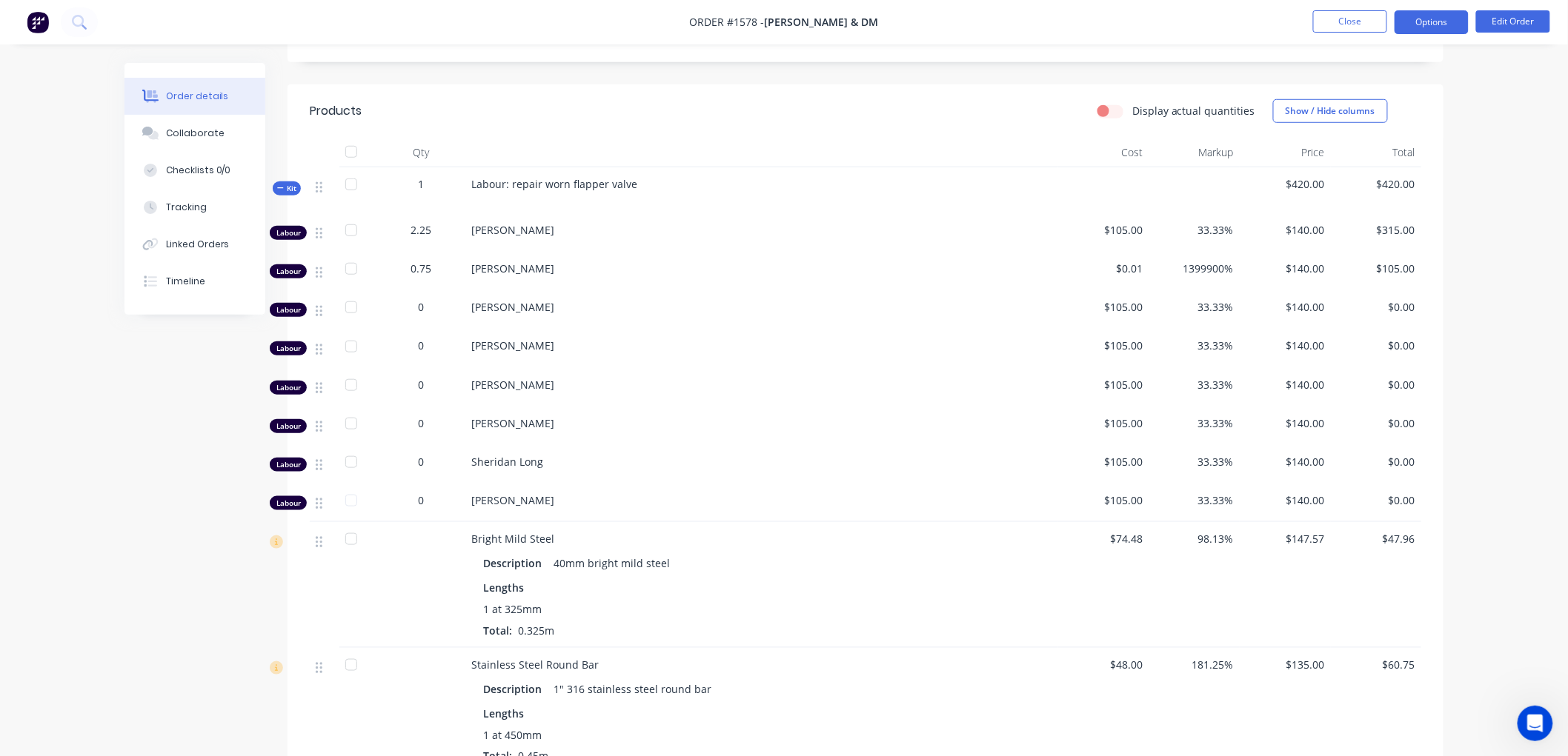
click at [1437, 20] on button "Options" at bounding box center [1431, 22] width 74 height 24
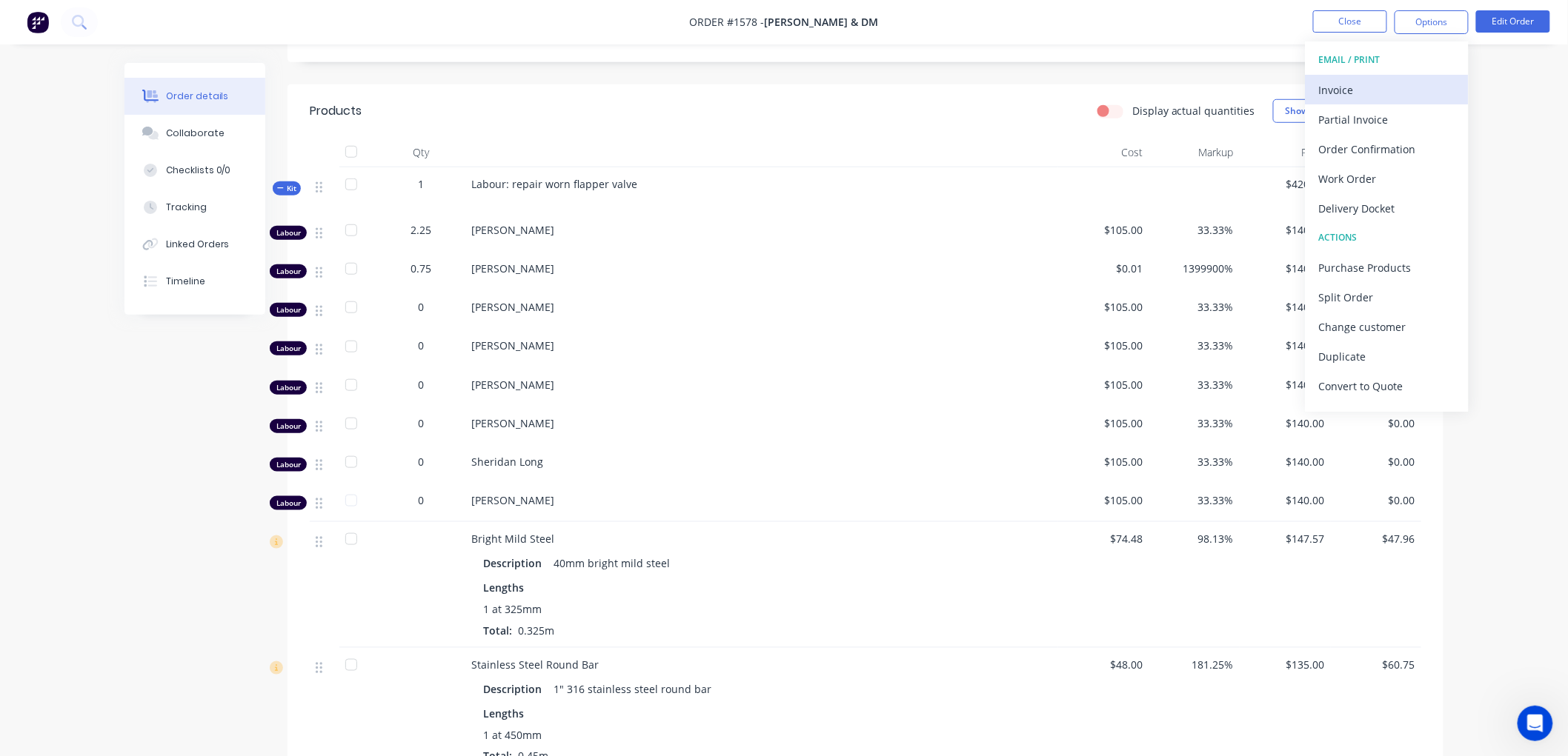
click at [1355, 84] on div "Invoice" at bounding box center [1387, 89] width 136 height 21
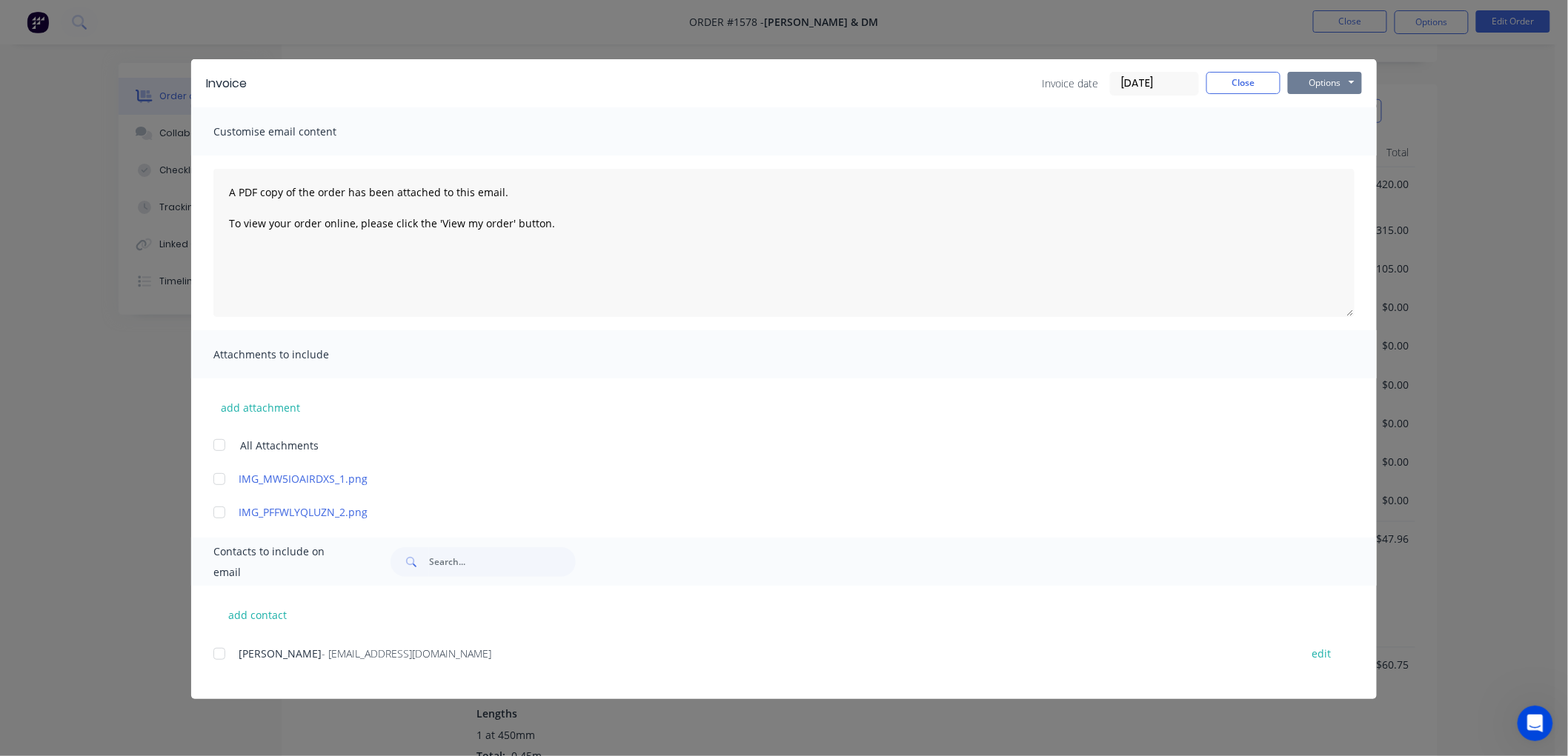
click at [1335, 91] on button "Options" at bounding box center [1324, 83] width 74 height 22
click at [1351, 107] on button "Preview" at bounding box center [1335, 109] width 95 height 25
click at [216, 650] on div at bounding box center [219, 653] width 30 height 30
click at [1339, 84] on button "Options" at bounding box center [1324, 83] width 74 height 22
click at [1330, 153] on button "Email" at bounding box center [1335, 158] width 95 height 25
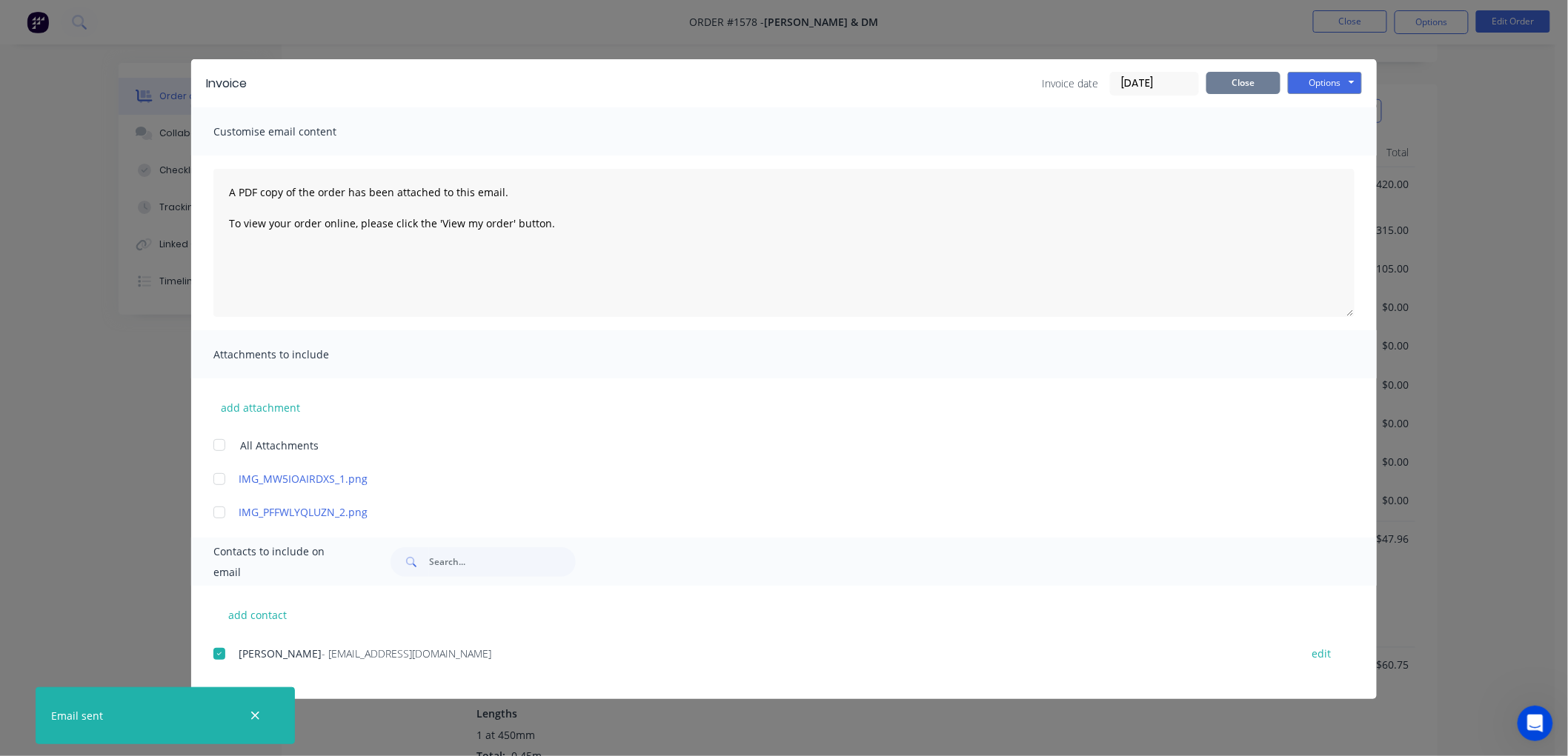
click at [1233, 84] on button "Close" at bounding box center [1243, 83] width 74 height 22
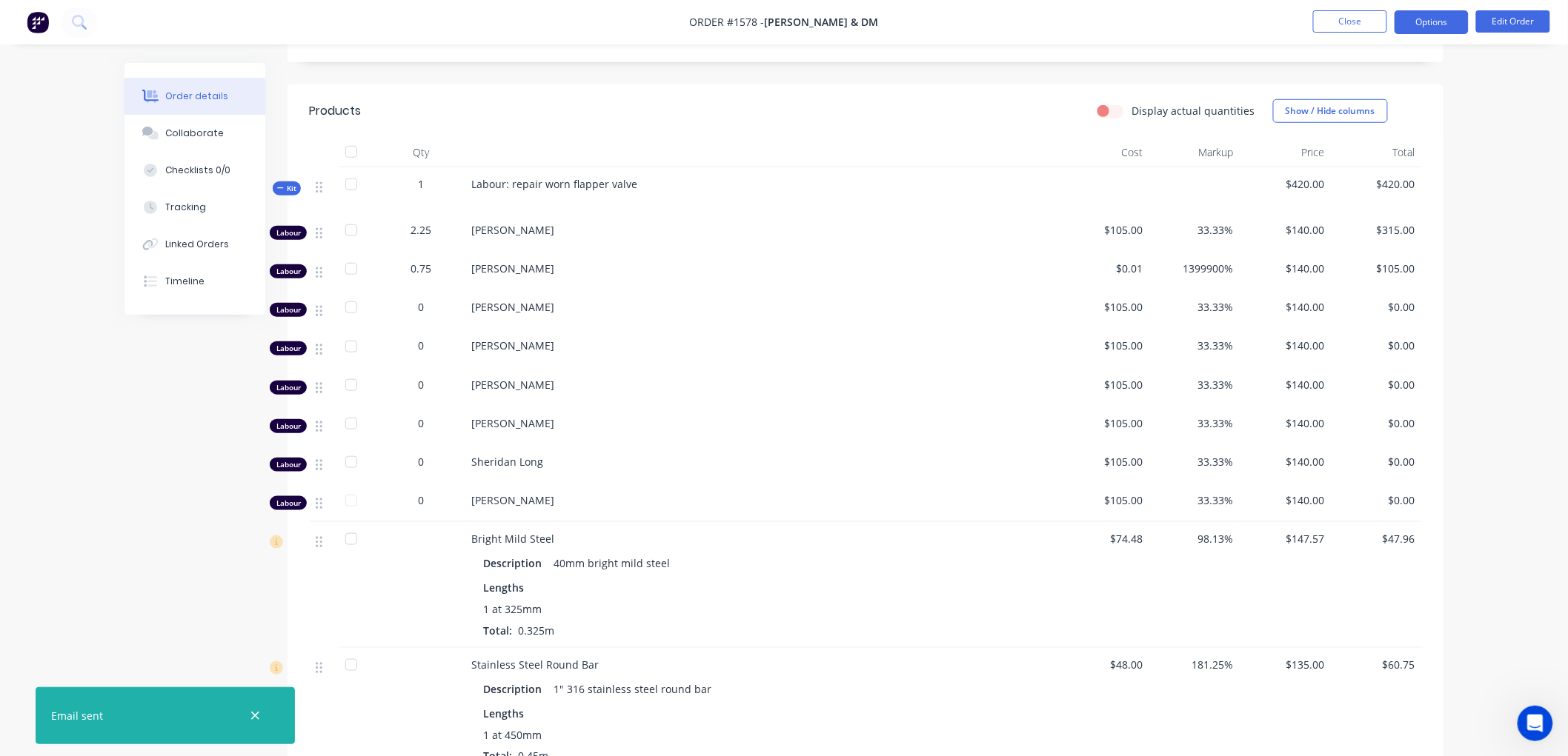
click at [1435, 26] on button "Options" at bounding box center [1431, 22] width 74 height 24
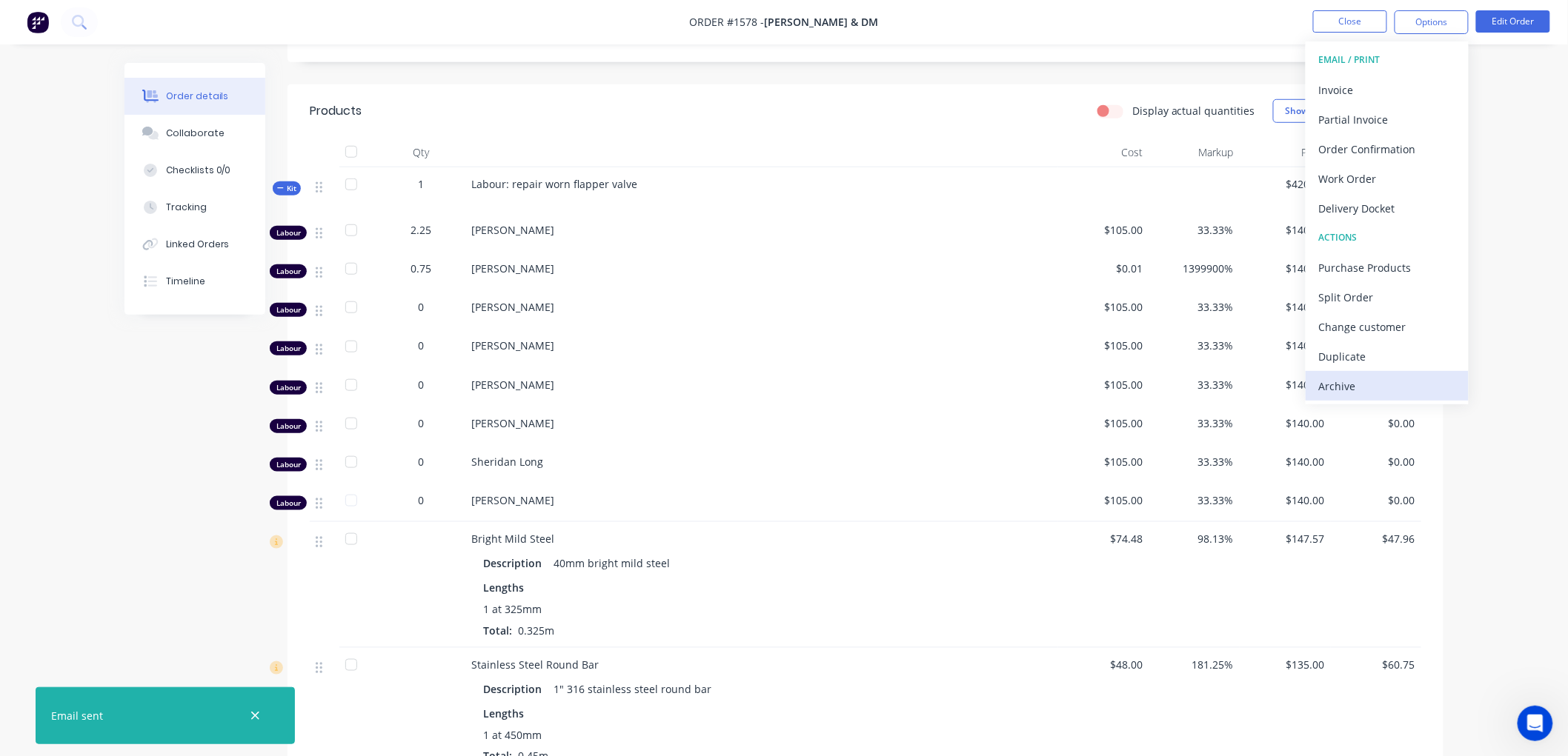
click at [1355, 378] on div "Archive" at bounding box center [1387, 386] width 136 height 21
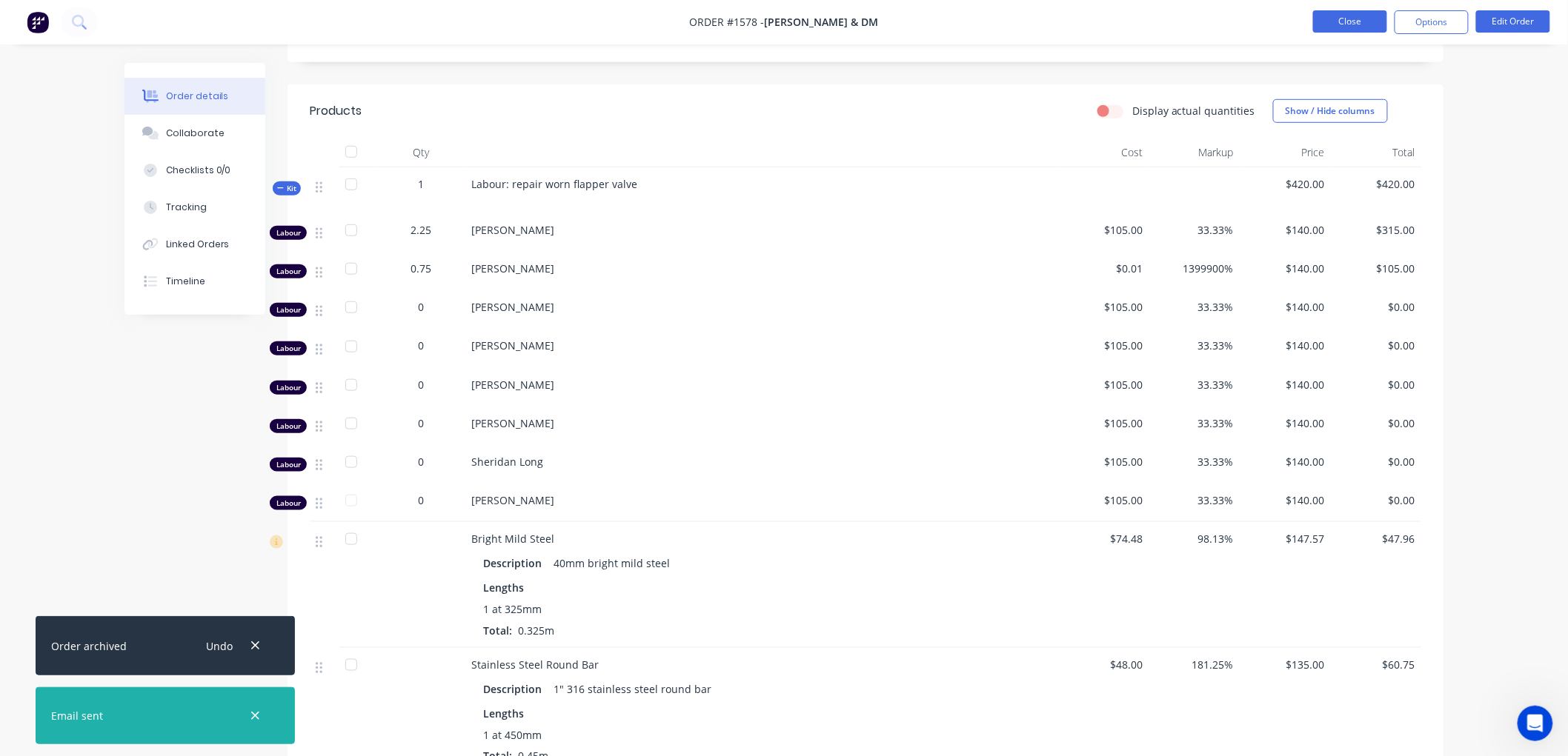
click at [1344, 20] on button "Close" at bounding box center [1350, 21] width 74 height 22
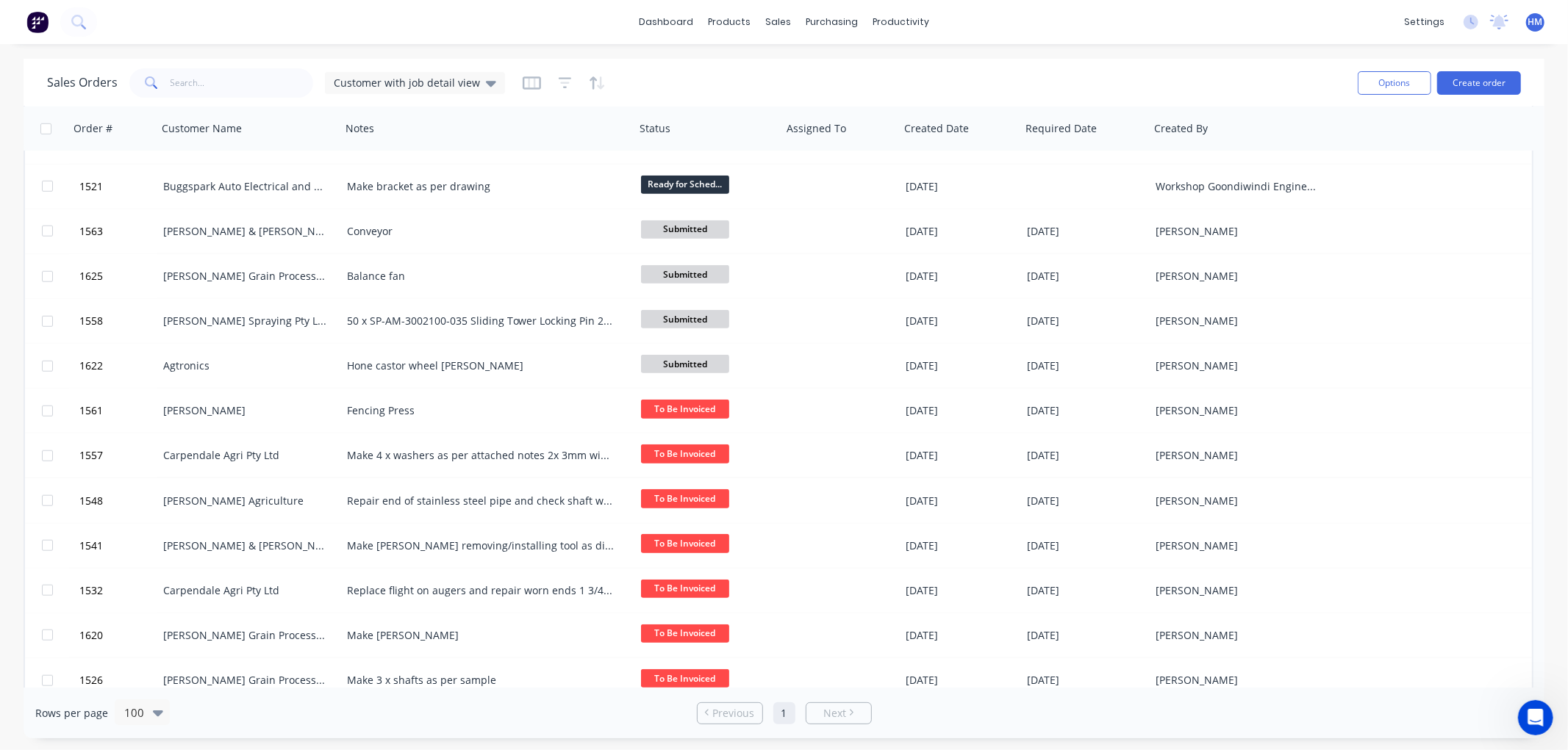
scroll to position [1143, 0]
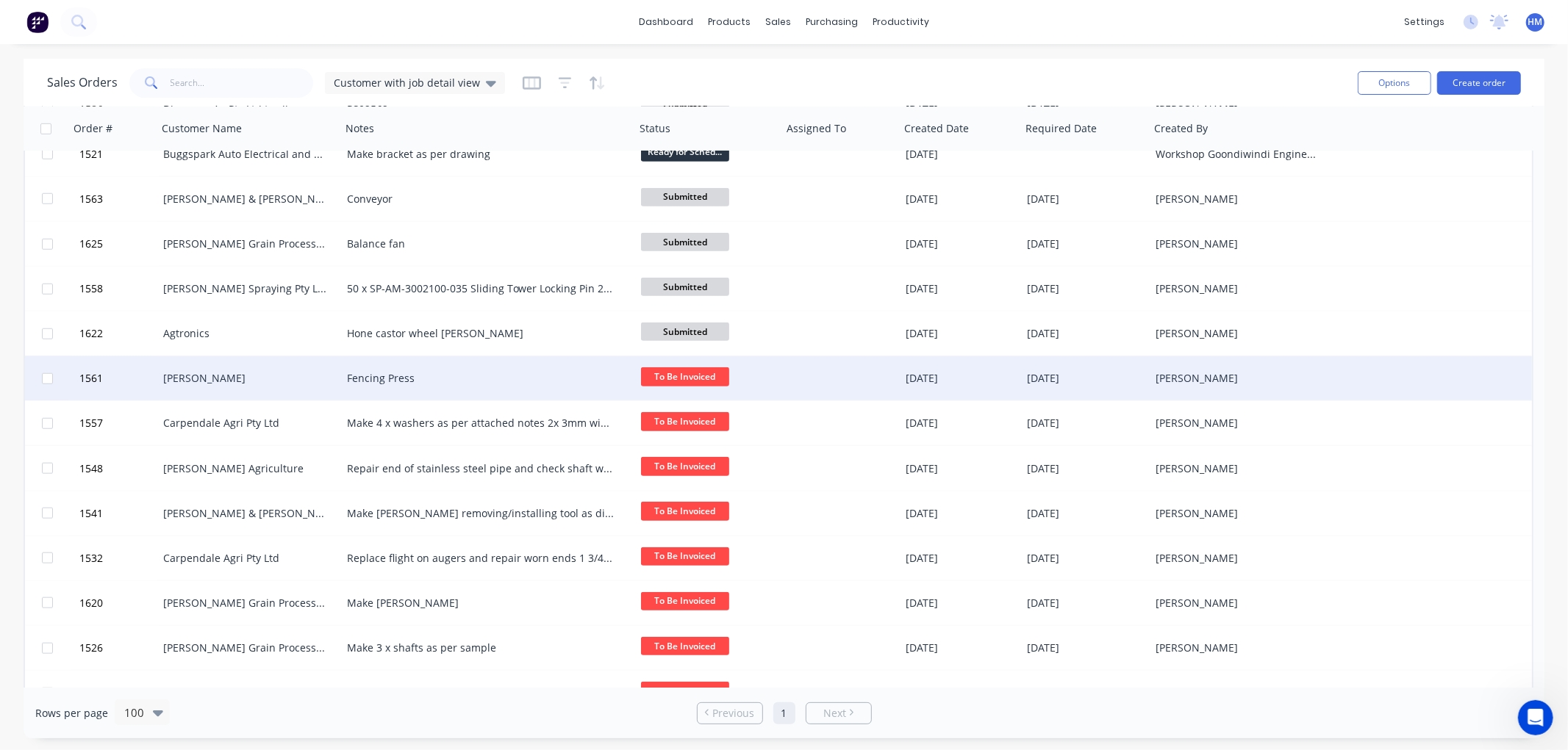
click at [213, 371] on div "Seccombe, Lockie" at bounding box center [245, 378] width 164 height 14
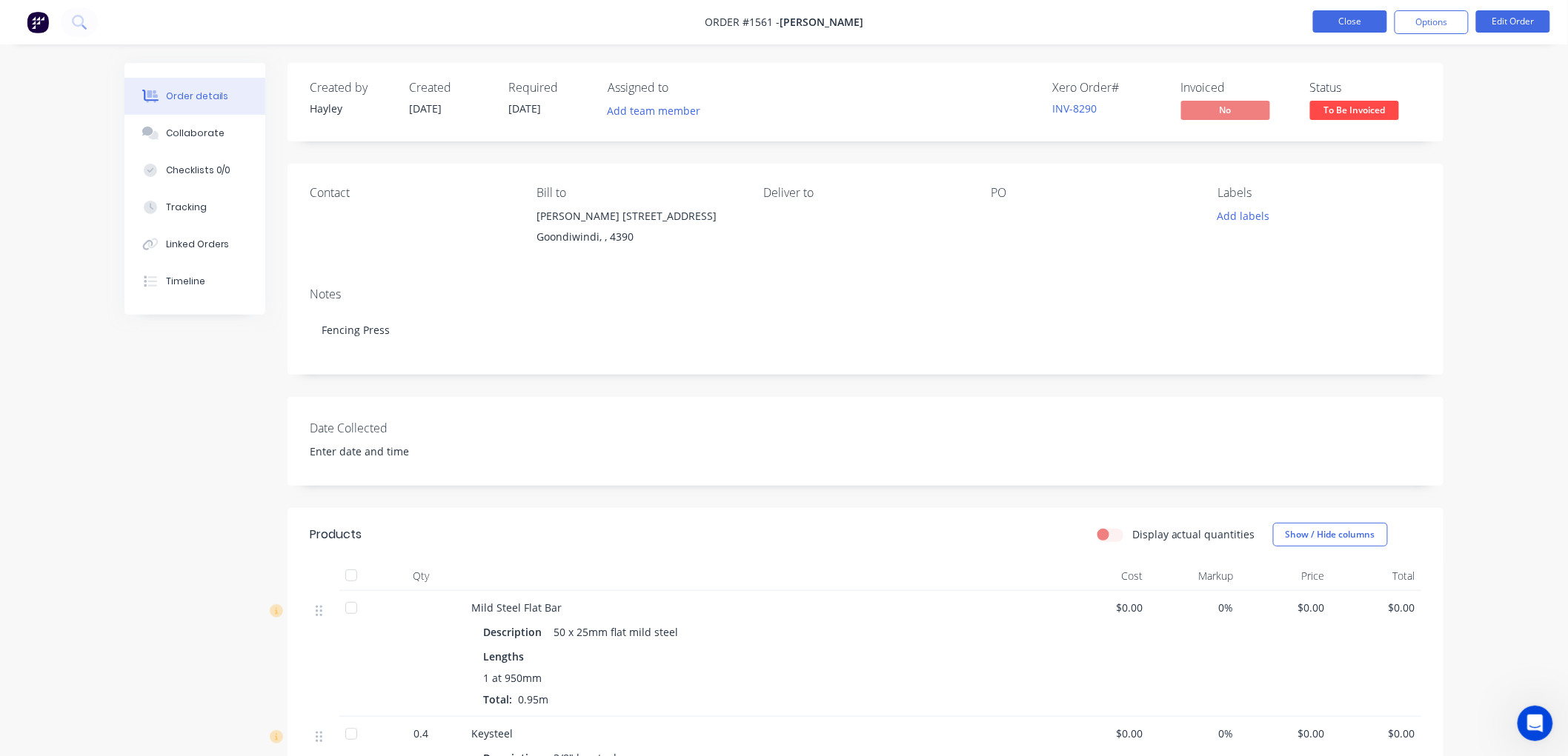
click at [1360, 15] on button "Close" at bounding box center [1350, 21] width 74 height 22
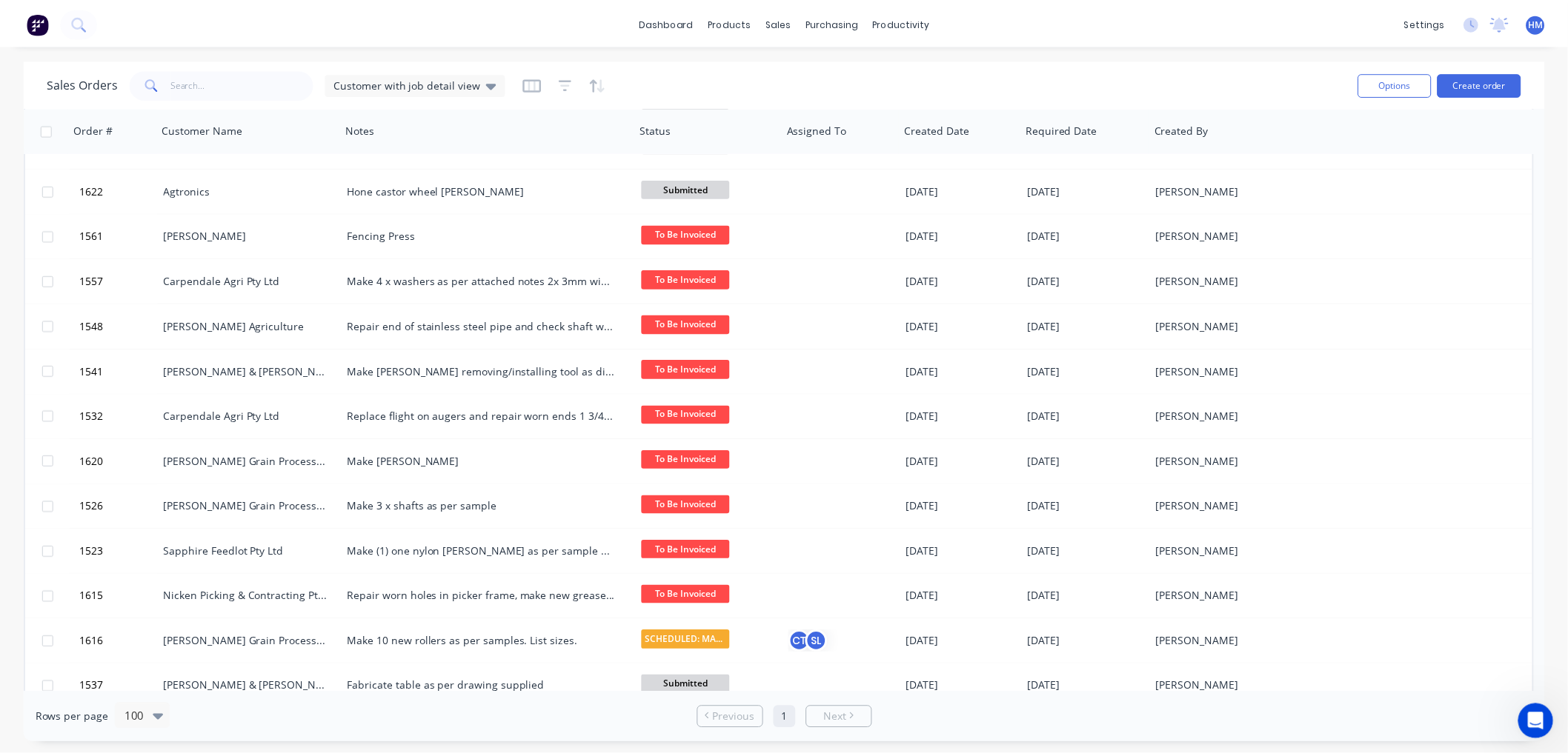
scroll to position [1316, 0]
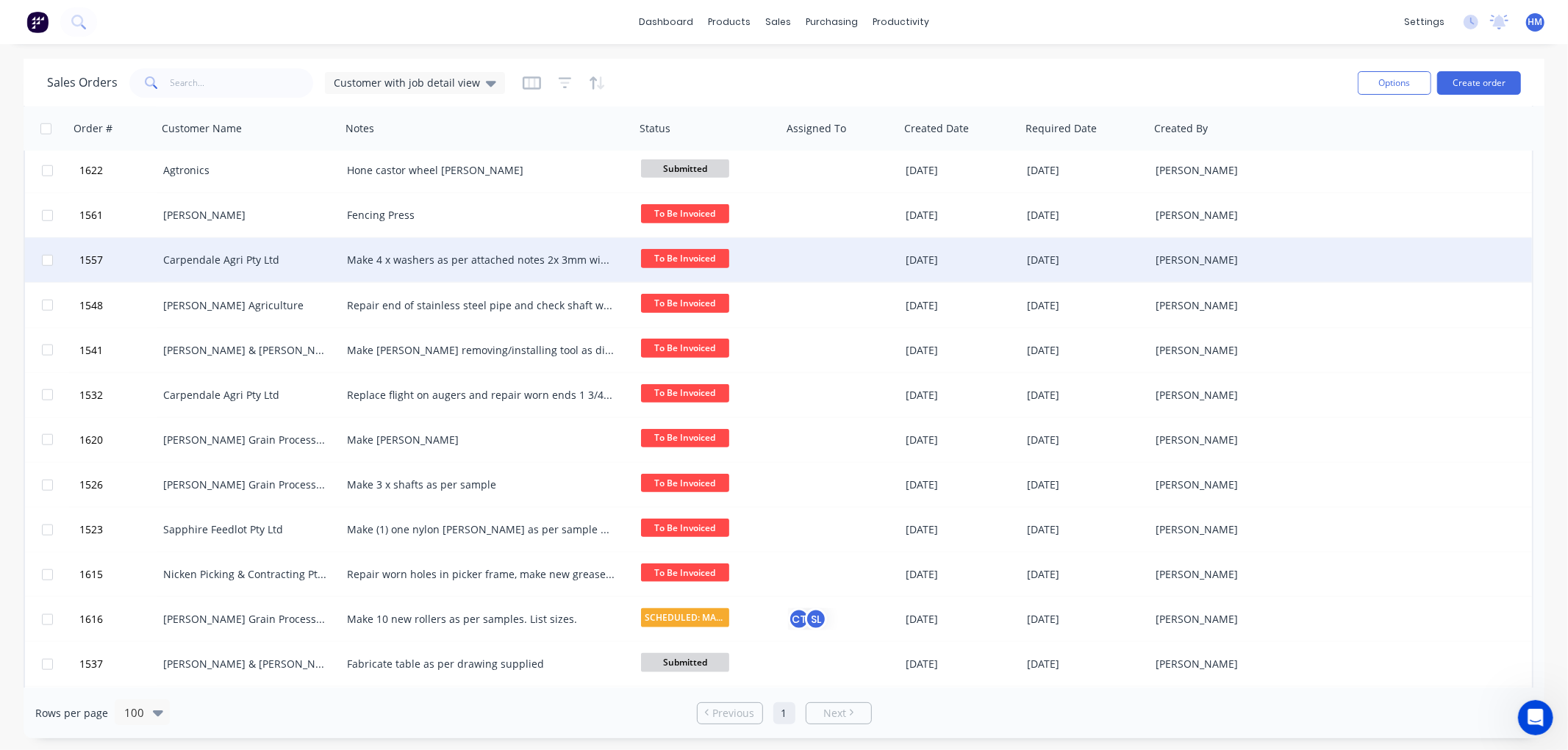
click at [222, 258] on div "Carpendale Agri Pty Ltd" at bounding box center [245, 260] width 164 height 14
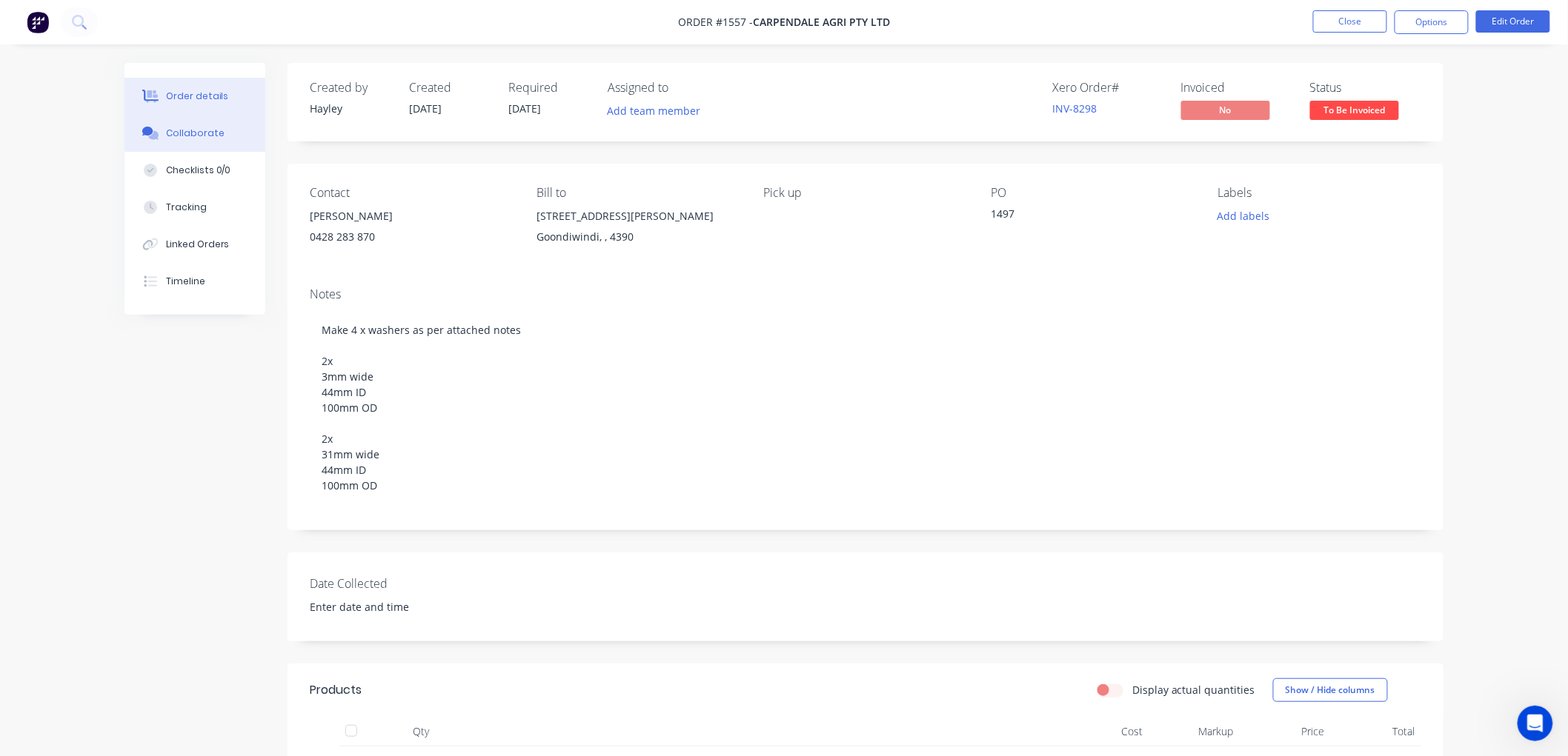
click at [217, 143] on button "Collaborate" at bounding box center [195, 133] width 141 height 37
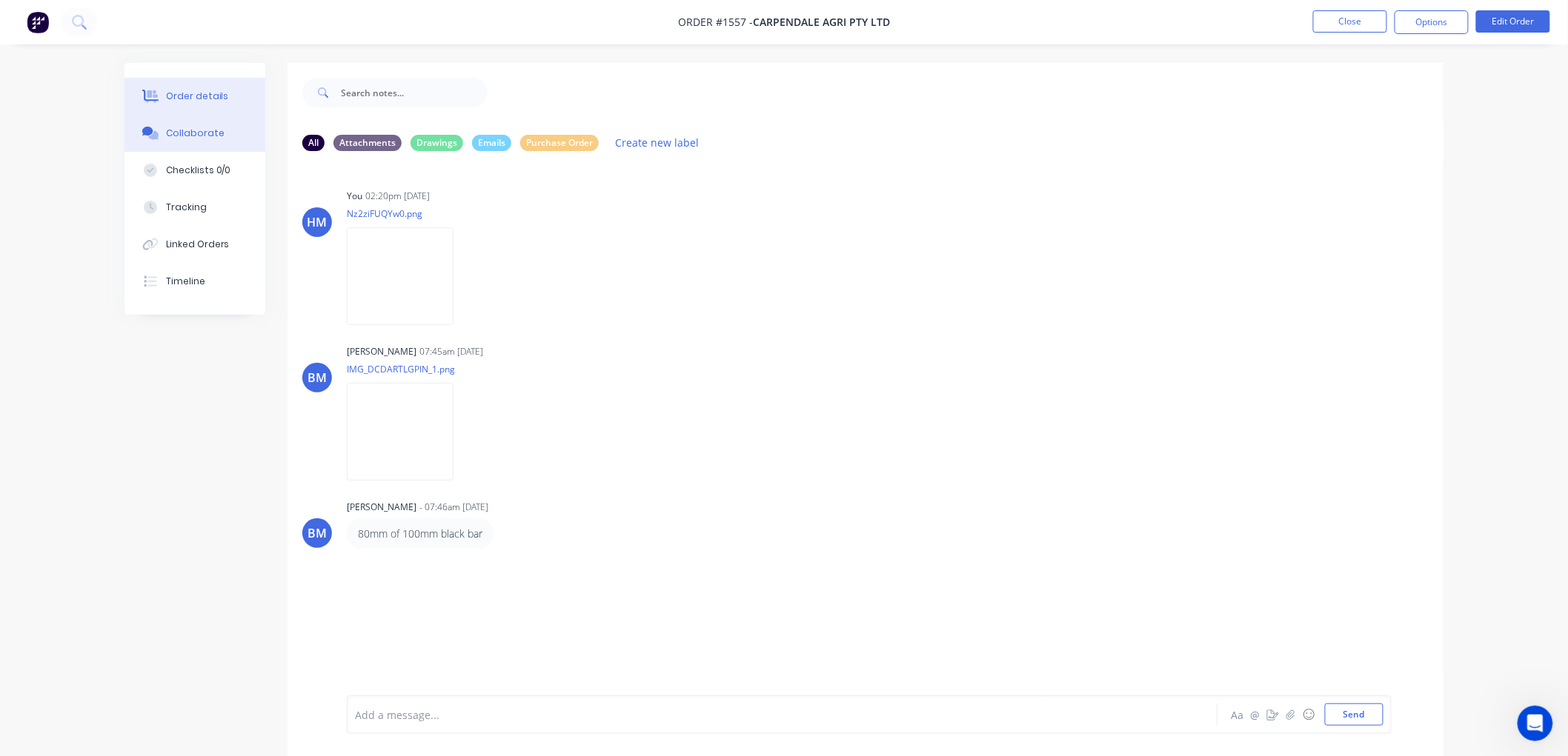
click at [200, 99] on div "Order details" at bounding box center [197, 96] width 63 height 14
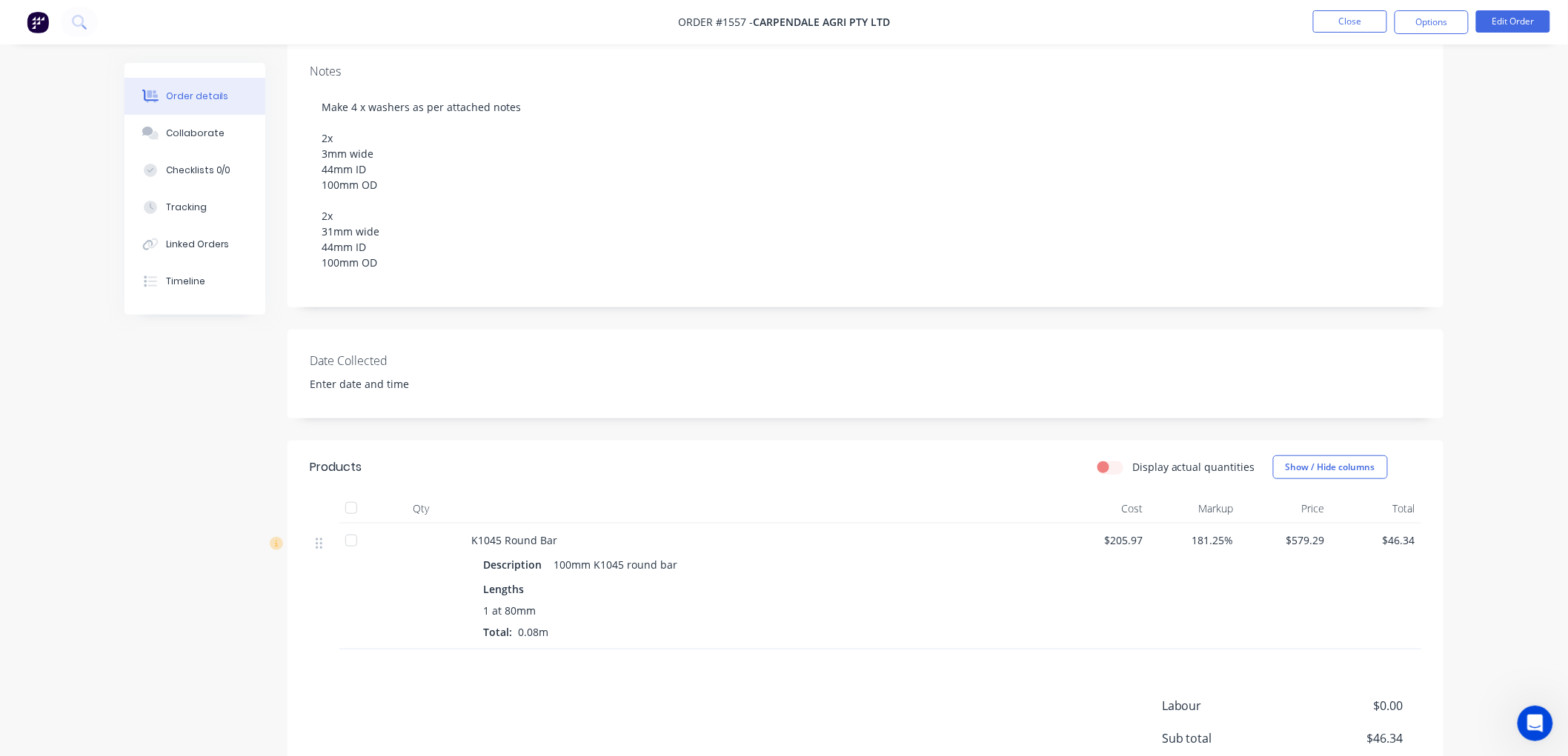
scroll to position [246, 0]
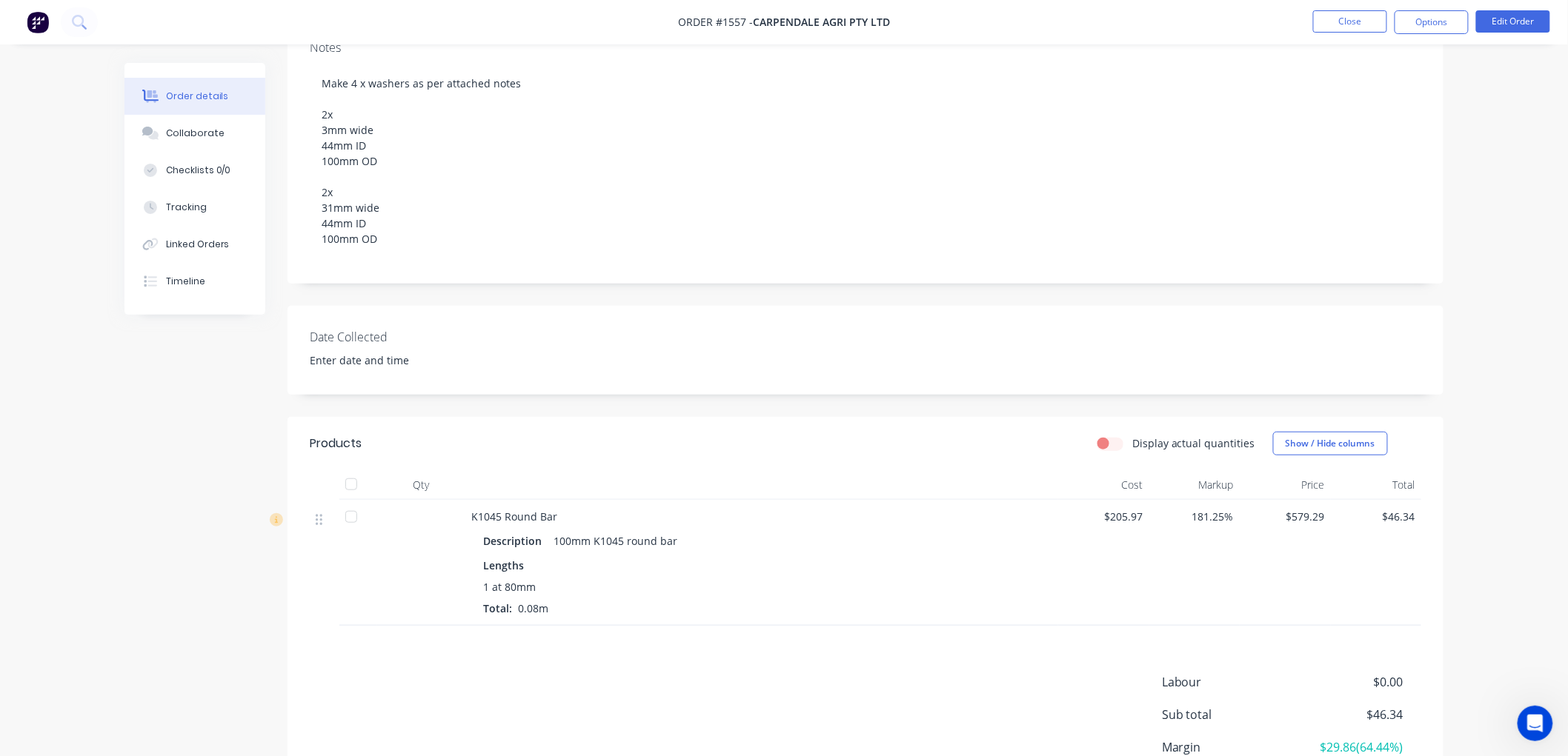
drag, startPoint x: 852, startPoint y: 596, endPoint x: 467, endPoint y: 750, distance: 414.7
click at [852, 596] on div "1 at 80mm Total: 0.08m" at bounding box center [761, 598] width 558 height 37
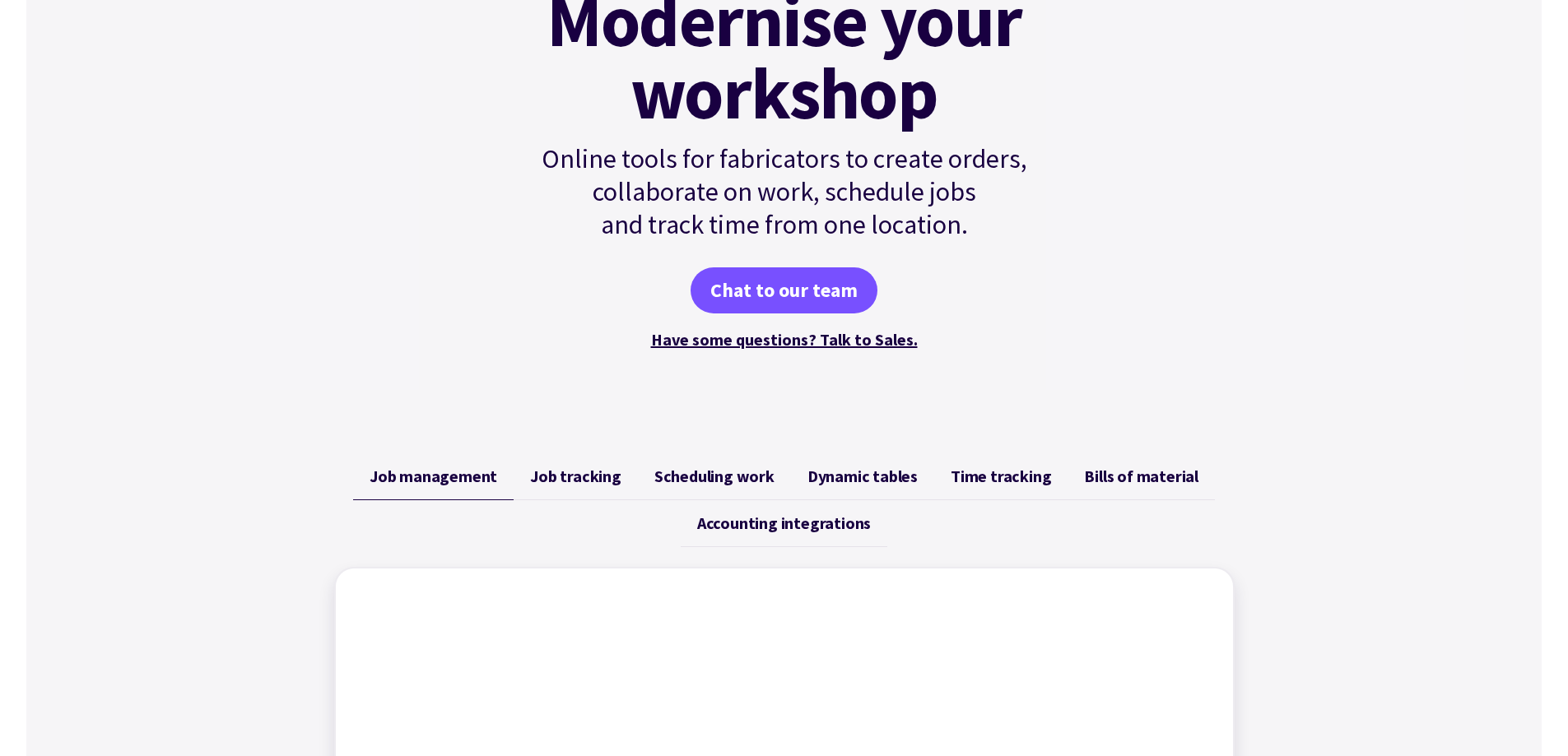
scroll to position [247, 0]
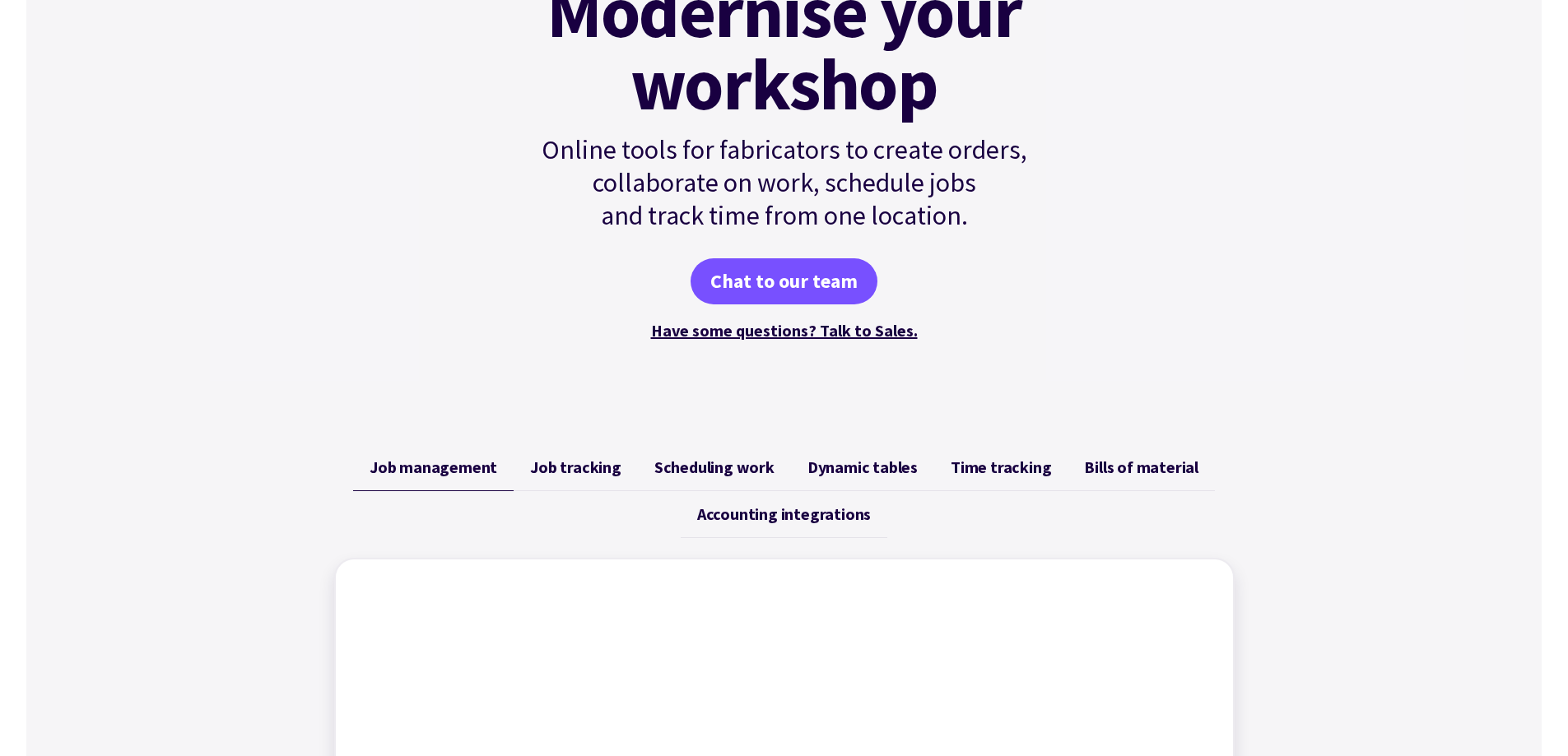
click at [998, 469] on span "Time tracking" at bounding box center [1001, 467] width 100 height 20
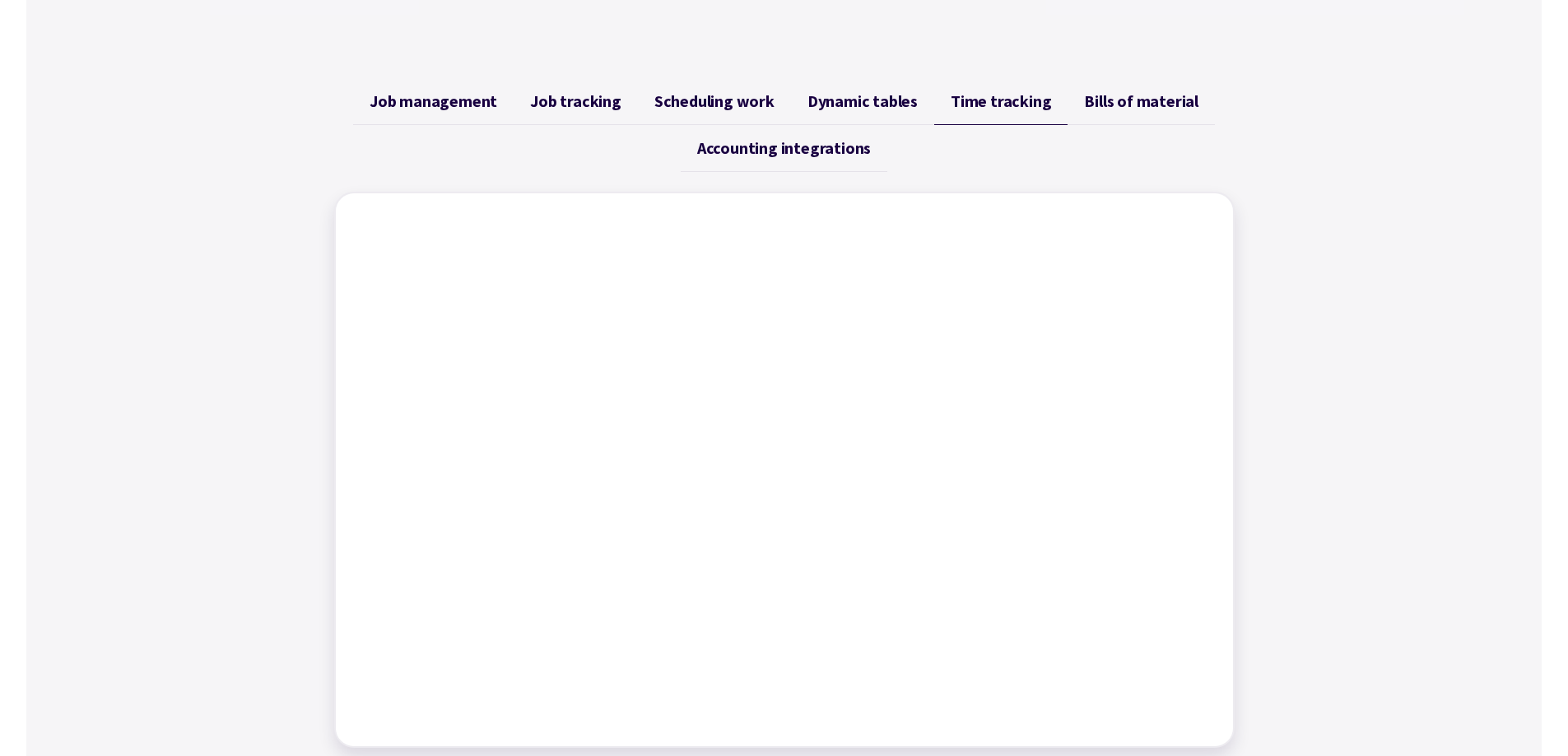
scroll to position [658, 0]
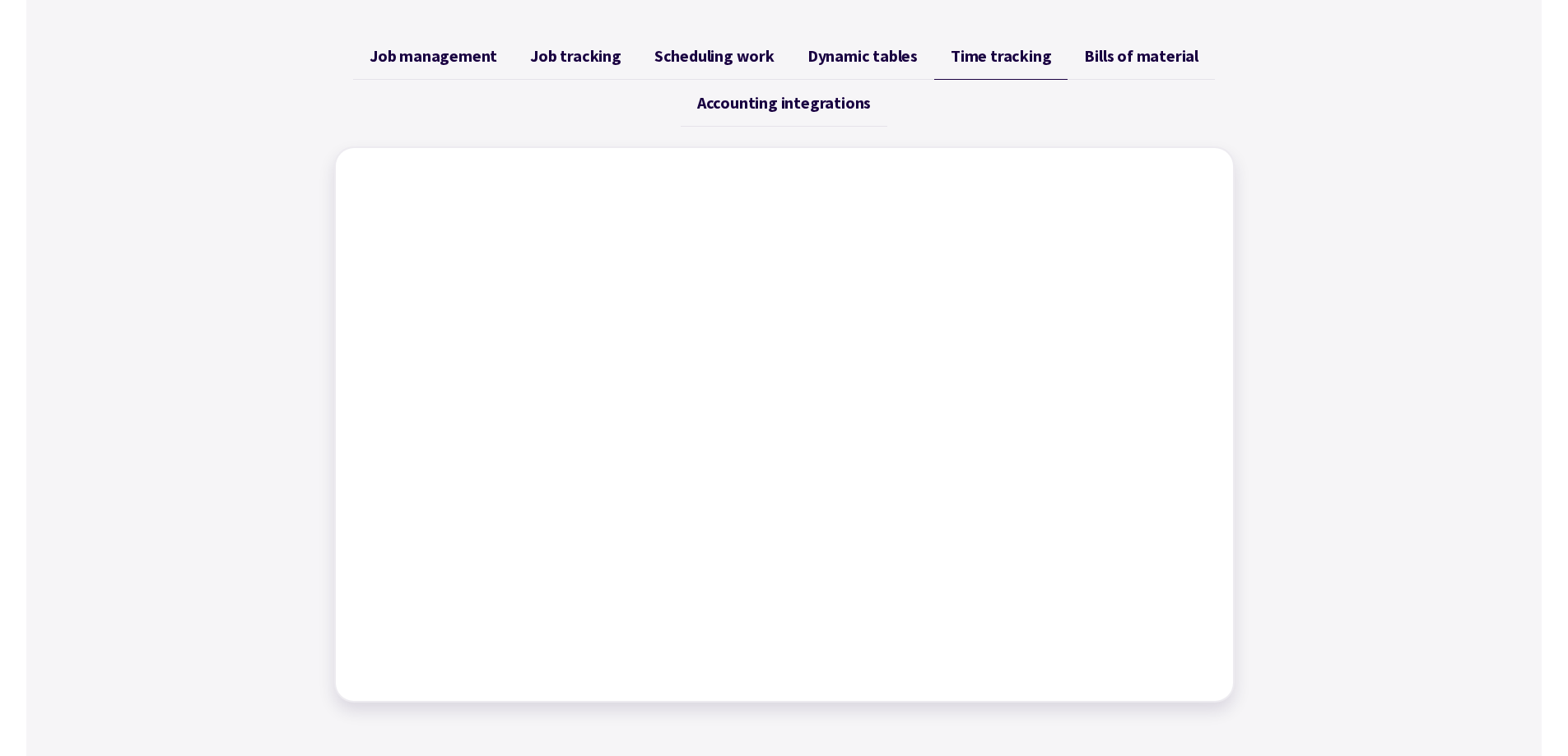
click at [1346, 331] on div "Job management Job tracking Scheduling work Dynamic tables Time tracking Bills …" at bounding box center [784, 367] width 1515 height 709
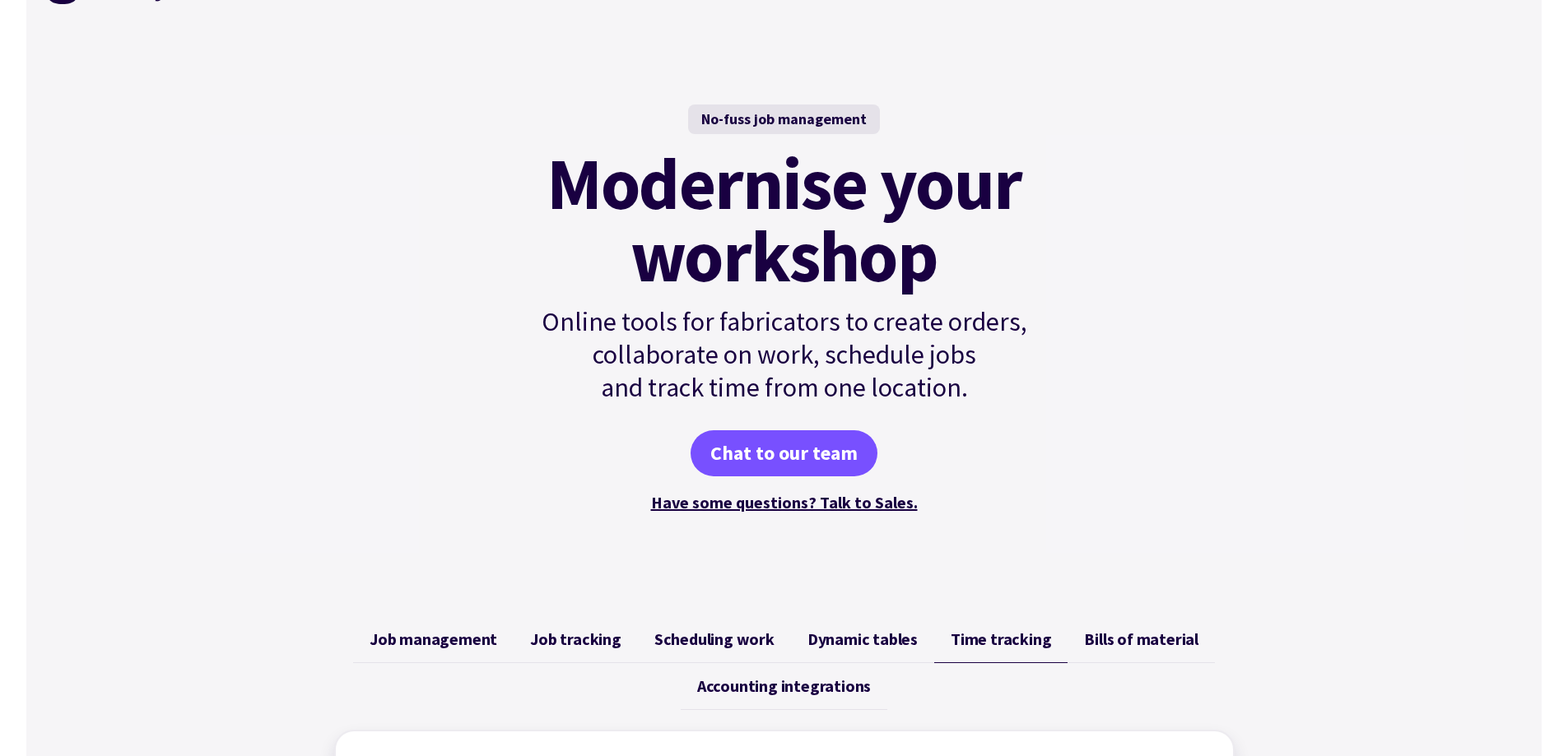
scroll to position [0, 0]
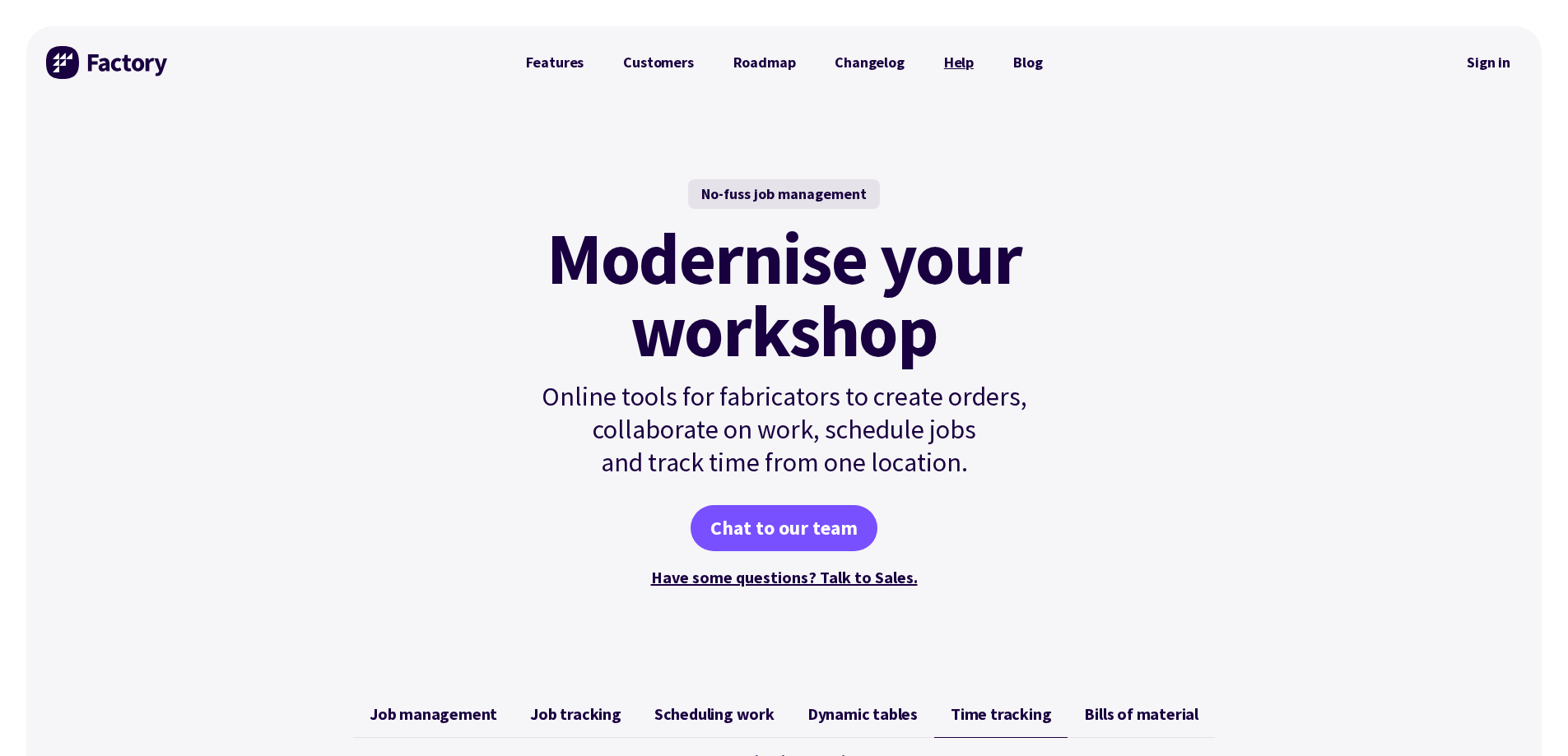
click at [959, 63] on link "Help" at bounding box center [958, 62] width 69 height 33
click at [566, 64] on link "Features" at bounding box center [555, 62] width 98 height 33
